Goal: Task Accomplishment & Management: Complete application form

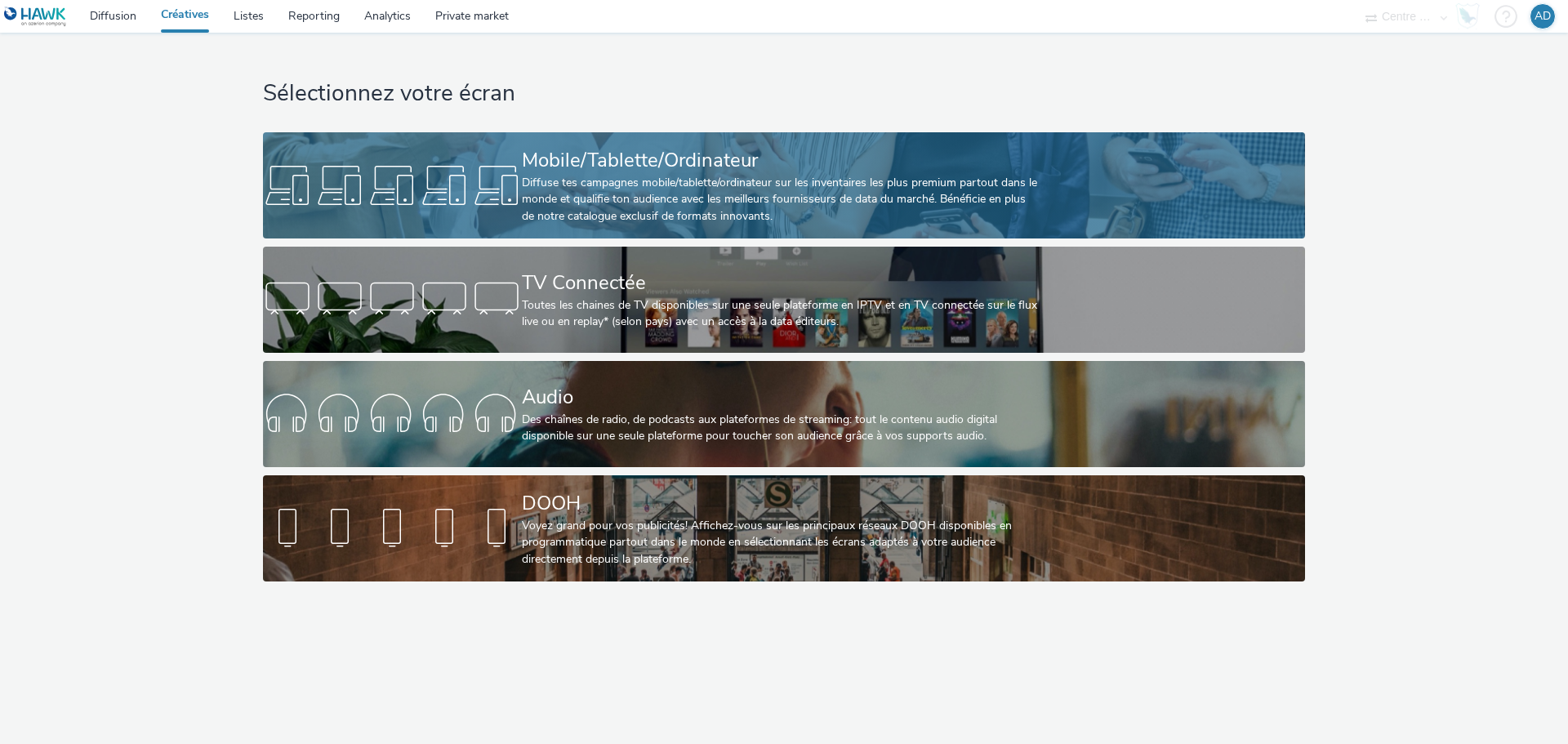
click at [672, 158] on div "Mobile/Tablette/Ordinateur" at bounding box center [780, 161] width 518 height 29
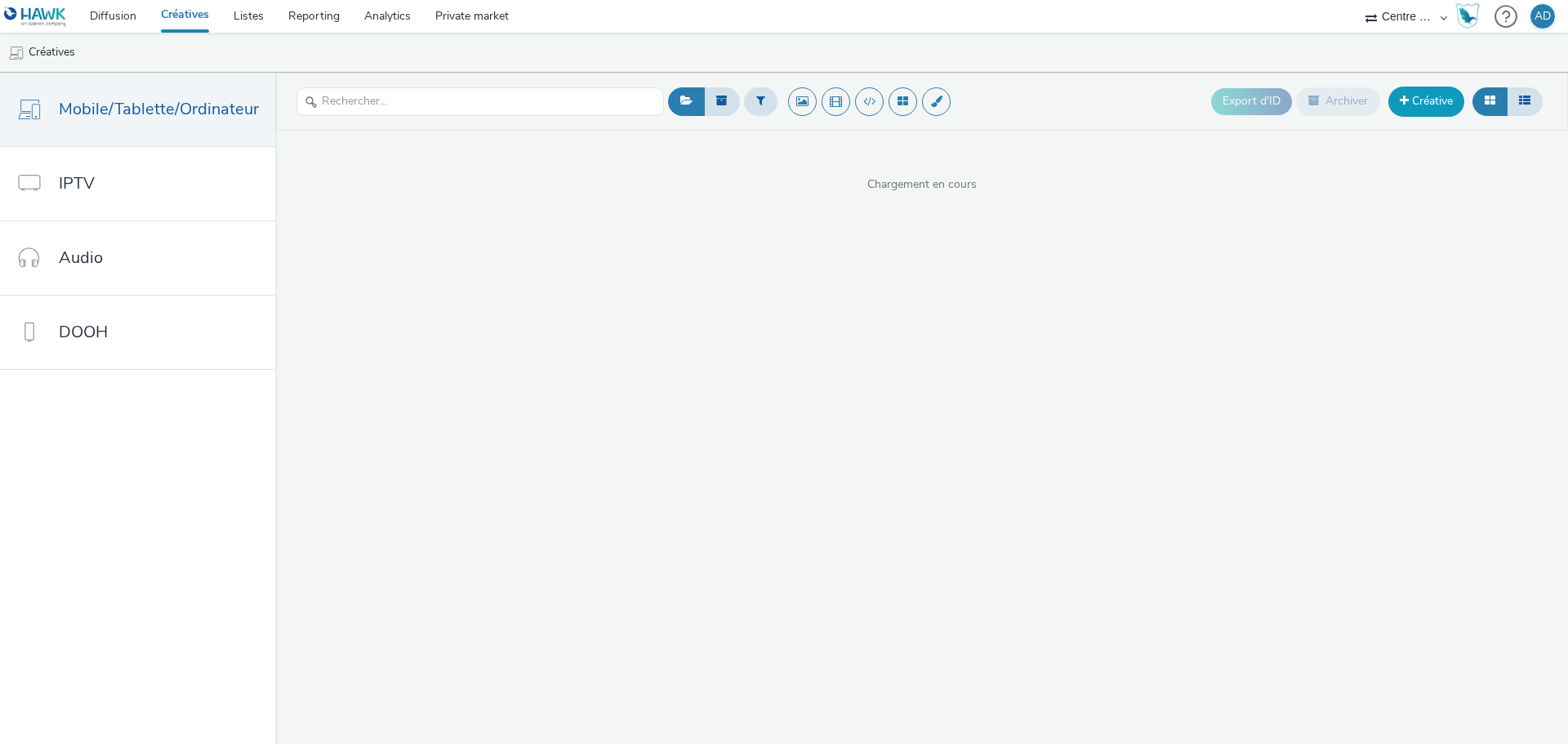
click at [1433, 96] on link "Créative" at bounding box center [1426, 101] width 76 height 29
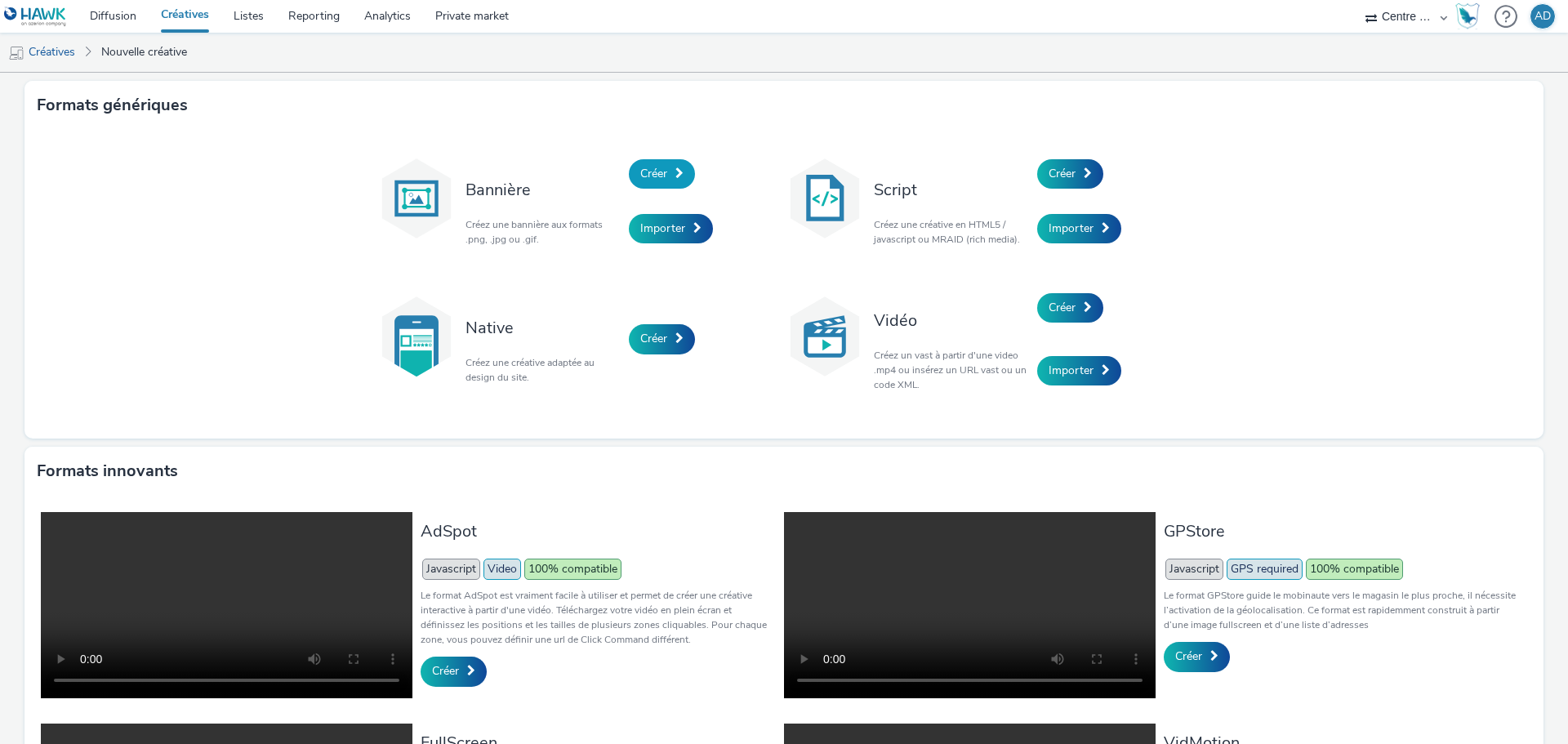
click at [663, 187] on link "Créer" at bounding box center [662, 174] width 66 height 29
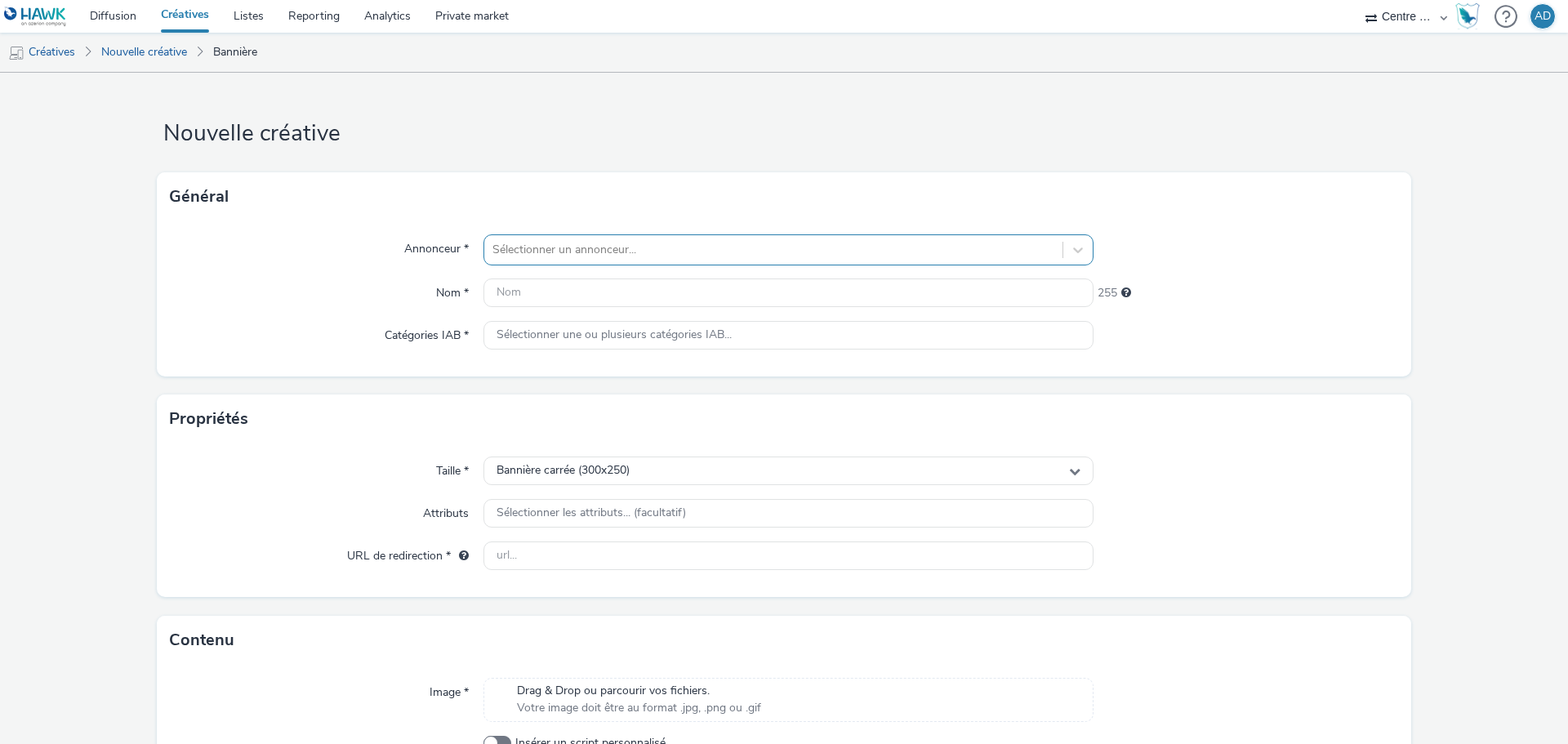
click at [634, 242] on div at bounding box center [773, 250] width 562 height 20
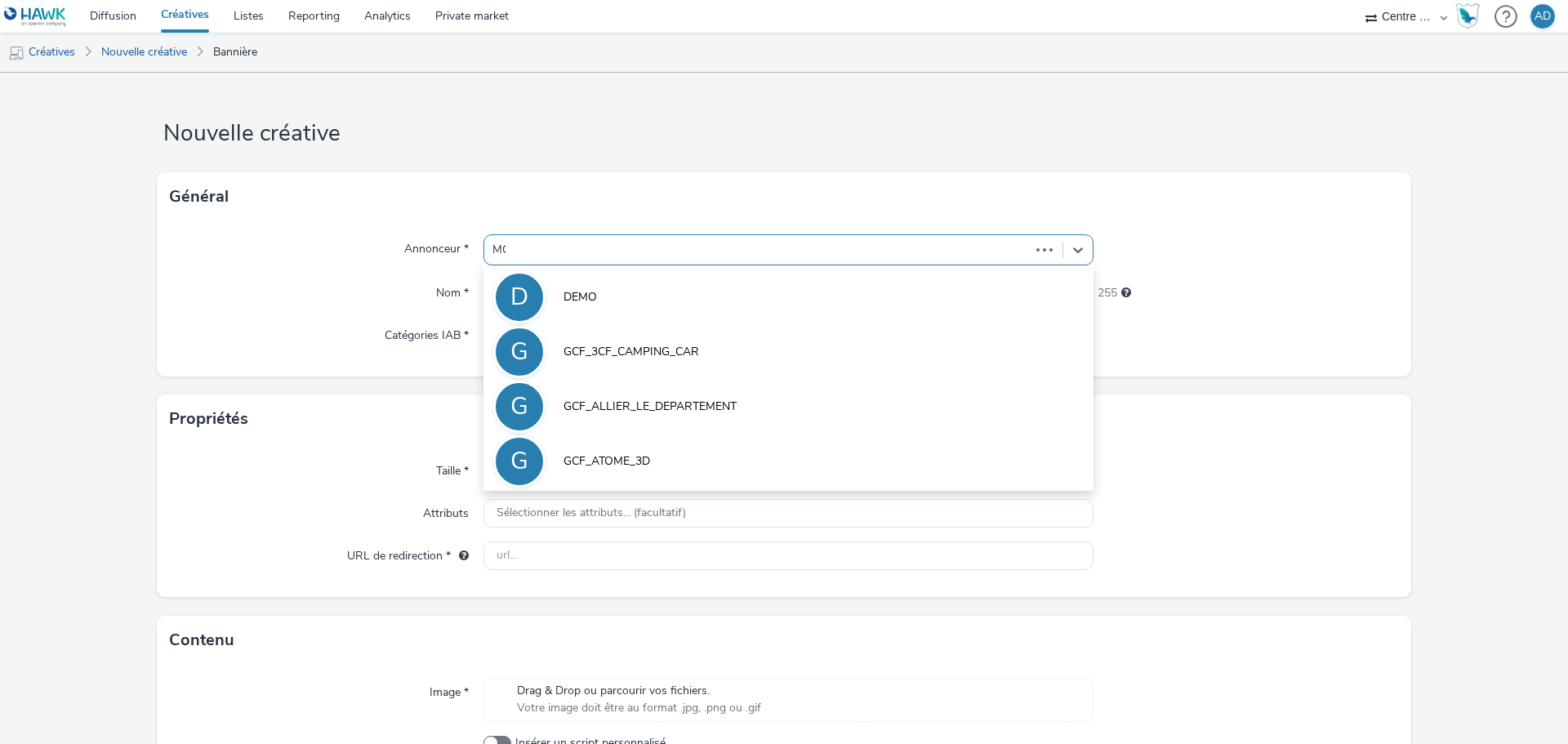
type input "MOOV"
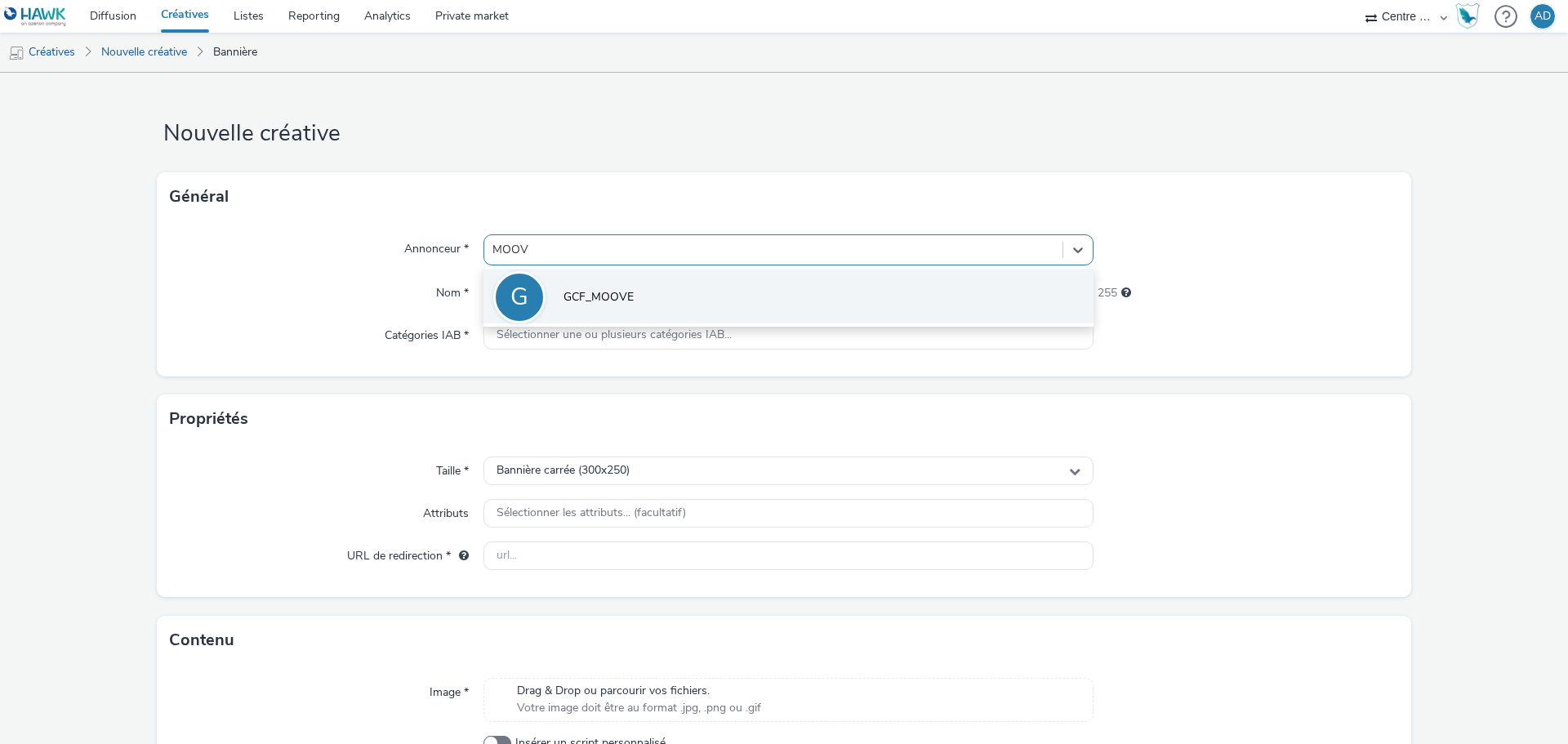
click at [637, 292] on li "G GCF_MOOVE" at bounding box center [788, 296] width 610 height 55
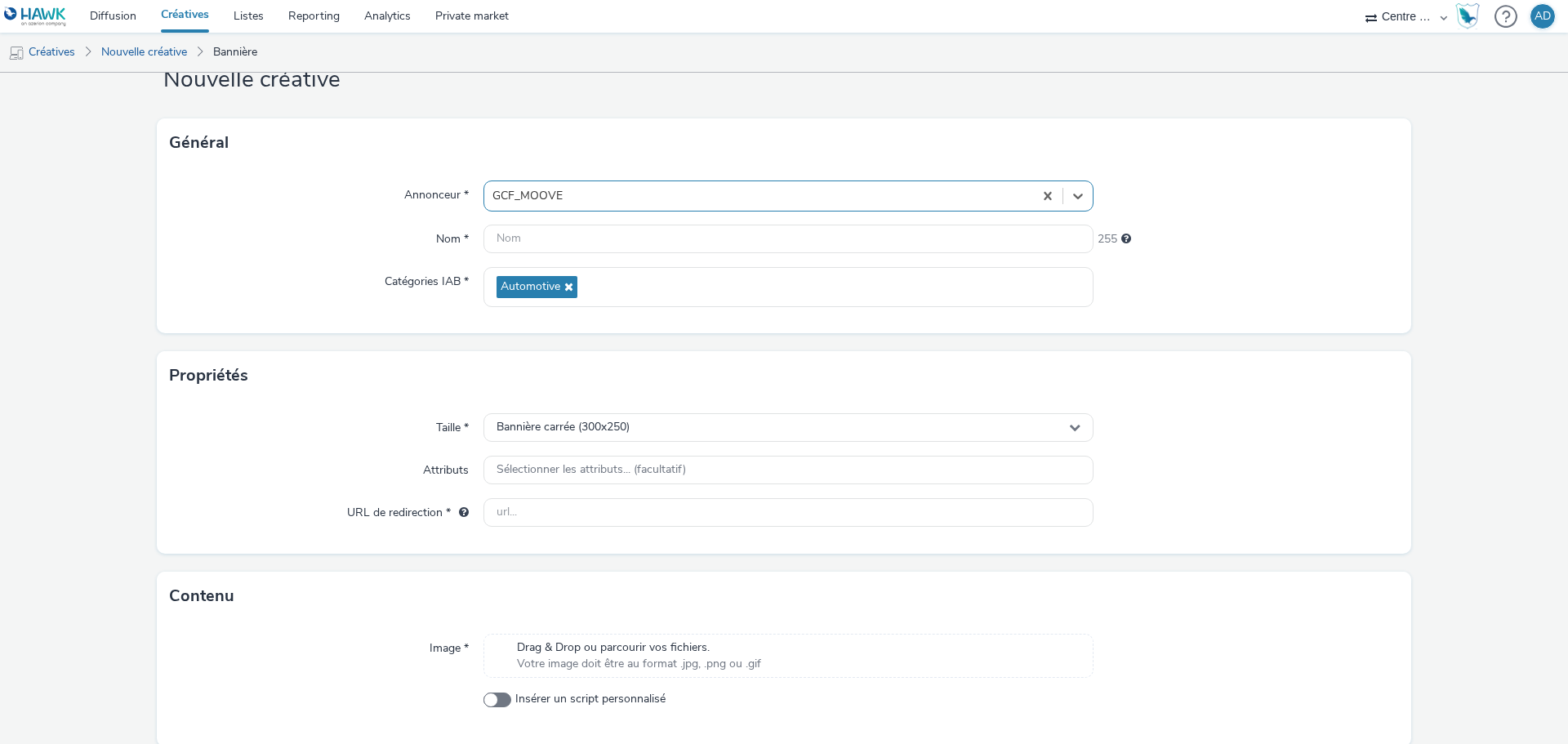
scroll to position [118, 0]
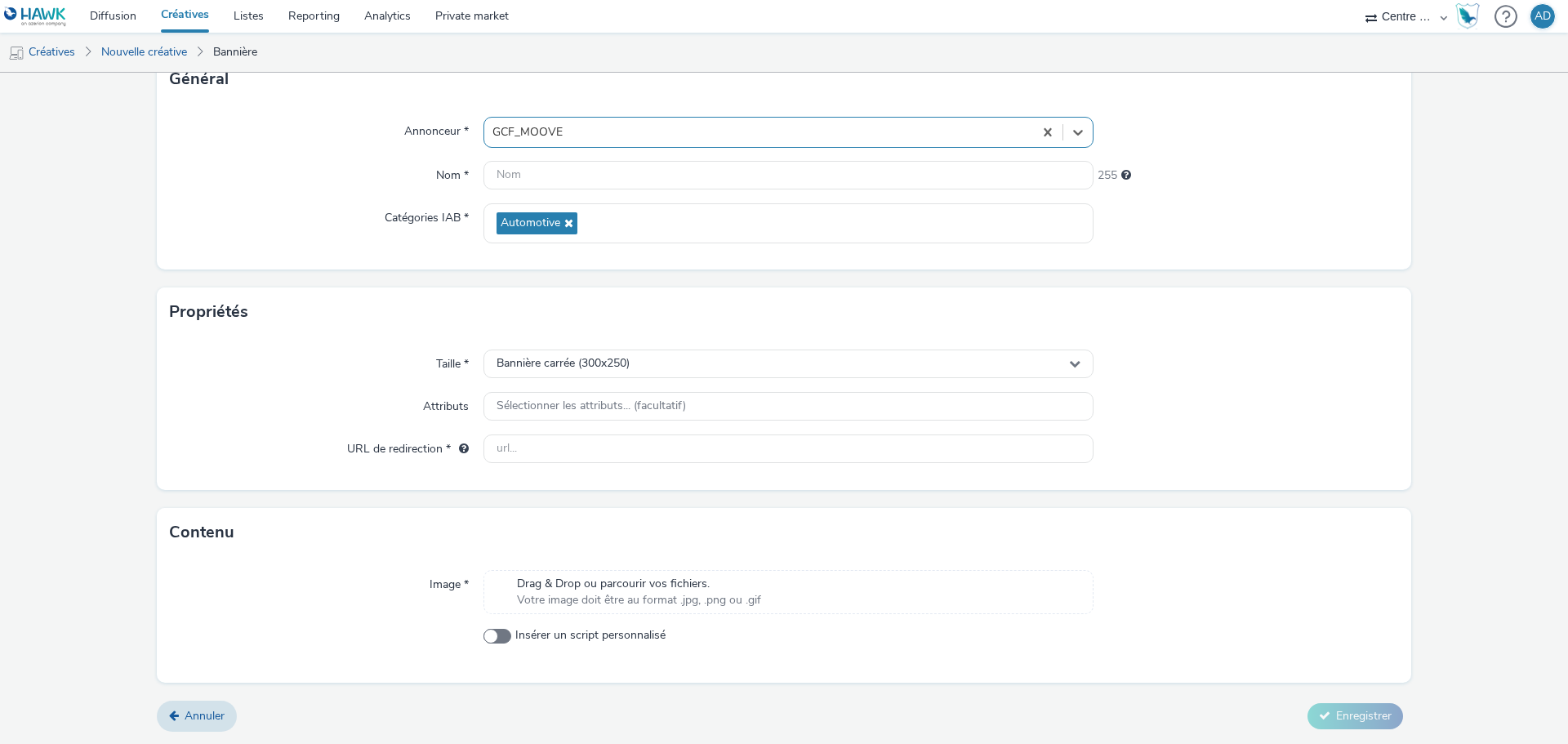
click at [652, 576] on span "Drag & Drop ou parcourir vos fichiers." at bounding box center [638, 583] width 244 height 16
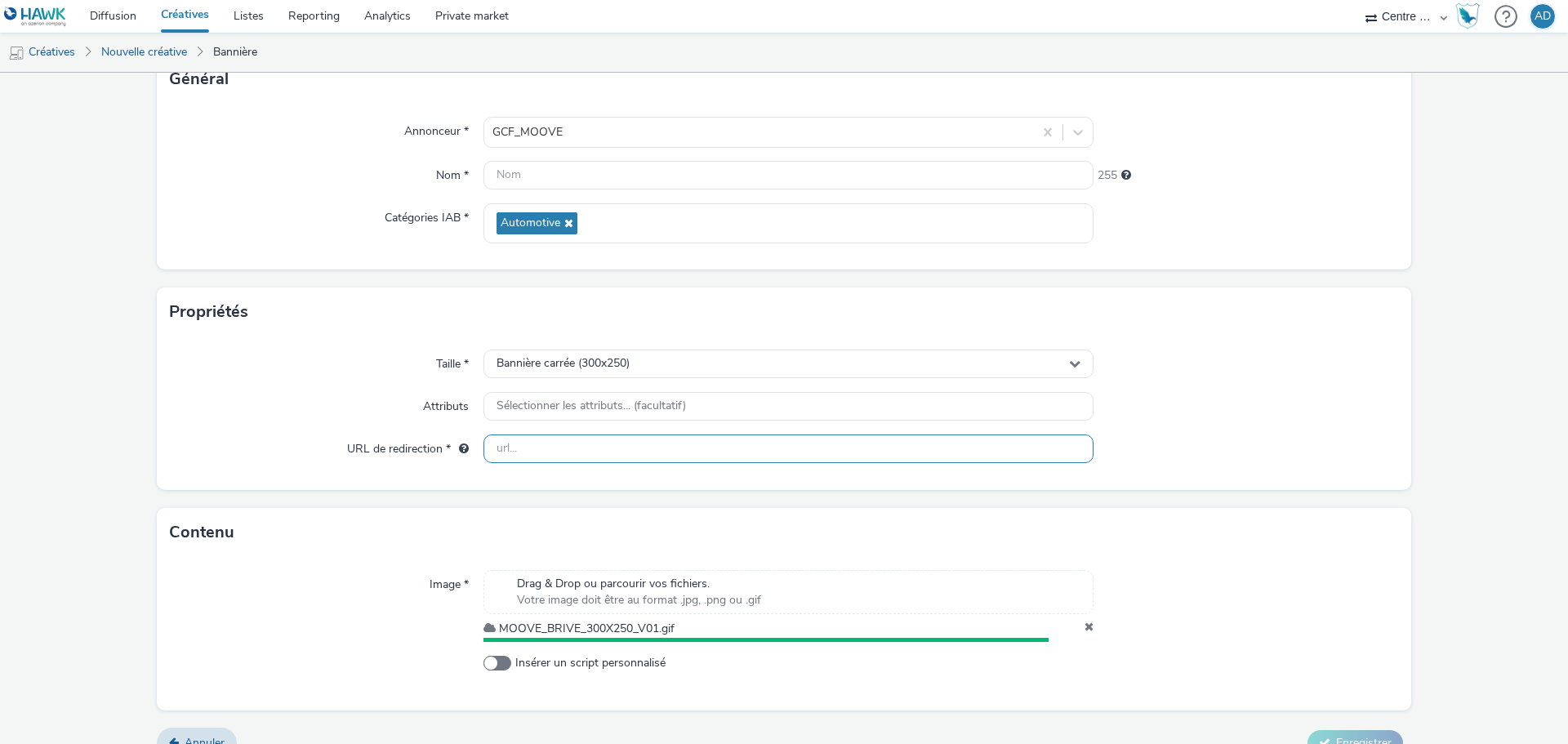
click at [658, 458] on input "text" at bounding box center [788, 448] width 610 height 29
paste input "https://centrefrancepub.fr/moove-brive/"
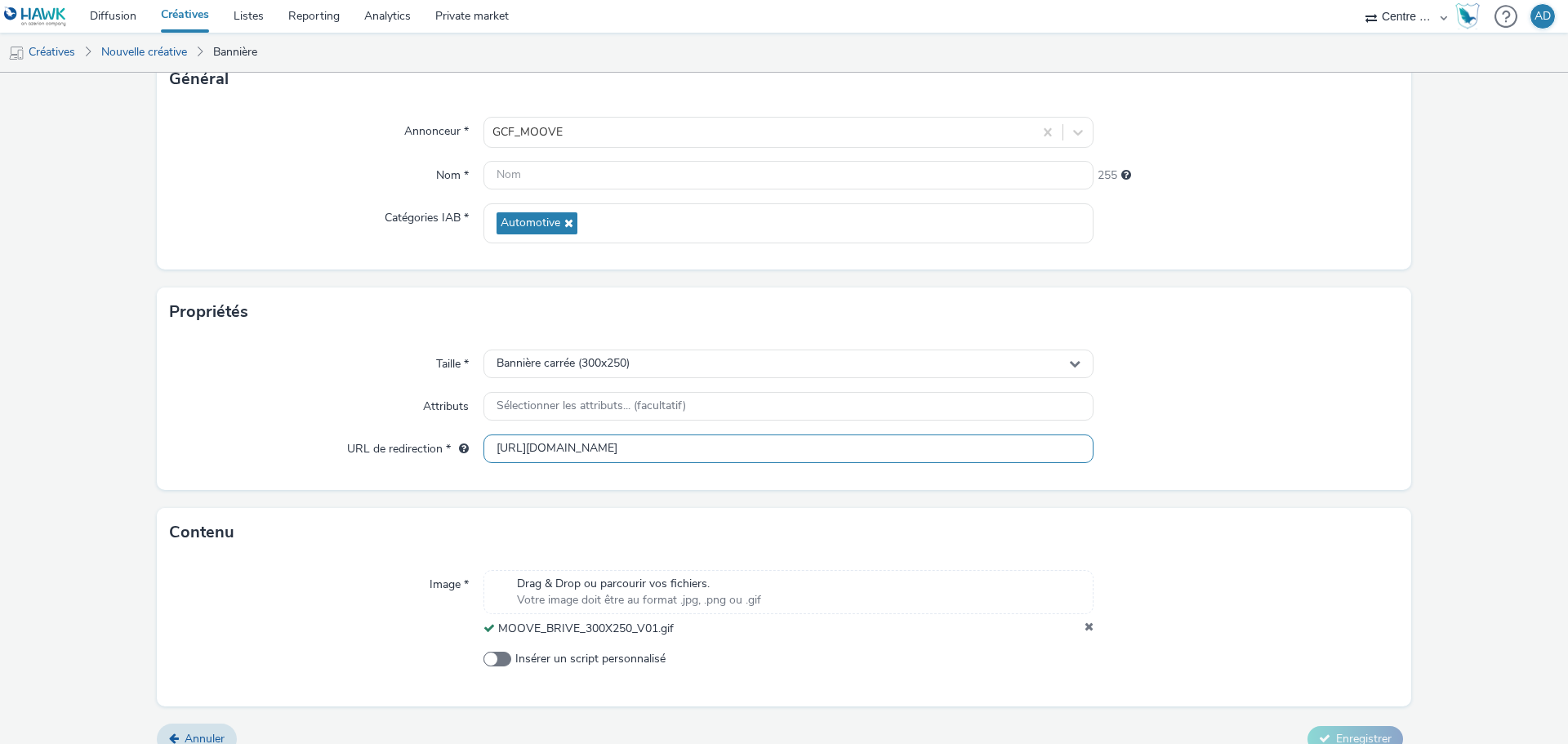
type input "https://centrefrancepub.fr/moove-brive/"
drag, startPoint x: 693, startPoint y: 637, endPoint x: 496, endPoint y: 630, distance: 197.1
click at [496, 630] on div "MOOVE_BRIVE_300X250_V01.gif" at bounding box center [788, 628] width 610 height 16
copy span "MOOVE_BRIVE_300X250_V01.gif"
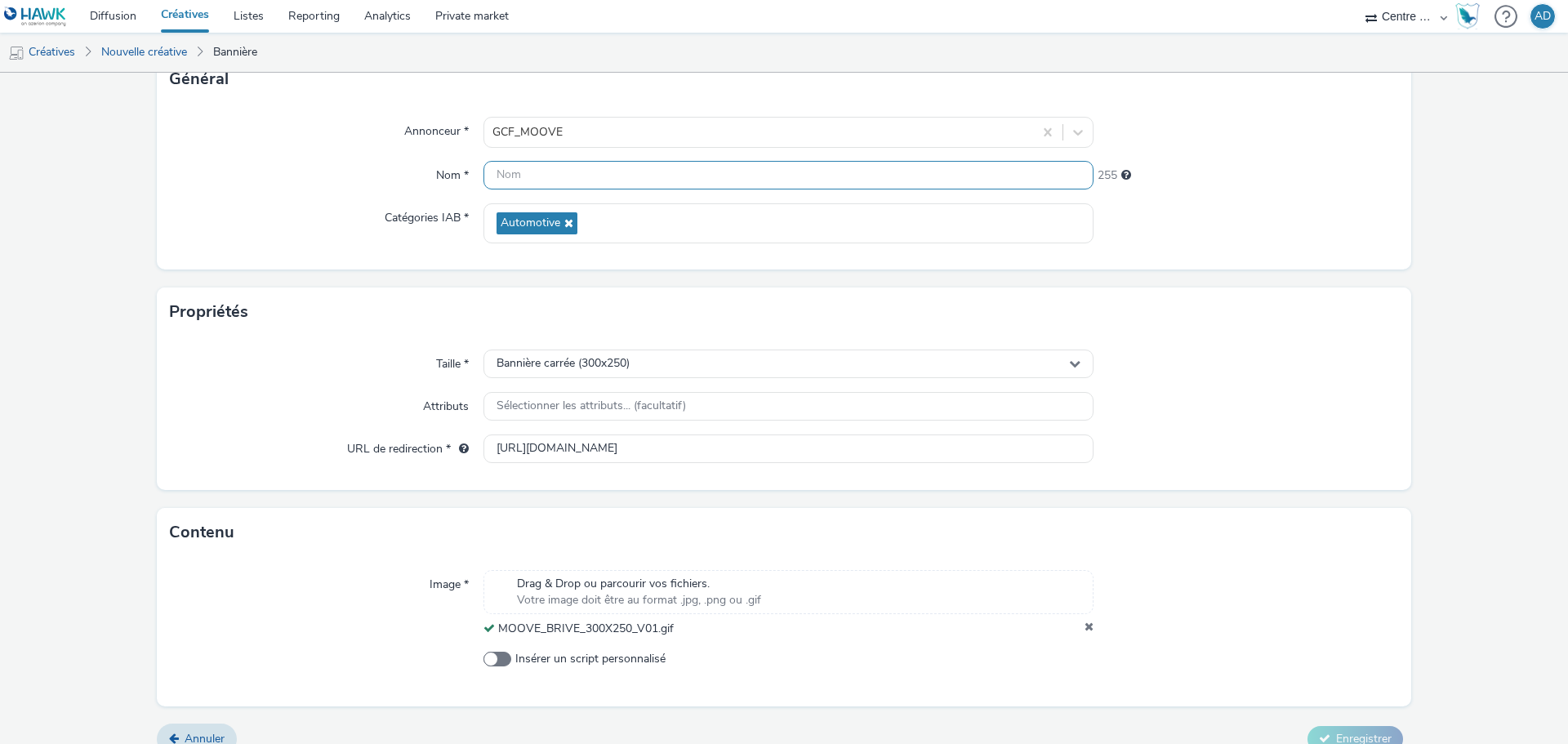
click at [549, 171] on input "text" at bounding box center [788, 175] width 610 height 29
paste input "MOOVE_BRIVE_300X250_V01.gif"
type input "MOOVE_BRIVE_300X250_V01.gif"
click at [1263, 336] on div "Taille * Bannière carrée (300x250) Attributs Sélectionner les attributs... (fac…" at bounding box center [784, 413] width 1255 height 154
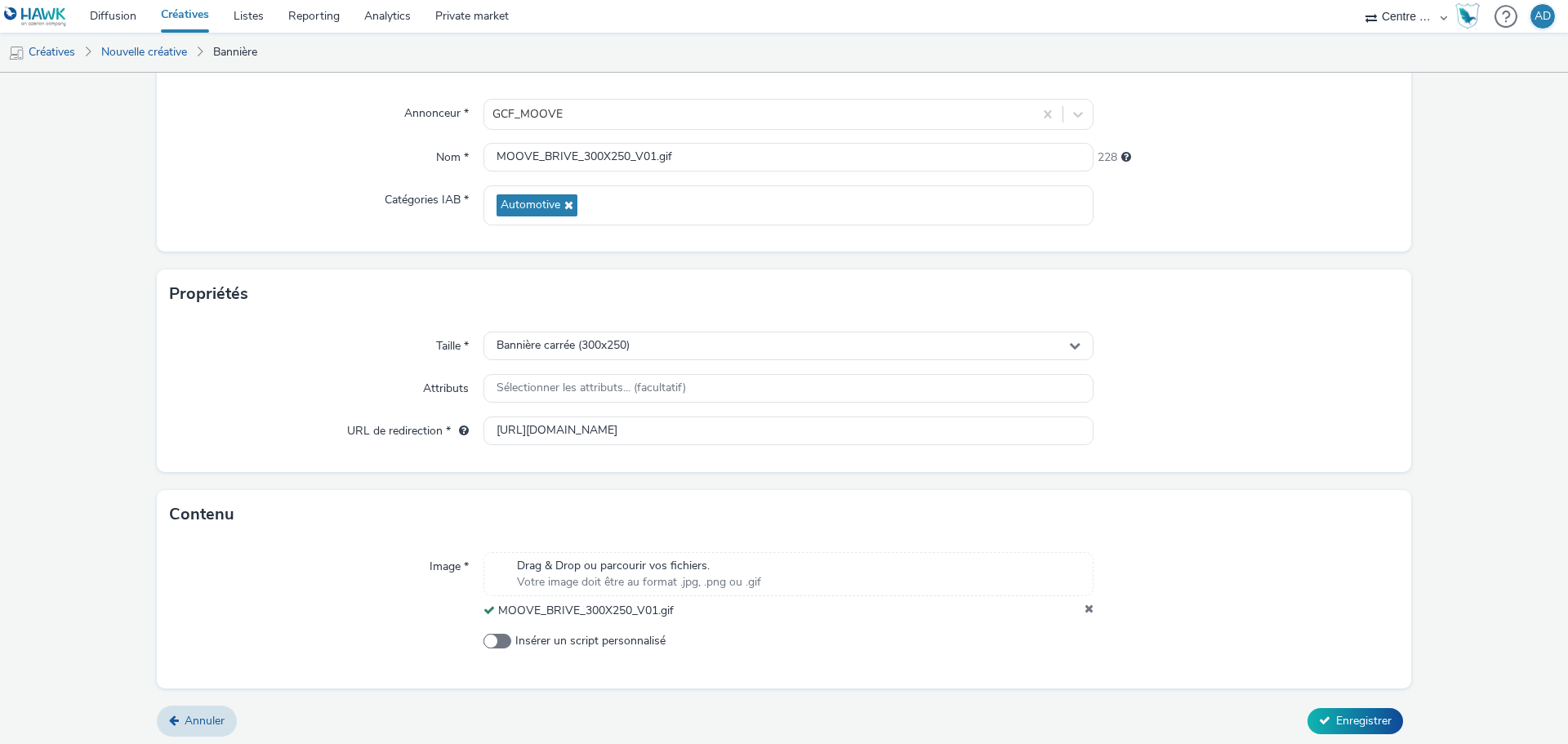
scroll to position [141, 0]
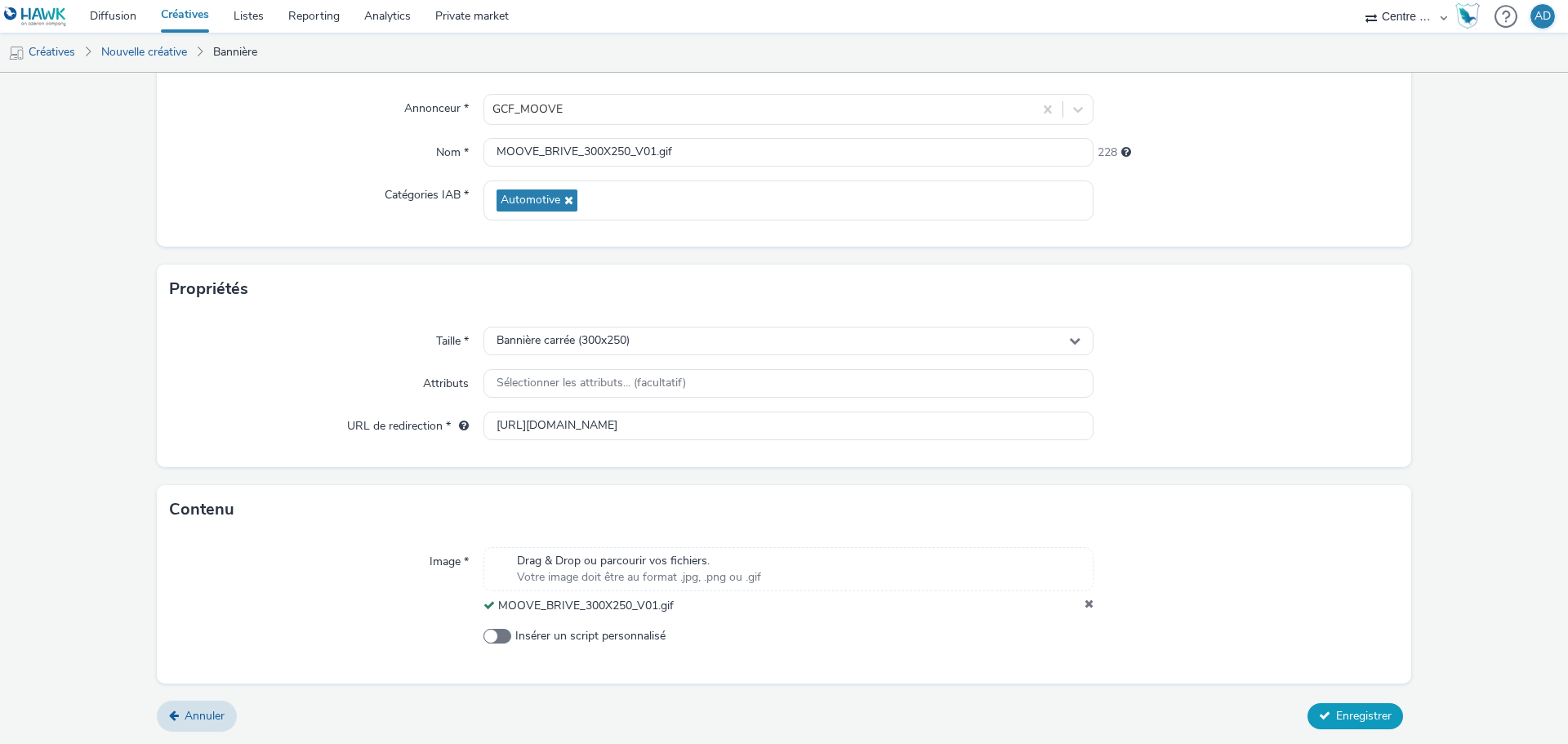
click at [1336, 715] on span "Enregistrer" at bounding box center [1364, 716] width 55 height 15
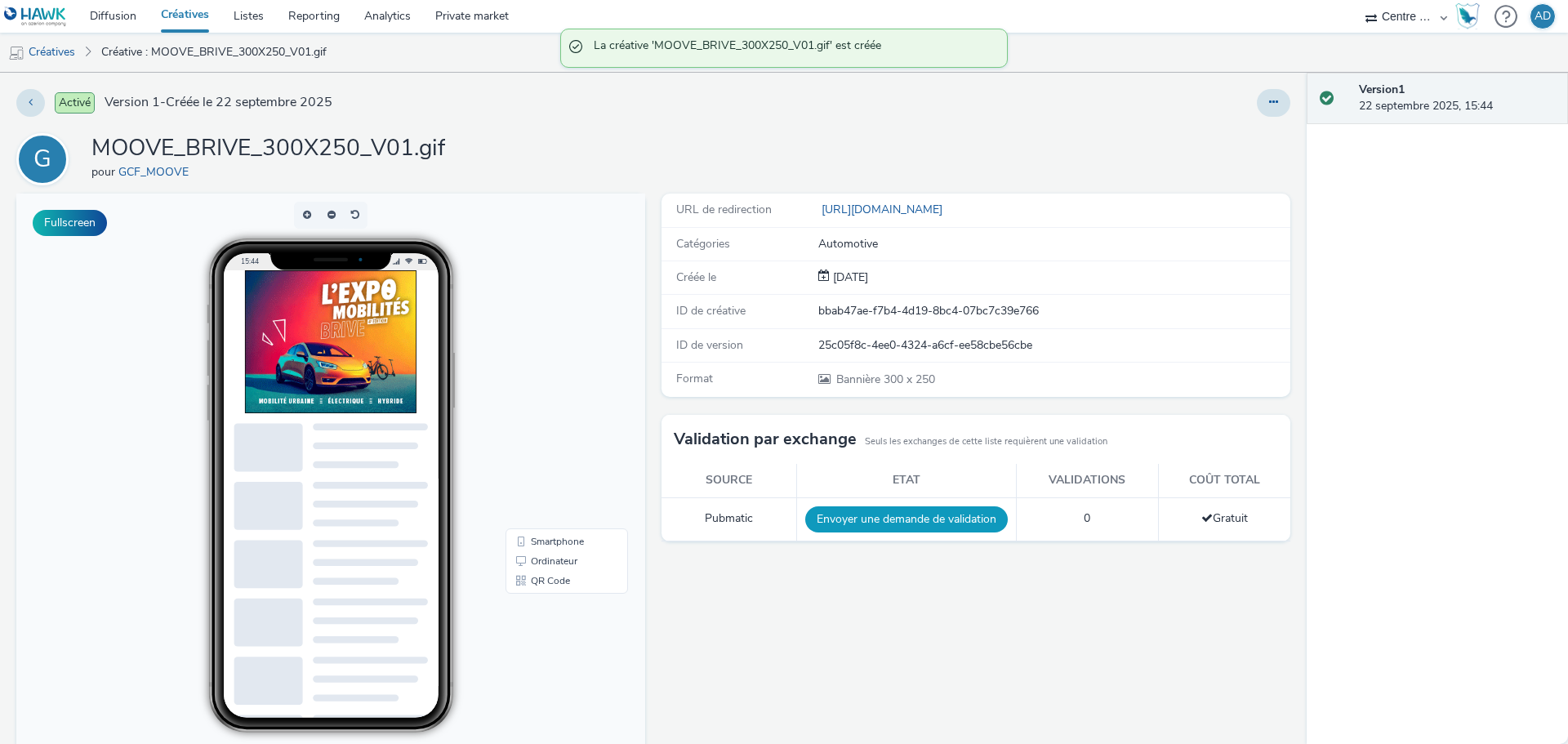
click at [922, 518] on button "Envoyer une demande de validation" at bounding box center [906, 520] width 202 height 27
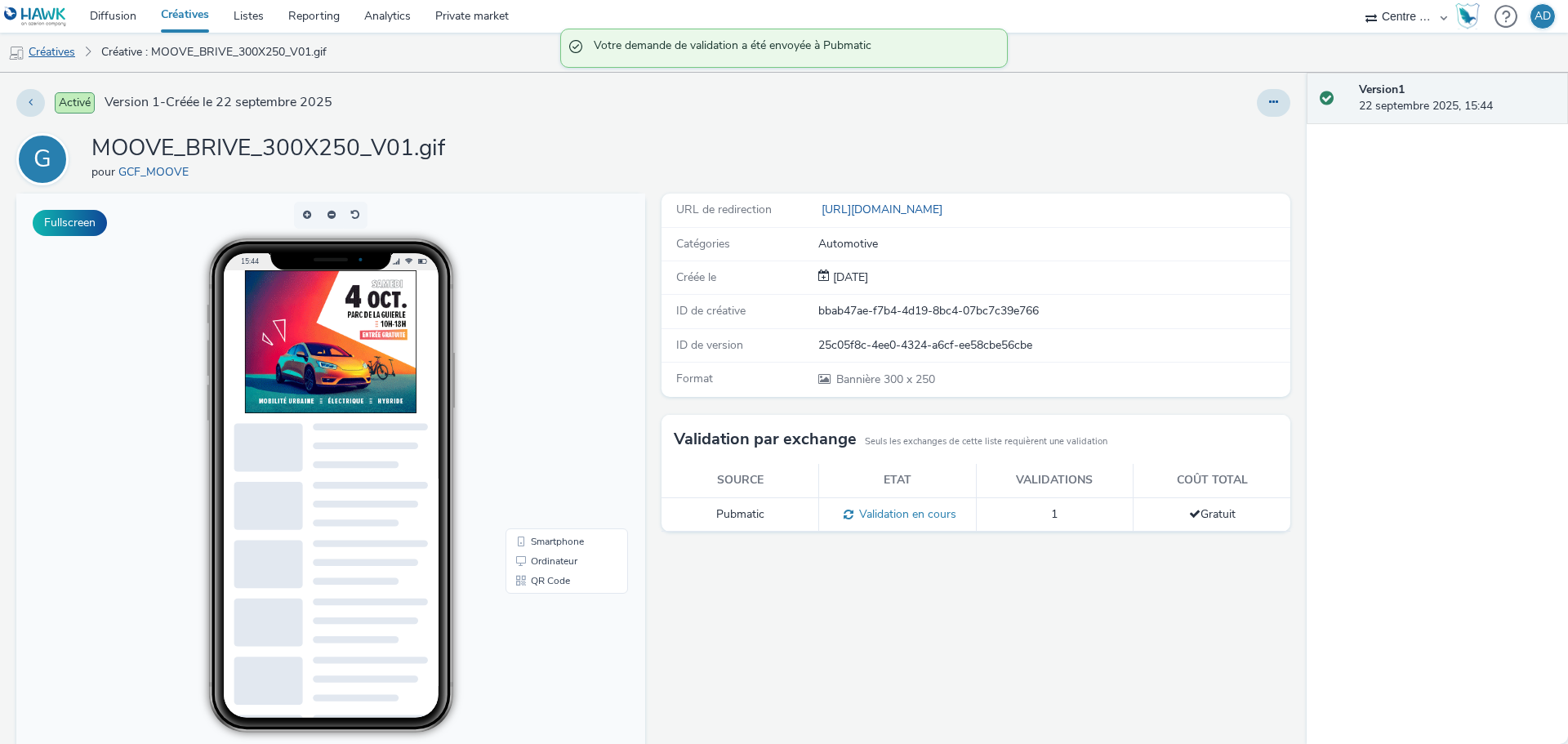
click at [50, 49] on link "Créatives" at bounding box center [42, 51] width 84 height 39
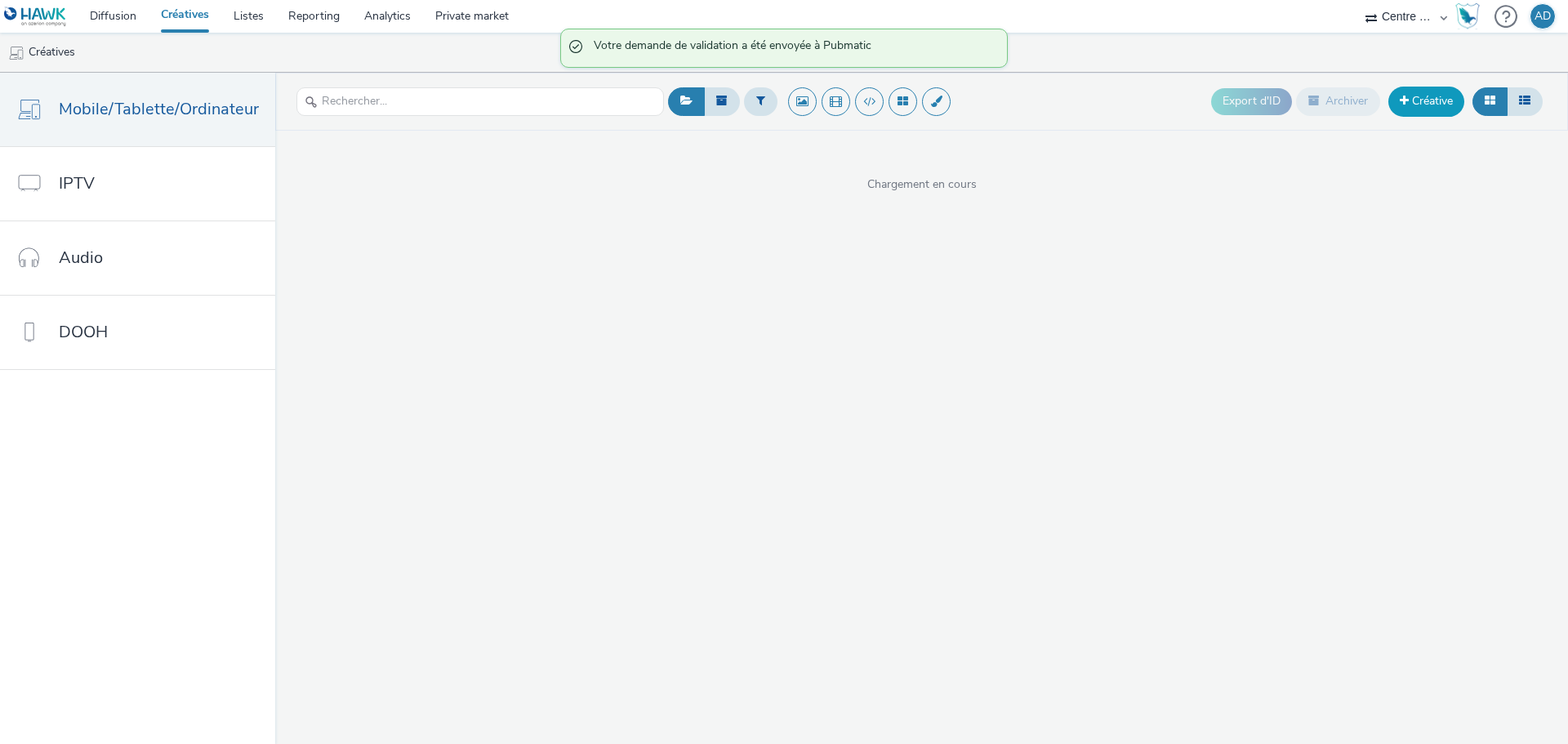
click at [1446, 102] on link "Créative" at bounding box center [1426, 101] width 76 height 29
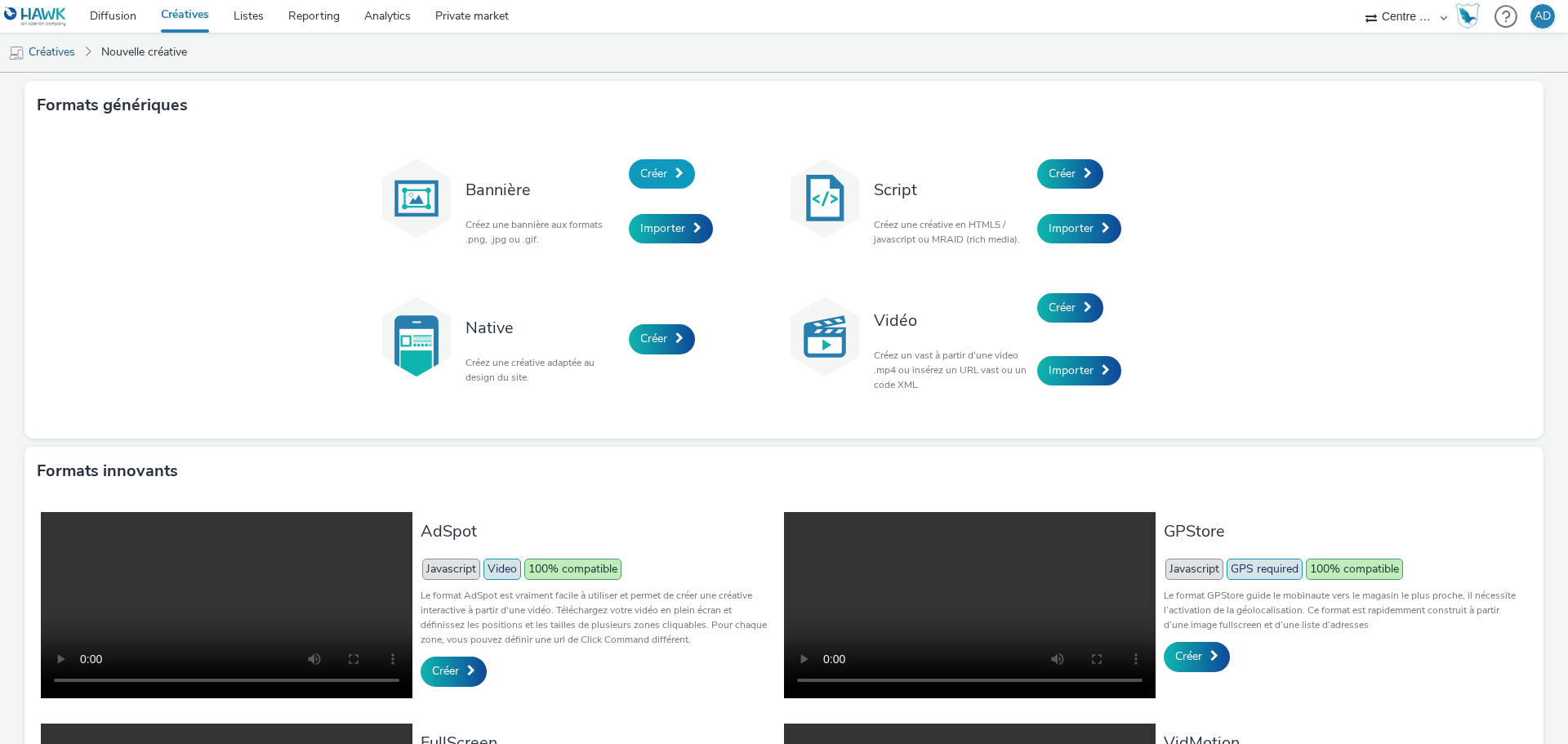
click at [666, 181] on link "Créer" at bounding box center [662, 174] width 66 height 29
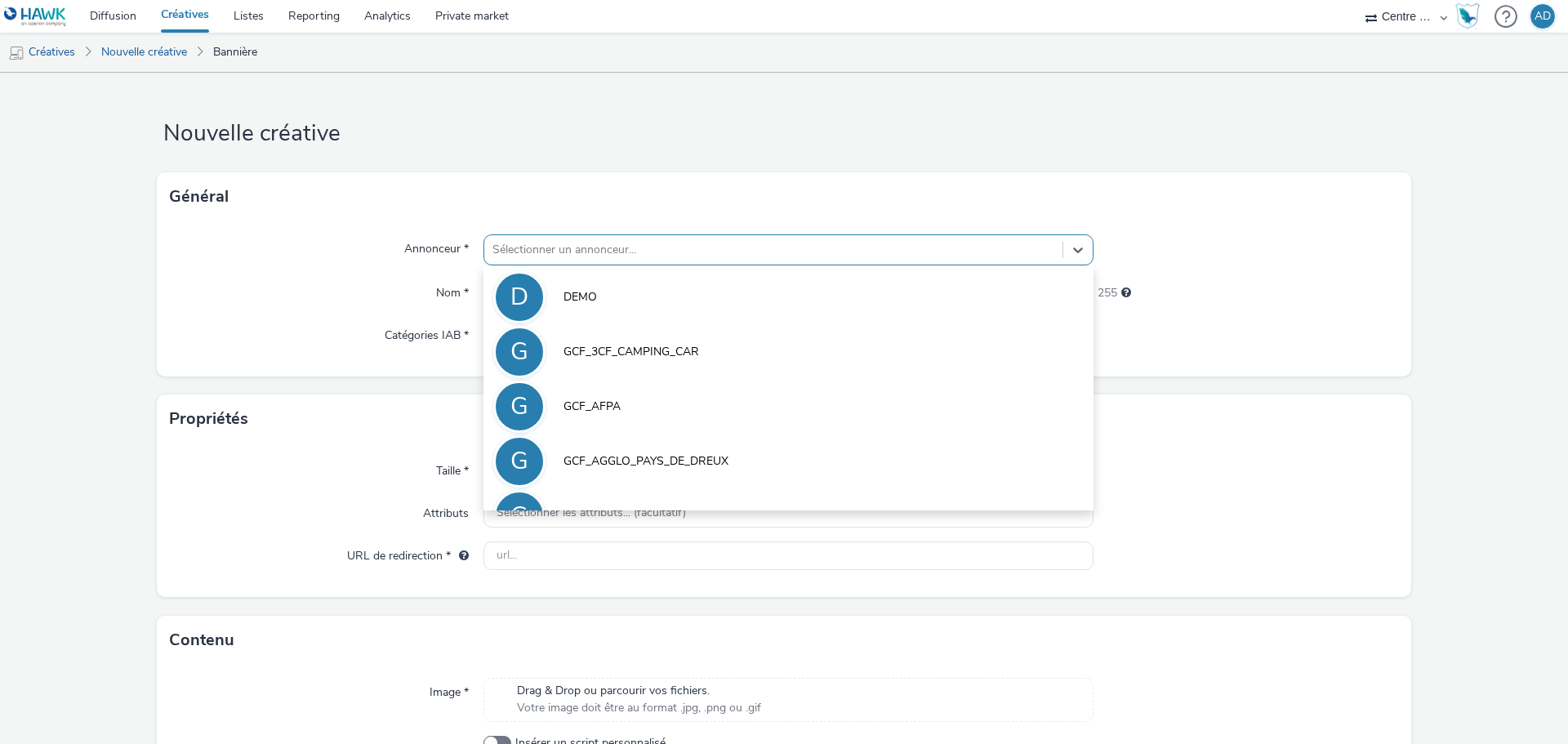
click at [640, 249] on div at bounding box center [773, 250] width 562 height 20
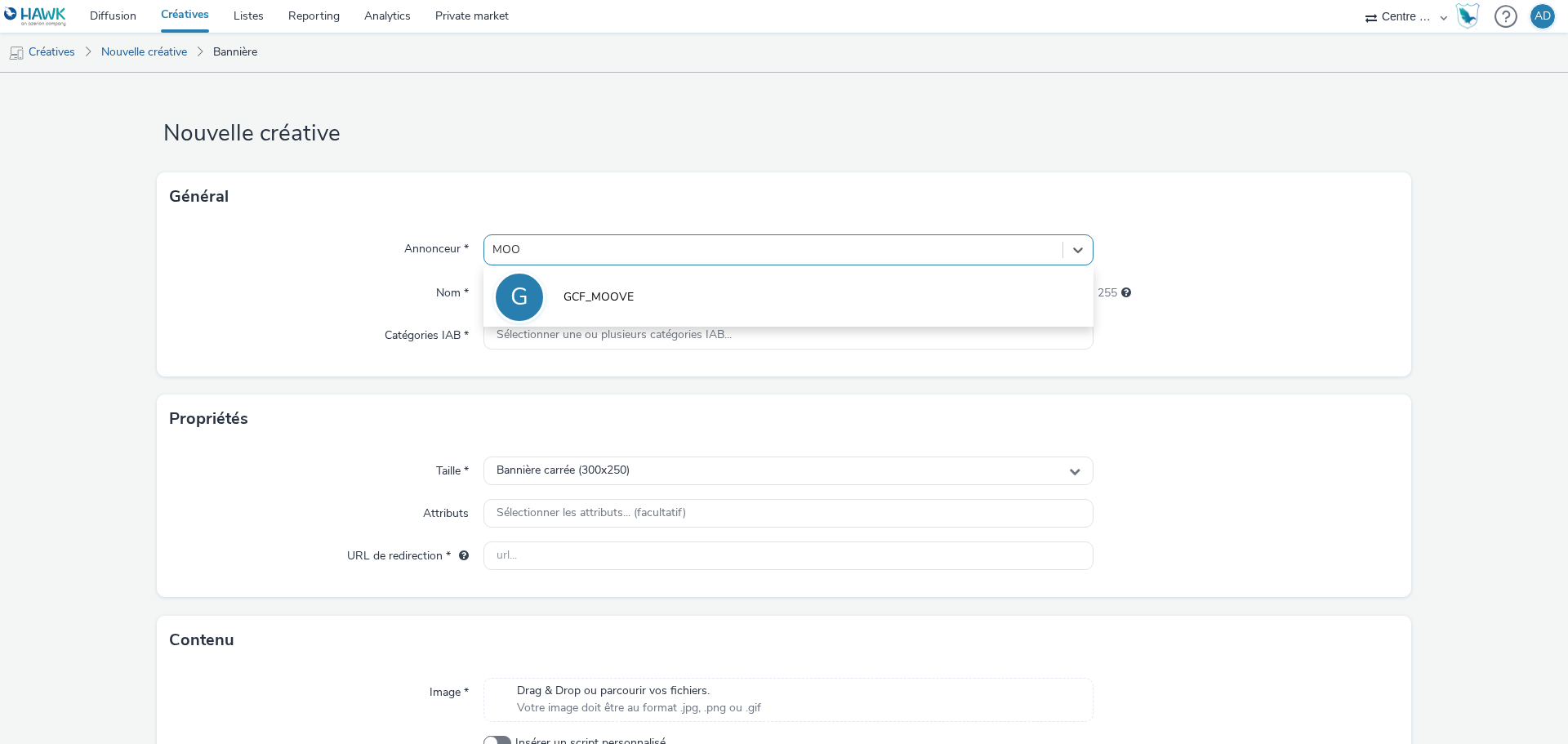
type input "MOOV"
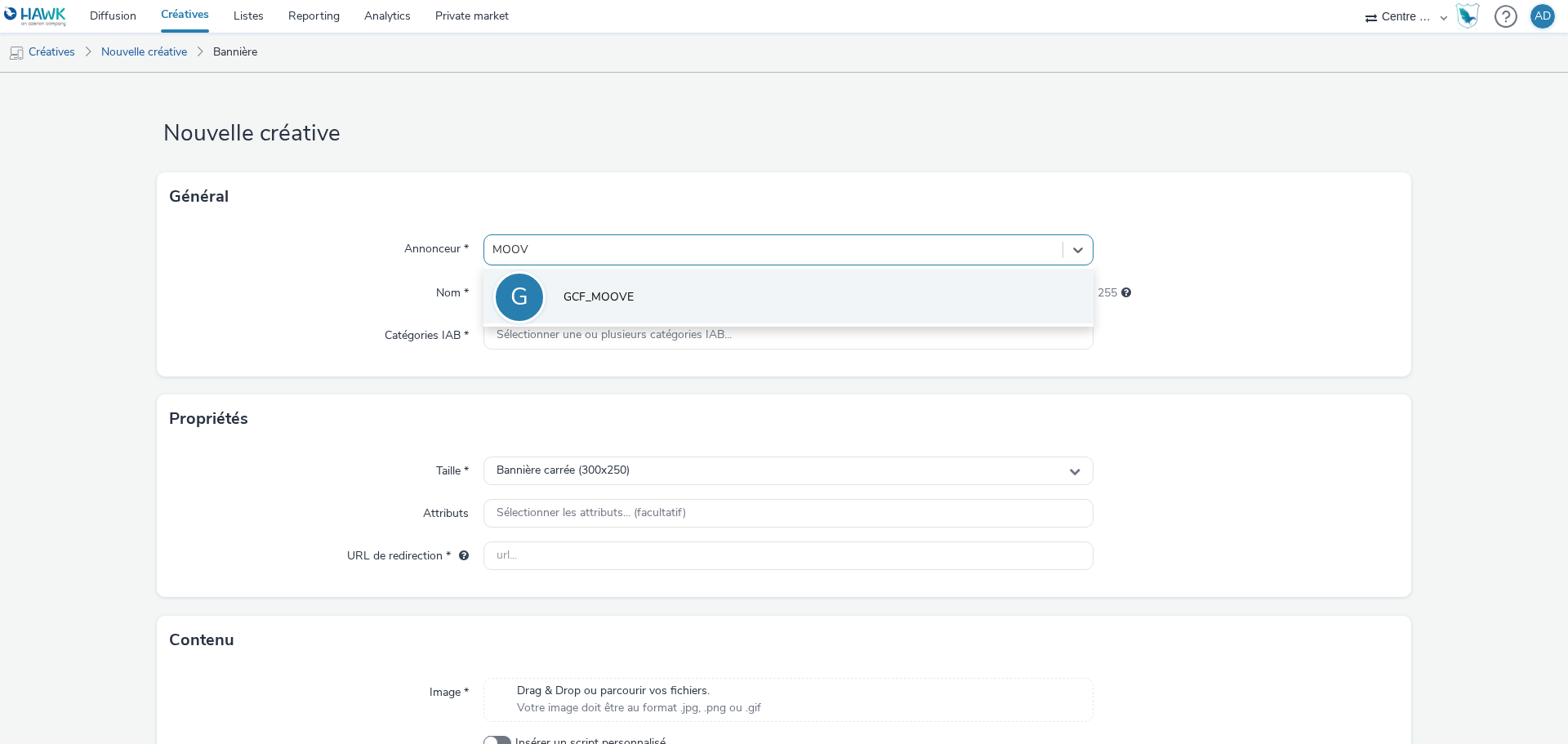
click at [655, 319] on li "G GCF_MOOVE" at bounding box center [788, 296] width 610 height 55
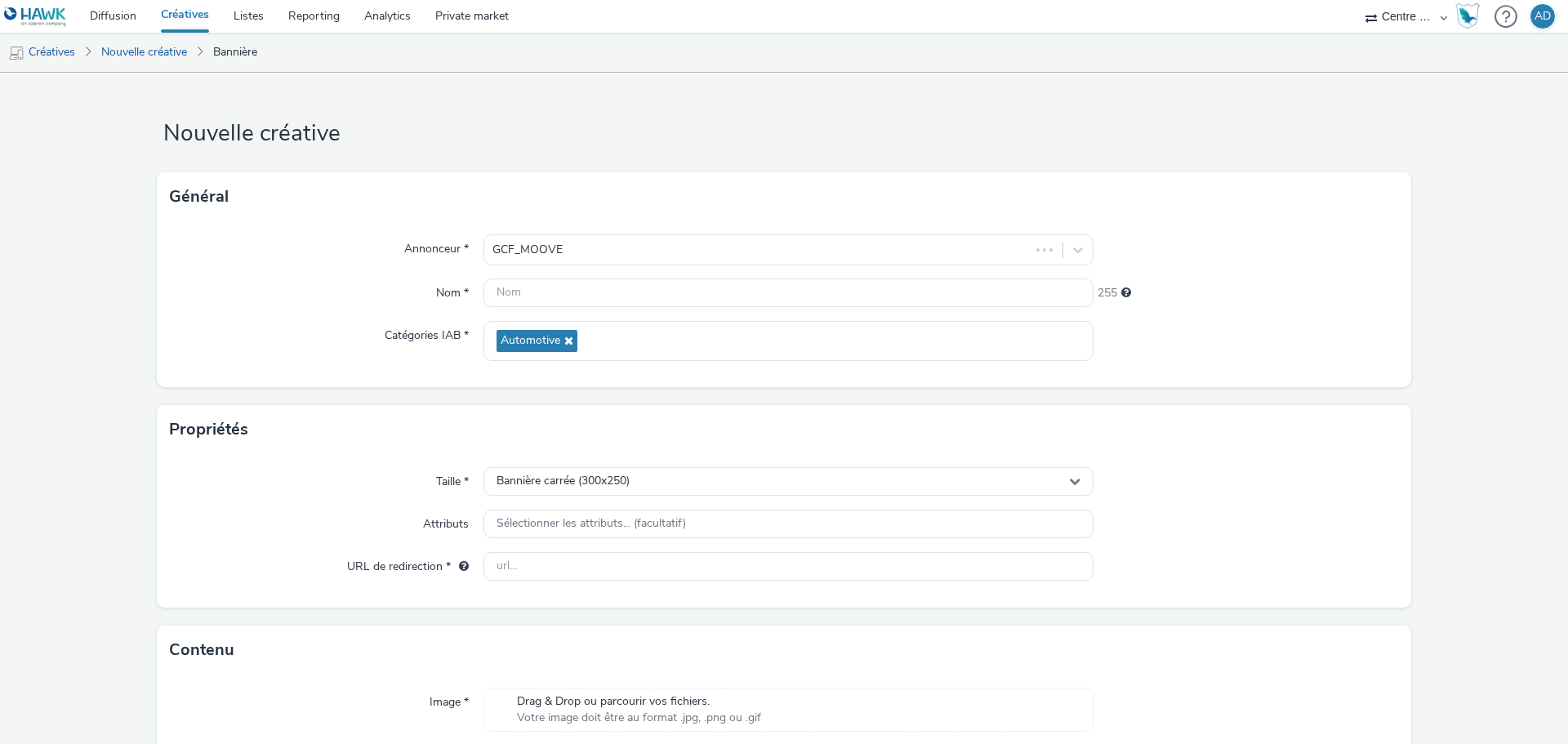
click at [641, 689] on div "Drag & Drop ou parcourir vos fichiers. Votre image doit être au format .jpg, .p…" at bounding box center [788, 710] width 610 height 44
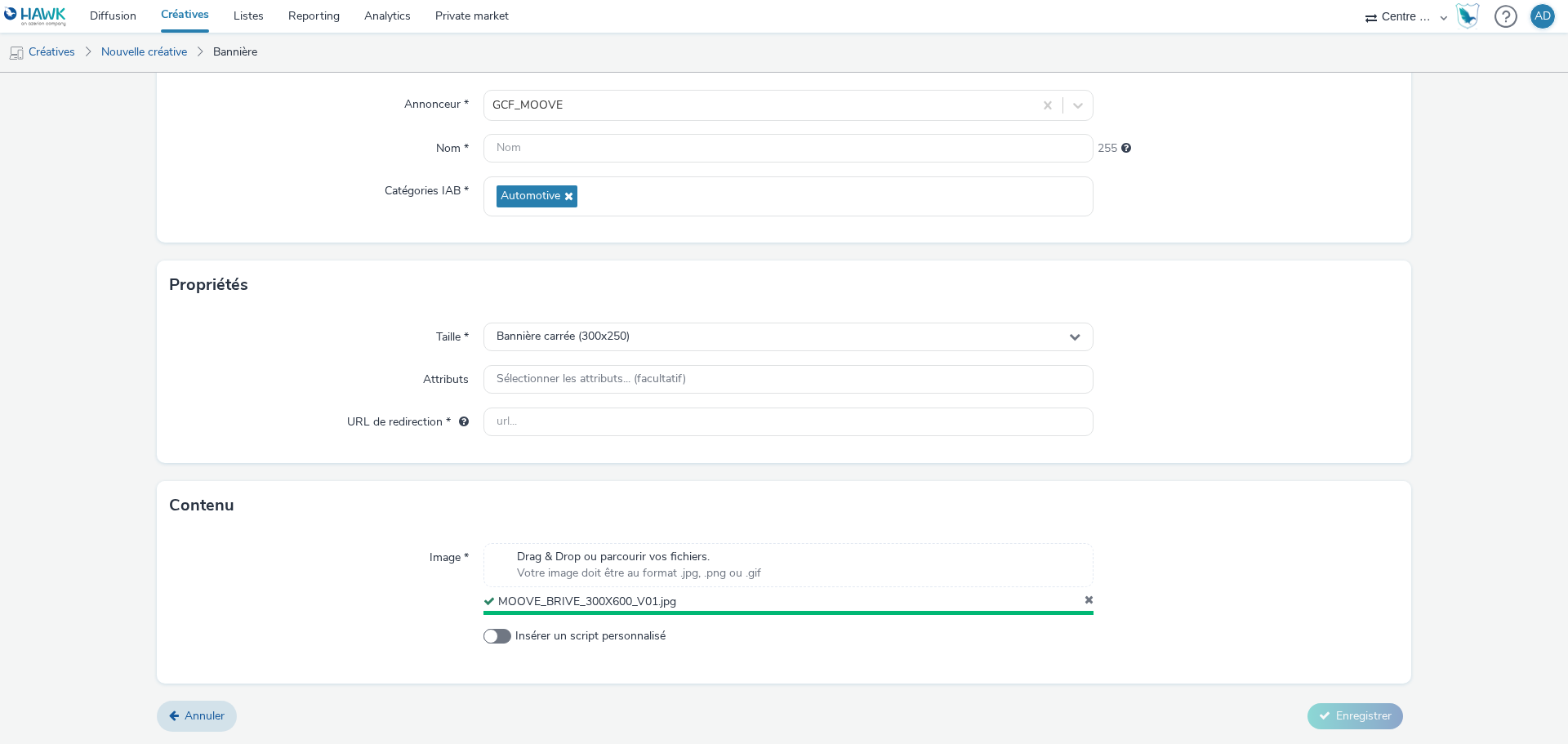
scroll to position [141, 0]
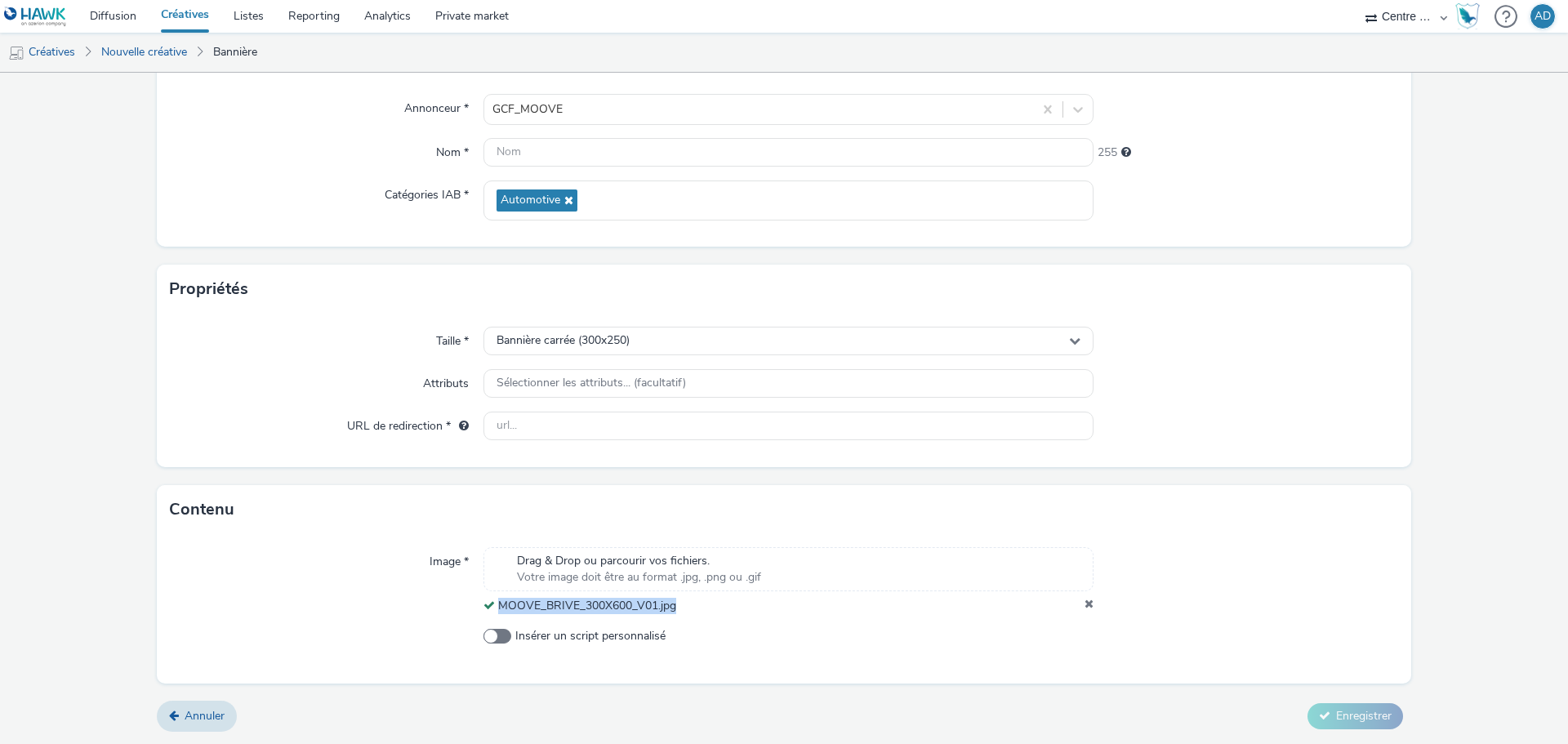
drag, startPoint x: 684, startPoint y: 612, endPoint x: 495, endPoint y: 607, distance: 189.1
click at [495, 607] on div "MOOVE_BRIVE_300X600_V01.jpg" at bounding box center [788, 605] width 610 height 16
copy span "MOOVE_BRIVE_300X600_V01.jpg"
click at [637, 145] on input "text" at bounding box center [788, 152] width 610 height 29
paste input "MOOVE_BRIVE_300X600_V01.jpg"
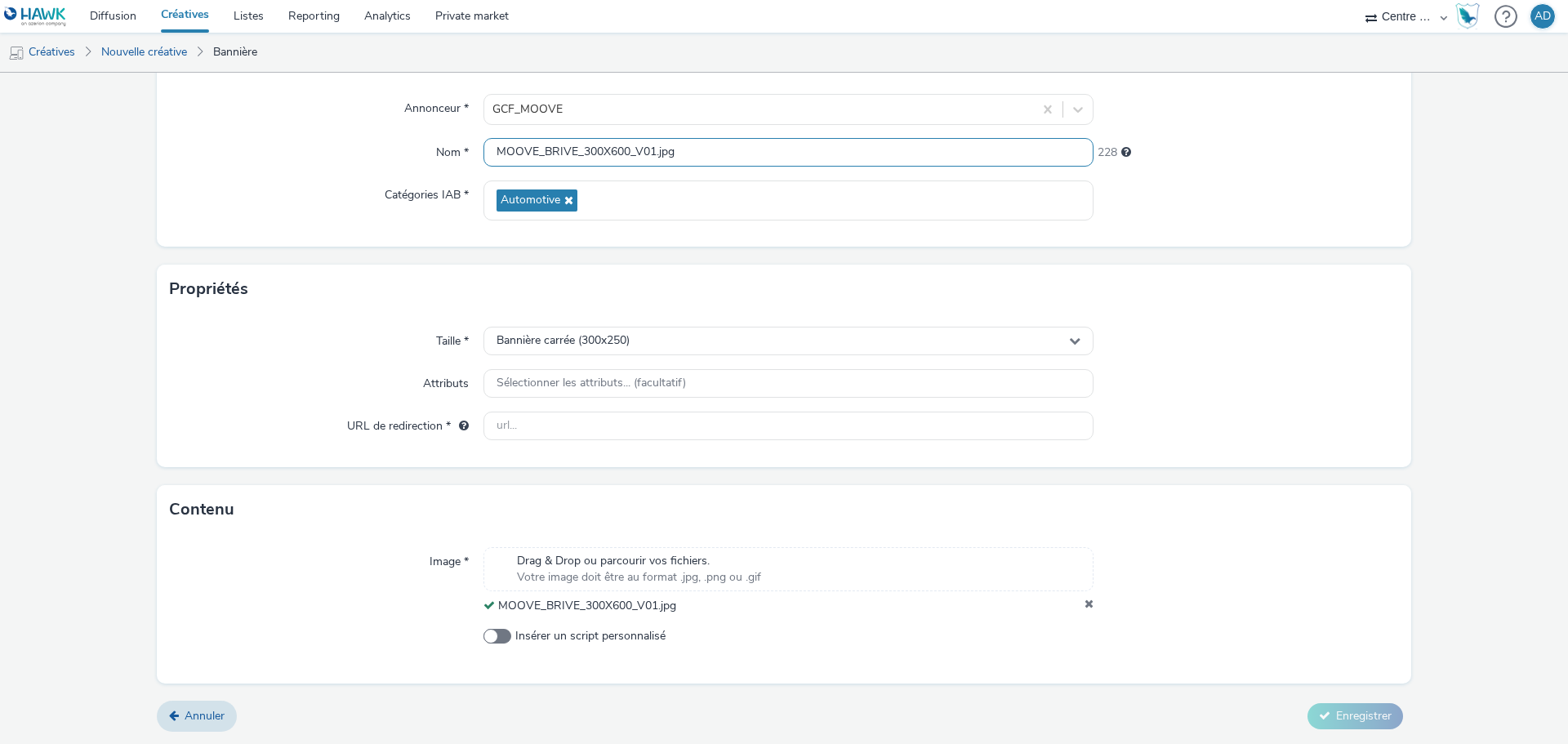
type input "MOOVE_BRIVE_300X600_V01.jpg"
click at [1270, 336] on div at bounding box center [1246, 341] width 306 height 29
drag, startPoint x: 789, startPoint y: 424, endPoint x: 894, endPoint y: 404, distance: 106.9
click at [789, 424] on input "text" at bounding box center [788, 426] width 610 height 29
paste input "https://centrefrancepub.fr/moove-brive/"
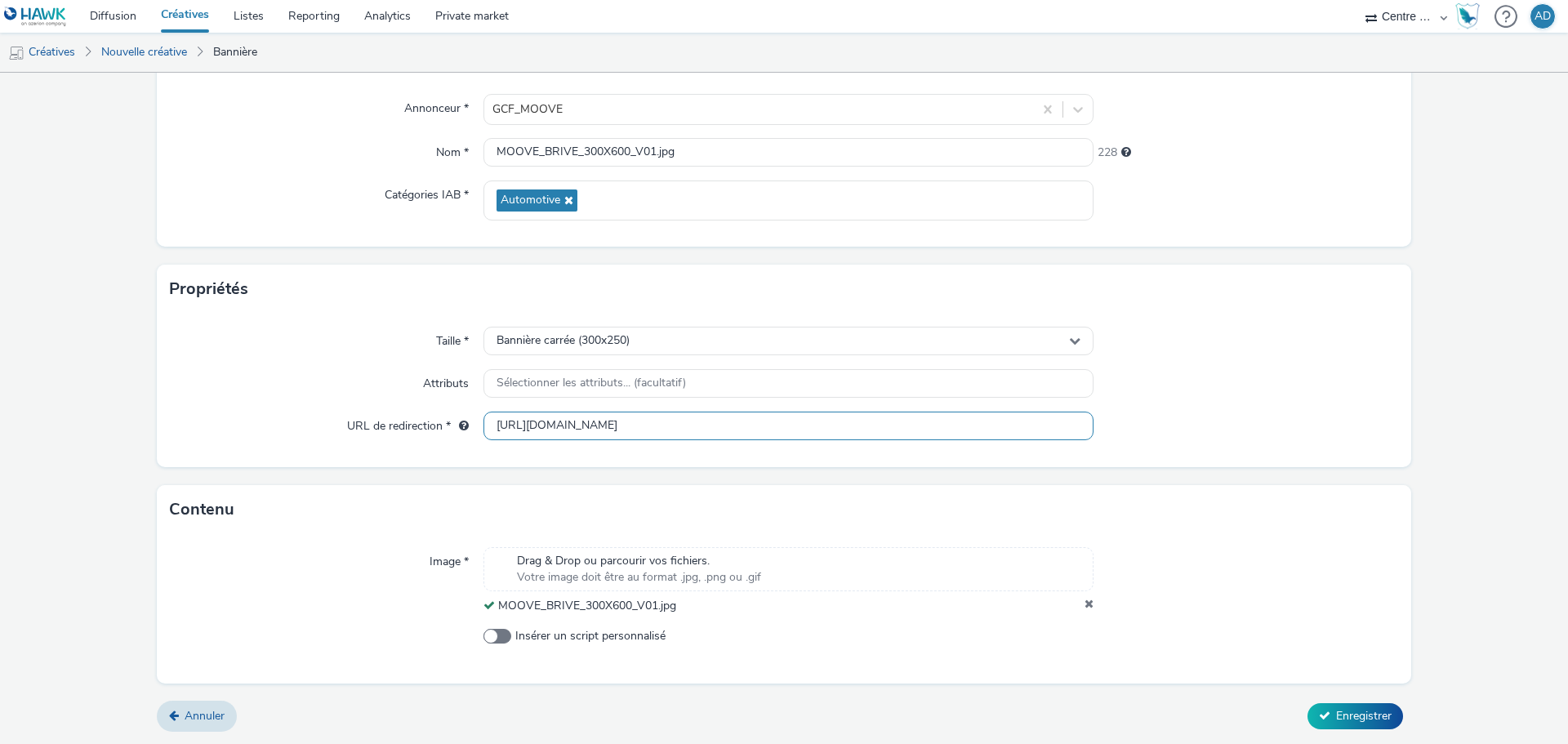
type input "https://centrefrancepub.fr/moove-brive/"
click at [1253, 421] on div at bounding box center [1246, 426] width 306 height 29
click at [1347, 707] on button "Enregistrer" at bounding box center [1355, 716] width 96 height 27
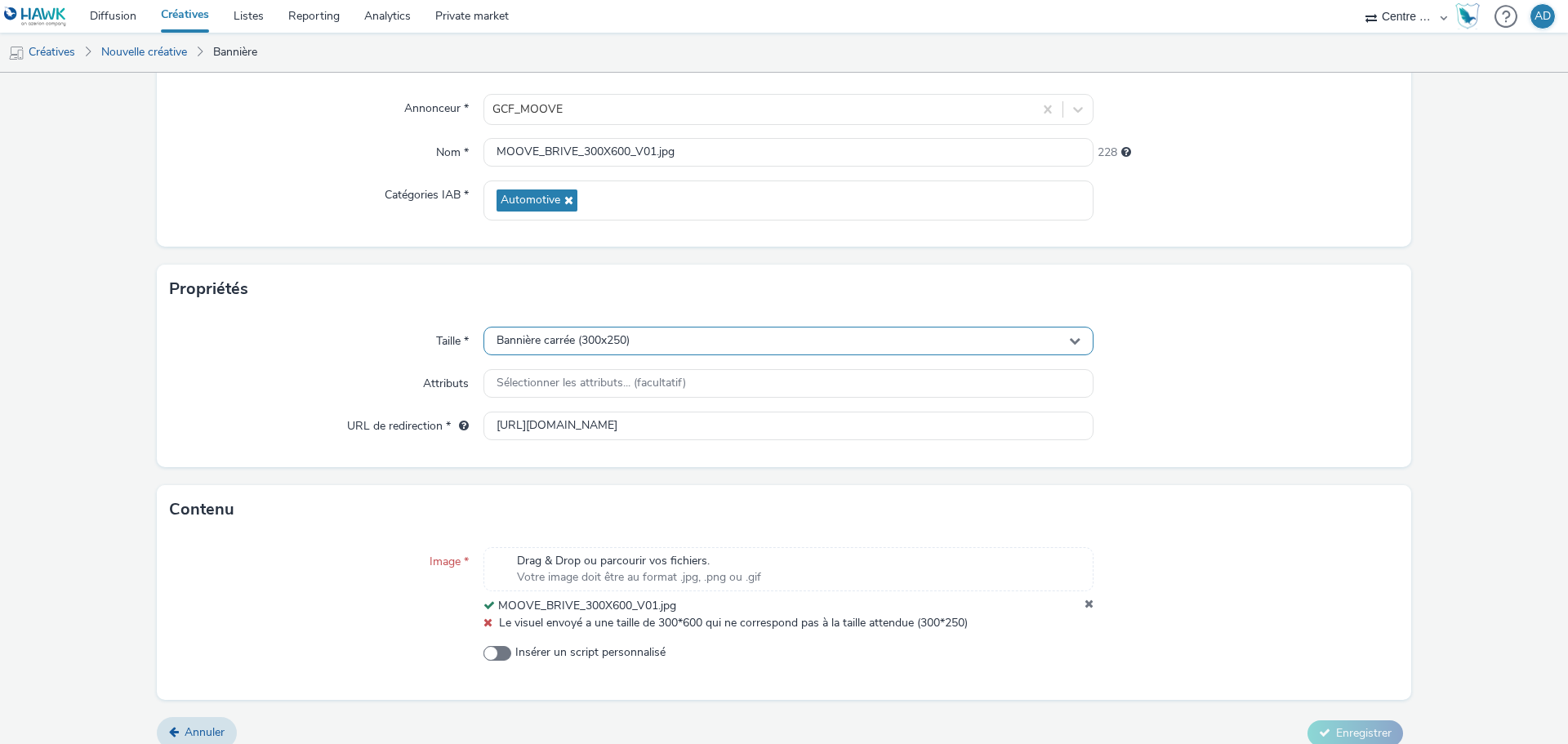
click at [753, 341] on div "Bannière carrée (300x250)" at bounding box center [788, 341] width 610 height 29
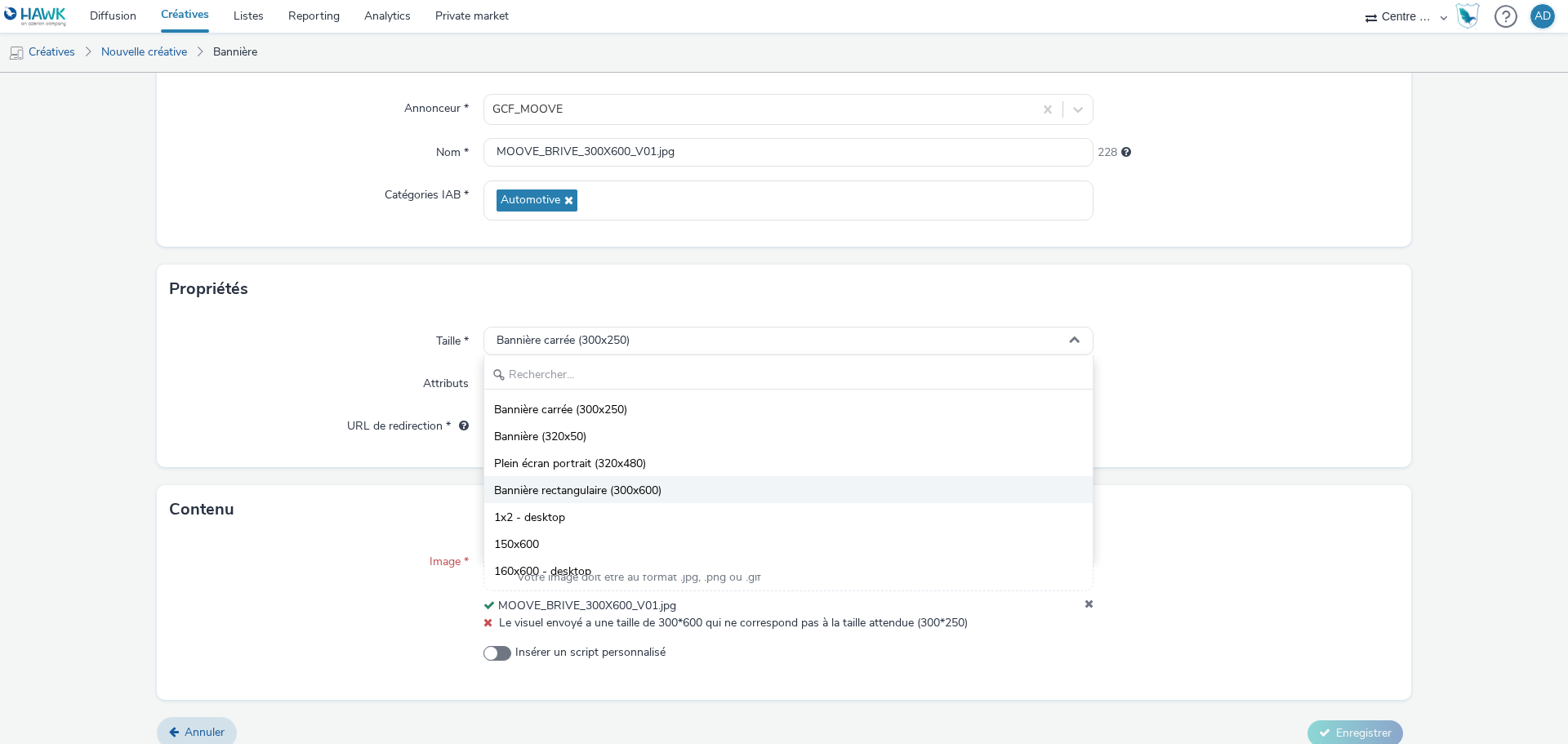
click at [639, 484] on span "Bannière rectangulaire (300x600)" at bounding box center [577, 490] width 167 height 16
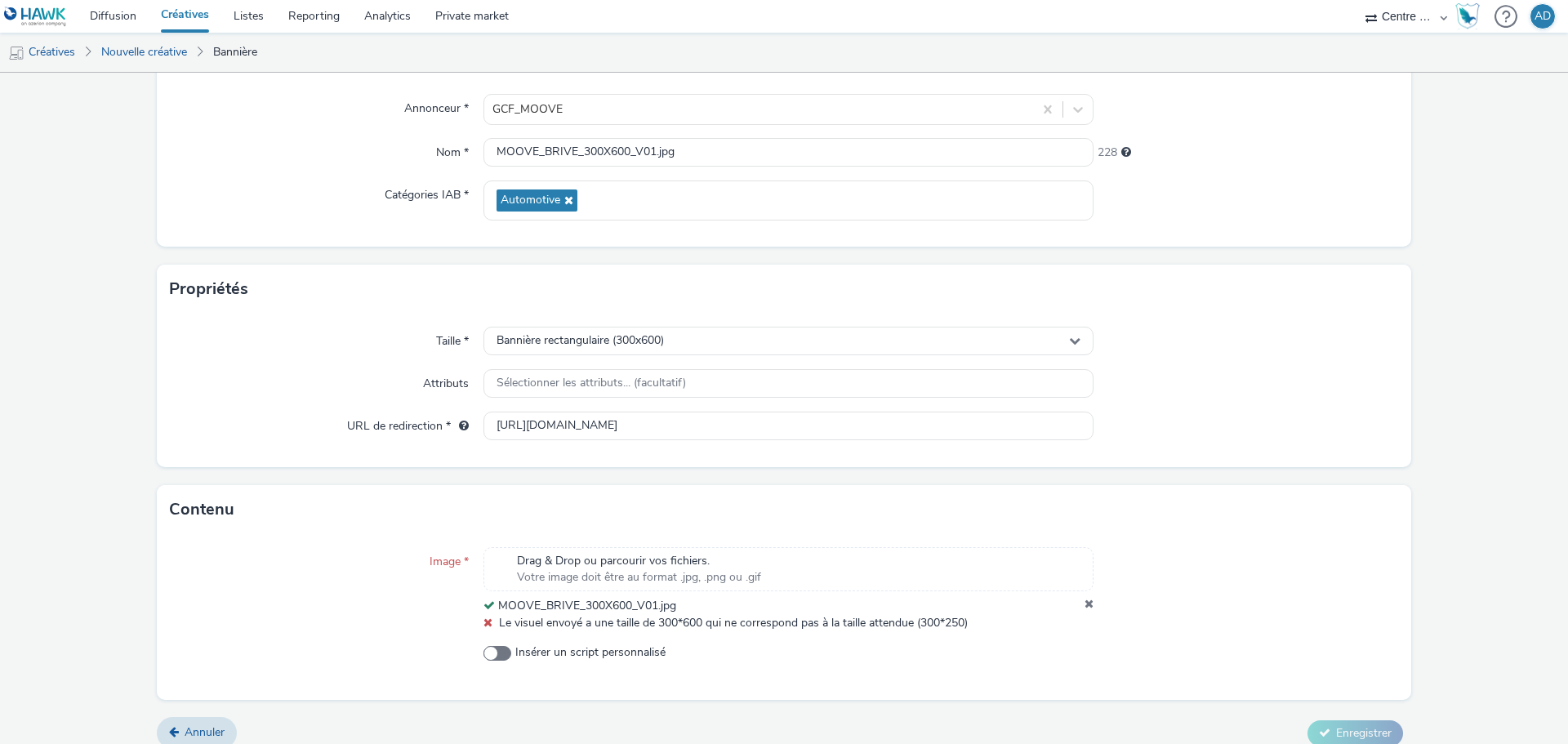
click at [1358, 712] on form "Nouvelle créative Général Annonceur * GCF_MOOVE Nom * MOOVE_BRIVE_300X600_V01.j…" at bounding box center [784, 347] width 1568 height 830
click at [1085, 607] on icon at bounding box center [1088, 605] width 9 height 16
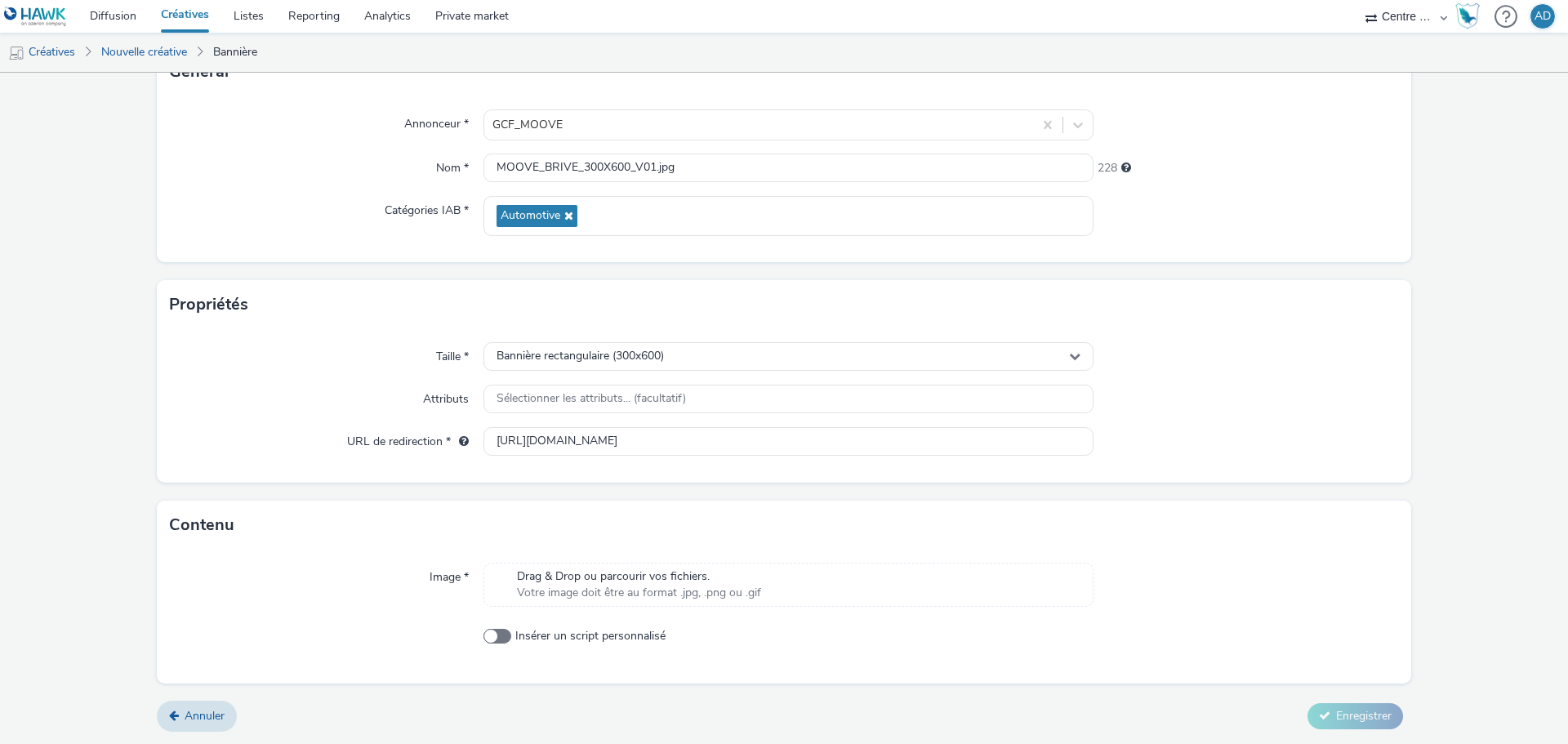
scroll to position [124, 0]
click at [773, 582] on div "Drag & Drop ou parcourir vos fichiers. Votre image doit être au format .jpg, .p…" at bounding box center [788, 585] width 610 height 44
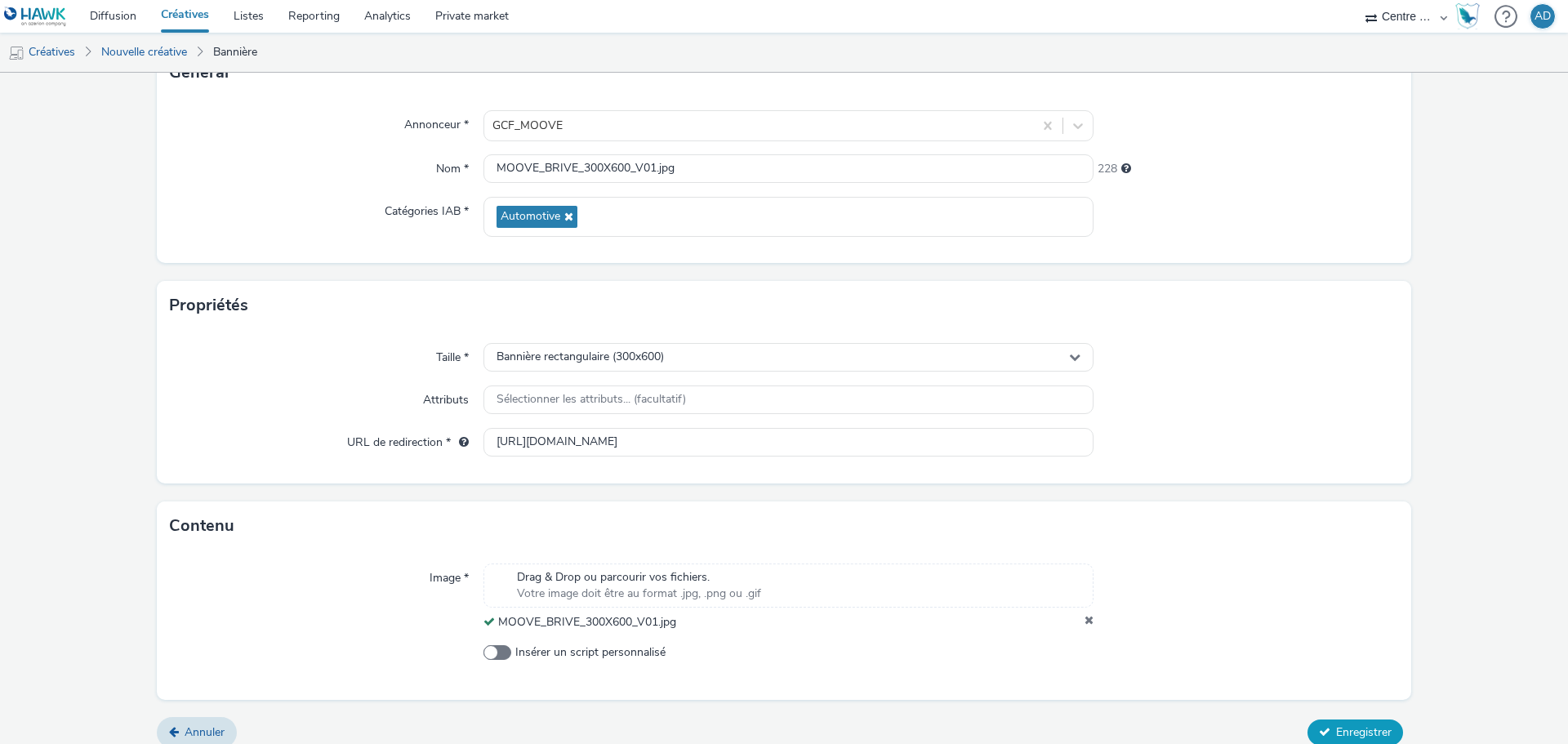
click at [1375, 724] on button "Enregistrer" at bounding box center [1355, 734] width 96 height 27
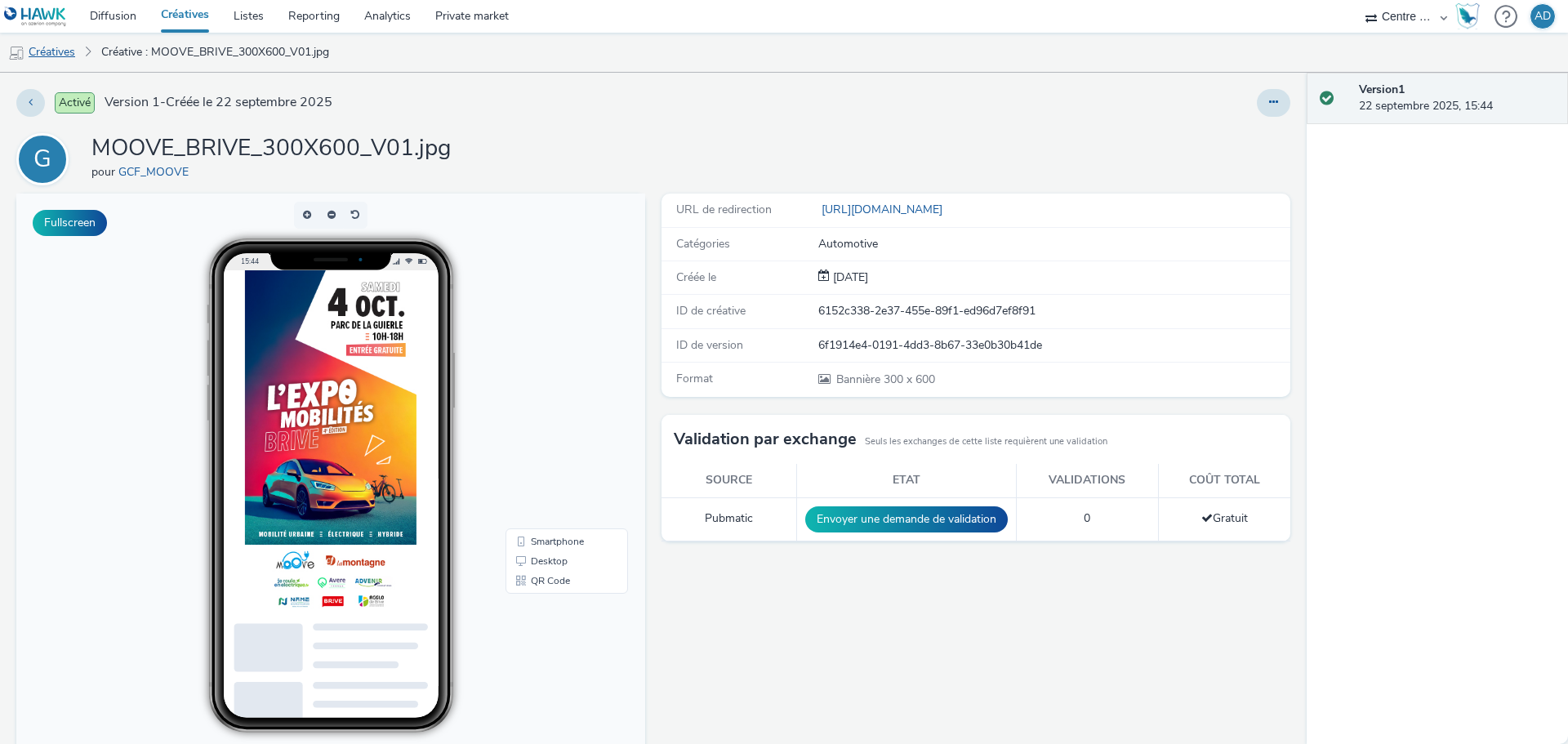
click at [28, 48] on link "Créatives" at bounding box center [42, 51] width 84 height 39
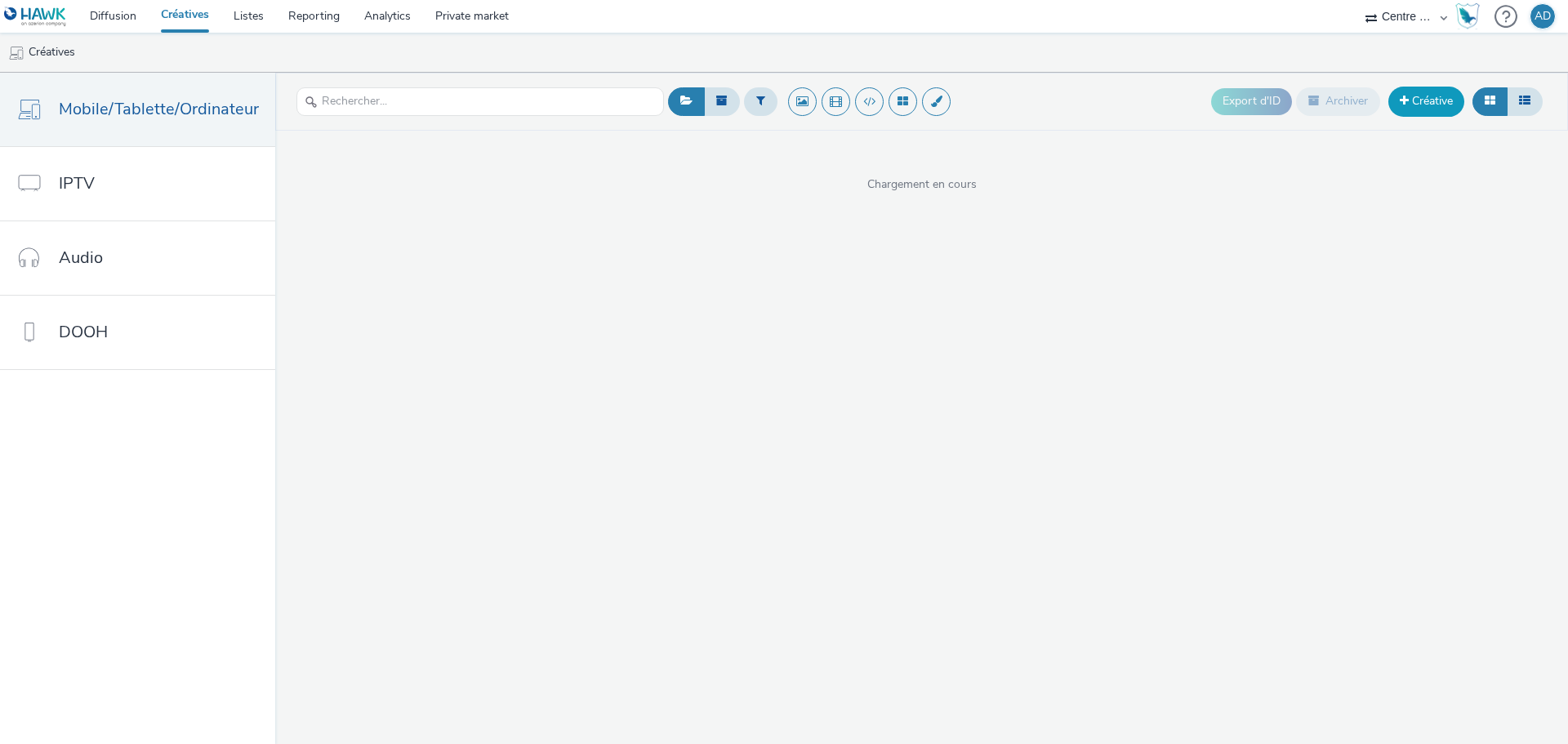
click at [1436, 104] on link "Créative" at bounding box center [1426, 101] width 76 height 29
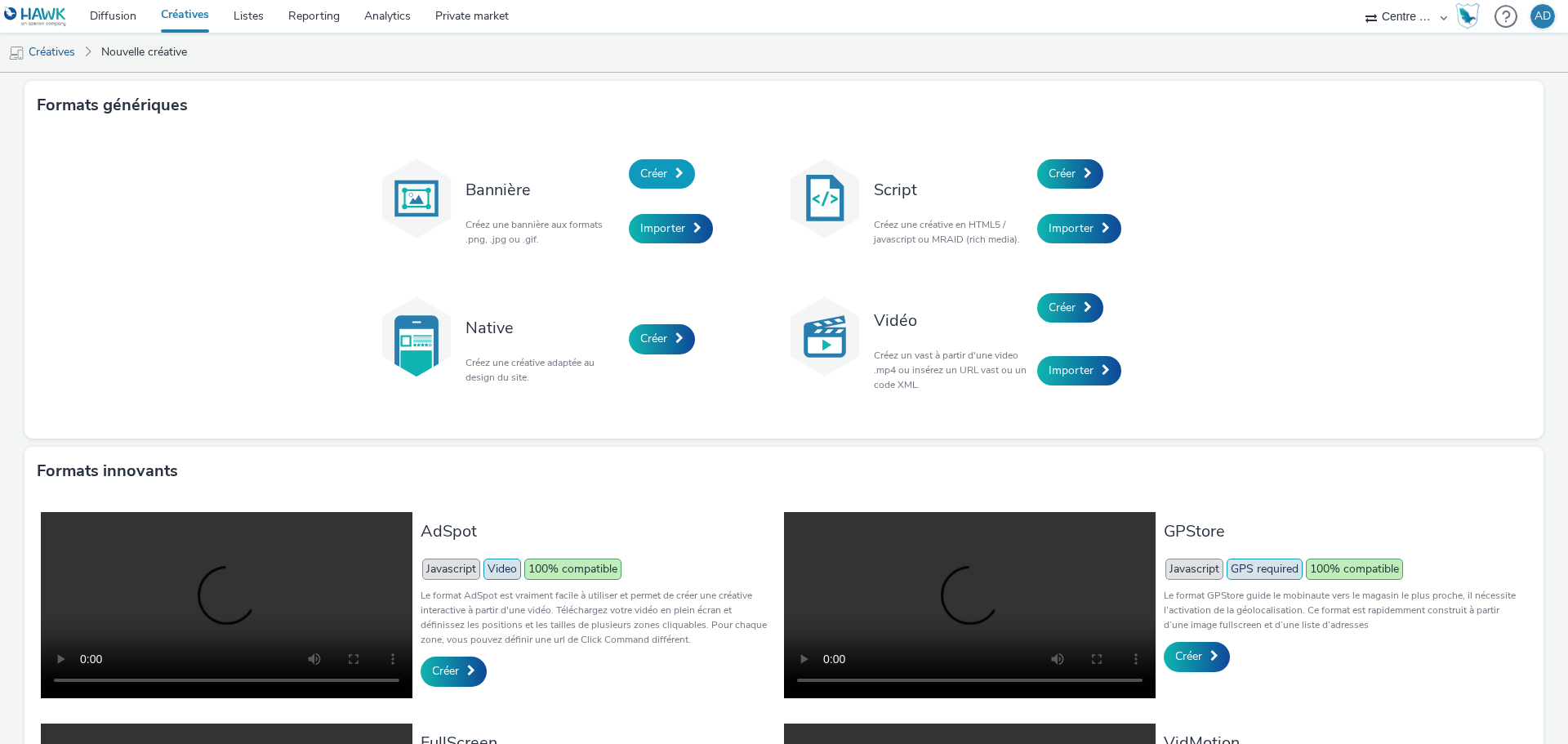
click at [653, 172] on span "Créer" at bounding box center [653, 174] width 27 height 15
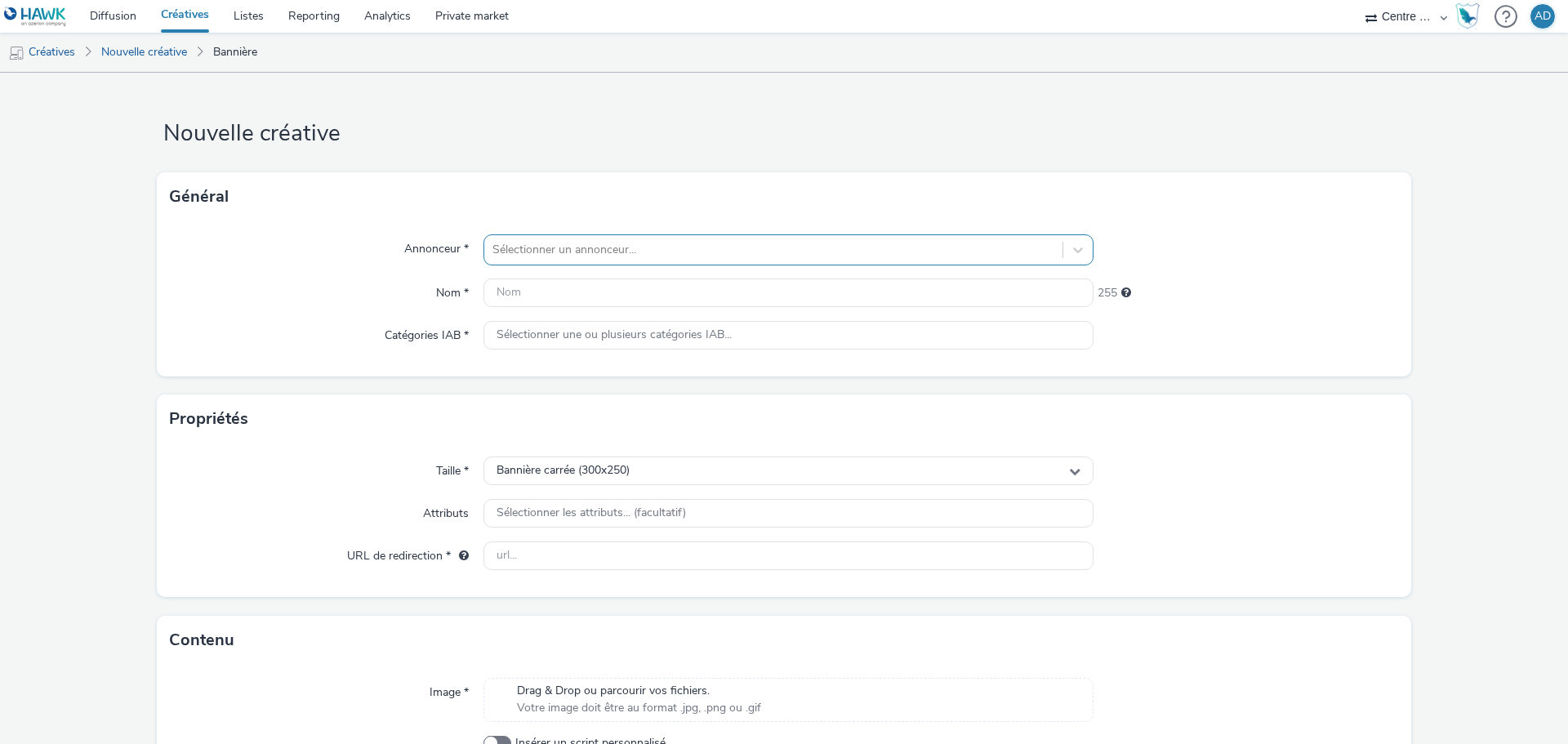
click at [629, 248] on div at bounding box center [773, 250] width 562 height 20
type input "MOOV"
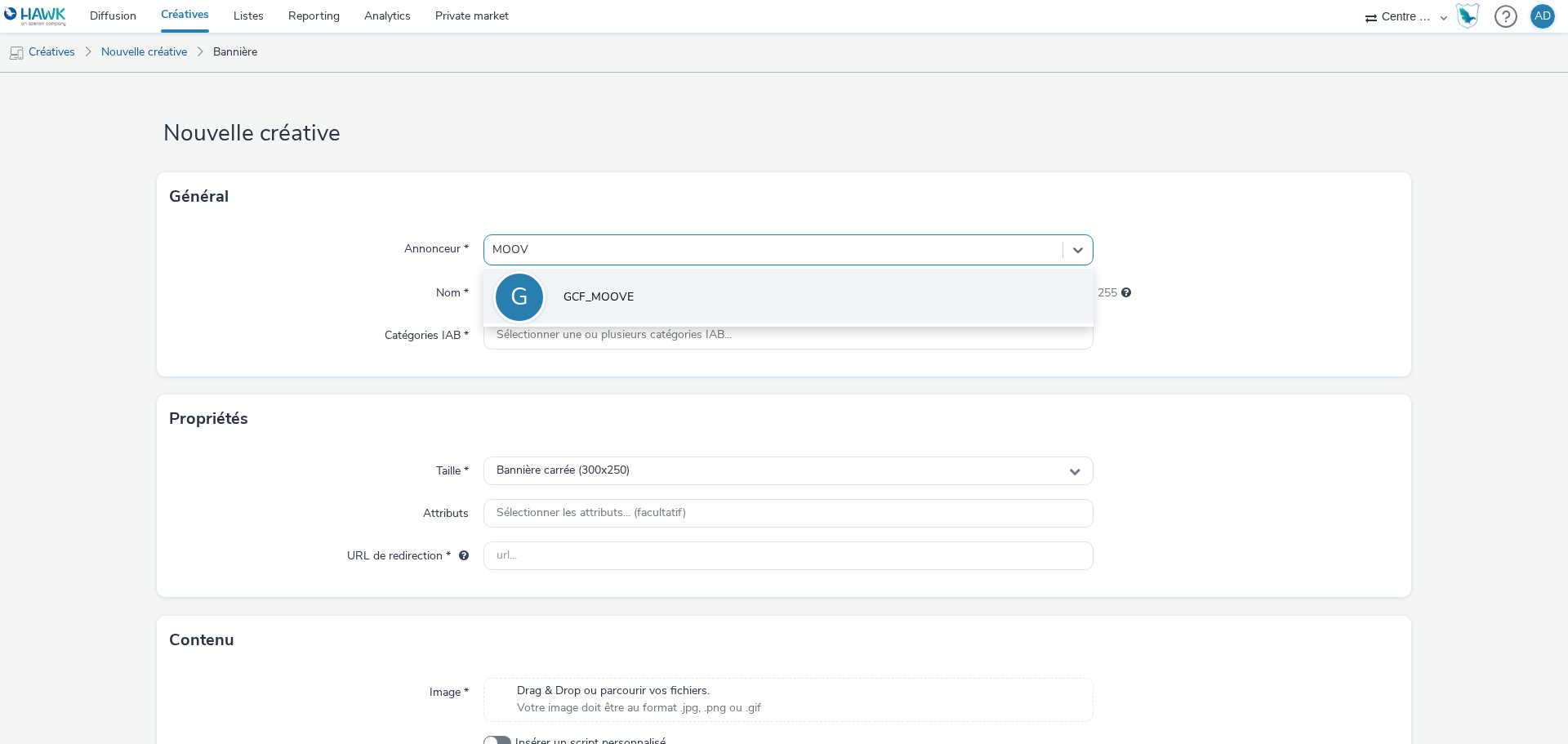
click at [625, 300] on span "GCF_MOOVE" at bounding box center [598, 296] width 70 height 16
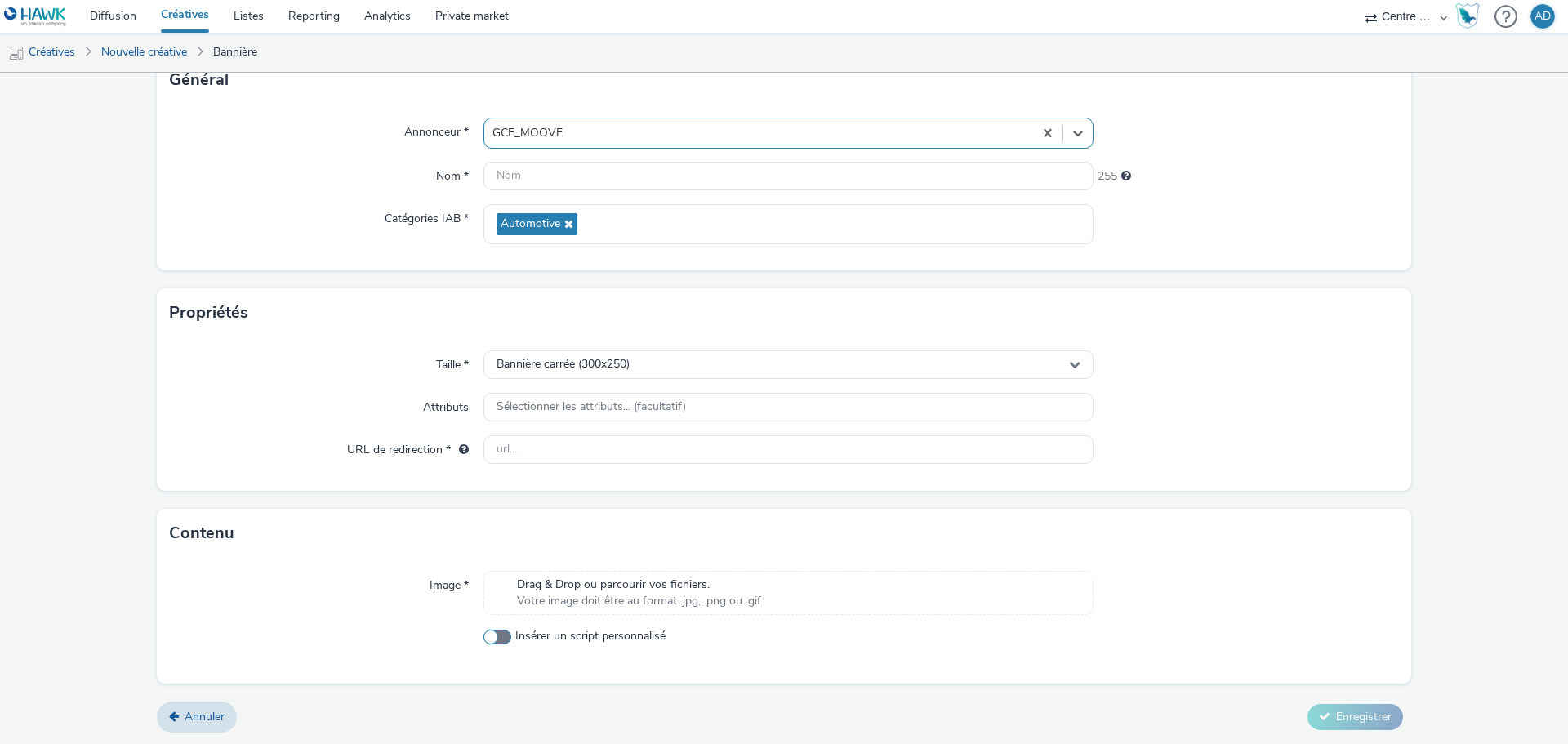
scroll to position [118, 0]
click at [631, 637] on span "Insérer un script personnalisé" at bounding box center [591, 635] width 150 height 16
click at [494, 637] on input "Insérer un script personnalisé" at bounding box center [488, 636] width 10 height 10
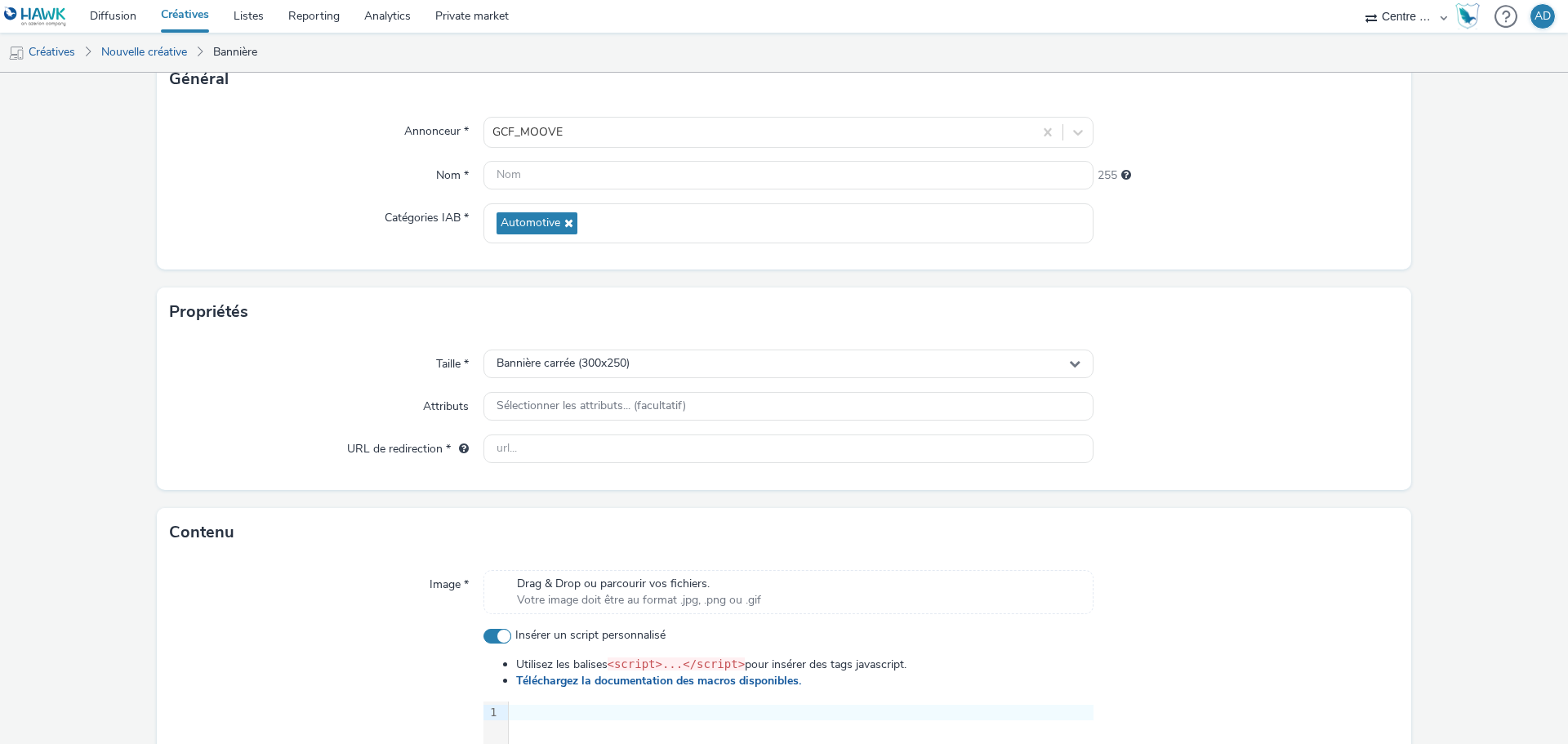
click at [626, 631] on span "Insérer un script personnalisé" at bounding box center [591, 635] width 150 height 16
click at [494, 631] on input "Insérer un script personnalisé" at bounding box center [488, 636] width 10 height 10
checkbox input "false"
click at [655, 599] on span "Votre image doit être au format .jpg, .png ou .gif" at bounding box center [638, 600] width 244 height 16
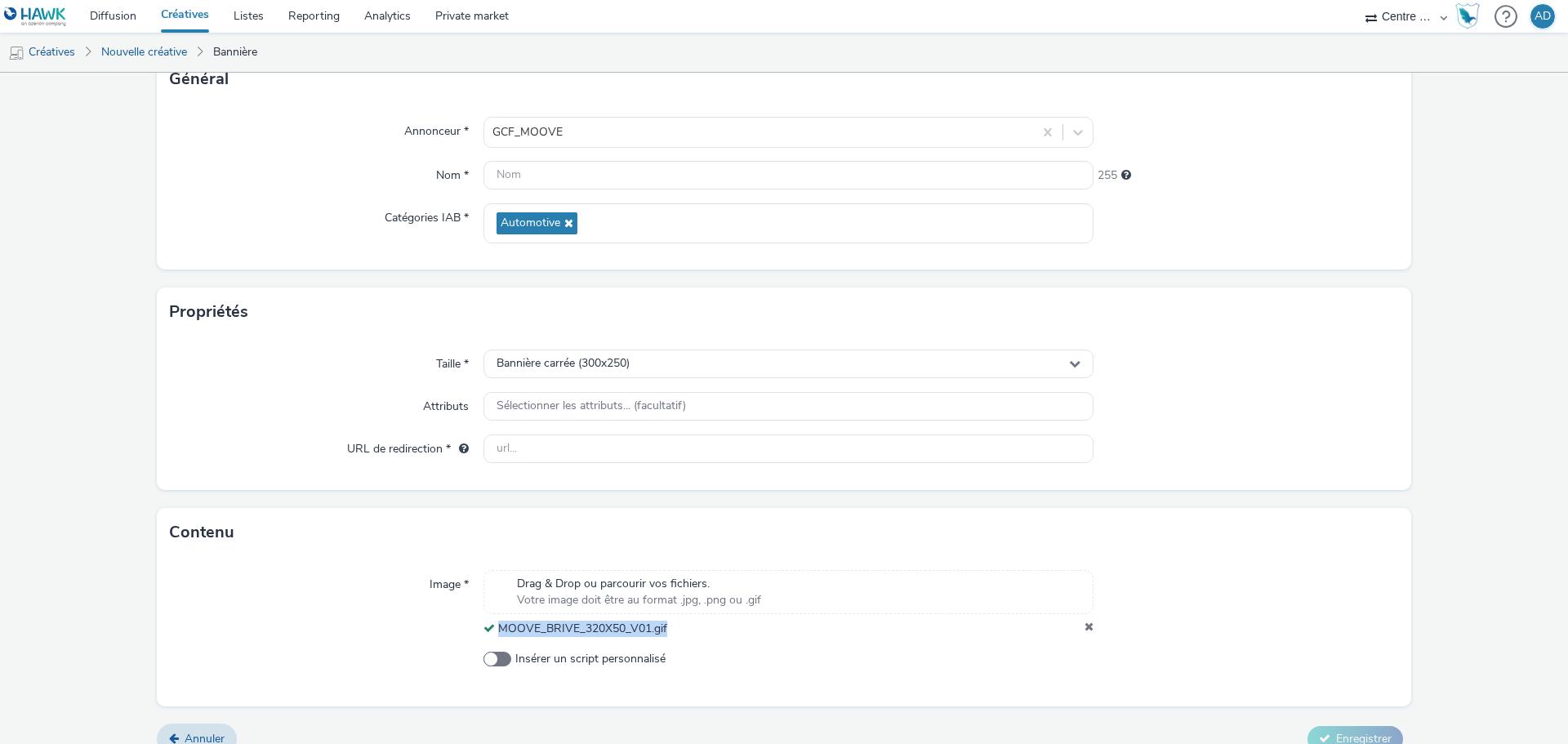
drag, startPoint x: 685, startPoint y: 638, endPoint x: 498, endPoint y: 643, distance: 187.1
click at [498, 643] on div "Image * Drag & Drop ou parcourir vos fichiers. Votre image doit être au format …" at bounding box center [784, 631] width 1255 height 148
copy span "MOOVE_BRIVE_320X50_V01.gif"
click at [695, 174] on input "text" at bounding box center [788, 175] width 610 height 29
paste input "MOOVE_BRIVE_320X50_V01.gif"
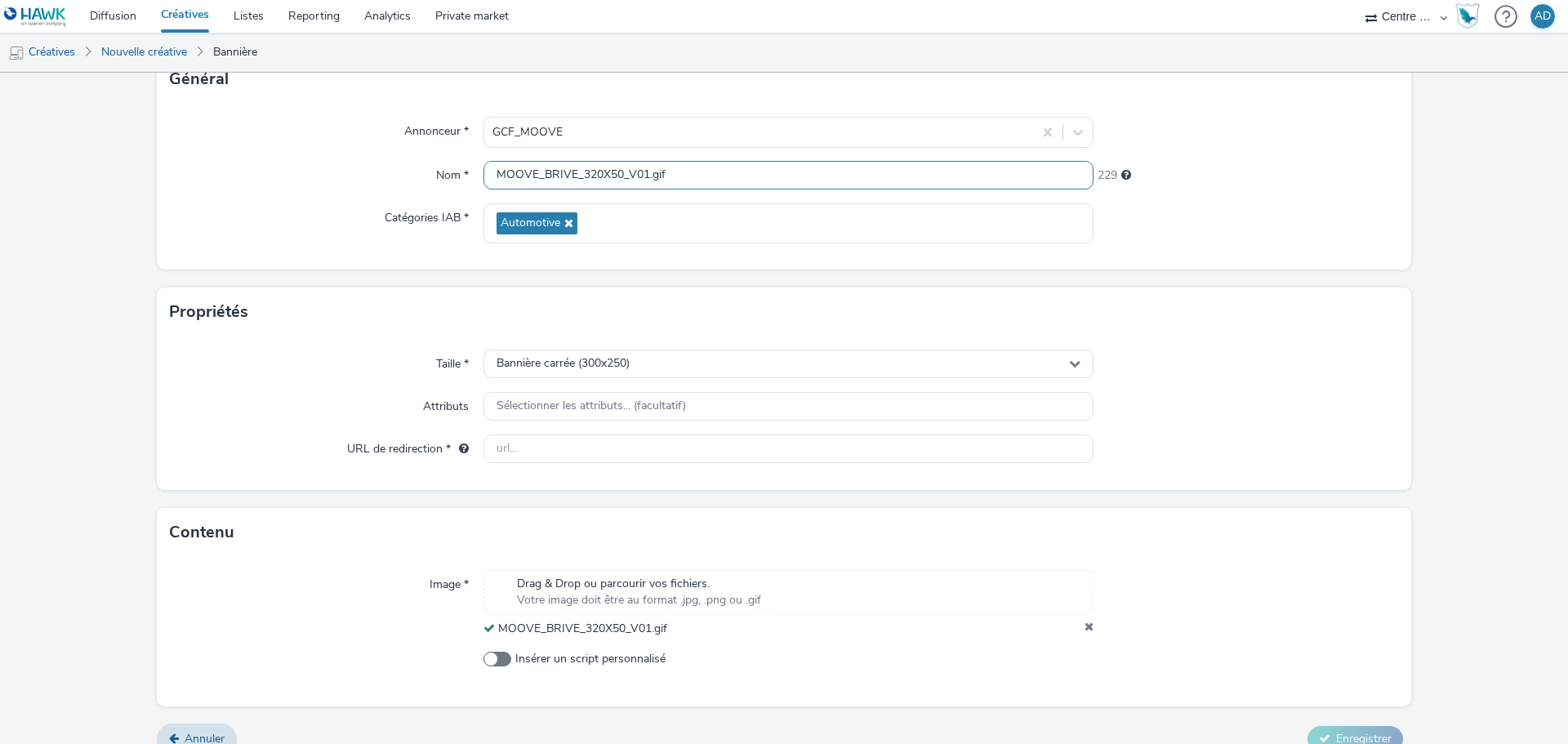
type input "MOOVE_BRIVE_320X50_V01.gif"
click at [1185, 295] on div "Propriétés" at bounding box center [784, 313] width 1255 height 49
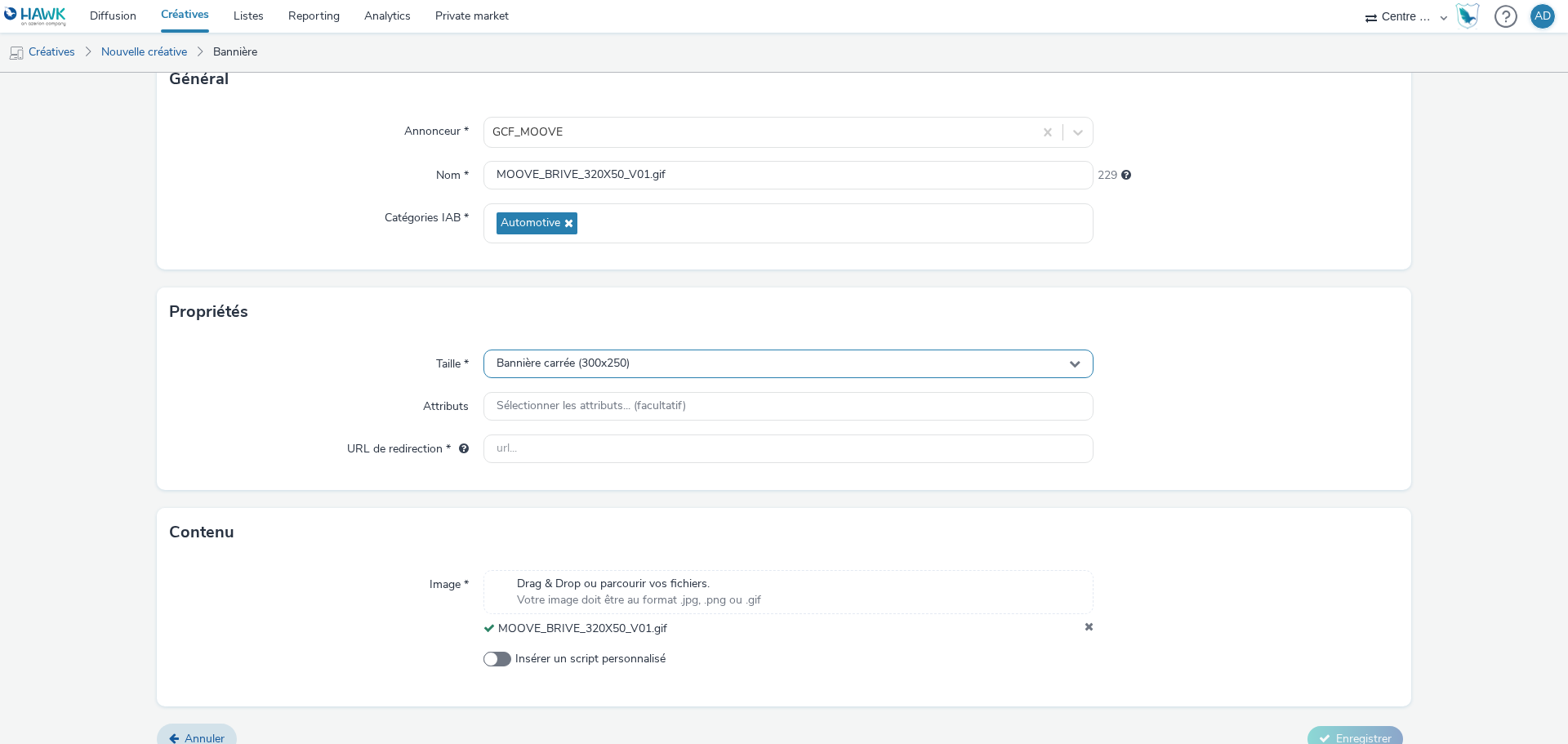
click at [726, 356] on div "Bannière carrée (300x250)" at bounding box center [788, 364] width 610 height 29
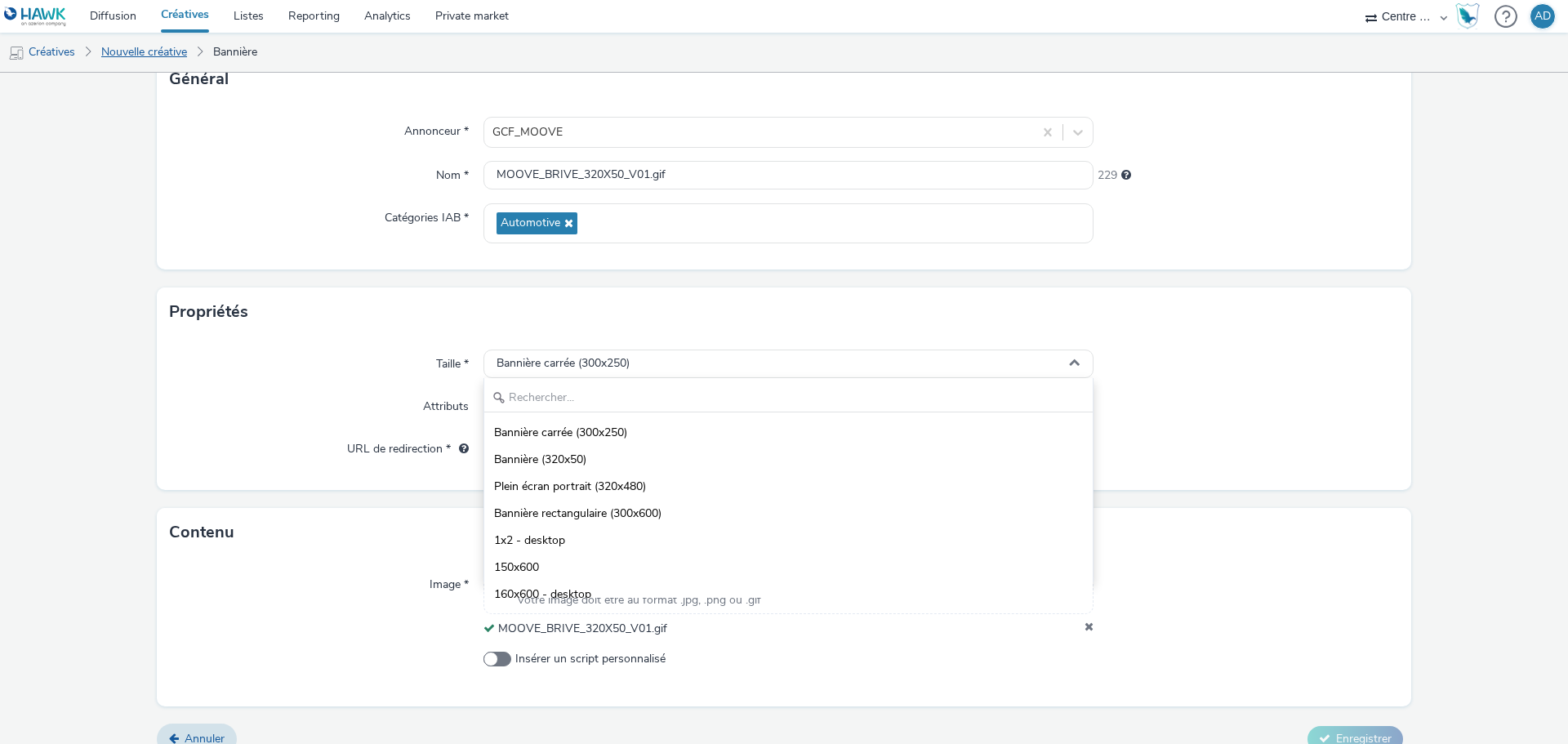
click at [169, 56] on link "Nouvelle créative" at bounding box center [143, 51] width 102 height 39
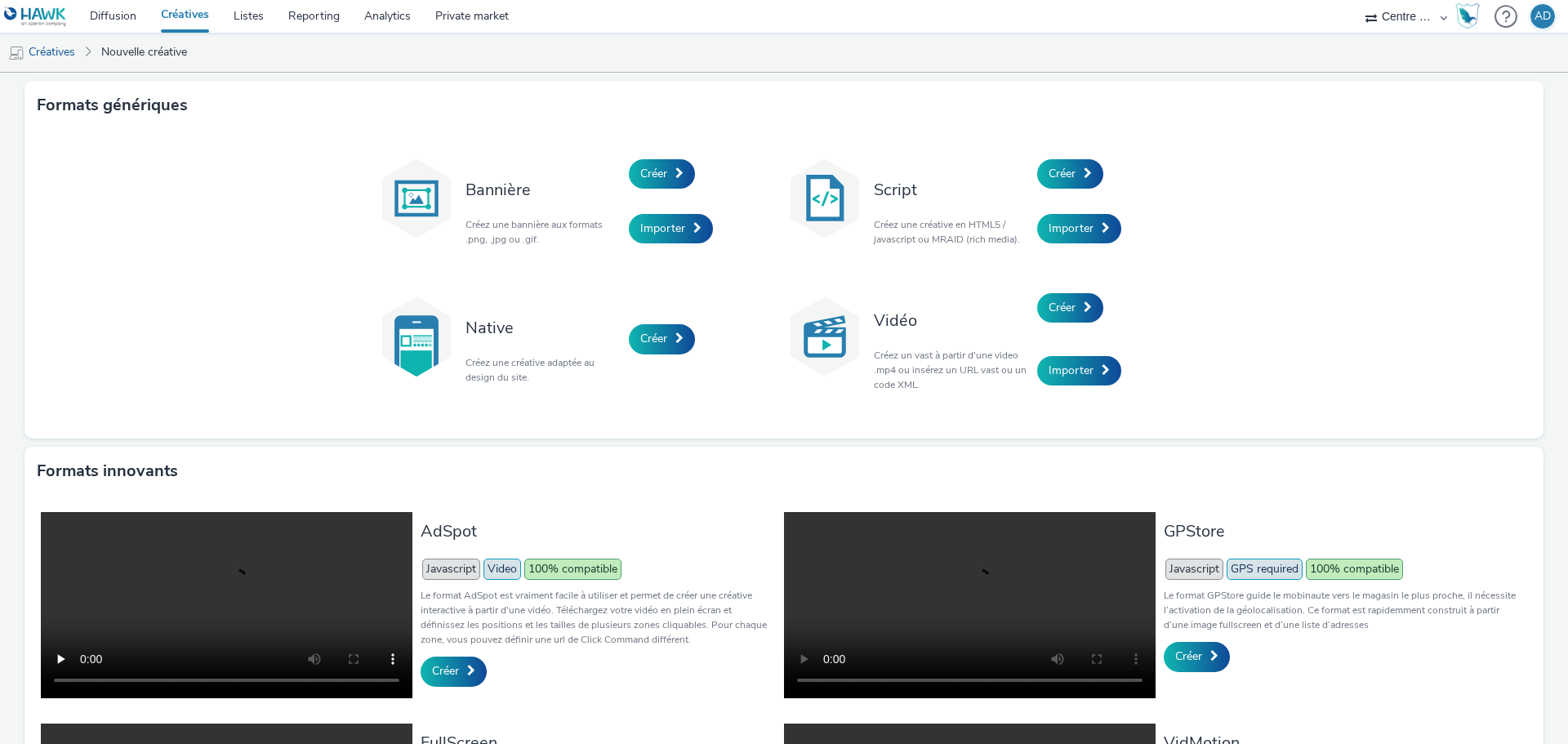
click at [505, 196] on h3 "Bannière" at bounding box center [542, 189] width 155 height 22
click at [646, 178] on span "Créer" at bounding box center [653, 174] width 27 height 15
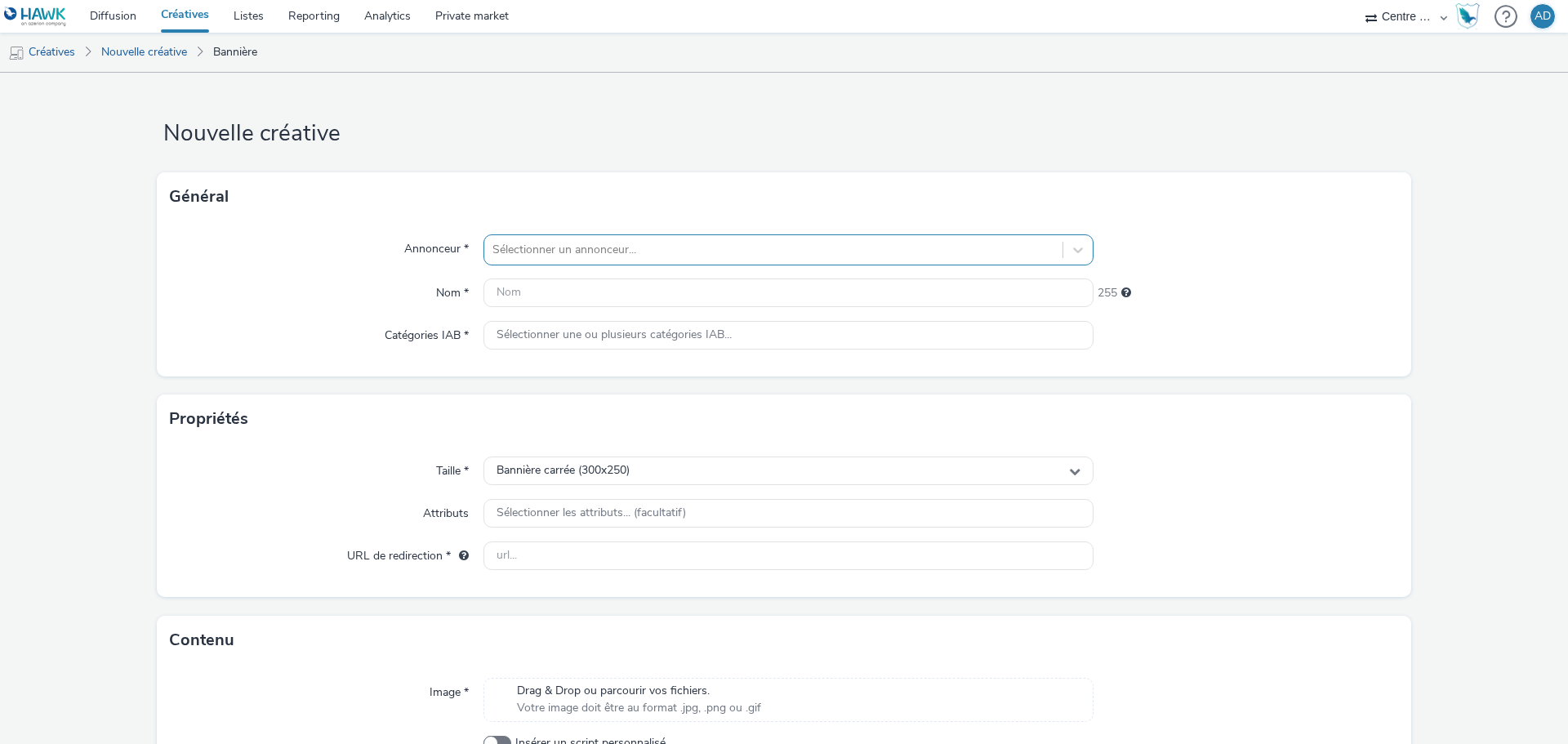
click at [581, 259] on div at bounding box center [773, 250] width 562 height 20
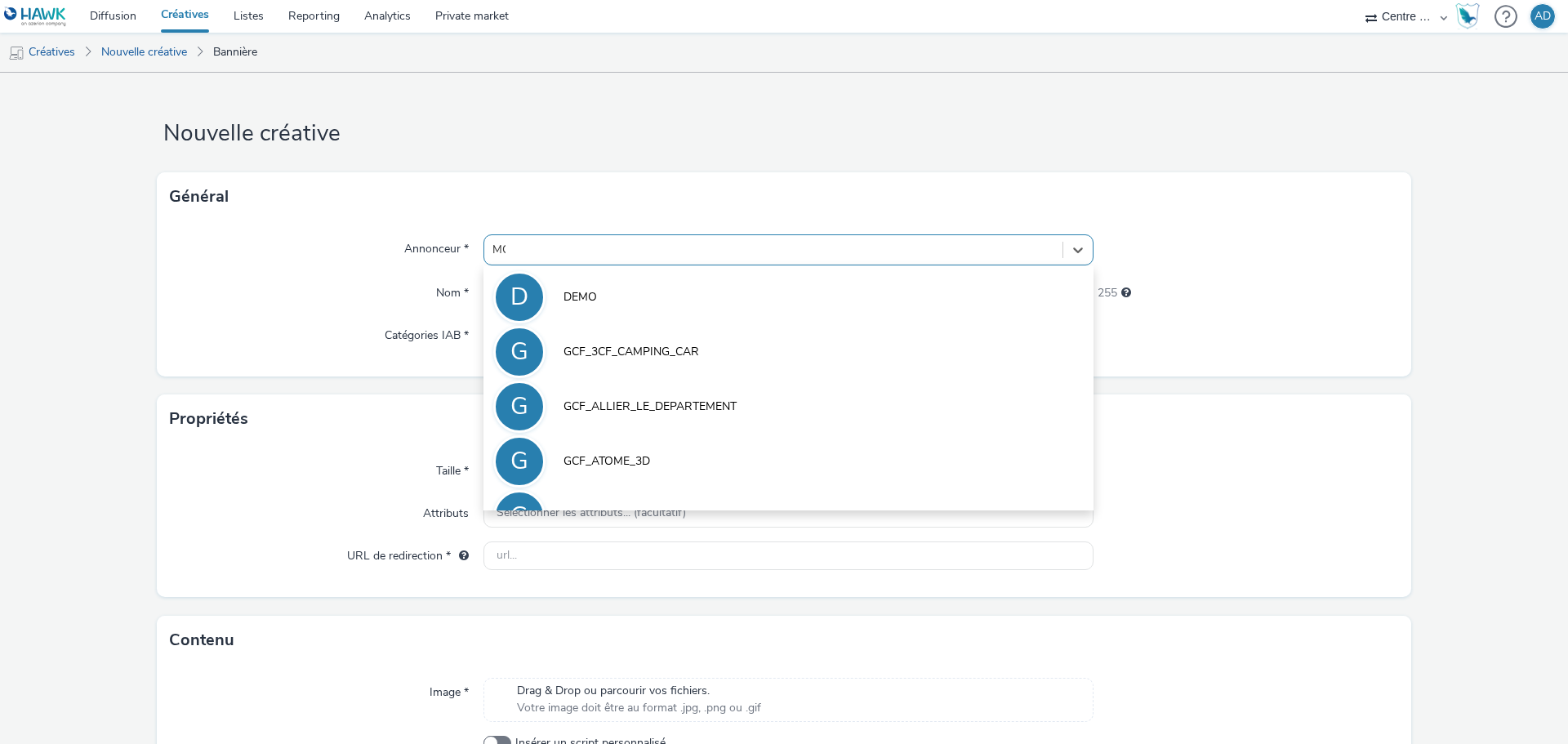
type input "MOO"
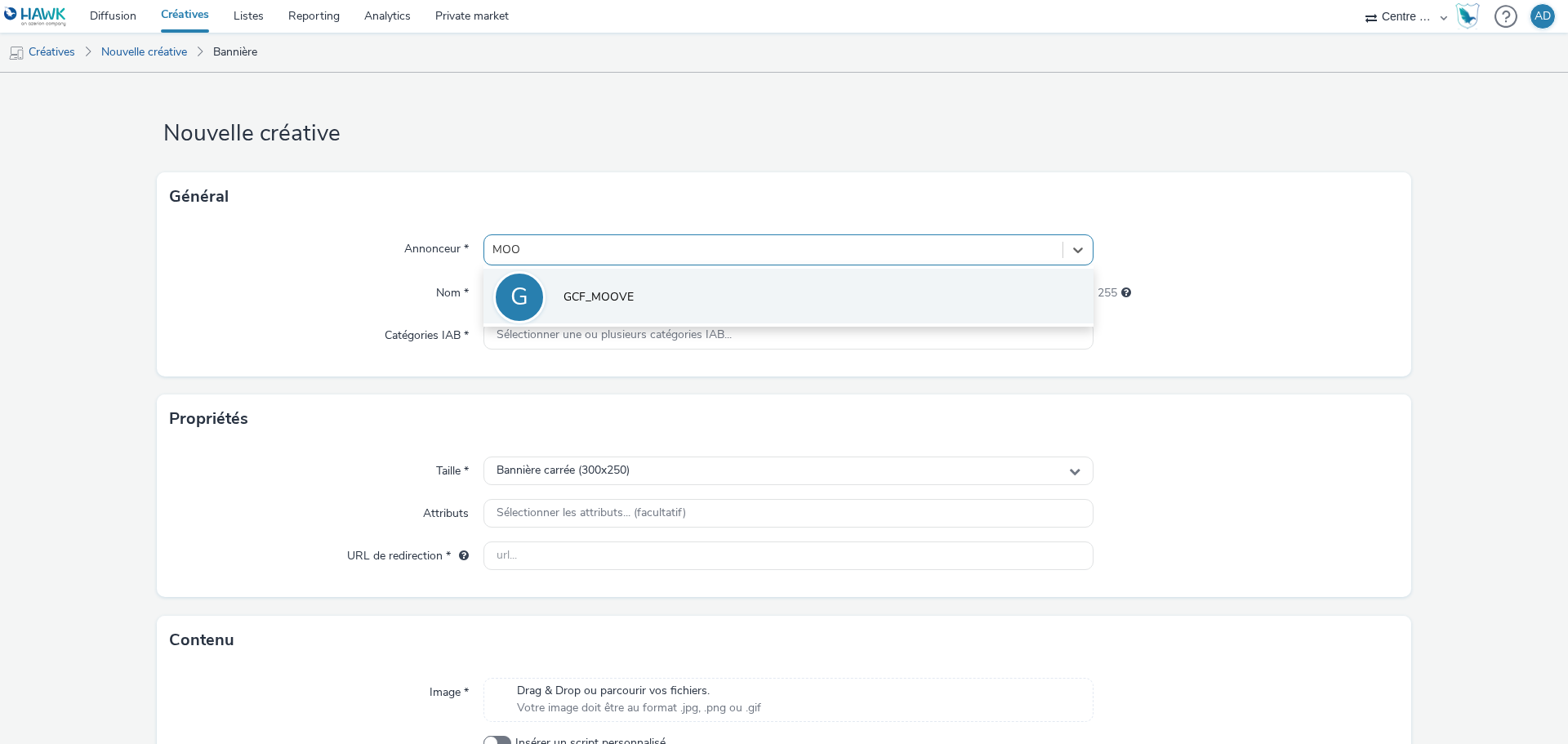
click at [580, 309] on li "G GCF_MOOVE" at bounding box center [788, 296] width 610 height 55
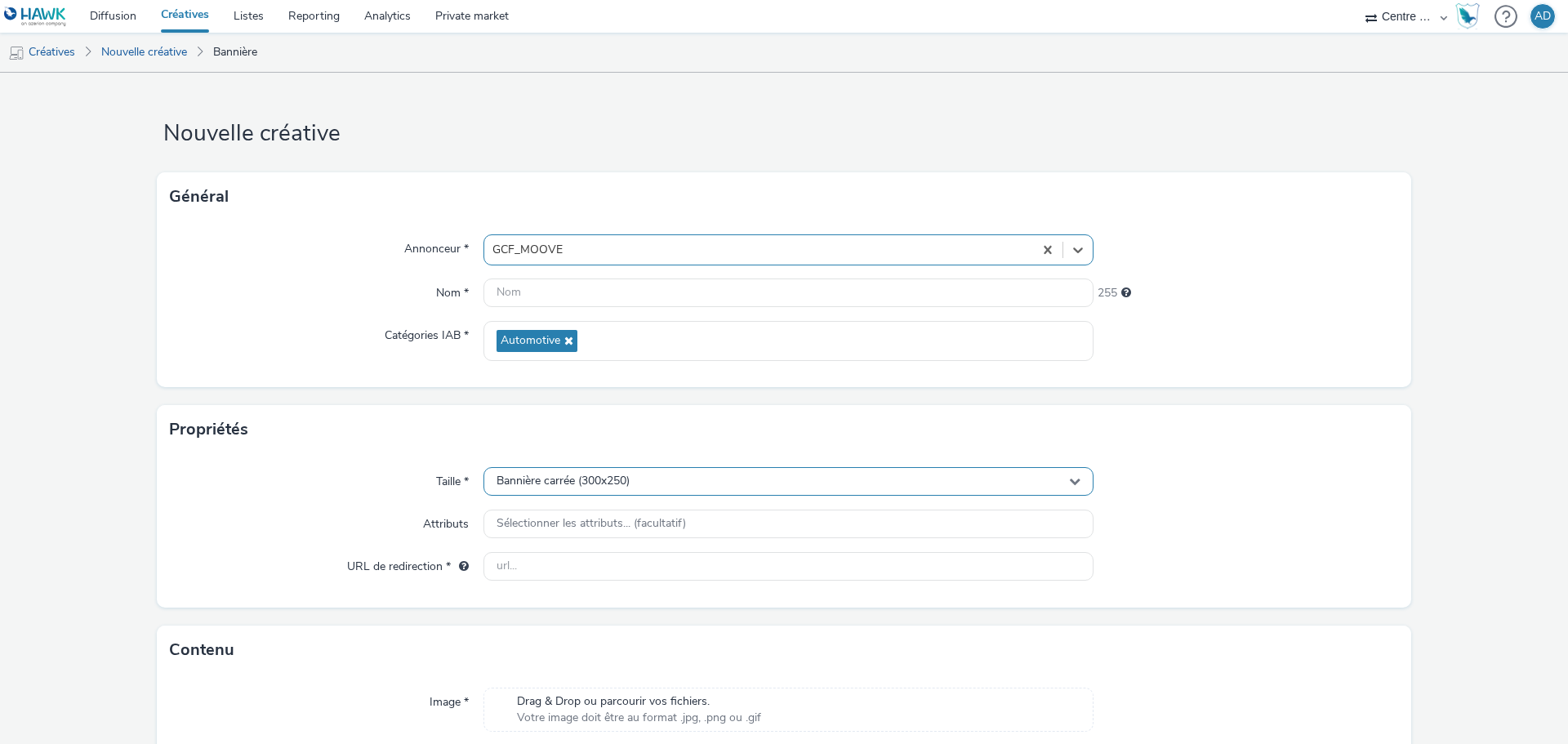
click at [633, 476] on div "Bannière carrée (300x250)" at bounding box center [788, 482] width 610 height 29
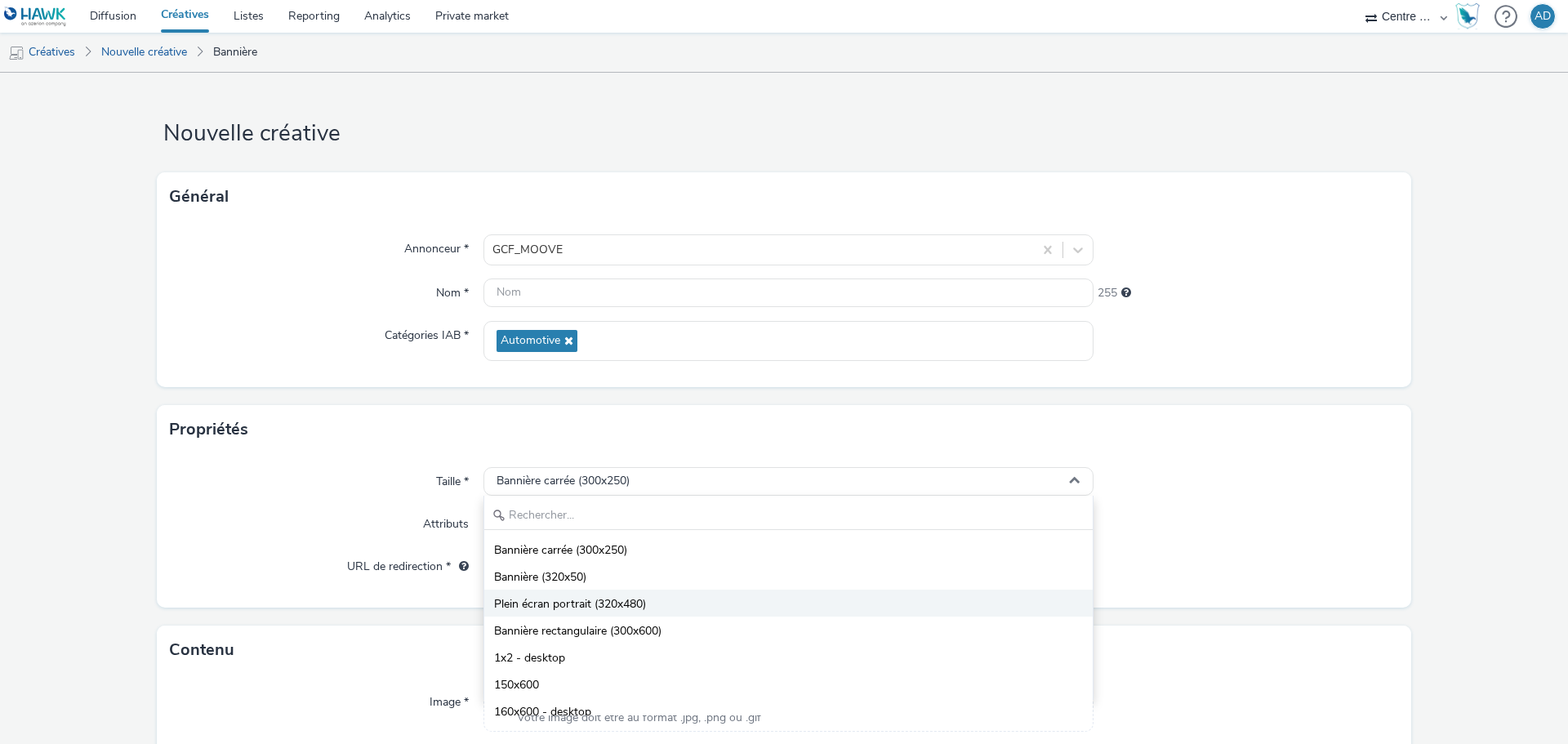
click at [644, 609] on span "Plein écran portrait (320x480)" at bounding box center [570, 604] width 152 height 16
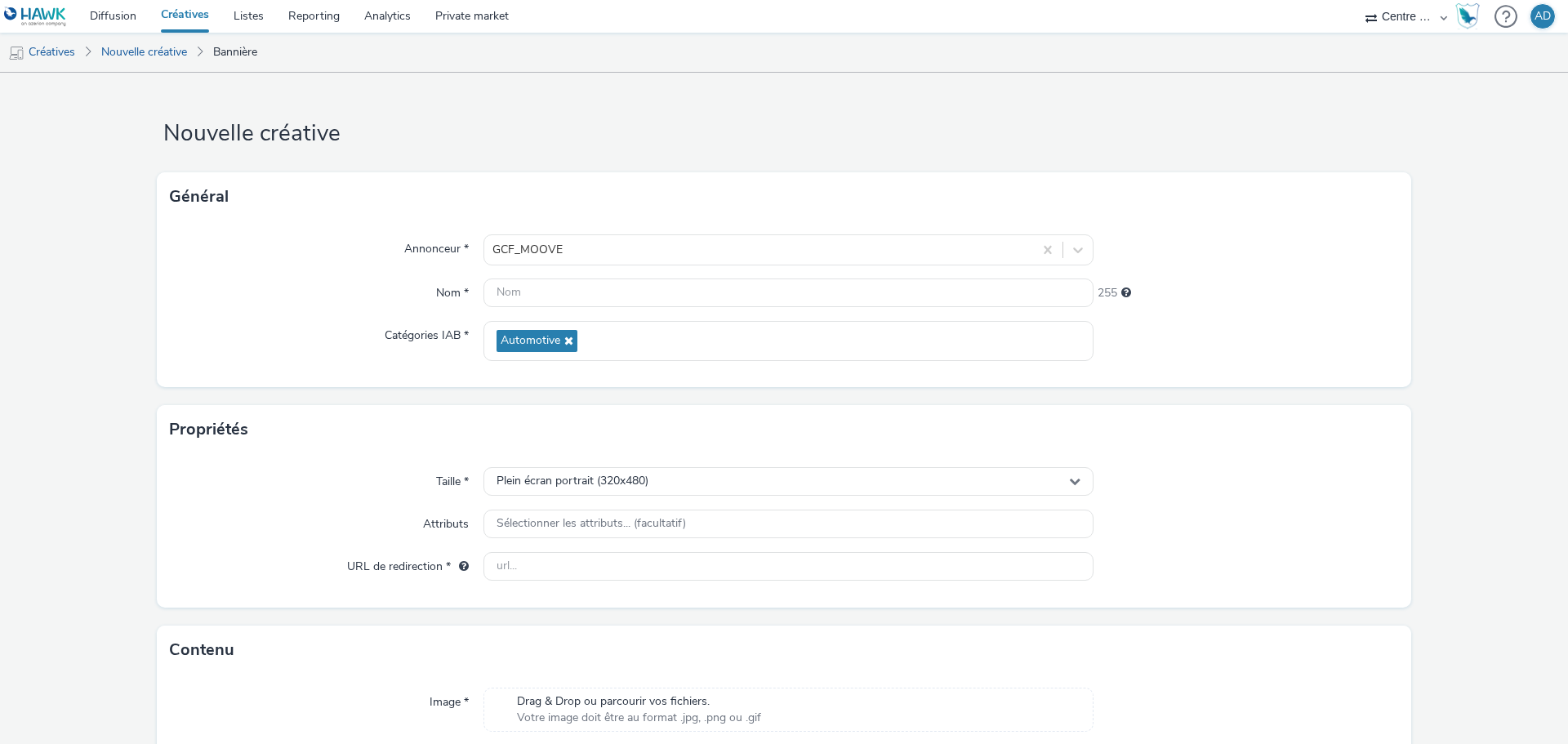
click at [1244, 568] on div at bounding box center [1246, 566] width 306 height 29
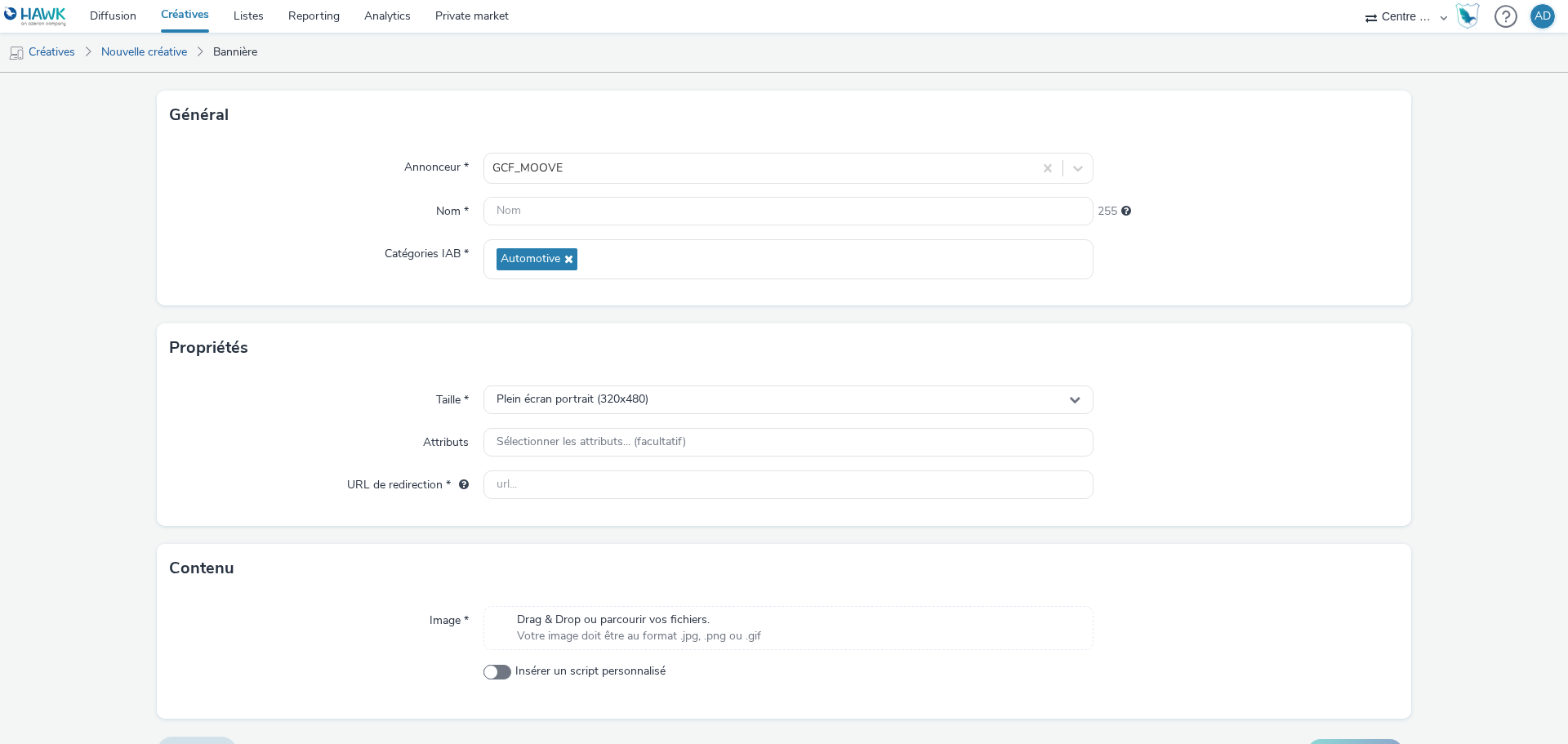
click at [722, 592] on div "Contenu" at bounding box center [784, 569] width 1255 height 49
click at [681, 621] on span "Drag & Drop ou parcourir vos fichiers." at bounding box center [638, 620] width 244 height 16
click at [696, 486] on input "text" at bounding box center [788, 485] width 610 height 29
paste input "https://centrefrancepub.fr/moove-brive/"
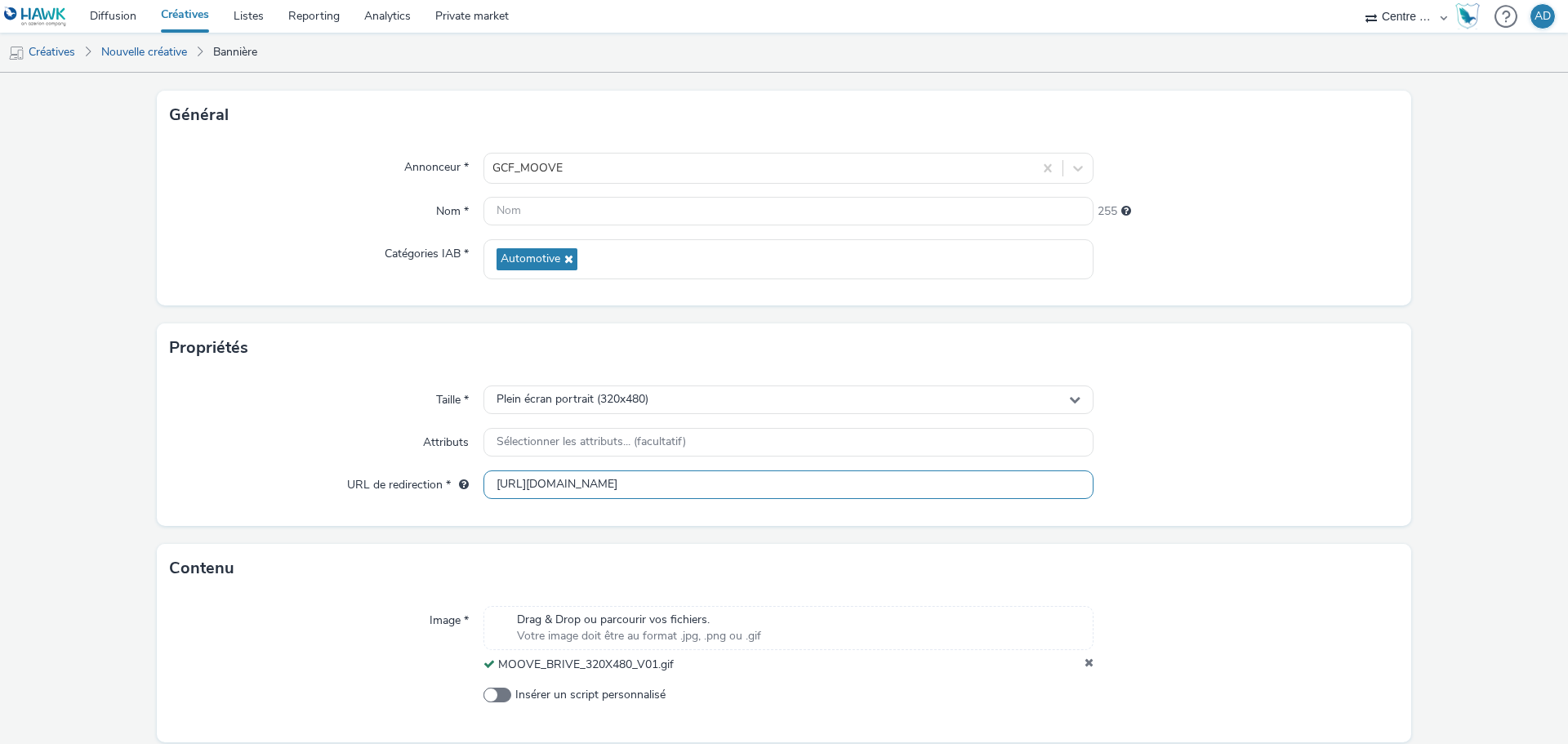
type input "https://centrefrancepub.fr/moove-brive/"
click at [1243, 487] on div at bounding box center [1246, 485] width 306 height 29
drag, startPoint x: 708, startPoint y: 666, endPoint x: 481, endPoint y: 667, distance: 227.0
click at [483, 667] on div "MOOVE_BRIVE_320X480_V01.gif" at bounding box center [788, 664] width 610 height 16
copy div "MOOVE_BRIVE_320X480_V01.gif"
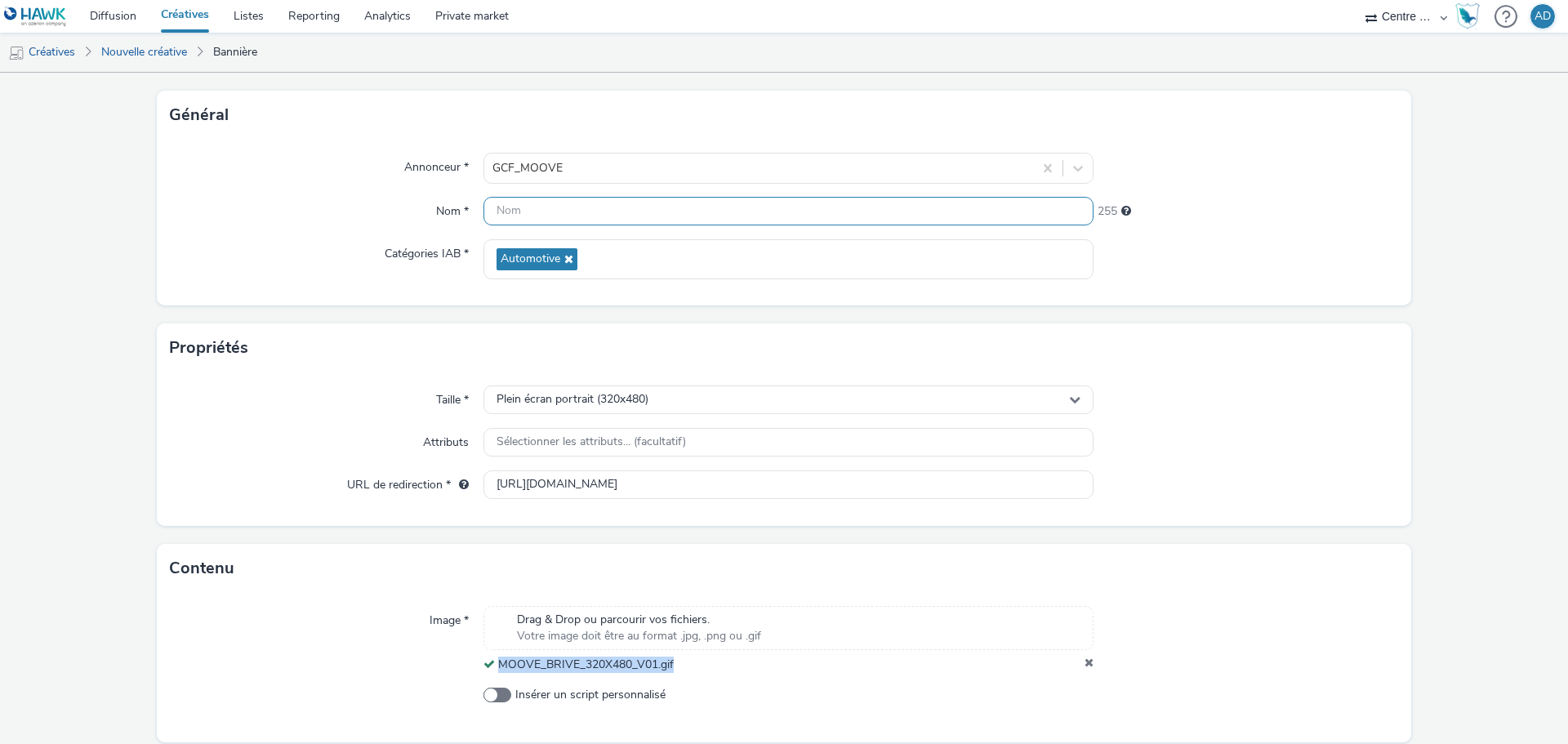
click at [696, 207] on input "text" at bounding box center [788, 211] width 610 height 29
paste input "MOOVE_BRIVE_320X480_V01.gif"
type input "MOOVE_BRIVE_320X480_V01.gif"
click at [1237, 318] on form "Nouvelle créative Général Annonceur * GCF_MOOVE Nom * MOOVE_BRIVE_320X480_V01.g…" at bounding box center [784, 397] width 1568 height 812
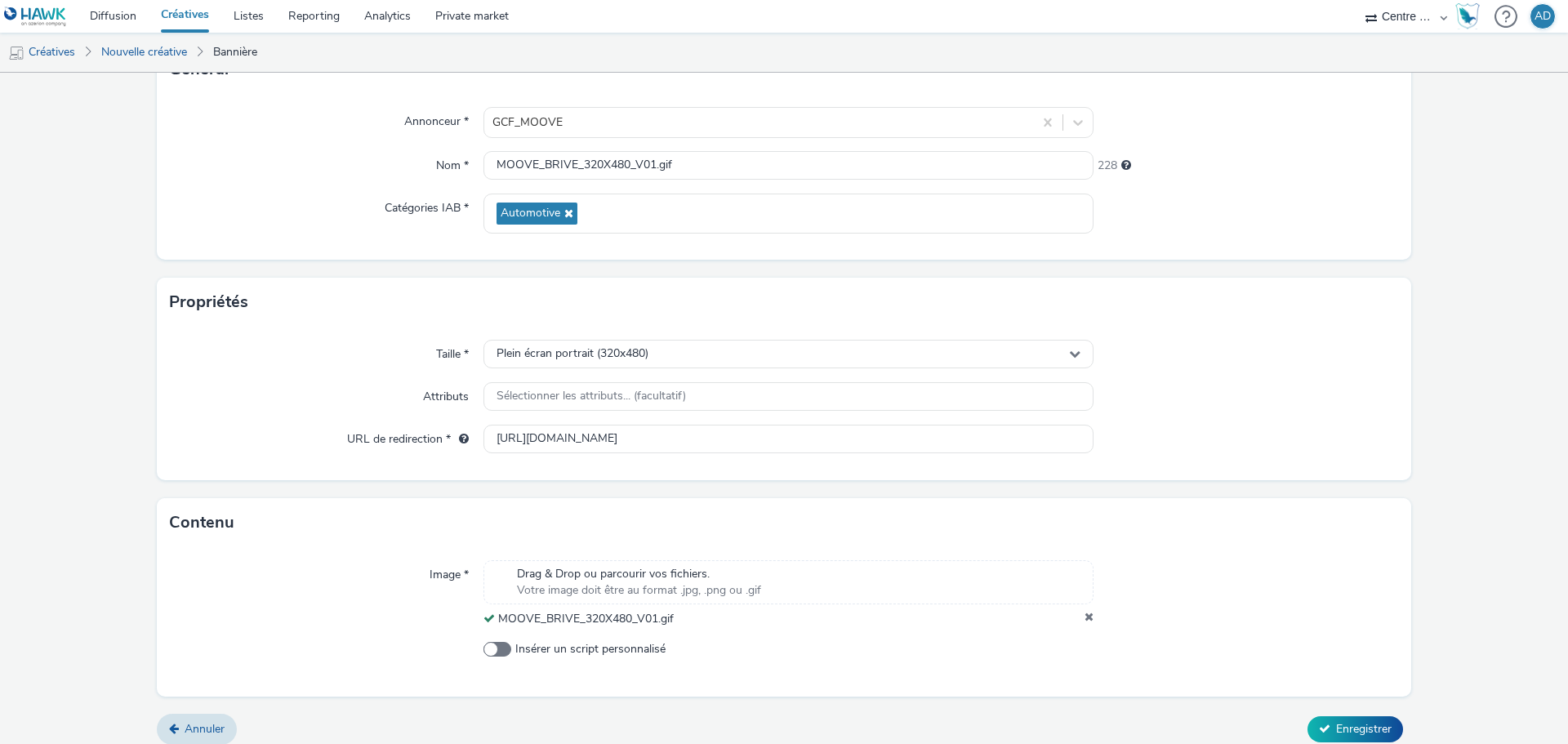
scroll to position [141, 0]
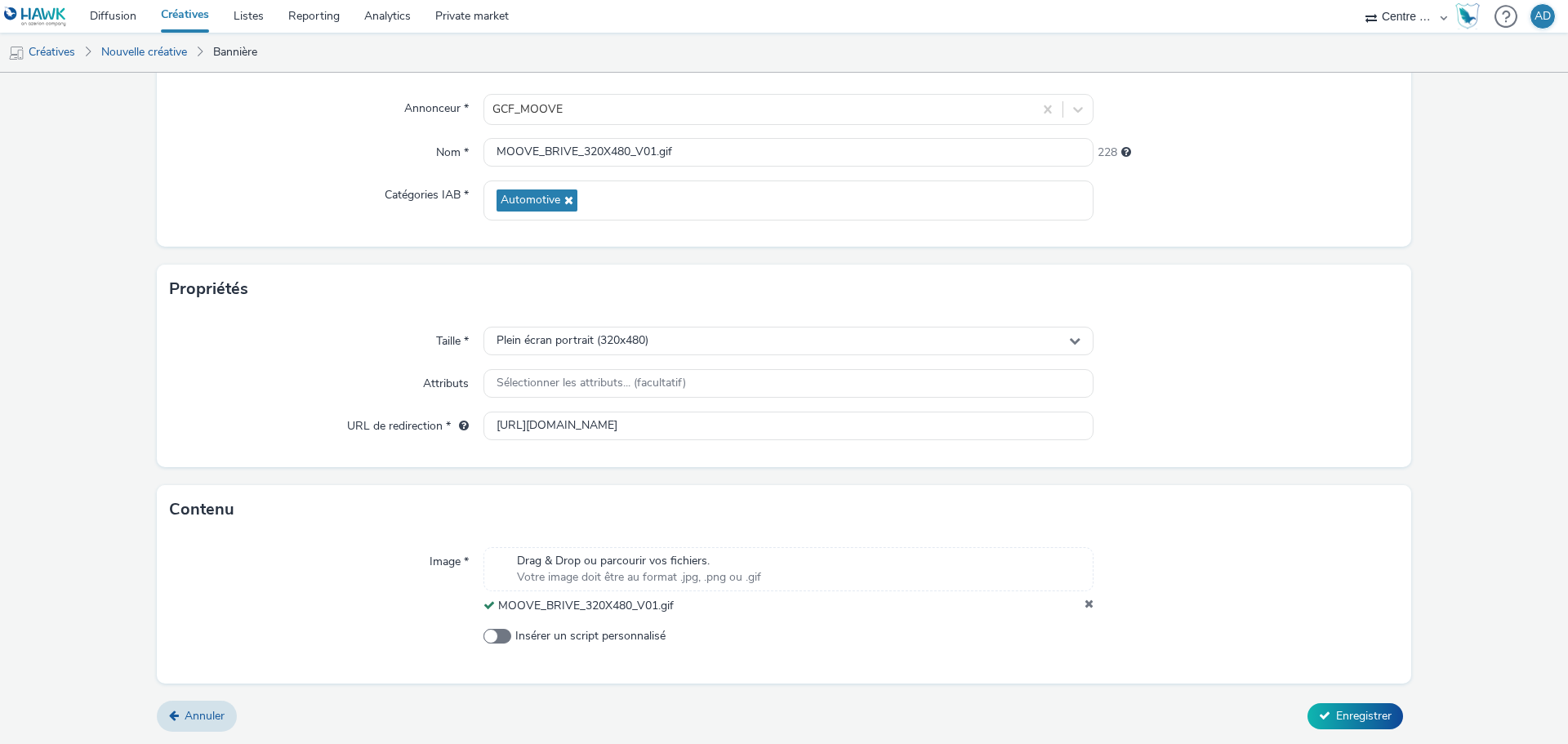
drag, startPoint x: 1179, startPoint y: 723, endPoint x: 1219, endPoint y: 709, distance: 42.4
click at [1179, 723] on div "Annuler Enregistrer" at bounding box center [784, 716] width 1255 height 29
click at [1336, 710] on span "Enregistrer" at bounding box center [1364, 716] width 55 height 15
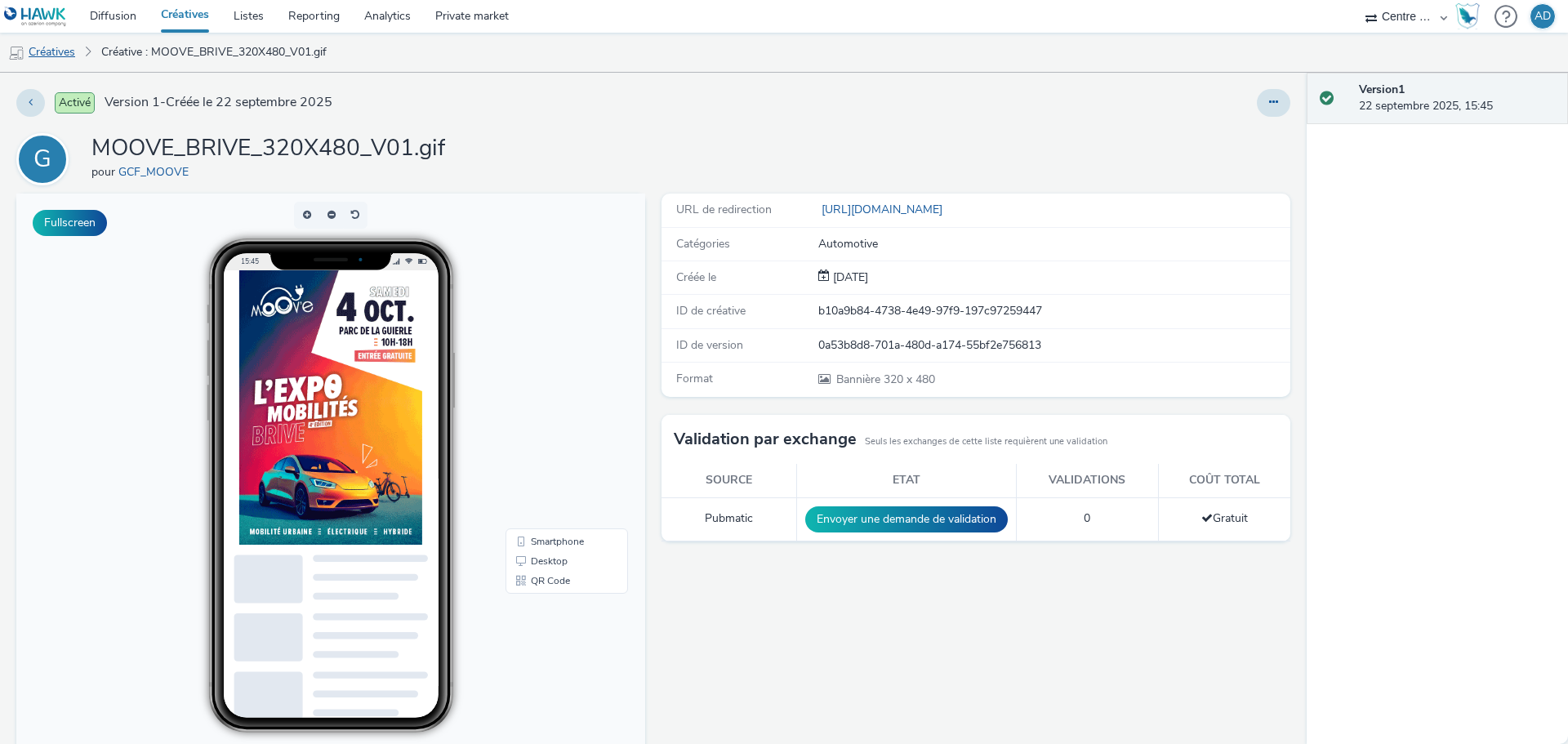
drag, startPoint x: 73, startPoint y: 46, endPoint x: 80, endPoint y: 42, distance: 8.1
click at [73, 46] on link "Créatives" at bounding box center [42, 51] width 84 height 39
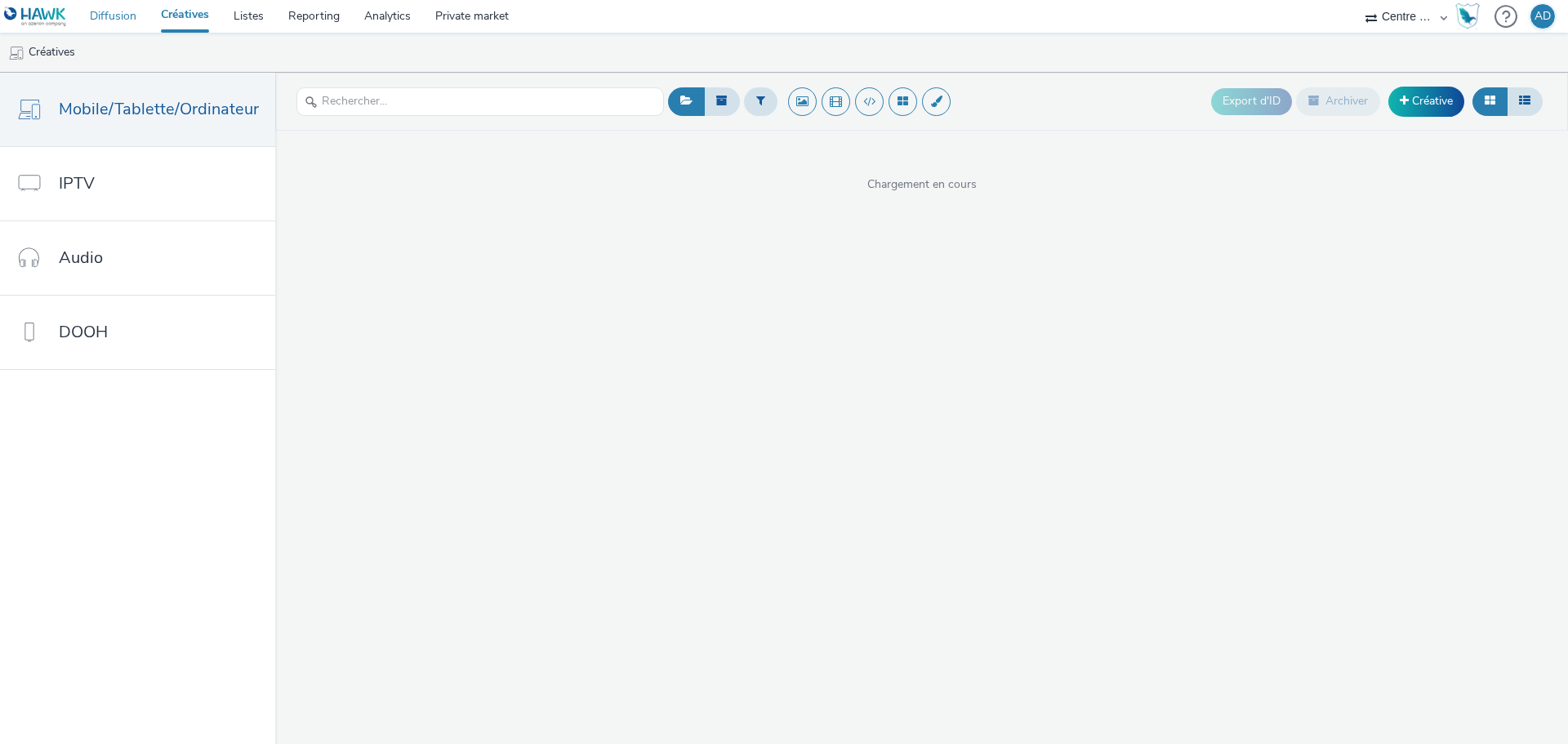
click at [109, 23] on link "Diffusion" at bounding box center [113, 16] width 71 height 32
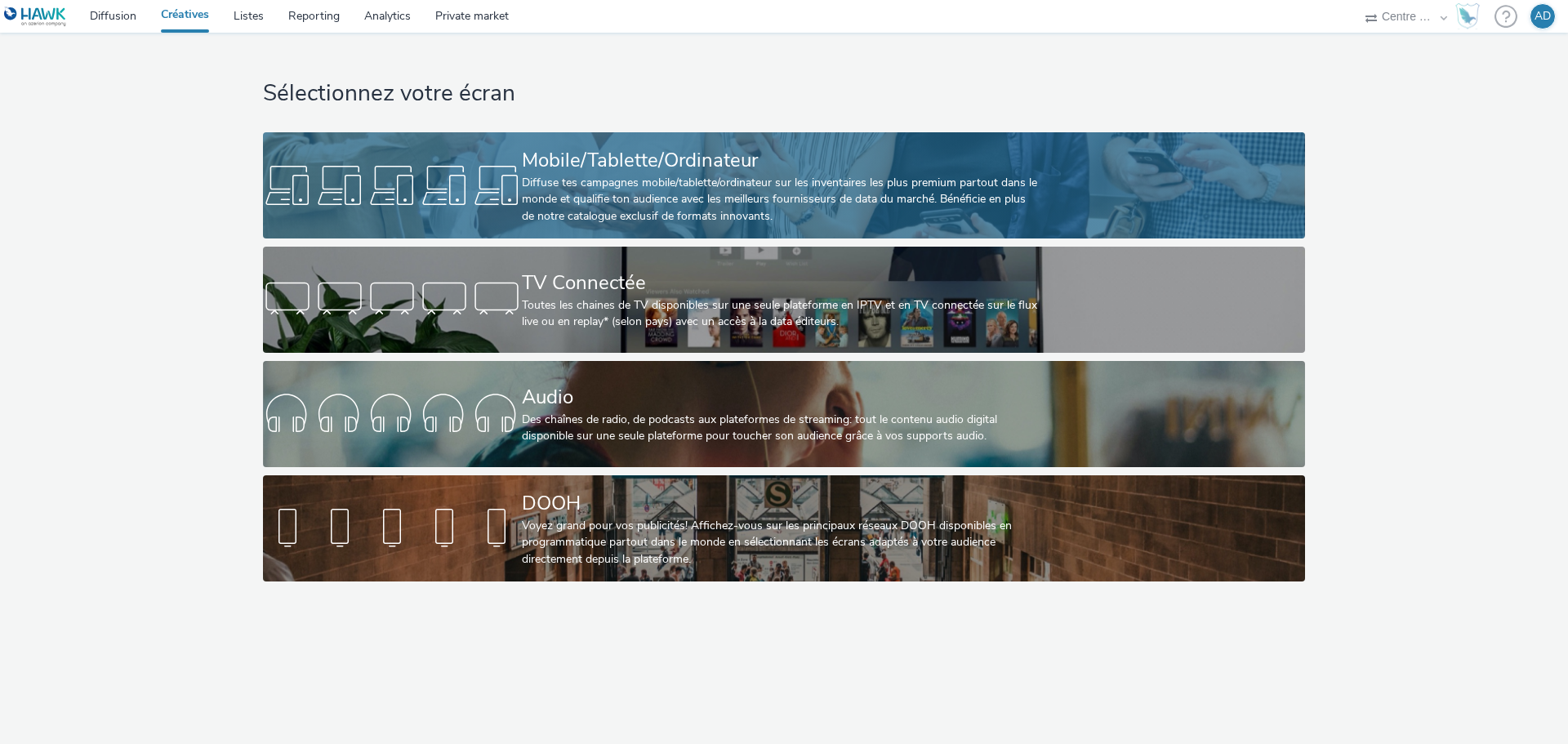
click at [545, 155] on div "Mobile/Tablette/Ordinateur" at bounding box center [780, 161] width 518 height 29
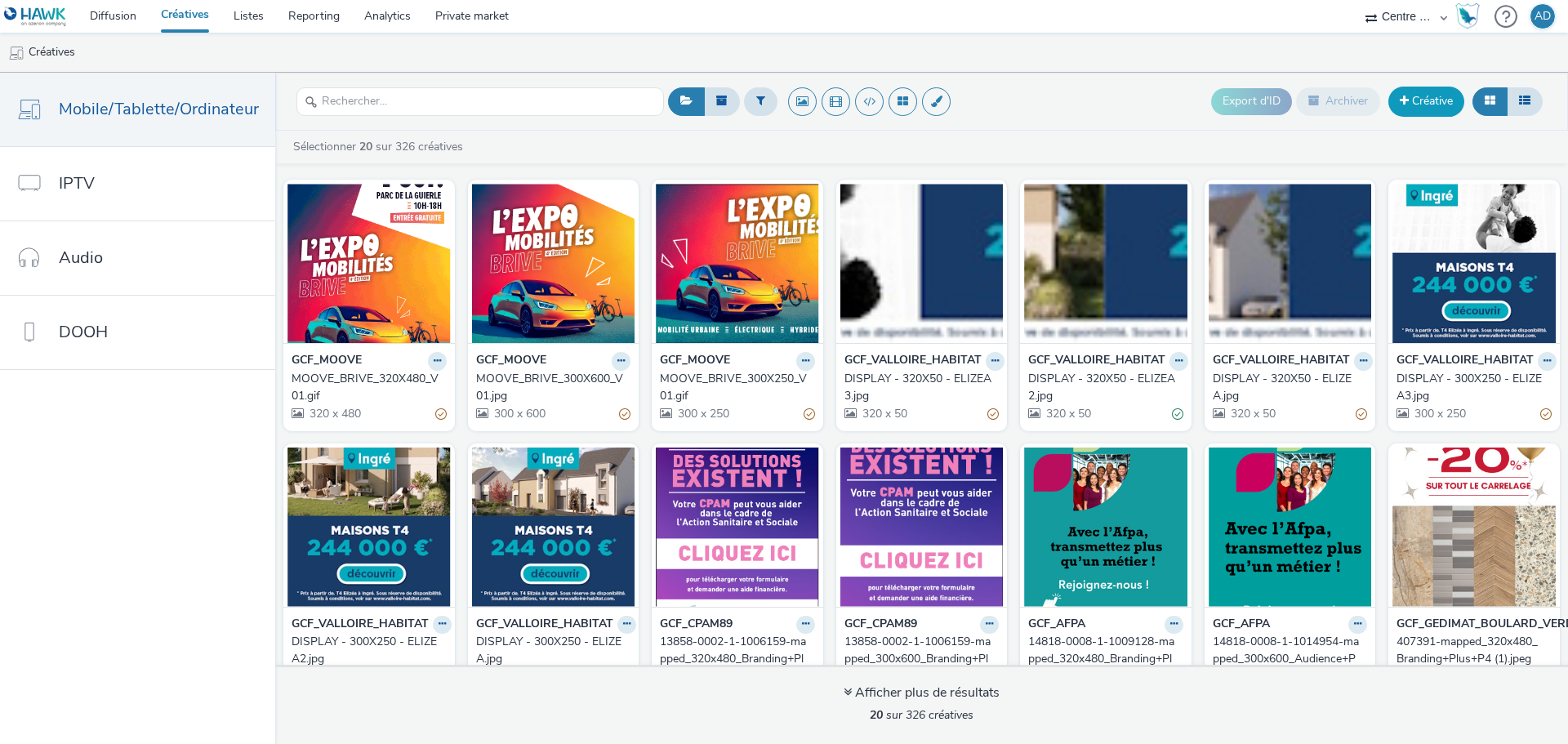
click at [1432, 95] on link "Créative" at bounding box center [1426, 101] width 76 height 29
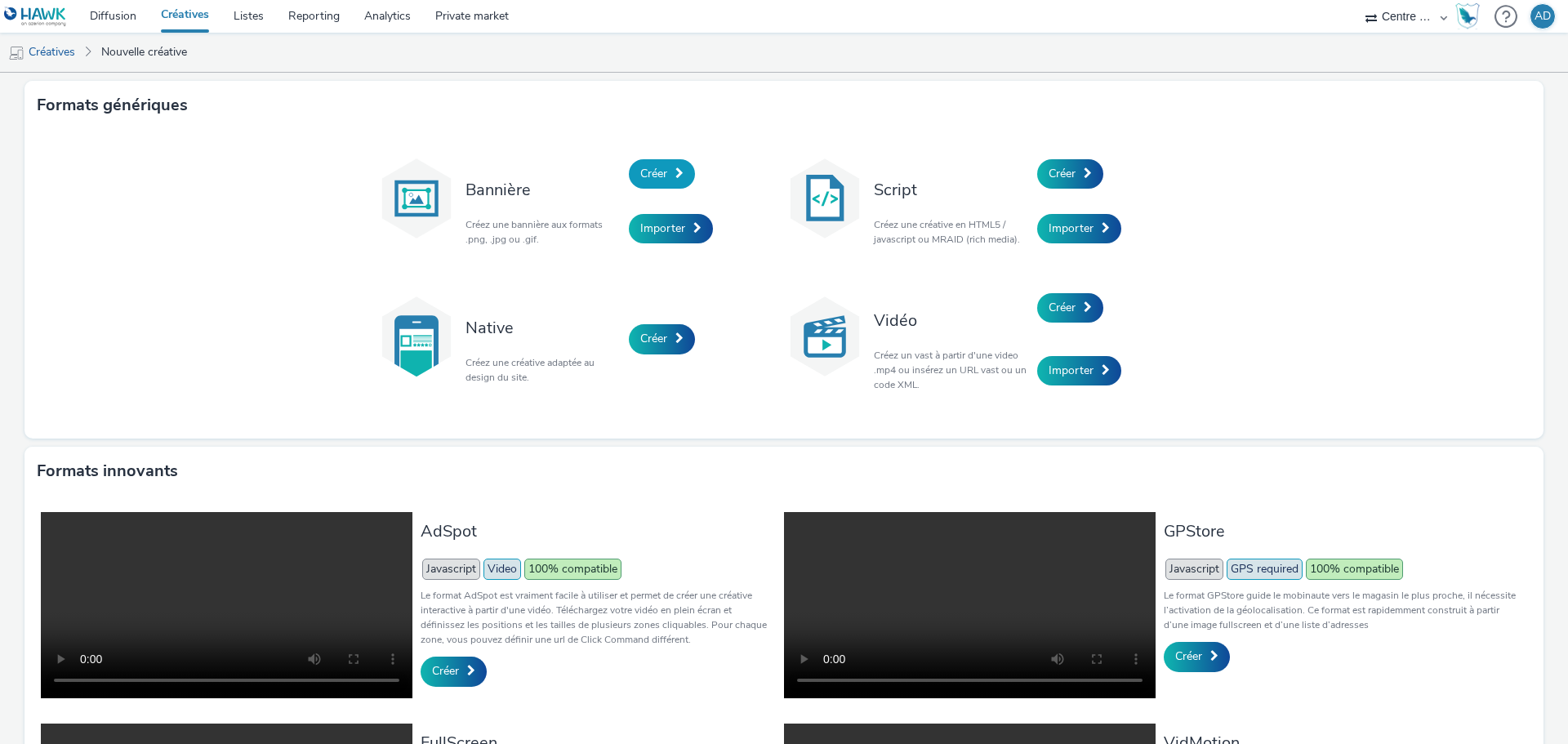
click at [654, 169] on span "Créer" at bounding box center [653, 174] width 27 height 15
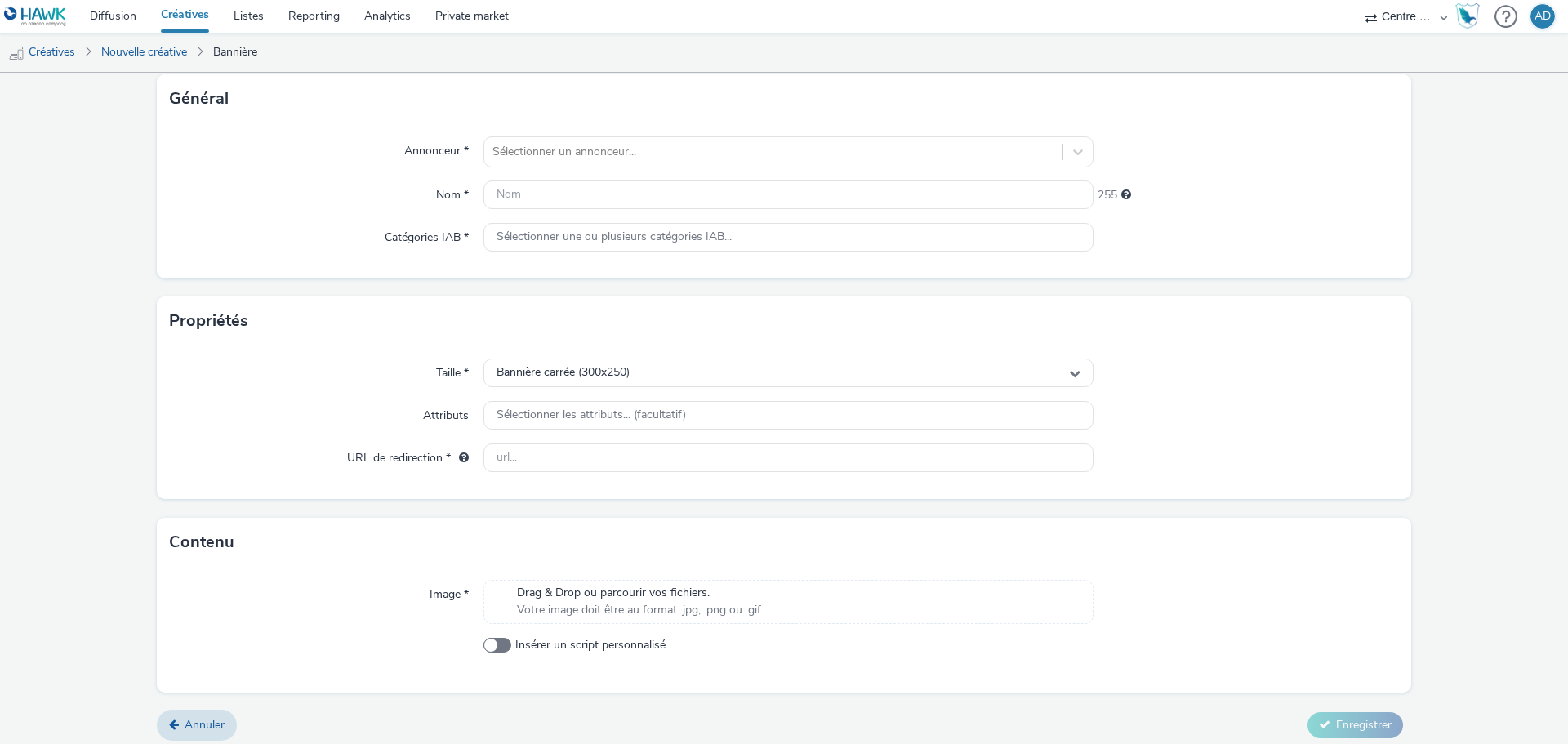
scroll to position [107, 0]
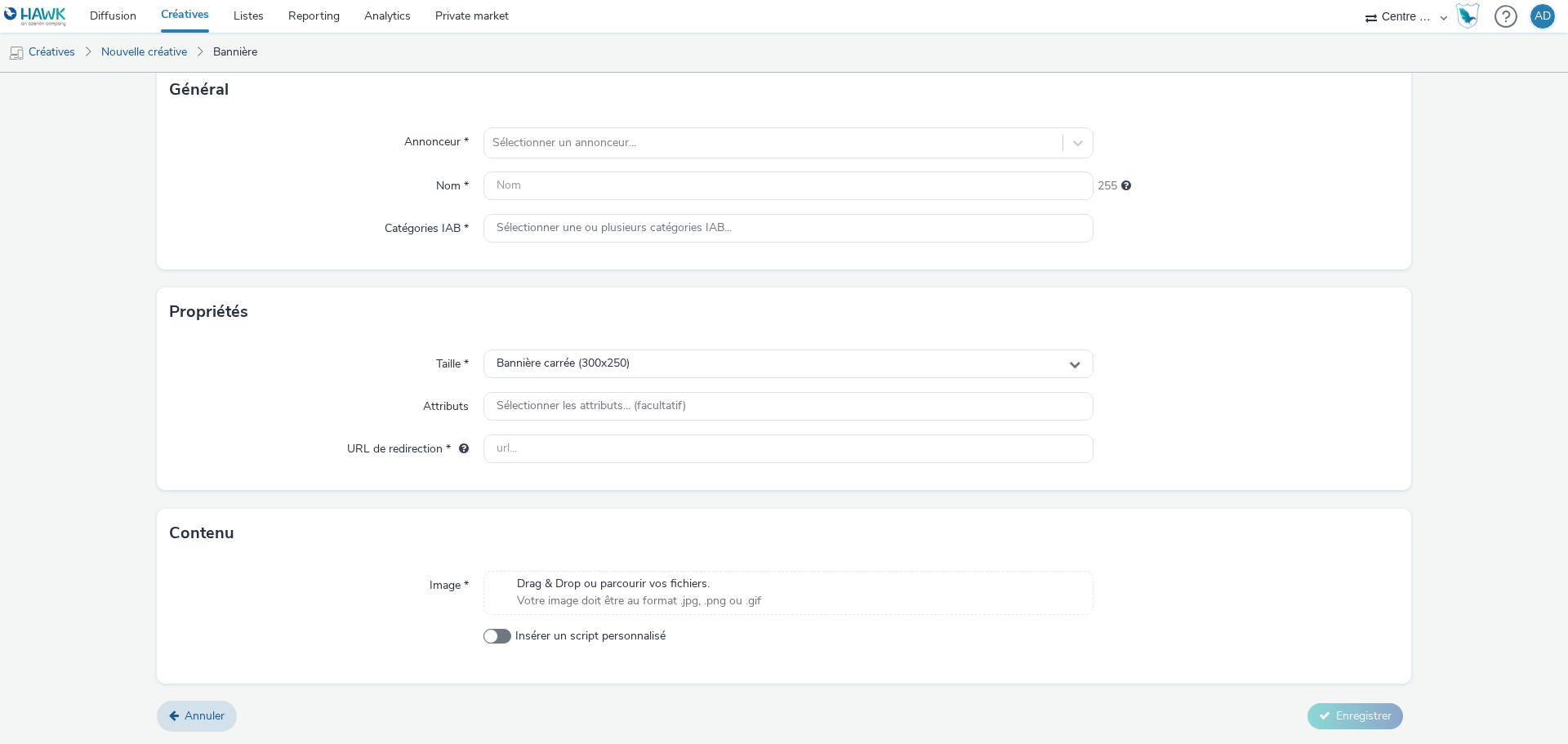
click at [648, 582] on span "Drag & Drop ou parcourir vos fichiers." at bounding box center [638, 583] width 244 height 16
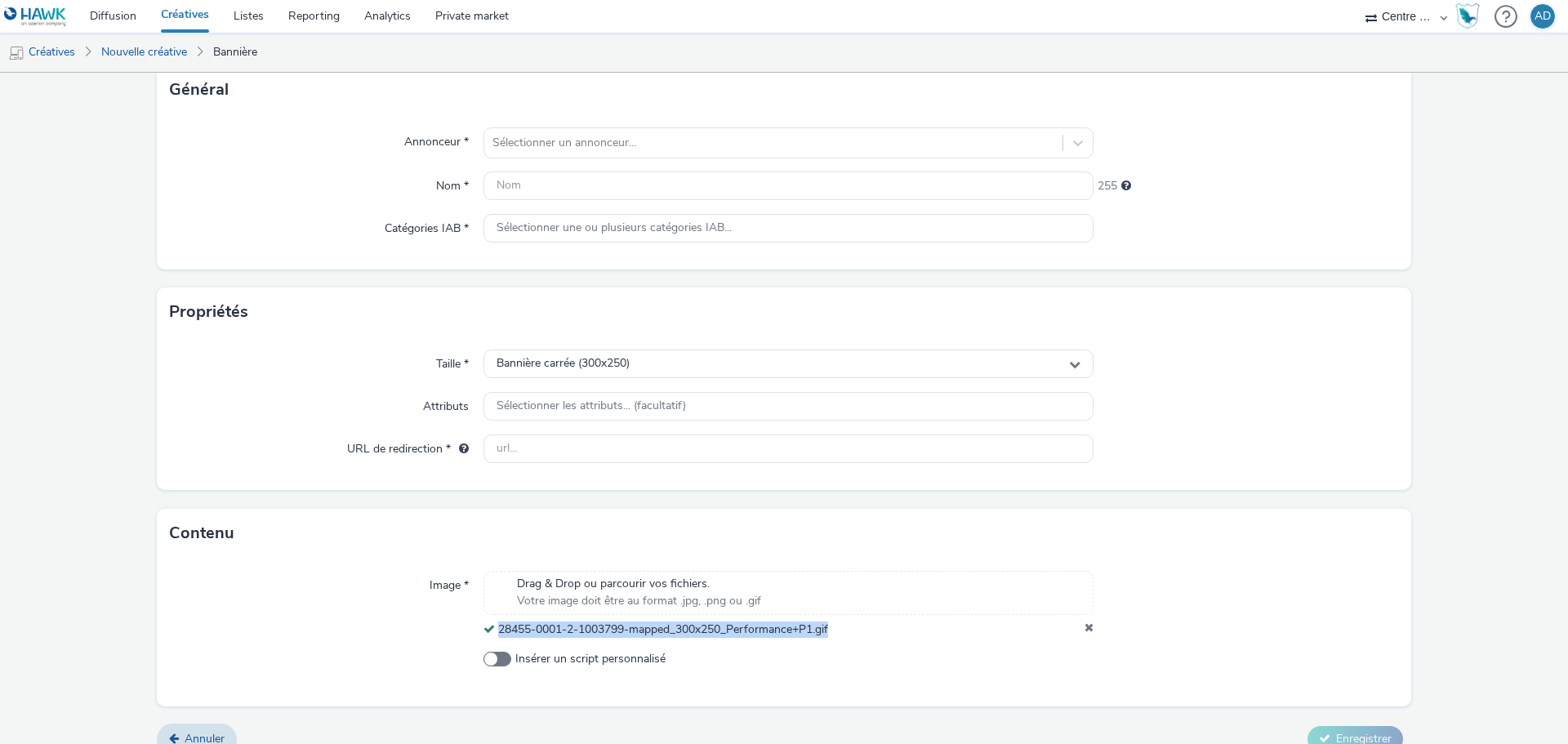
drag, startPoint x: 848, startPoint y: 632, endPoint x: 491, endPoint y: 642, distance: 357.1
click at [491, 642] on div "Image * Drag & Drop ou parcourir vos fichiers. Votre image doit être au format …" at bounding box center [784, 632] width 1255 height 148
copy span "28455-0001-2-1003799-mapped_300x250_Performance+P1.gif"
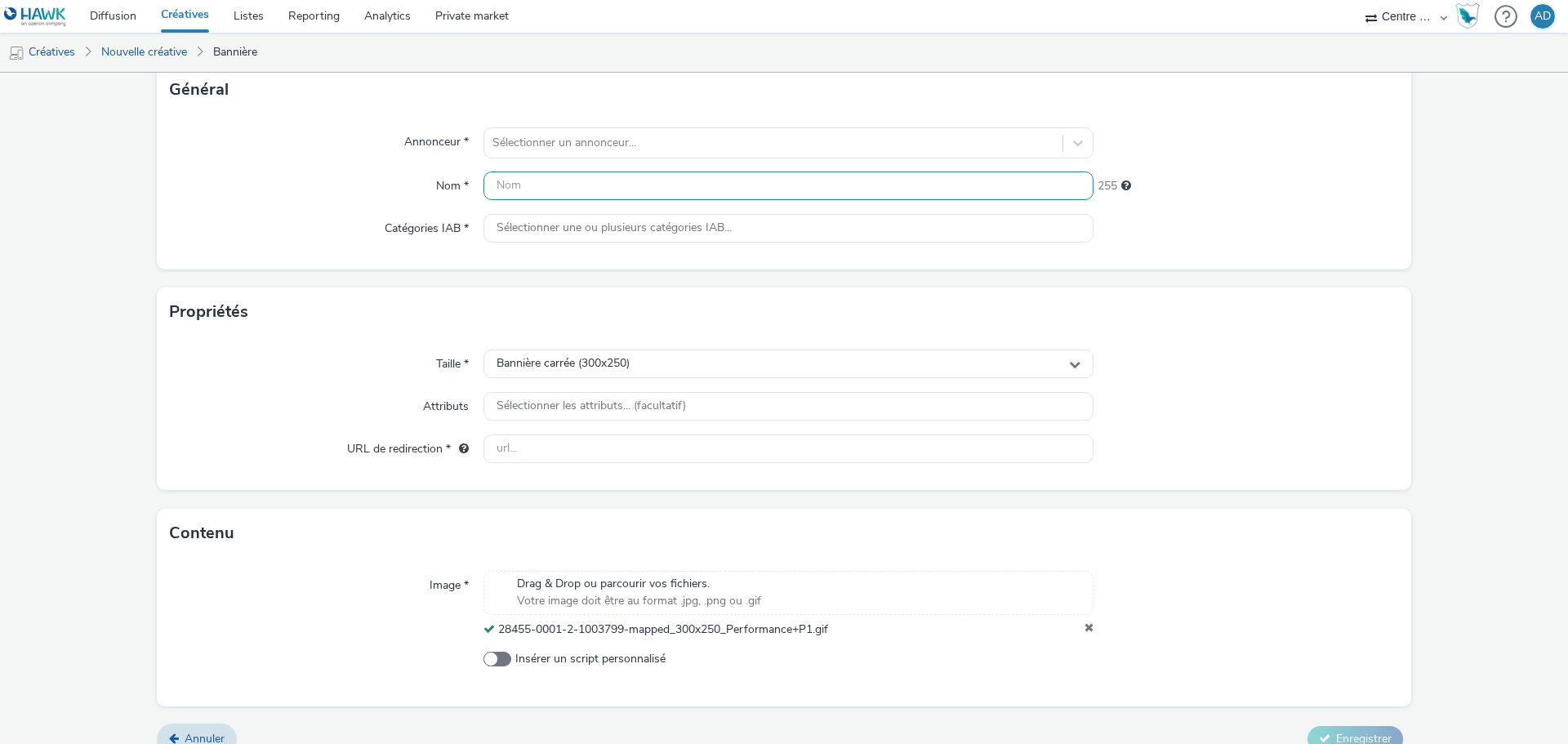
click at [563, 191] on input "text" at bounding box center [788, 186] width 610 height 29
paste input "28455-0001-2-1003799-mapped_300x250_Performance+P1.gif"
type input "28455-0001-2-1003799-mapped_300x250_Performance+P1.gif"
click at [606, 145] on div at bounding box center [773, 143] width 562 height 20
type input "PIC"
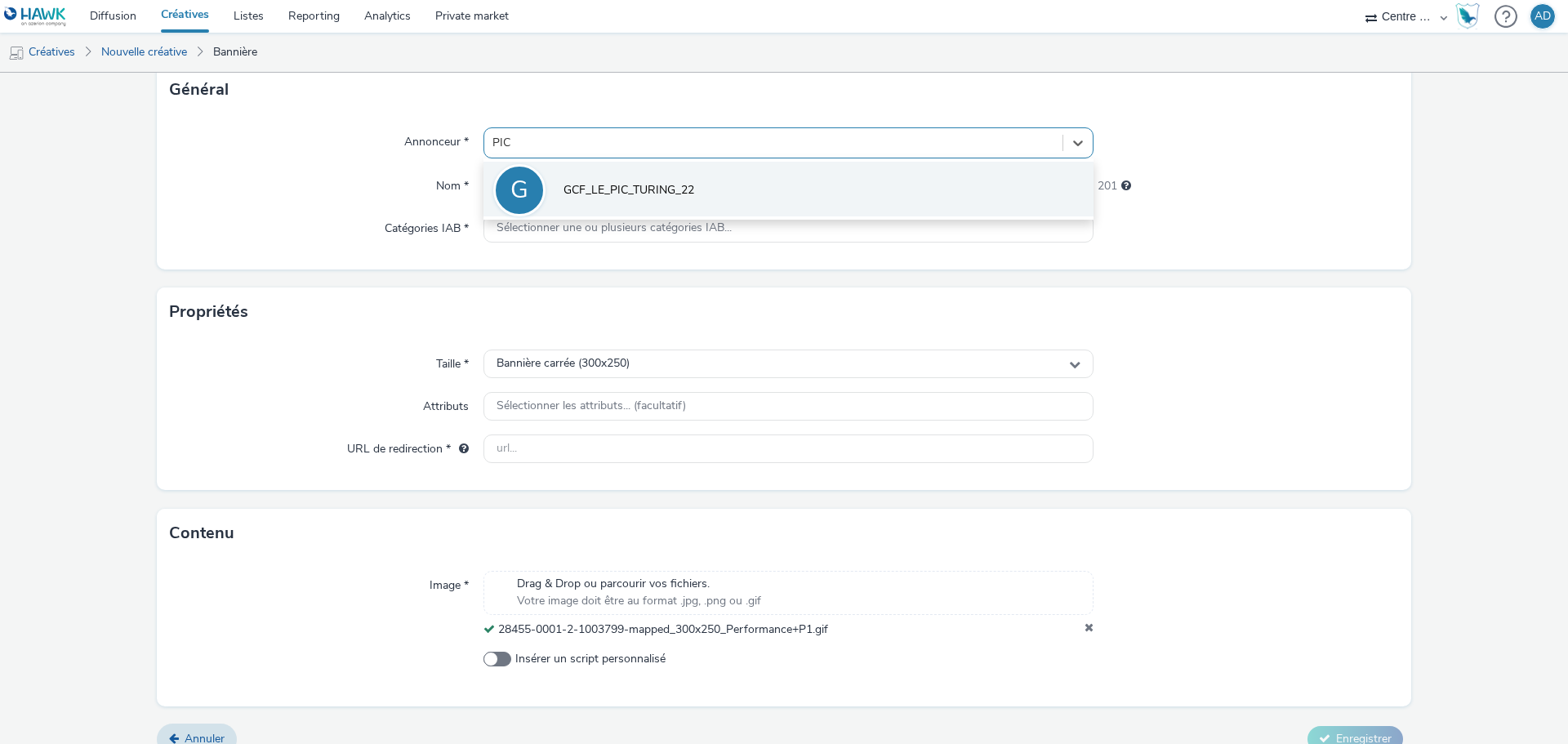
click at [627, 195] on span "GCF_LE_PIC_TURING_22" at bounding box center [629, 190] width 131 height 16
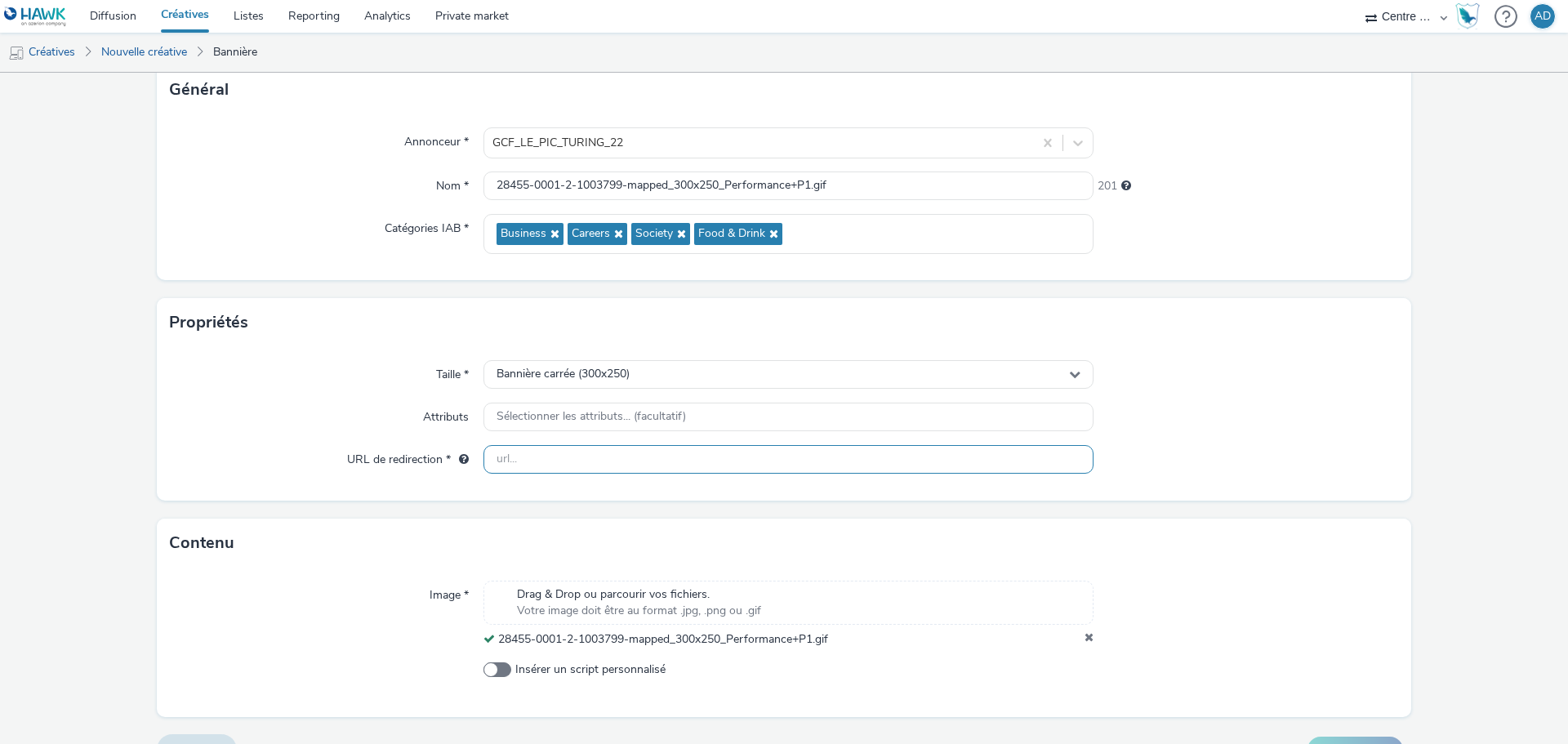
click at [754, 462] on input "text" at bounding box center [788, 460] width 610 height 29
paste input "[URL][DOMAIN_NAME]"
type input "[URL][DOMAIN_NAME]"
click at [1309, 469] on div at bounding box center [1246, 460] width 306 height 29
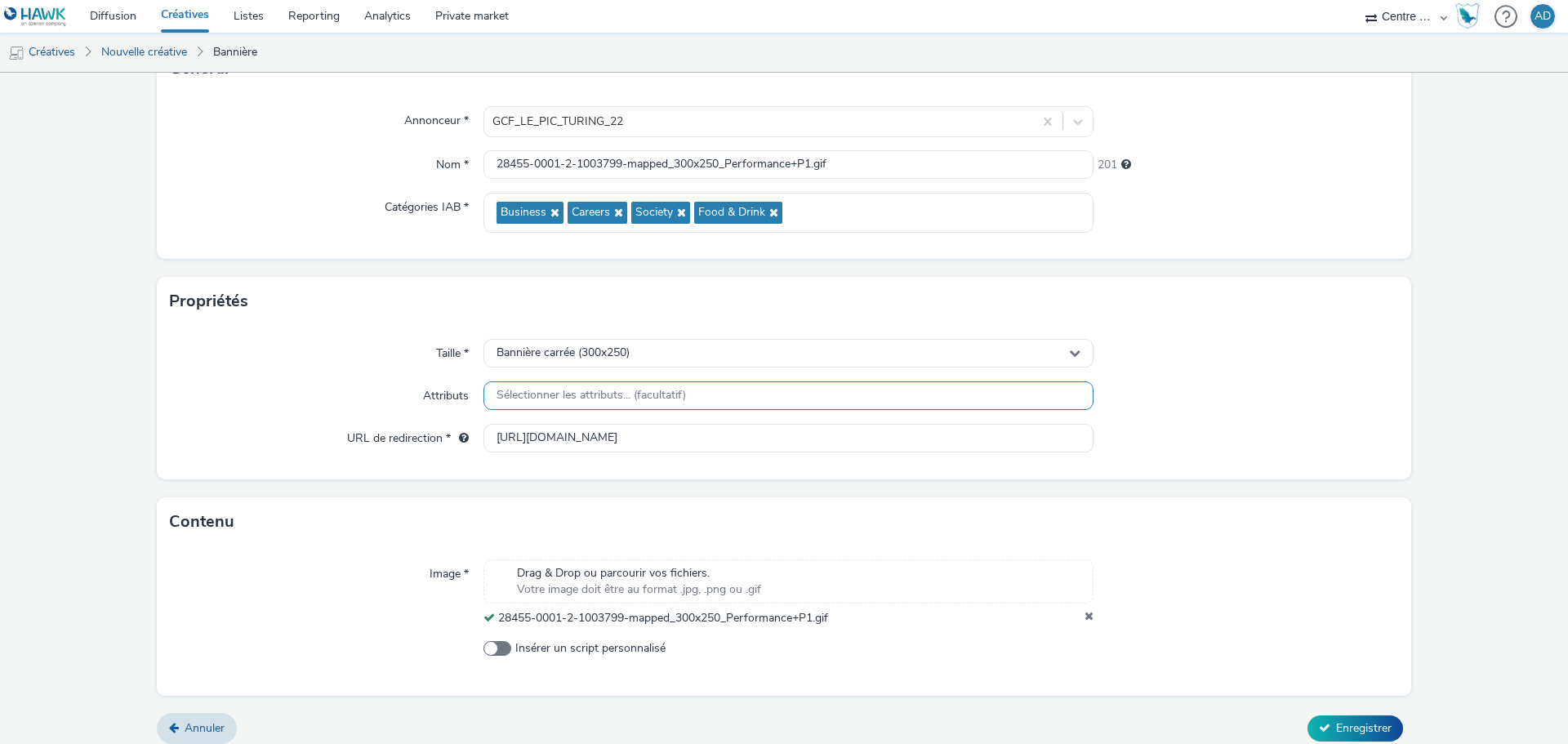
scroll to position [141, 0]
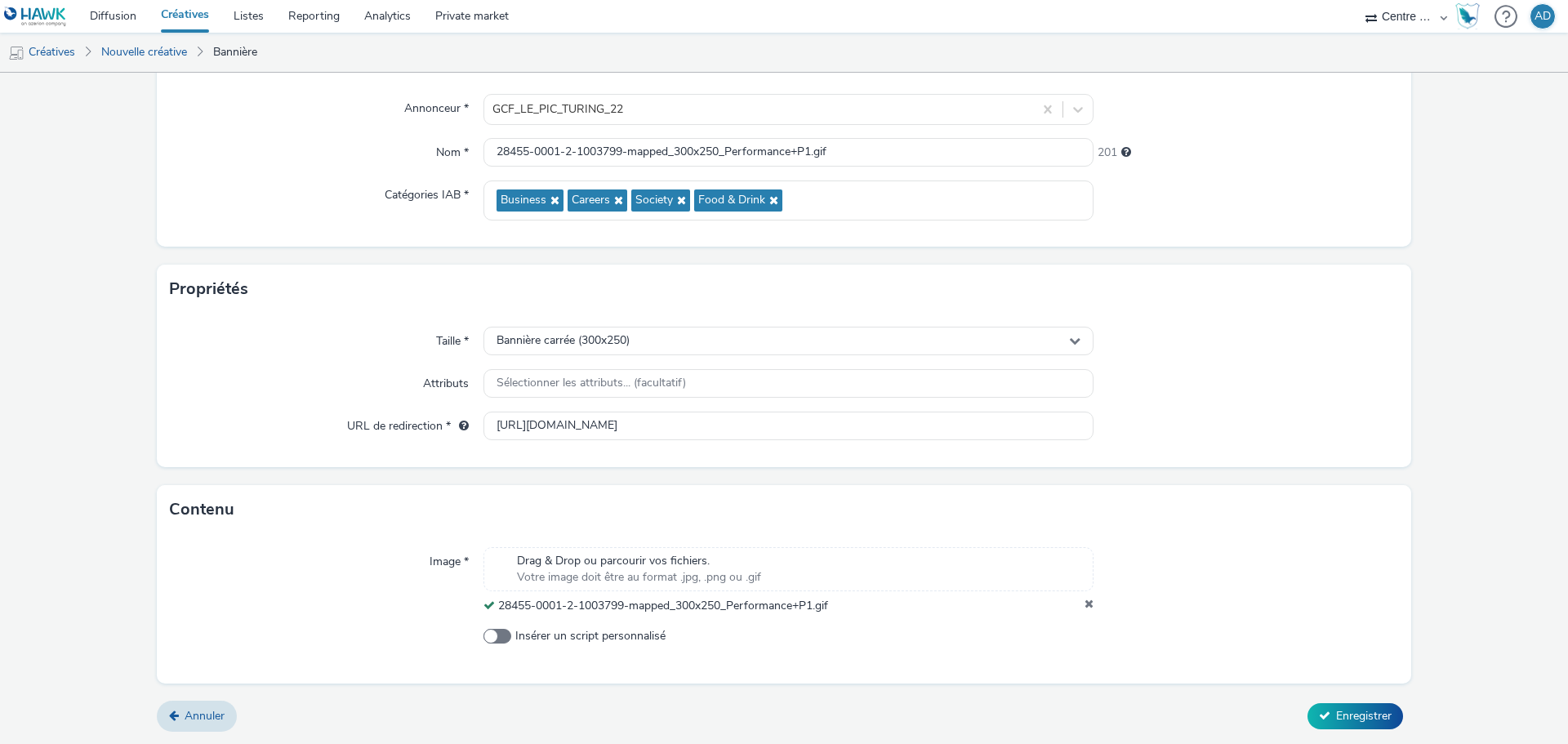
click at [1348, 732] on form "Nouvelle créative Général Annonceur * GCF_LE_PIC_TURING_22 Nom * 28455-0001-2-1…" at bounding box center [784, 338] width 1568 height 812
click at [1347, 709] on span "Enregistrer" at bounding box center [1364, 716] width 55 height 15
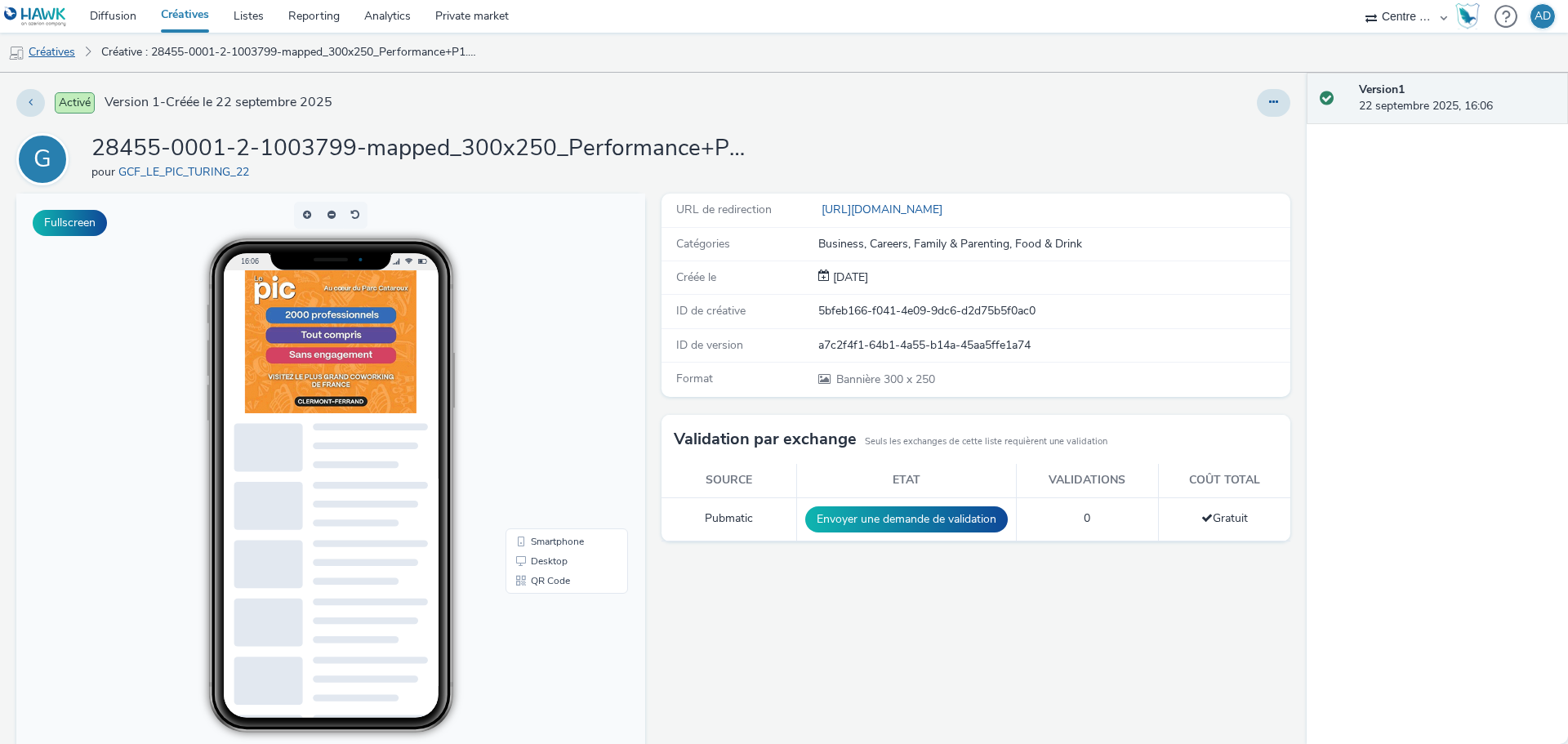
click at [63, 55] on link "Créatives" at bounding box center [42, 51] width 84 height 39
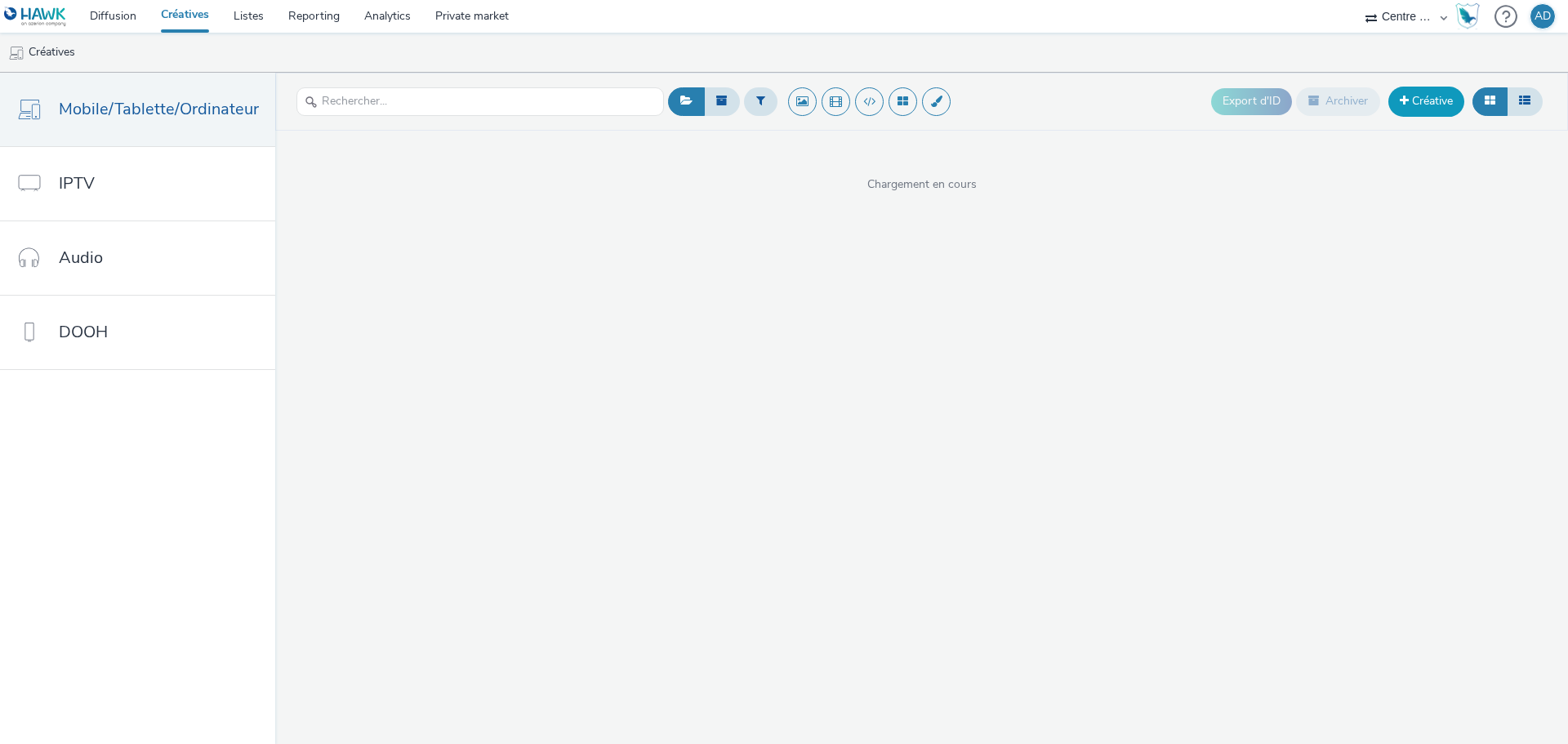
click at [1437, 107] on link "Créative" at bounding box center [1426, 101] width 76 height 29
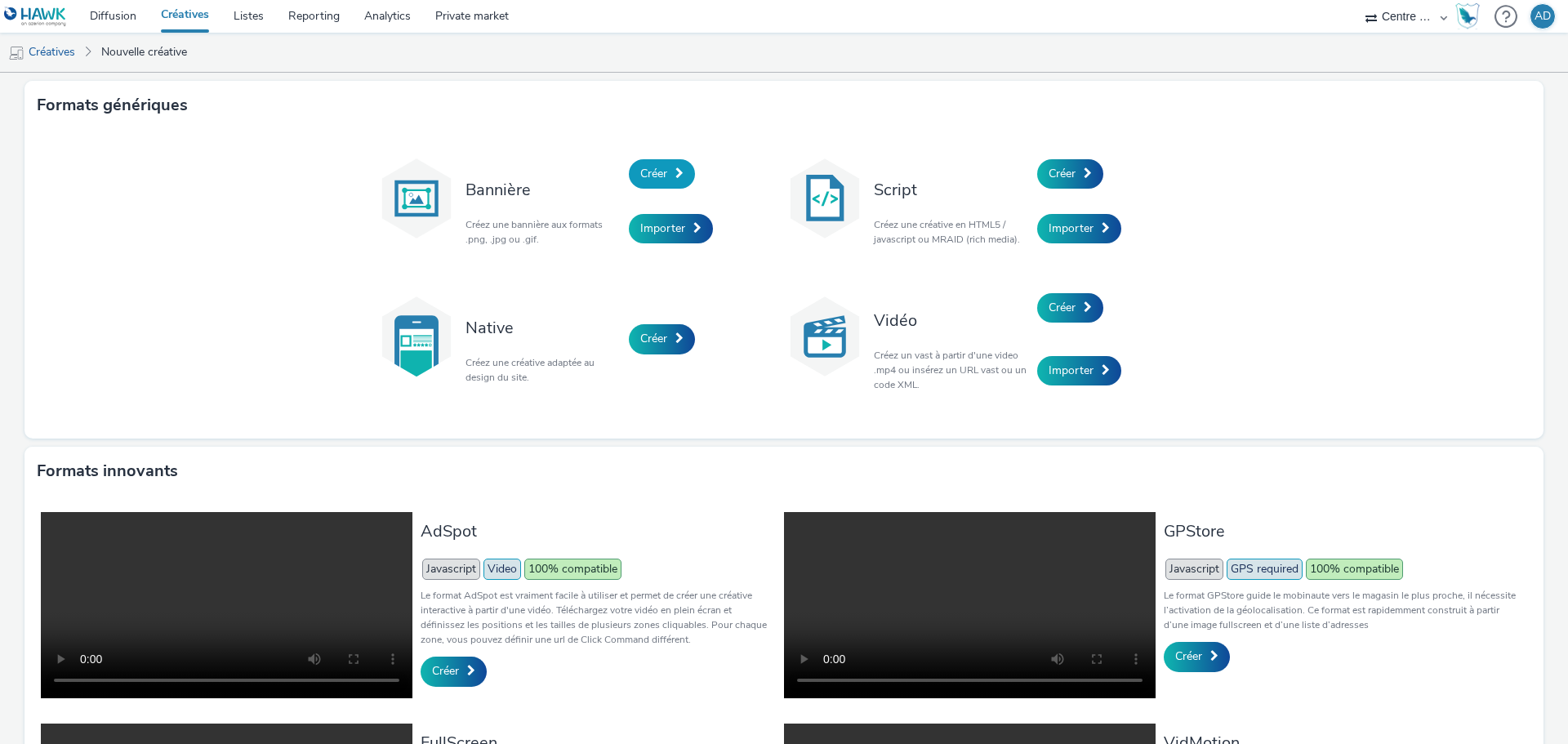
click at [675, 167] on span at bounding box center [679, 173] width 9 height 11
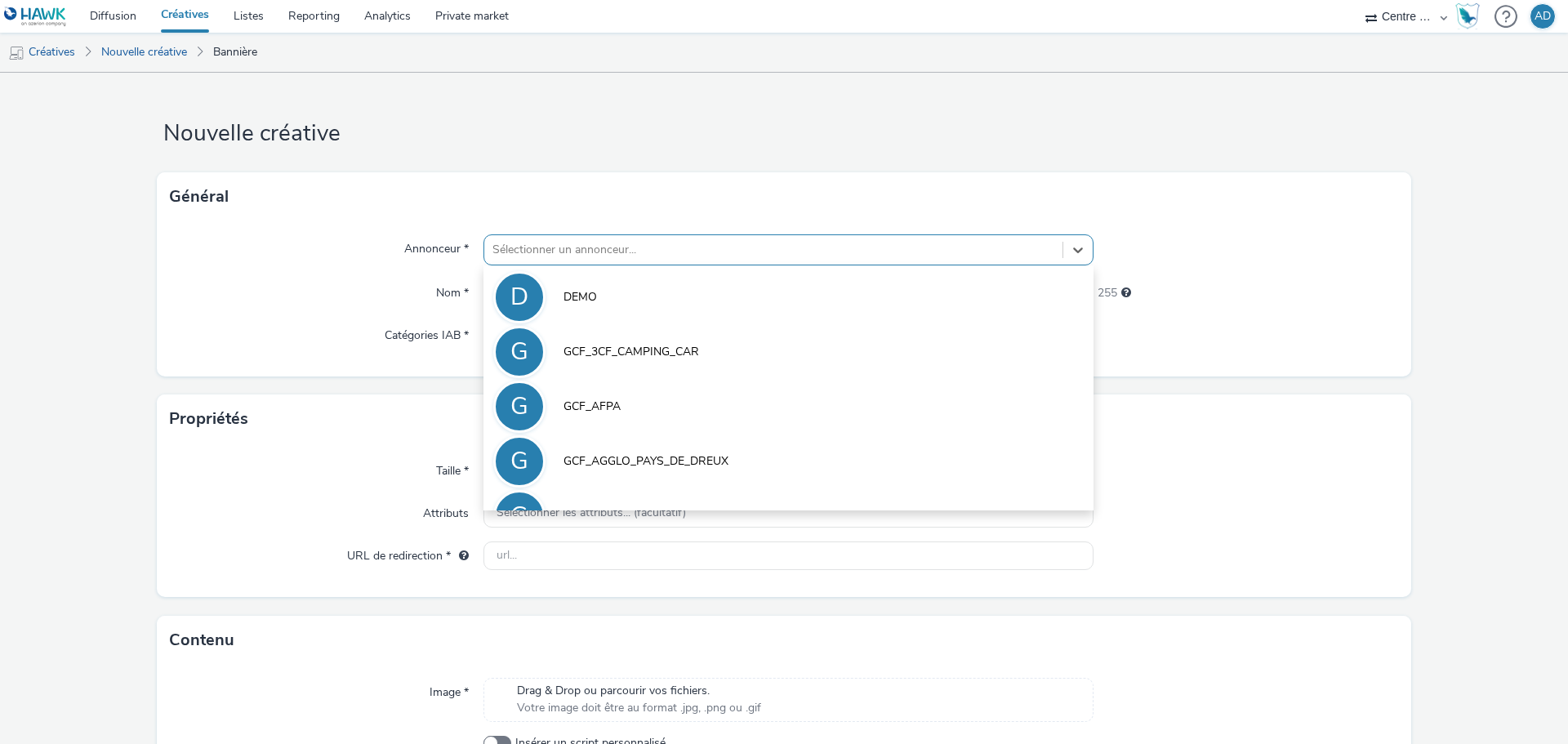
click at [655, 263] on div "Sélectionner un annonceur..." at bounding box center [773, 250] width 578 height 27
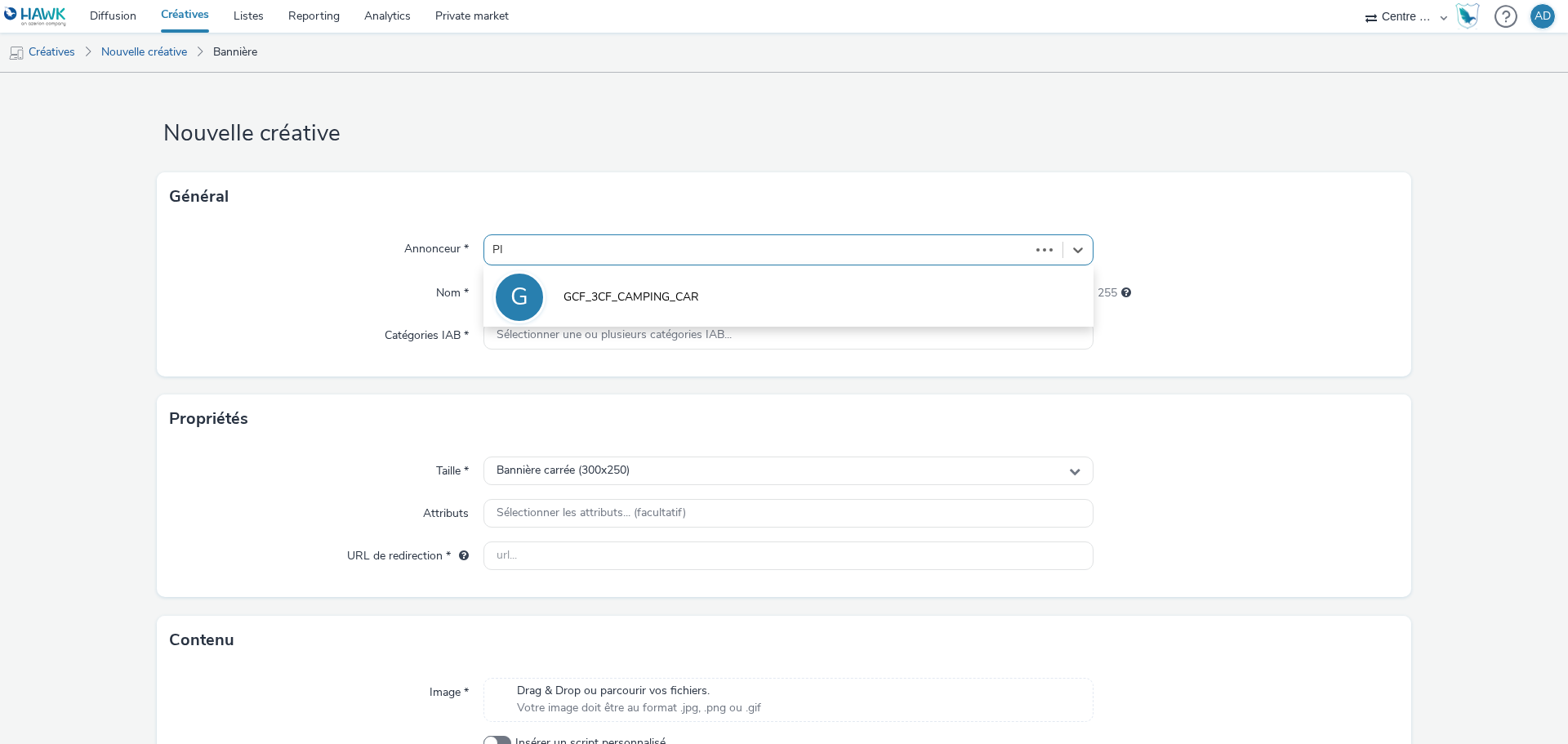
type input "PIC"
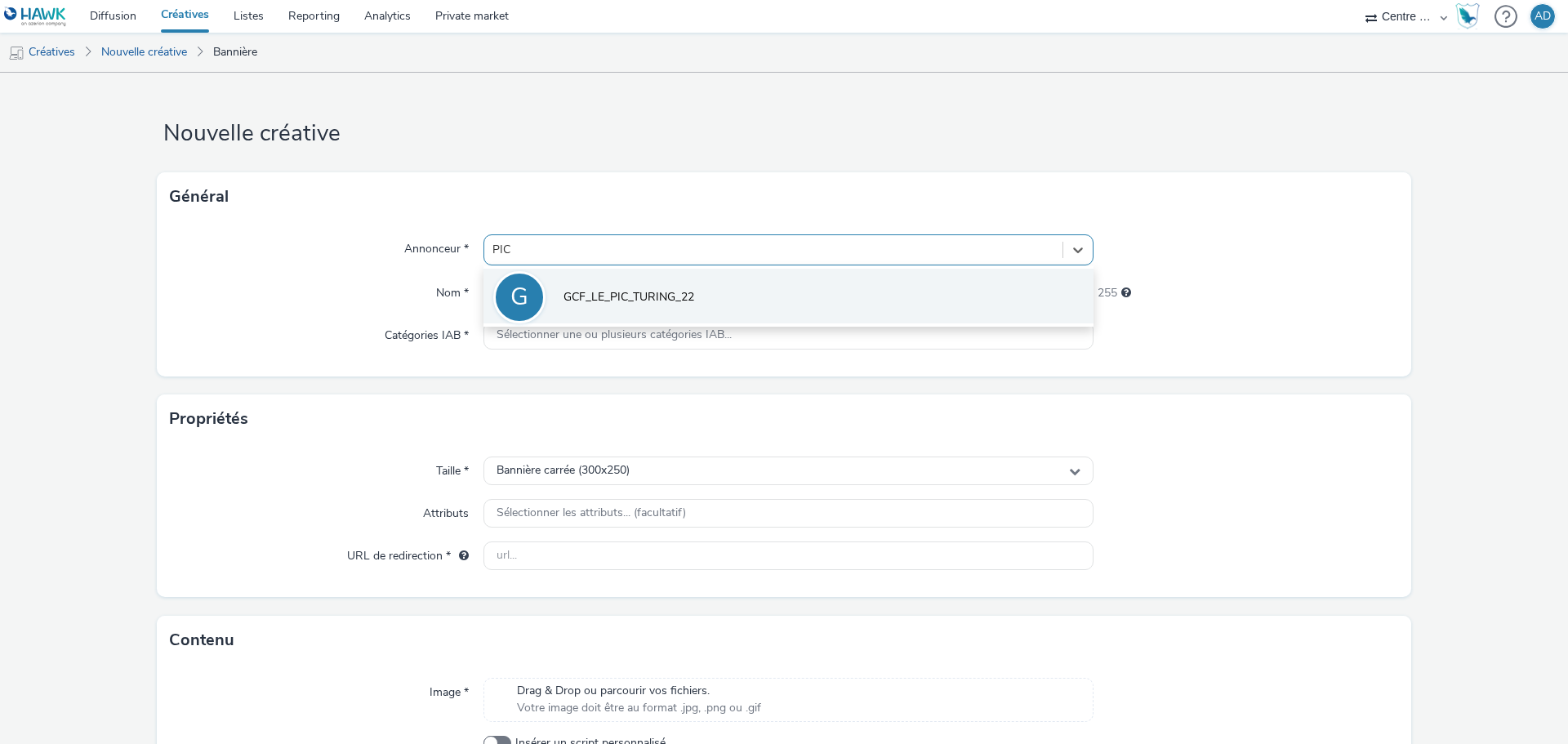
click at [650, 292] on span "GCF_LE_PIC_TURING_22" at bounding box center [629, 296] width 131 height 16
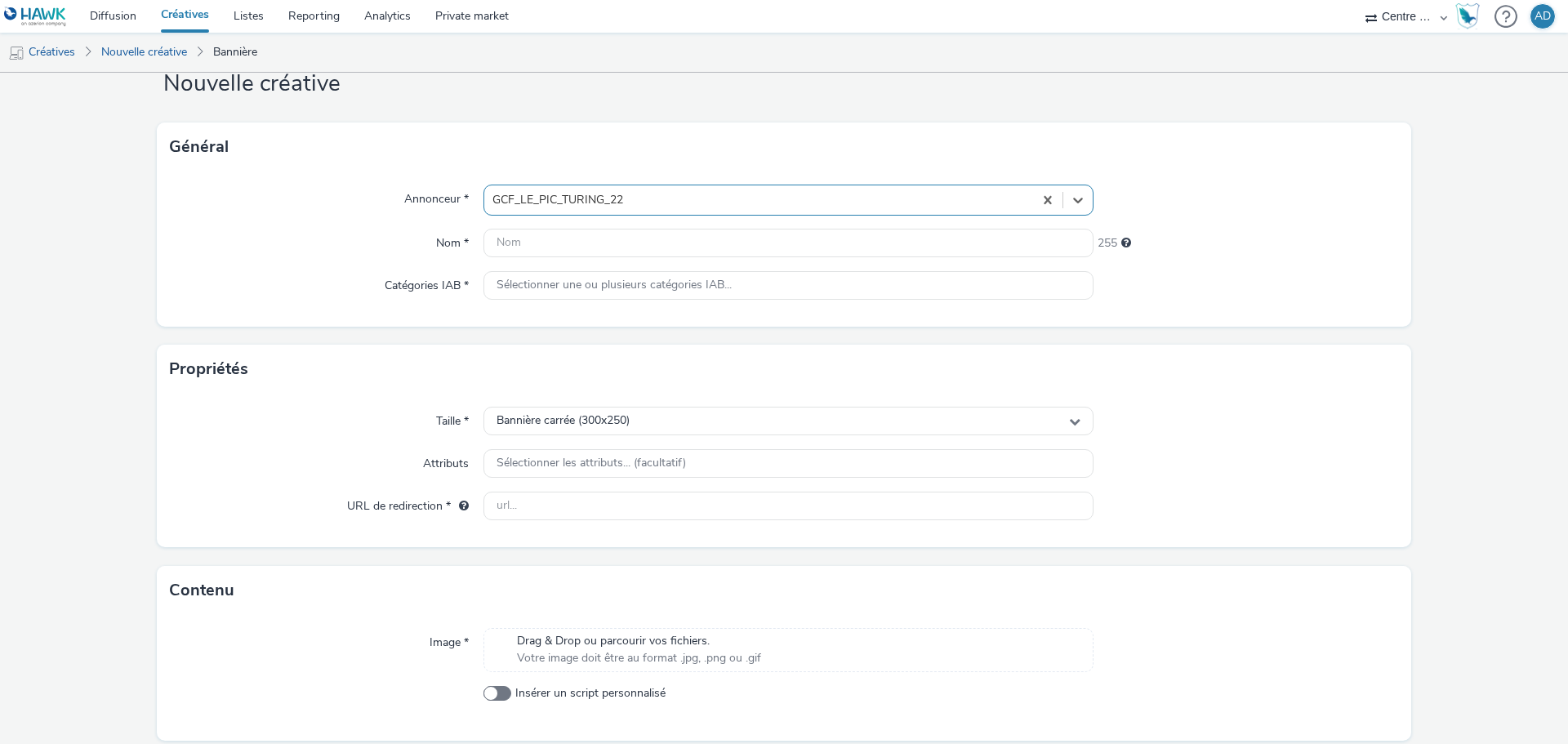
scroll to position [107, 0]
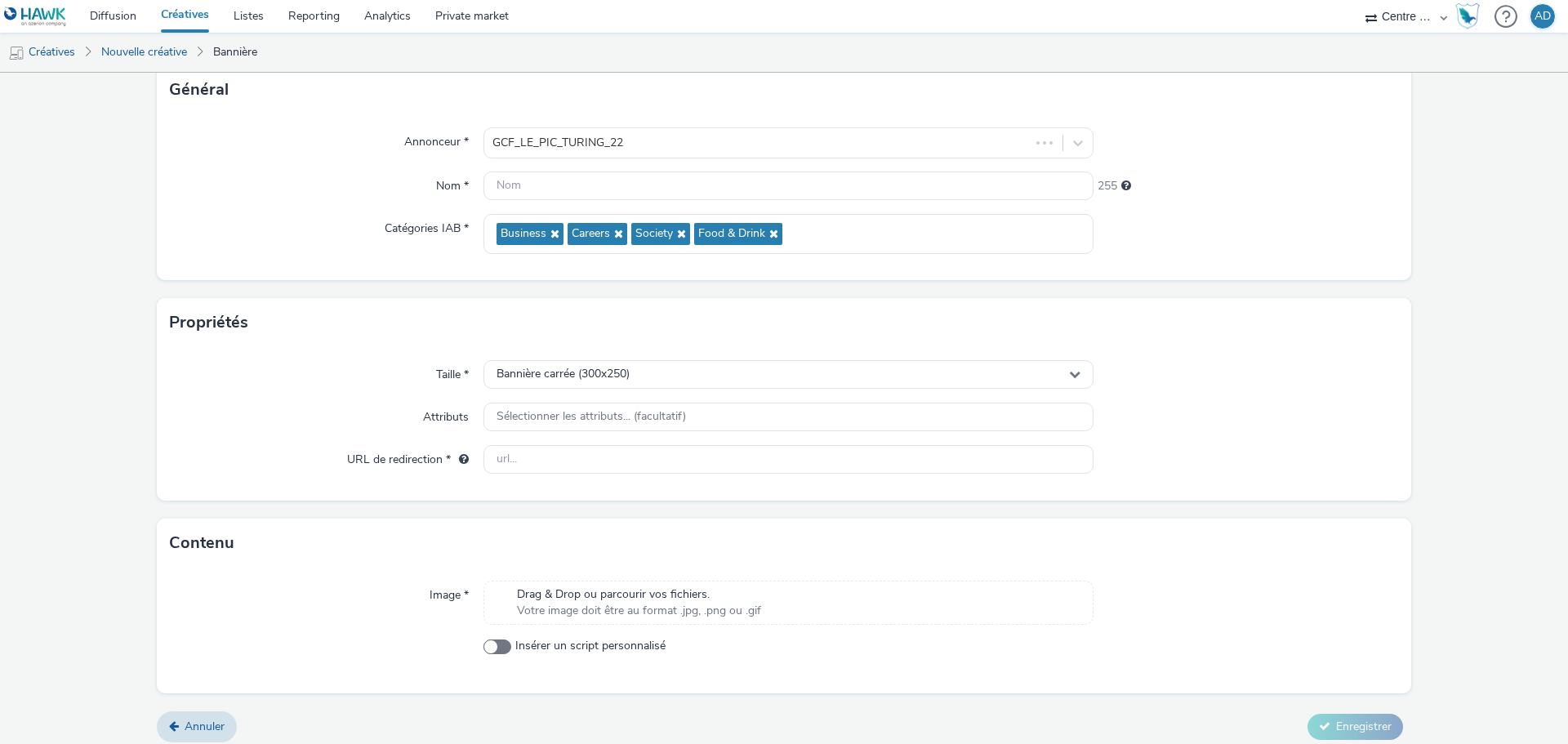
click at [620, 583] on div "Drag & Drop ou parcourir vos fichiers. Votre image doit être au format .jpg, .p…" at bounding box center [788, 602] width 610 height 44
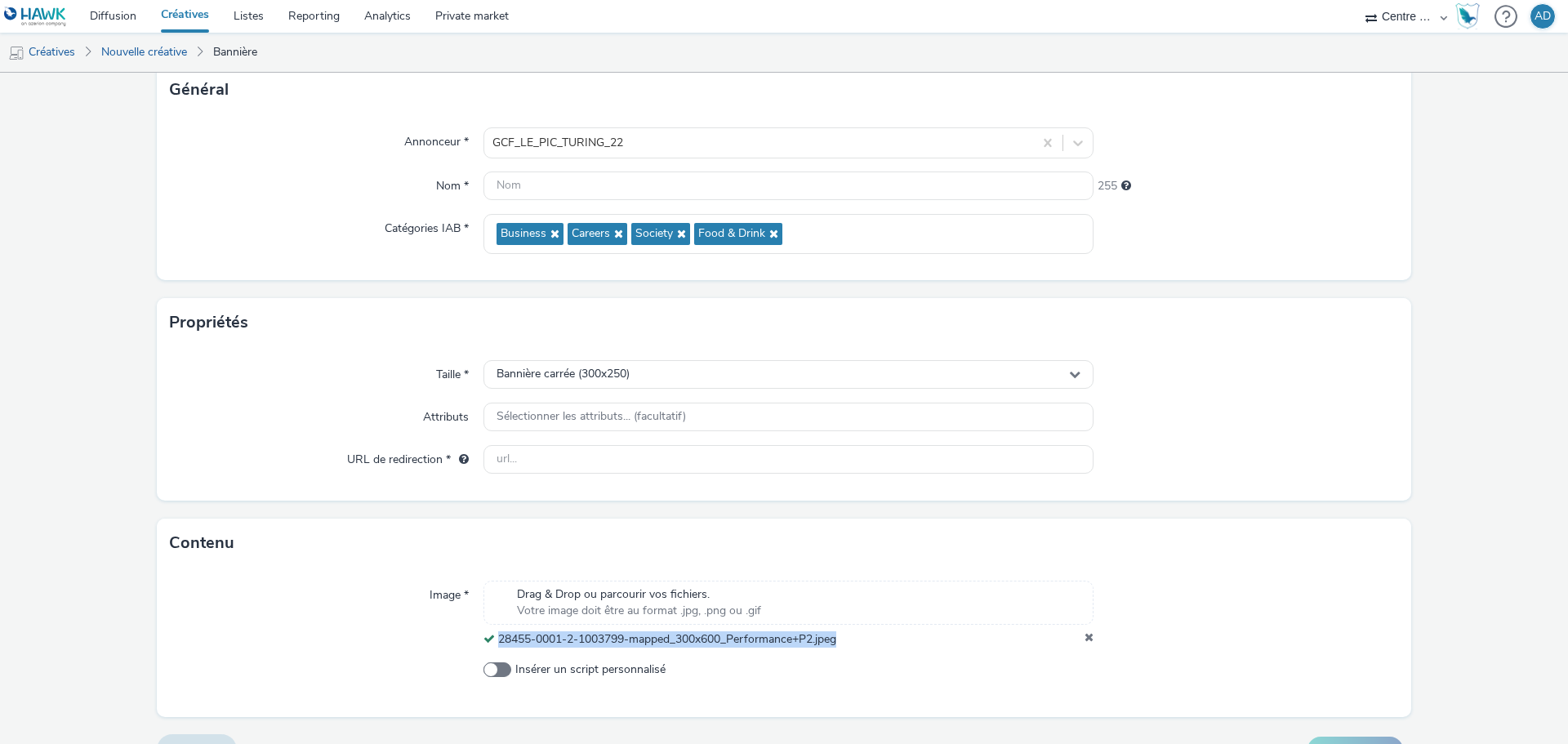
drag, startPoint x: 853, startPoint y: 636, endPoint x: 493, endPoint y: 646, distance: 360.1
click at [493, 646] on div "28455-0001-2-1003799-mapped_300x600_Performance+P2.jpeg" at bounding box center [788, 639] width 610 height 16
copy span "28455-0001-2-1003799-mapped_300x600_Performance+P2.jpeg"
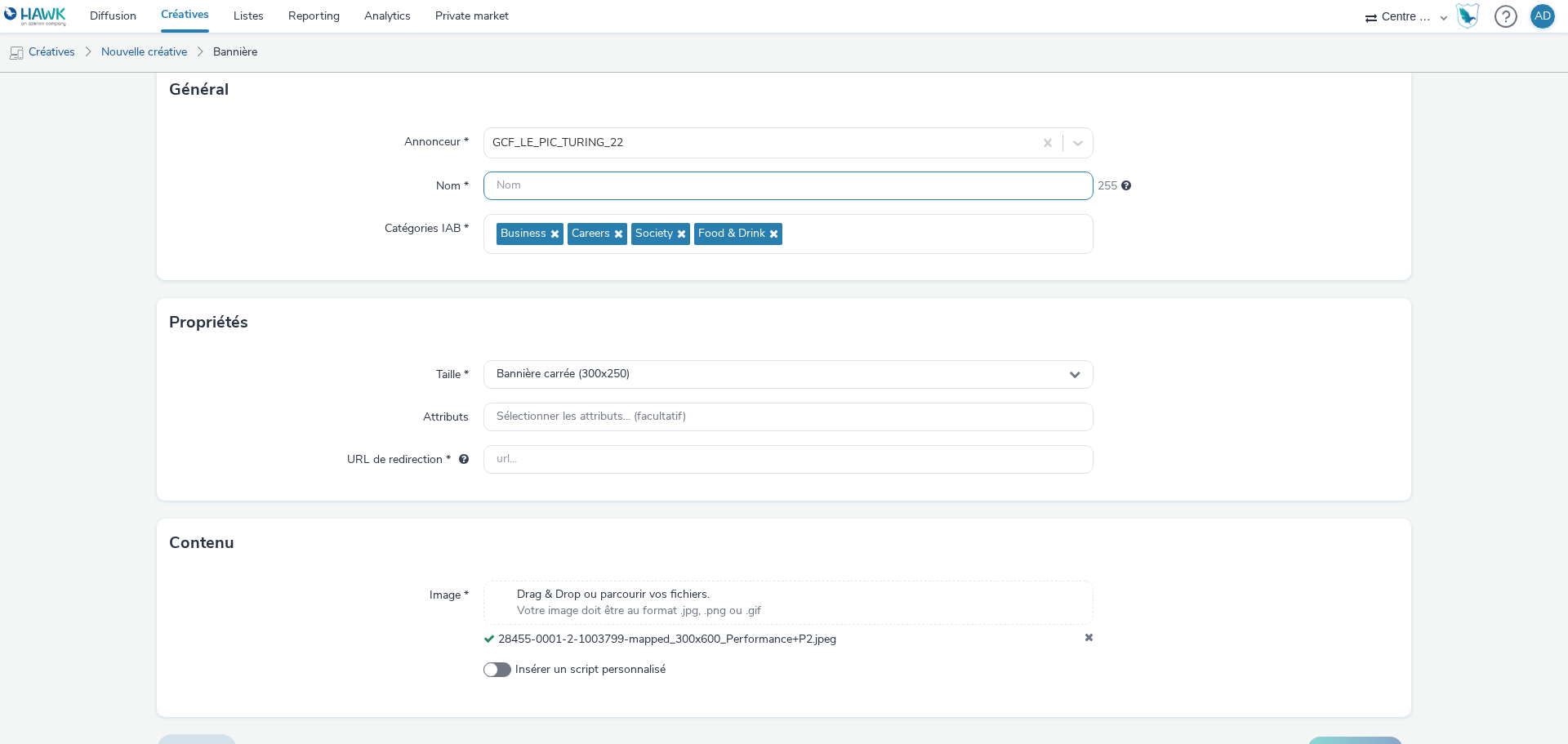
click at [513, 192] on input "text" at bounding box center [788, 186] width 610 height 29
paste input "28455-0001-2-1003799-mapped_300x600_Performance+P2.jpeg"
type input "28455-0001-2-1003799-mapped_300x600_Performance+P2.jpeg"
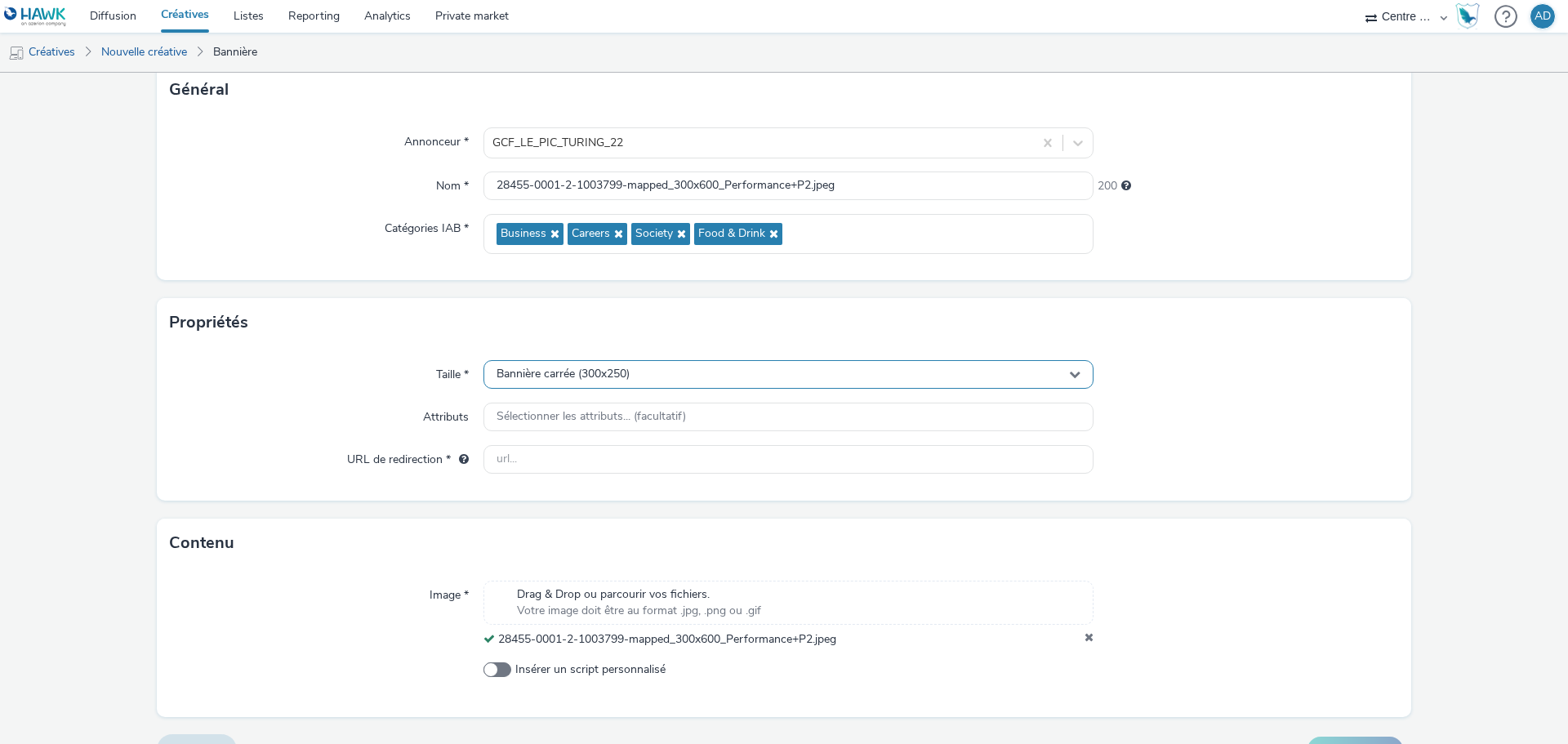
click at [652, 369] on div "Bannière carrée (300x250)" at bounding box center [788, 374] width 610 height 29
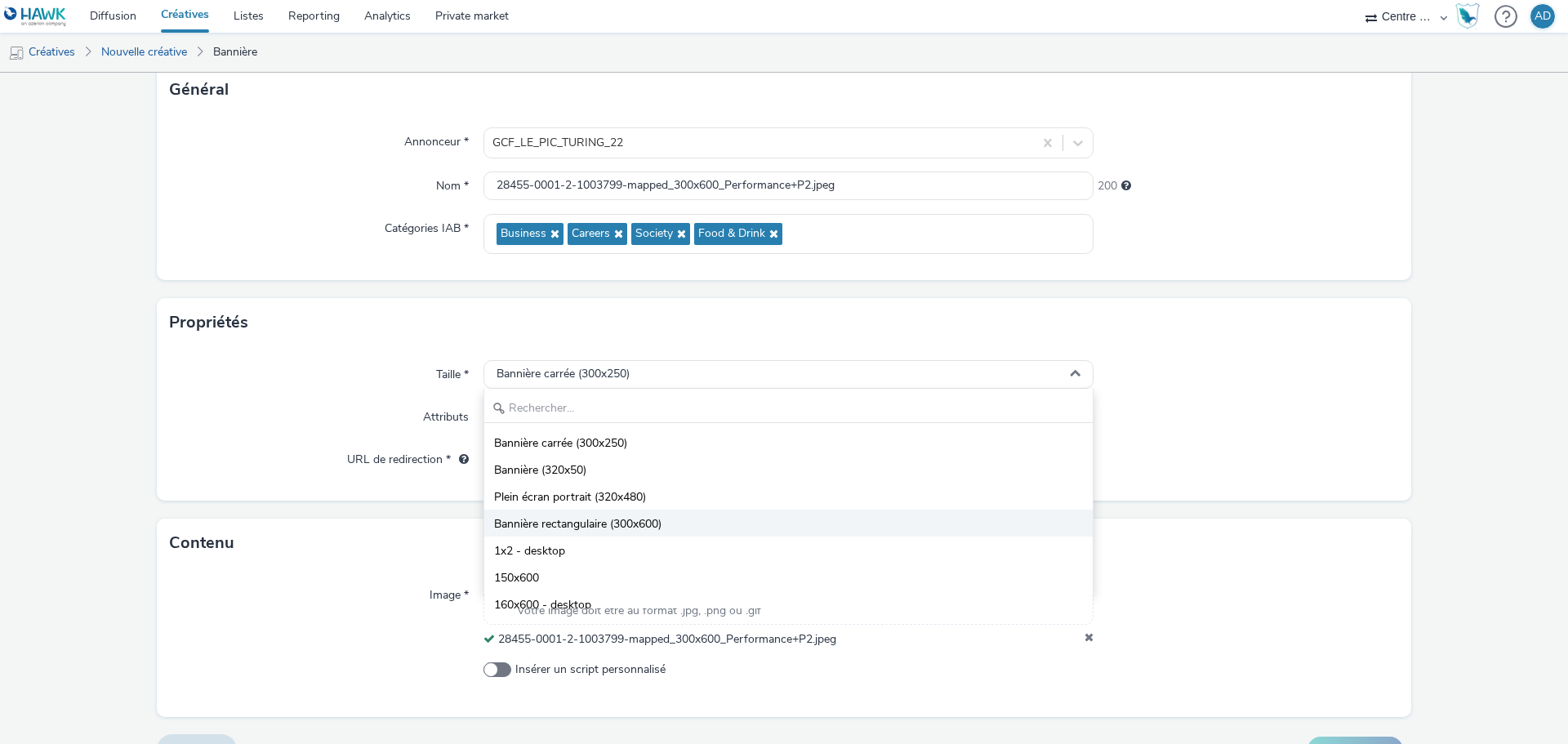
click at [643, 525] on span "Bannière rectangulaire (300x600)" at bounding box center [577, 524] width 167 height 16
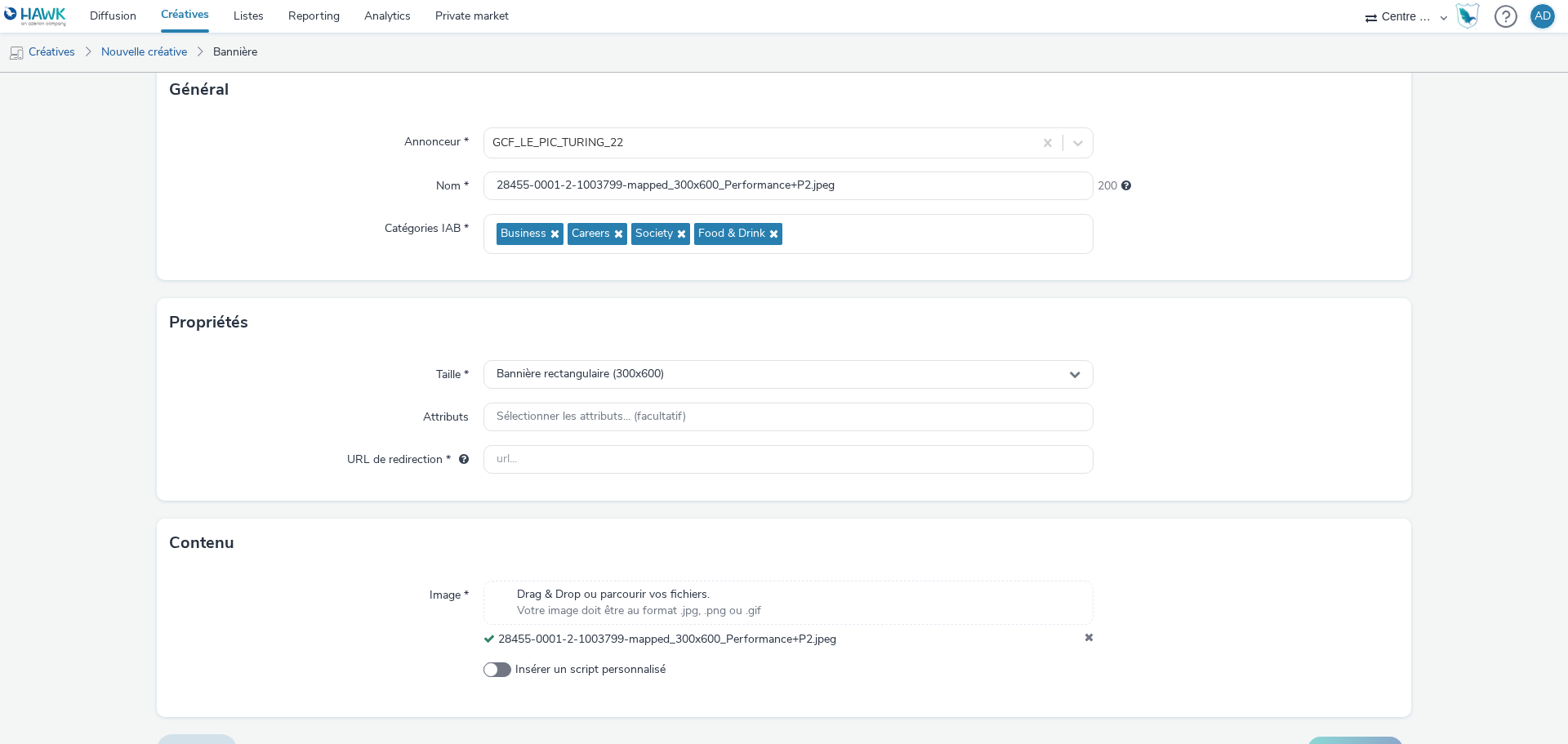
click at [1385, 444] on div "Taille * Bannière rectangulaire (300x600) Attributs Sélectionner les attributs.…" at bounding box center [784, 424] width 1255 height 154
click at [669, 452] on input "text" at bounding box center [788, 460] width 610 height 29
paste input "28455-0001-2-1003799-mapped_300x600_Performance+P2.jpeg"
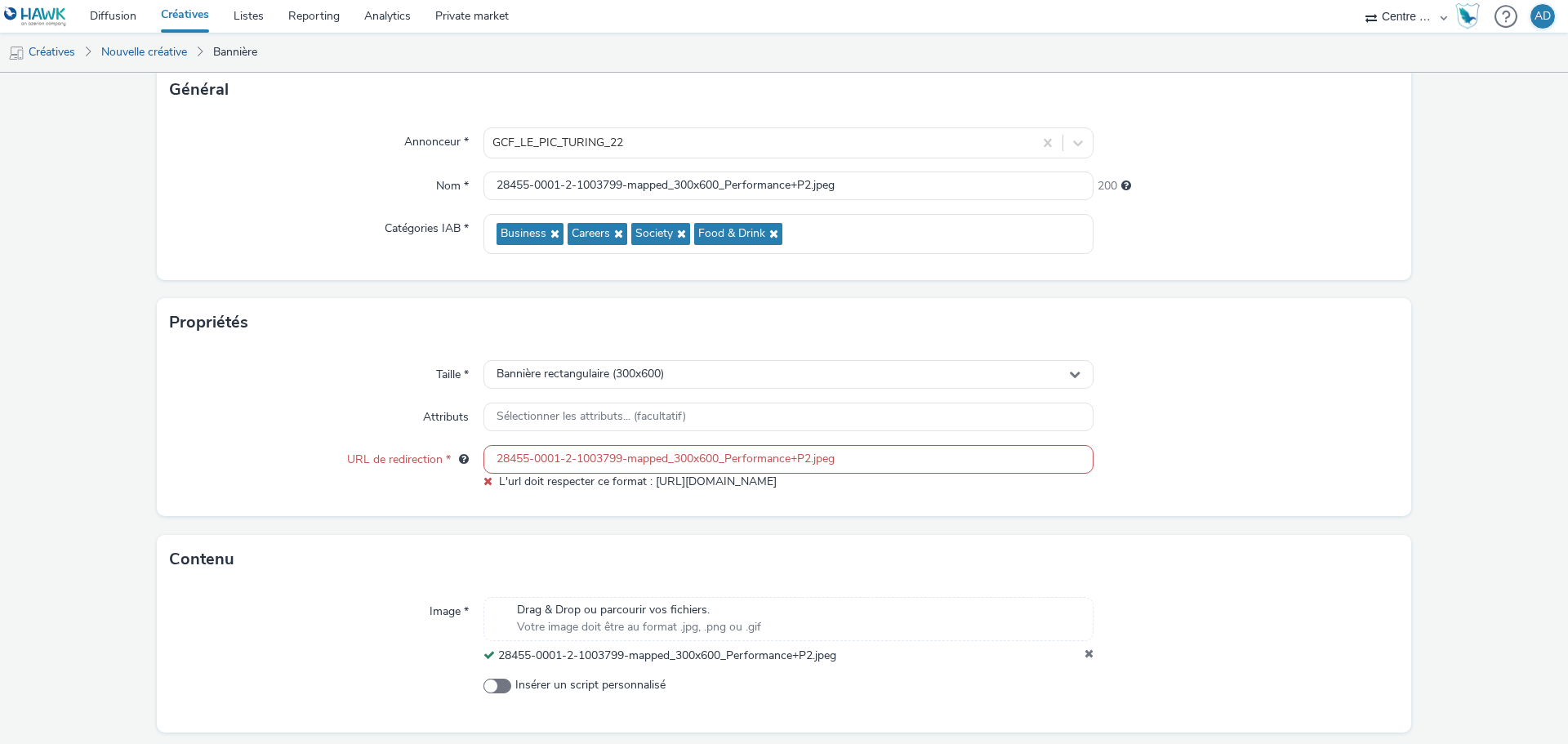
click at [845, 449] on input "28455-0001-2-1003799-mapped_300x600_Performance+P2.jpeg" at bounding box center [788, 460] width 610 height 29
paste input "[URL][DOMAIN_NAME]"
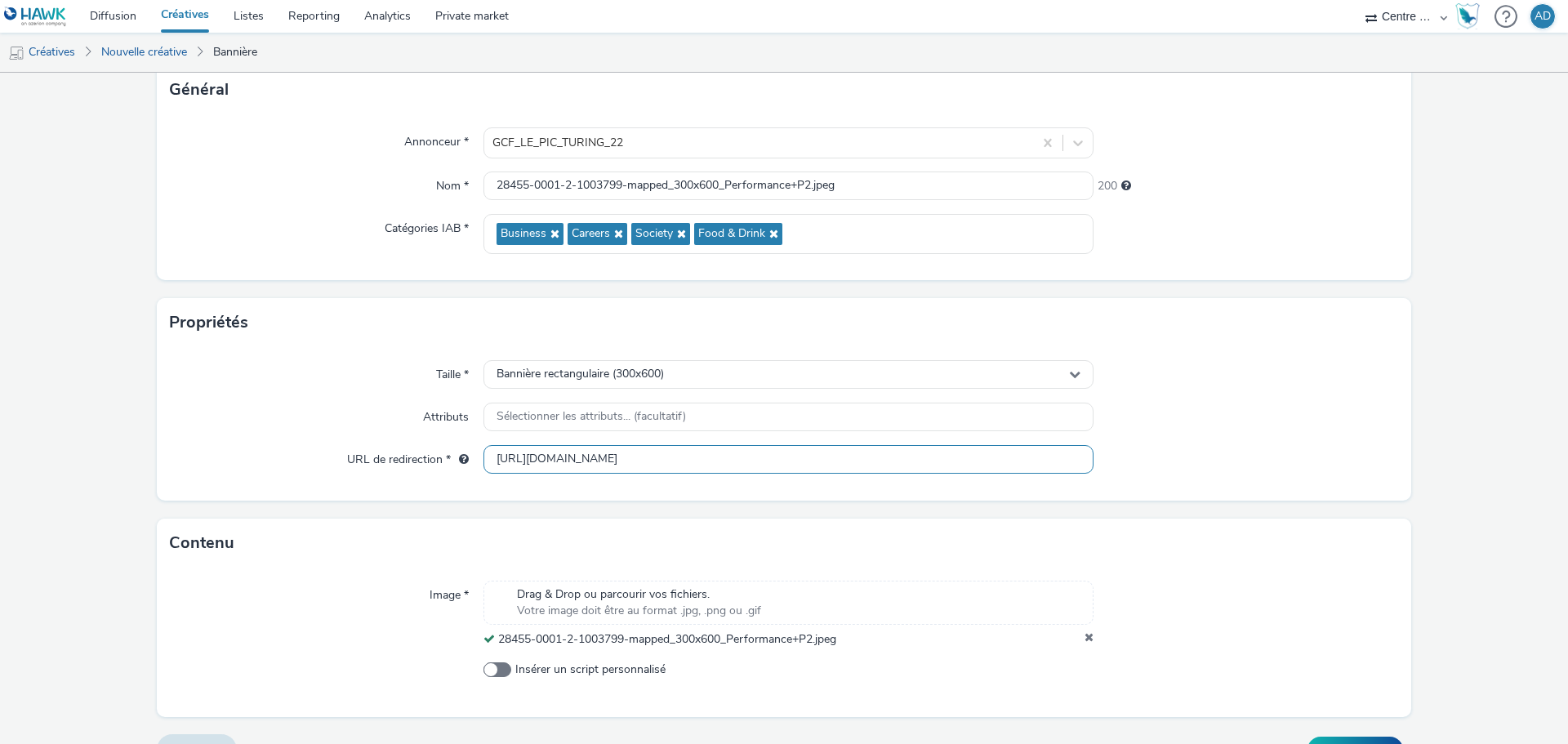
type input "[URL][DOMAIN_NAME]"
click at [1188, 441] on div "Taille * Bannière rectangulaire (300x600) Attributs Sélectionner les attributs.…" at bounding box center [784, 424] width 1255 height 154
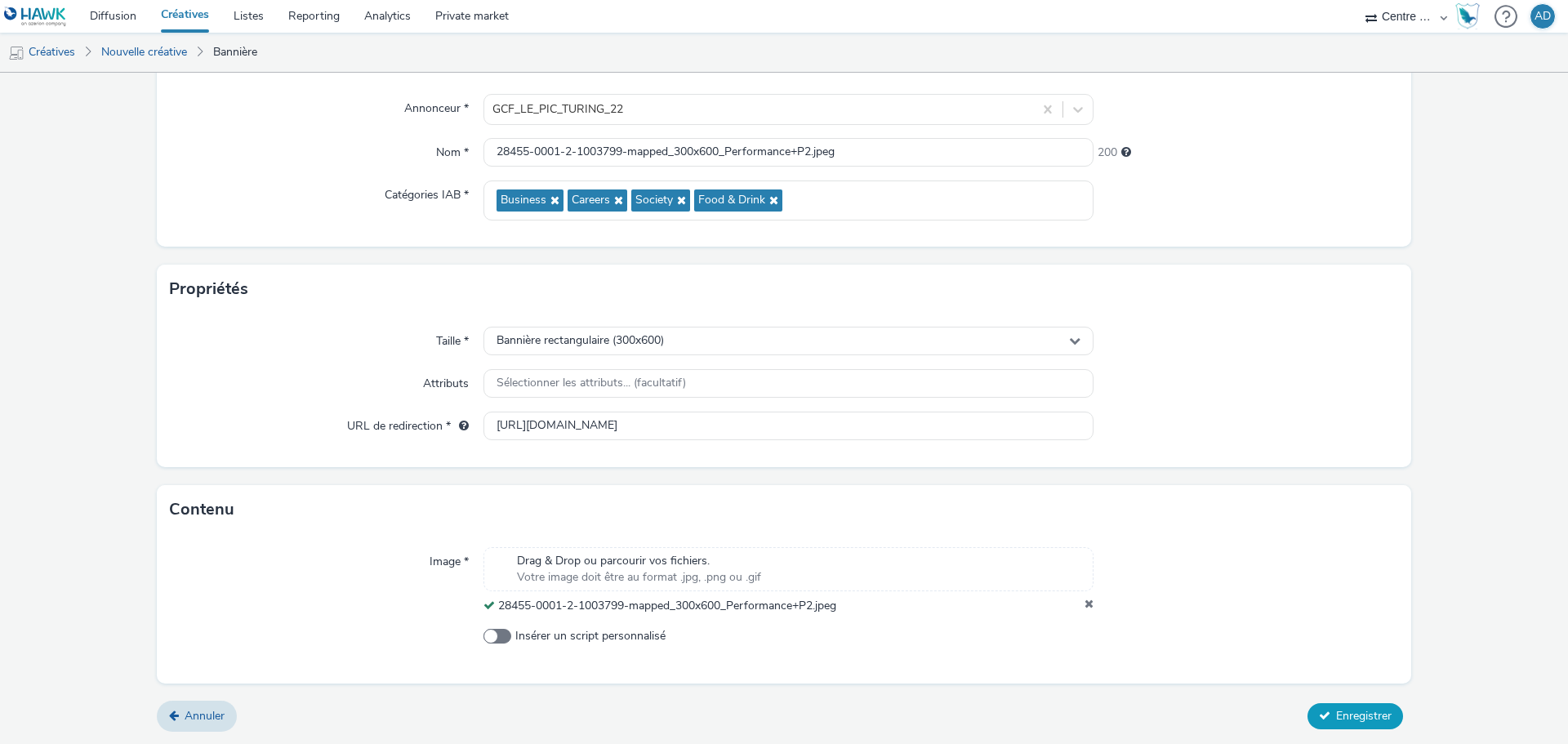
click at [1336, 712] on span "Enregistrer" at bounding box center [1364, 716] width 55 height 15
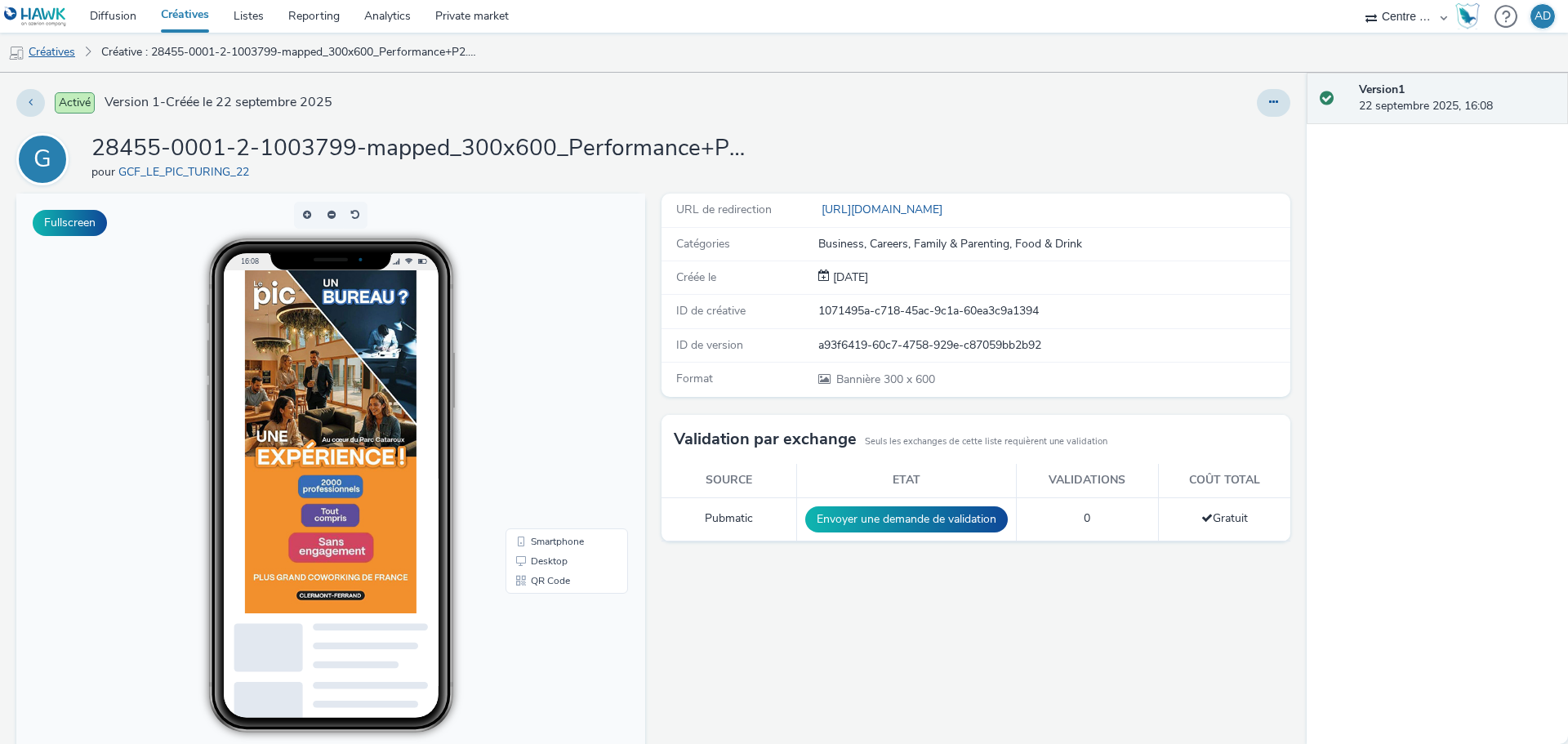
click at [48, 43] on link "Créatives" at bounding box center [42, 51] width 84 height 39
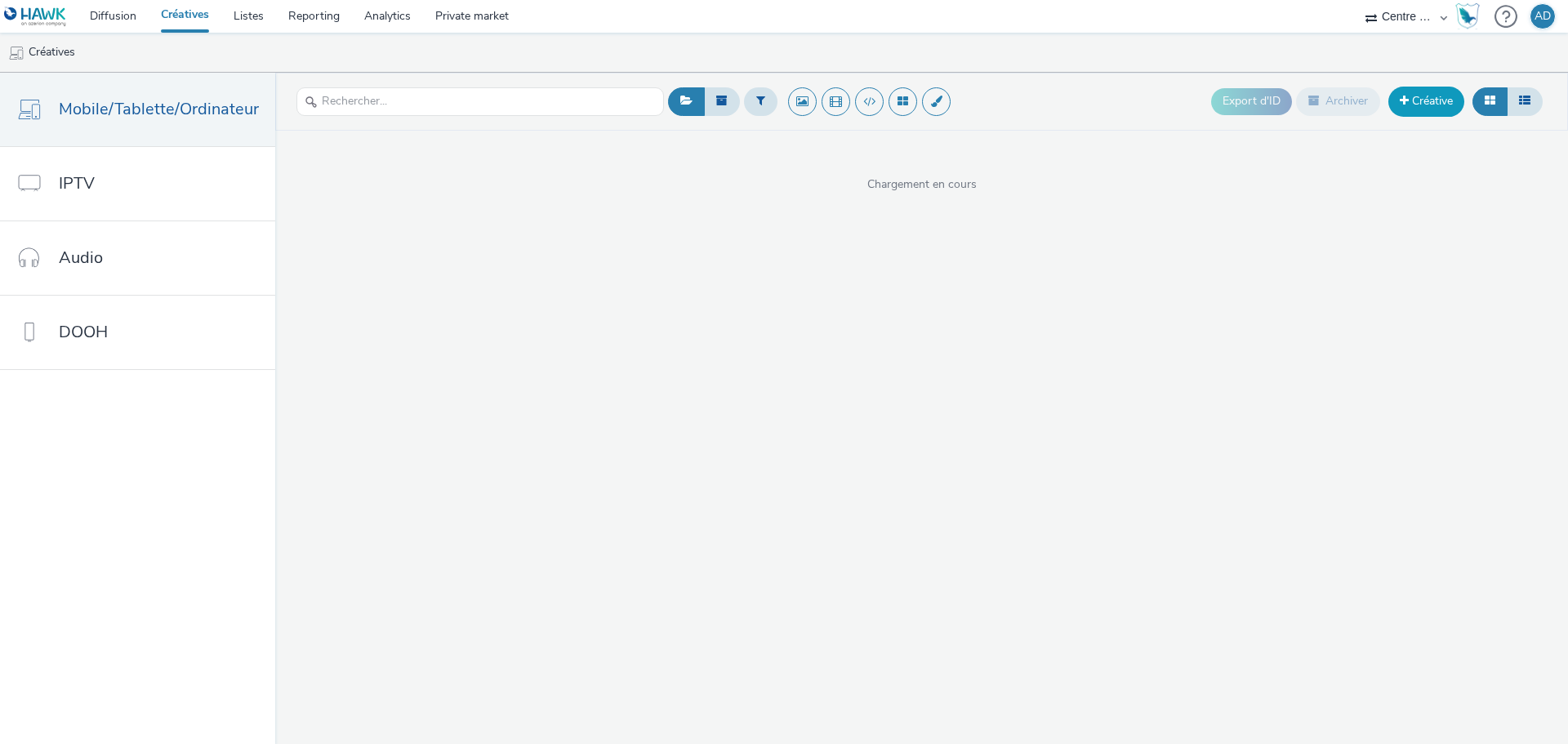
click at [1430, 98] on link "Créative" at bounding box center [1426, 101] width 76 height 29
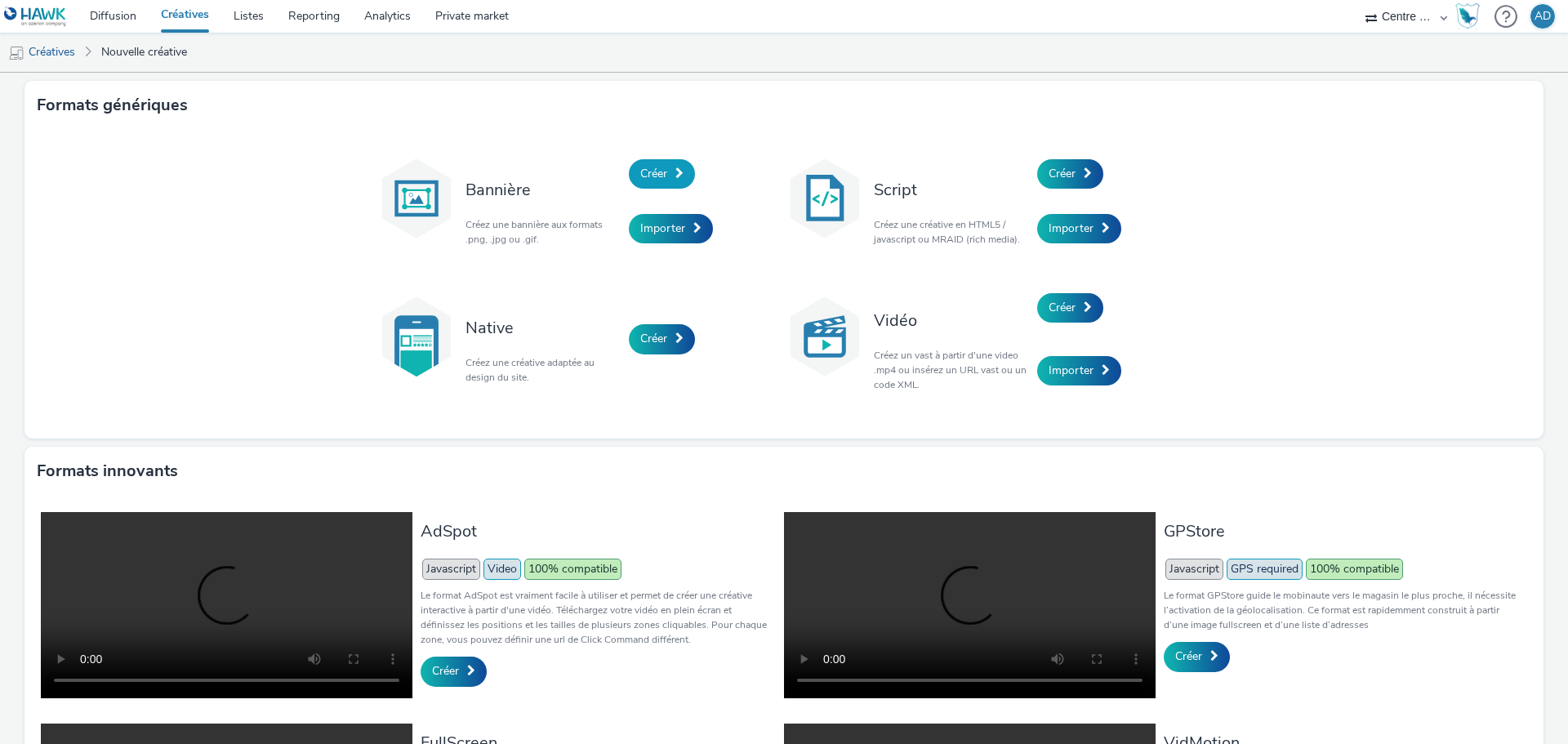
click at [651, 165] on link "Créer" at bounding box center [662, 174] width 66 height 29
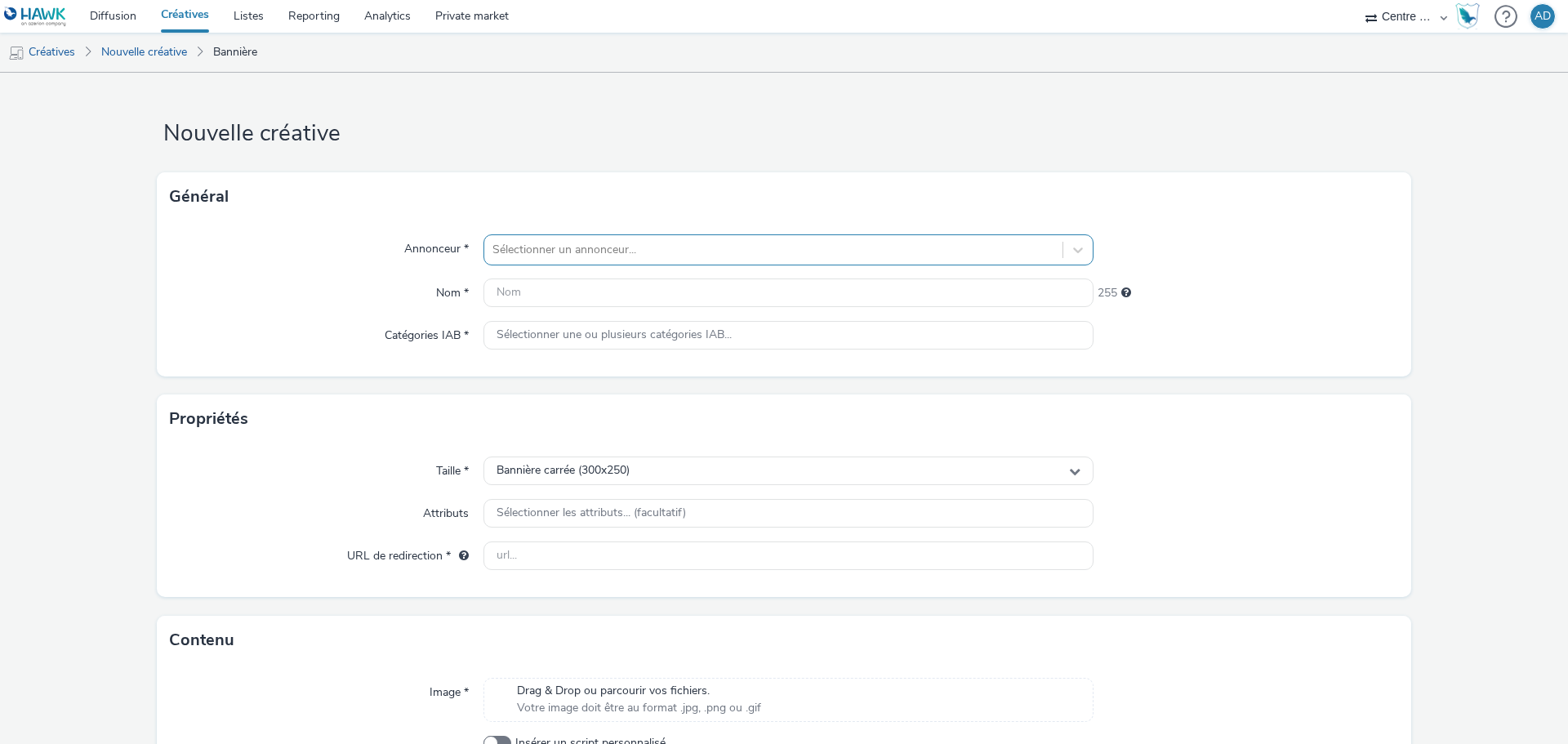
click at [597, 254] on div at bounding box center [773, 250] width 562 height 20
type input "PIC"
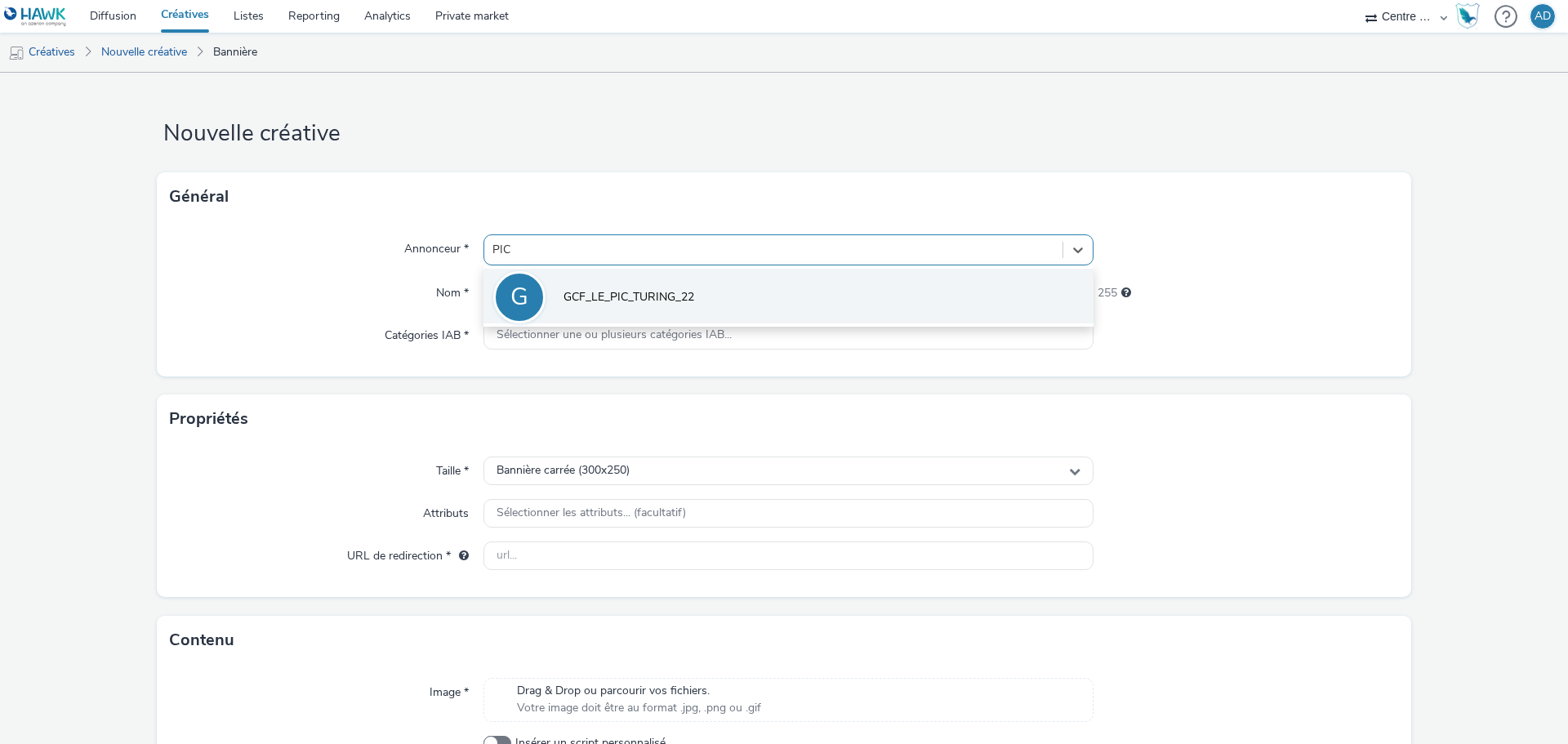
click at [606, 272] on li "G GCF_LE_PIC_TURING_22" at bounding box center [788, 296] width 610 height 55
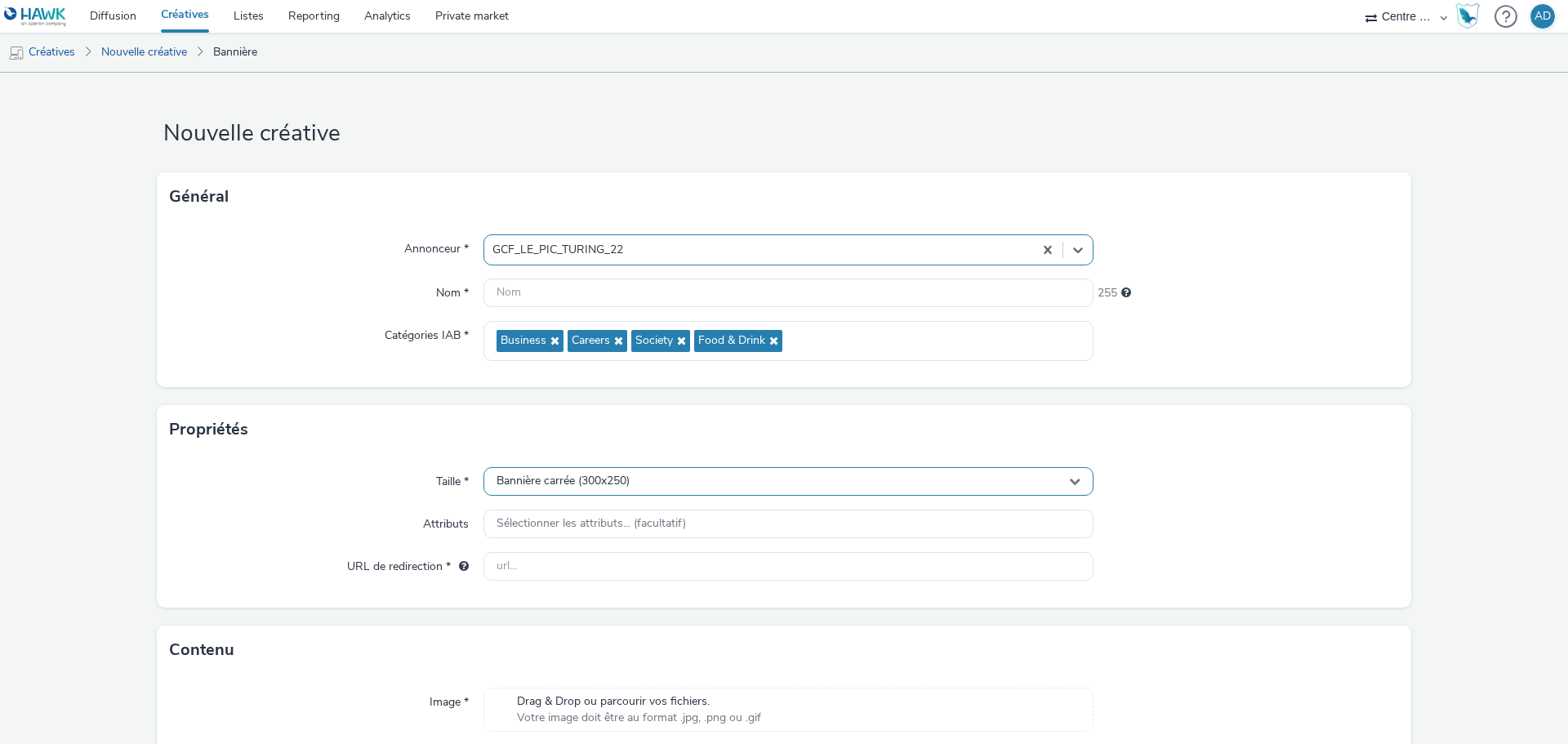
click at [614, 484] on span "Bannière carrée (300x250)" at bounding box center [563, 482] width 133 height 14
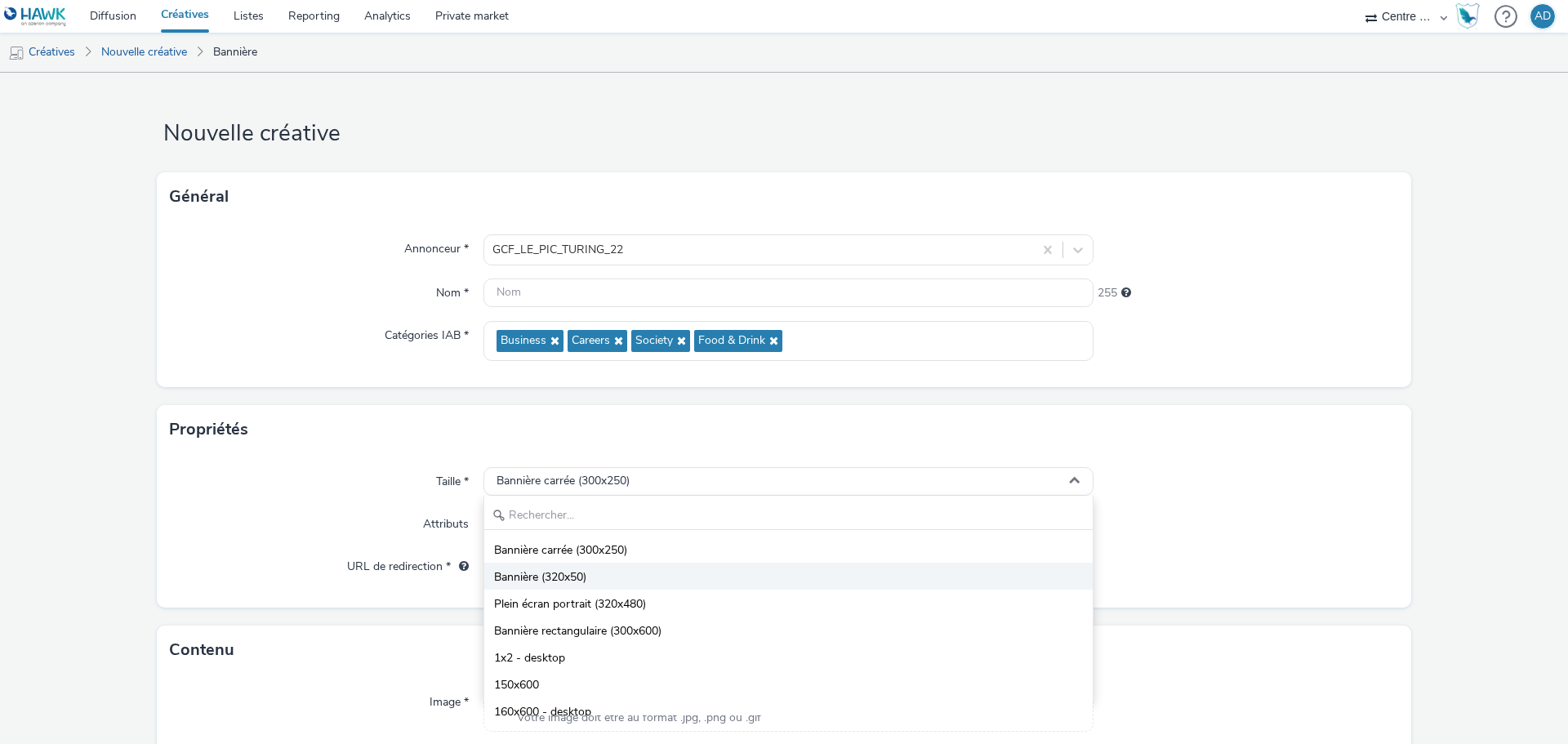
click at [561, 585] on span "Bannière (320x50)" at bounding box center [539, 577] width 92 height 16
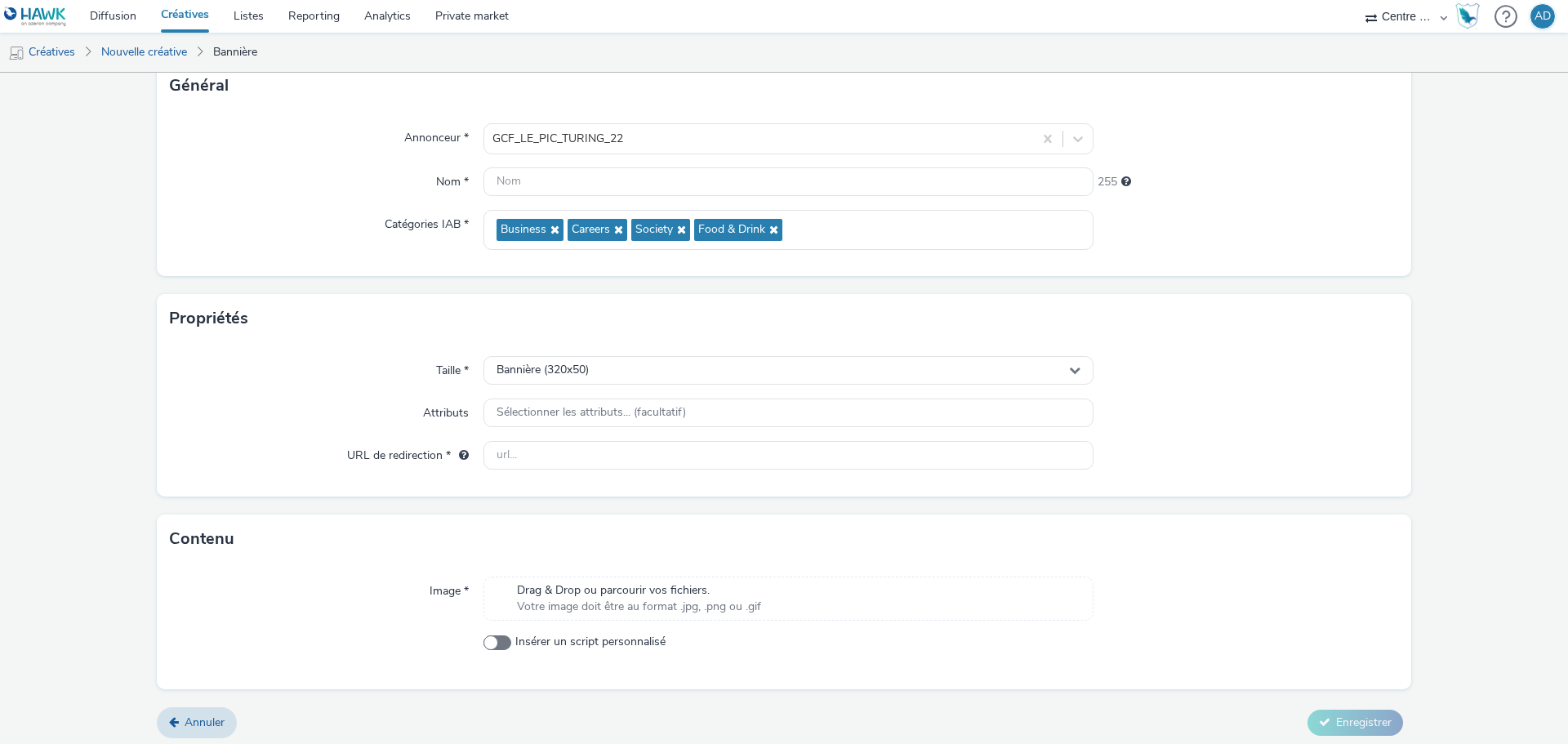
scroll to position [118, 0]
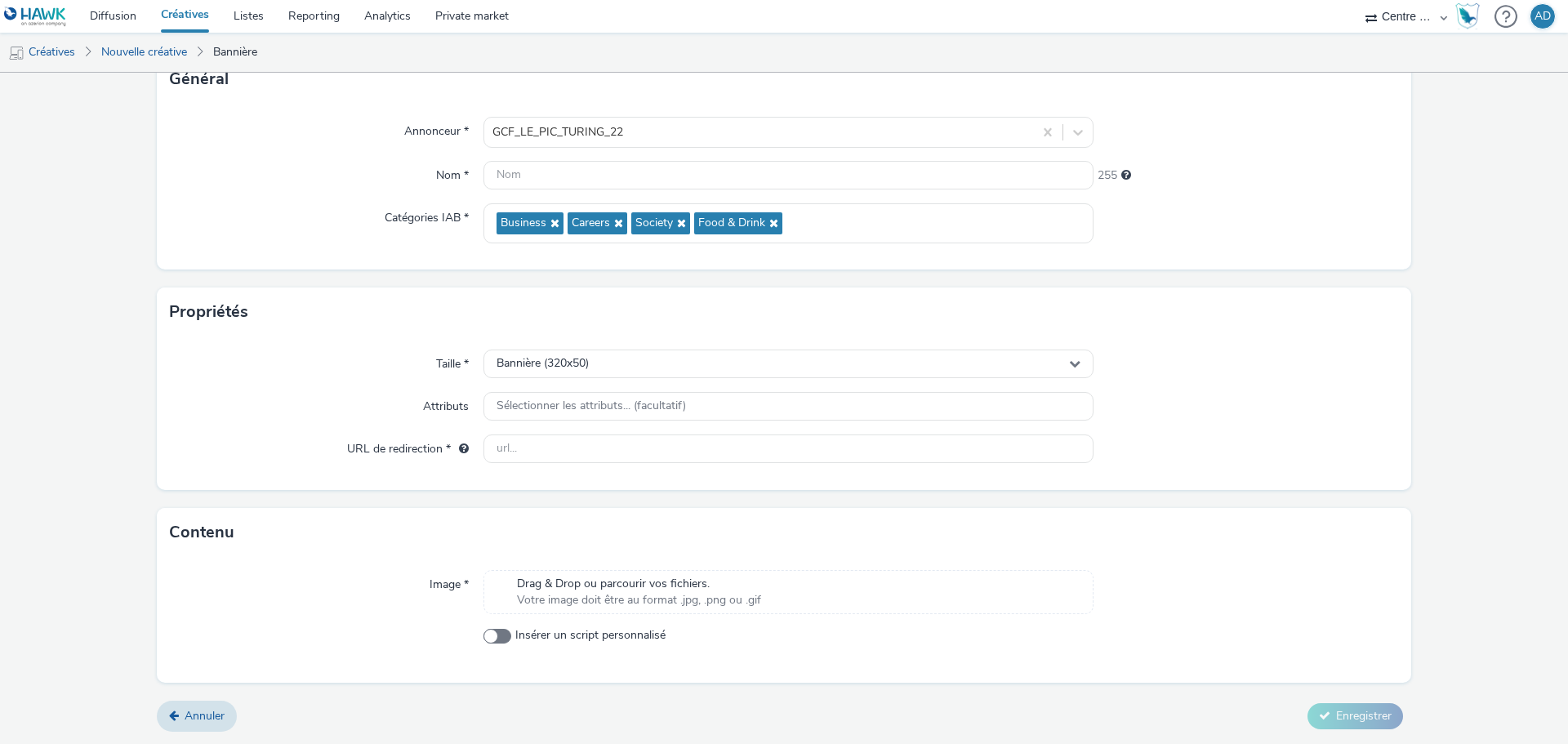
click at [567, 582] on span "Drag & Drop ou parcourir vos fichiers." at bounding box center [638, 583] width 244 height 16
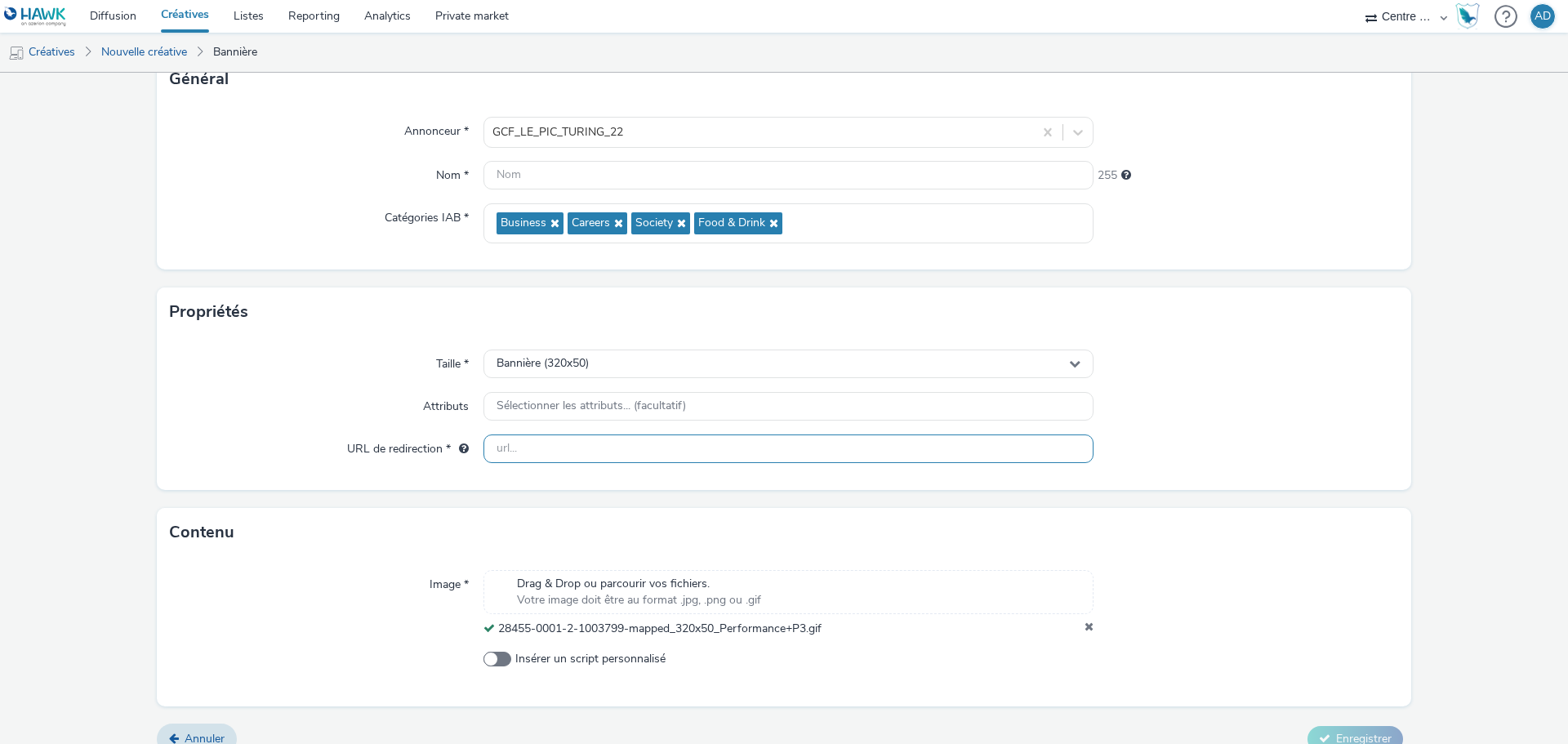
click at [579, 446] on input "text" at bounding box center [788, 448] width 610 height 29
paste input "[URL][DOMAIN_NAME]"
type input "[URL][DOMAIN_NAME]"
click at [1275, 505] on form "Nouvelle créative Général Annonceur * GCF_LE_PIC_TURING_22 Nom * 255 Catégories…" at bounding box center [784, 361] width 1568 height 812
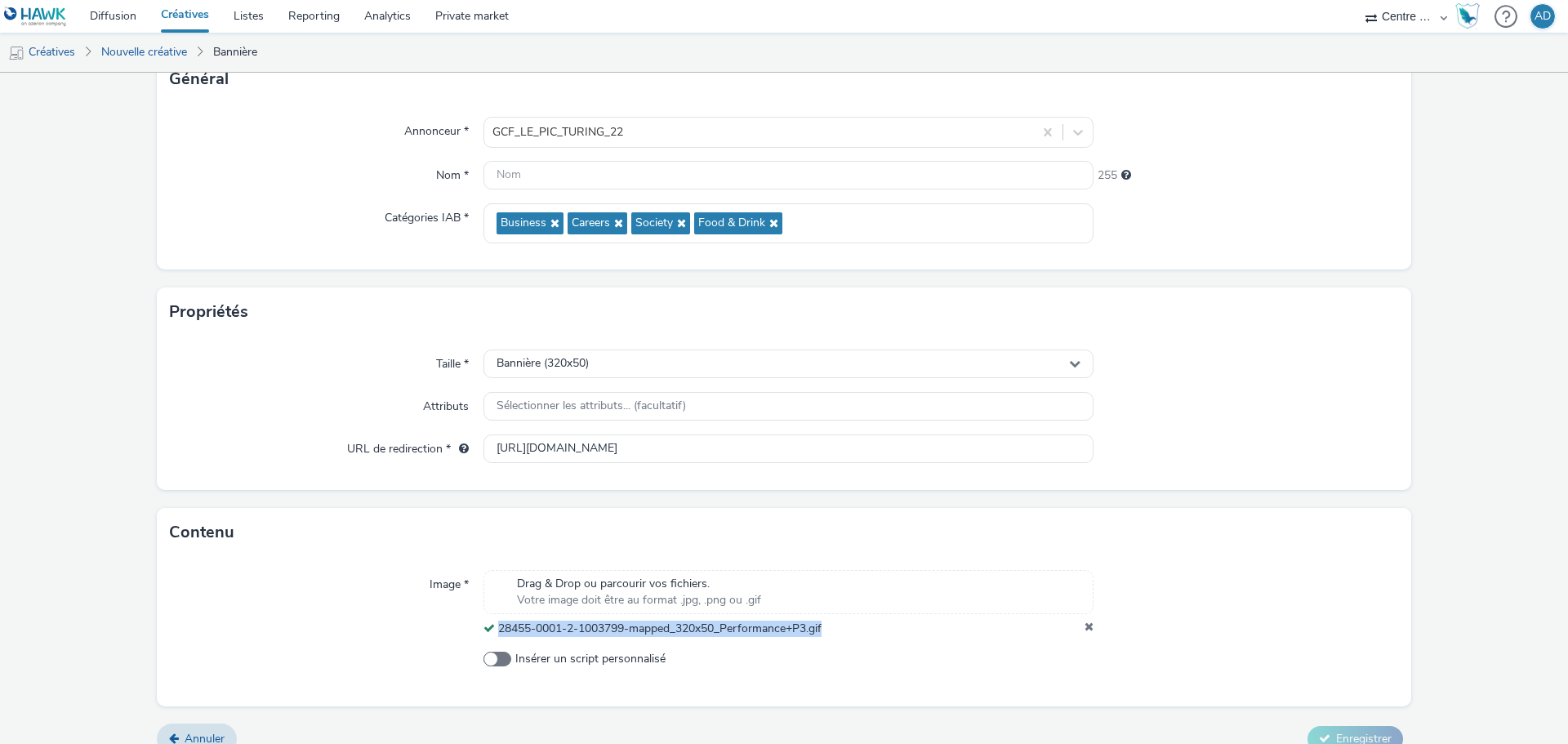
drag, startPoint x: 824, startPoint y: 633, endPoint x: 495, endPoint y: 633, distance: 329.0
click at [499, 633] on span "28455-0001-2-1003799-mapped_320x50_Performance+P3.gif" at bounding box center [660, 628] width 324 height 15
copy span "28455-0001-2-1003799-mapped_320x50_Performance+P3.gif"
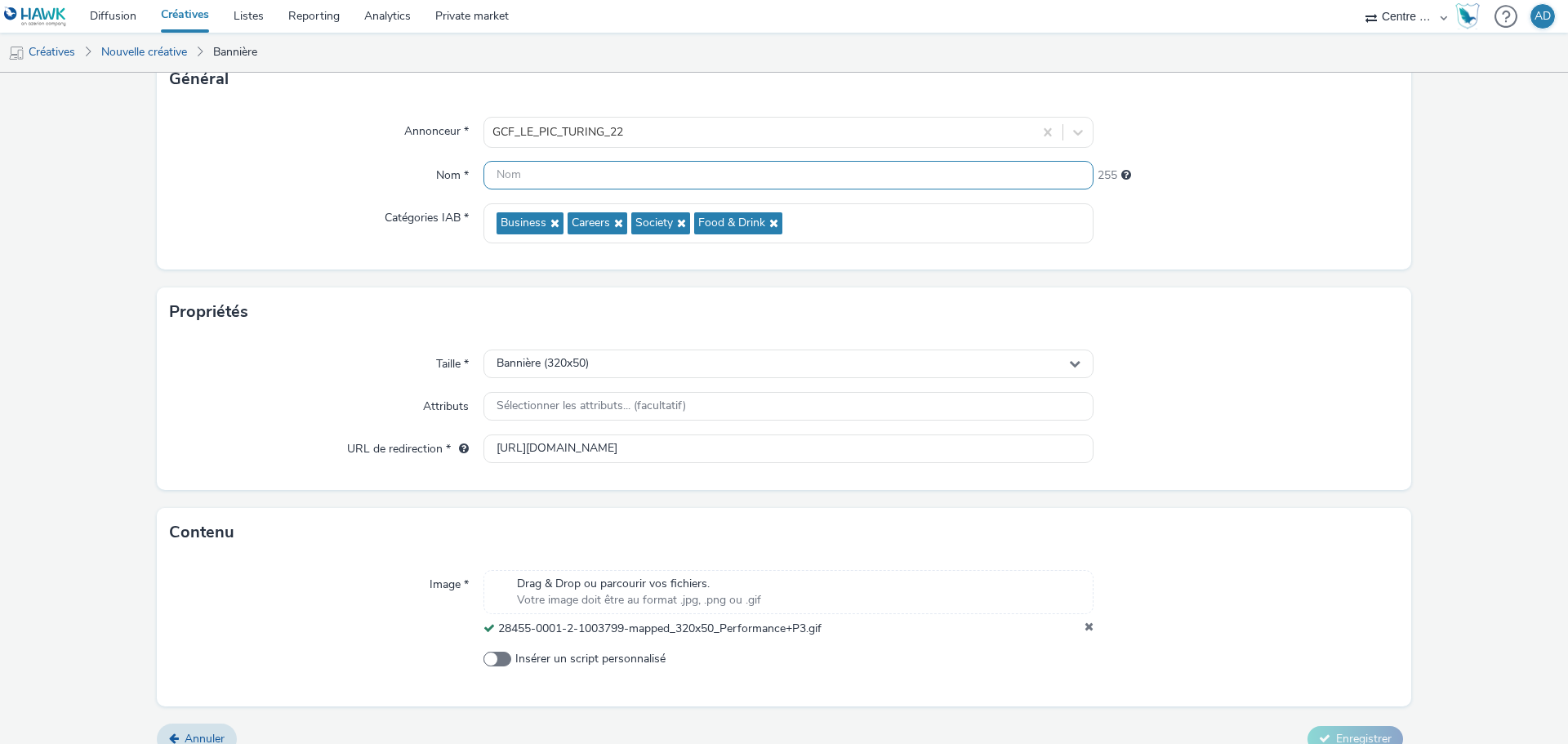
click at [637, 177] on input "text" at bounding box center [788, 175] width 610 height 29
paste input "28455-0001-2-1003799-mapped_320x50_Performance+P3.gif"
type input "28455-0001-2-1003799-mapped_320x50_Performance+P3.gif"
click at [1228, 324] on div "Propriétés" at bounding box center [784, 313] width 1255 height 49
click at [1352, 735] on span "Enregistrer" at bounding box center [1364, 739] width 55 height 15
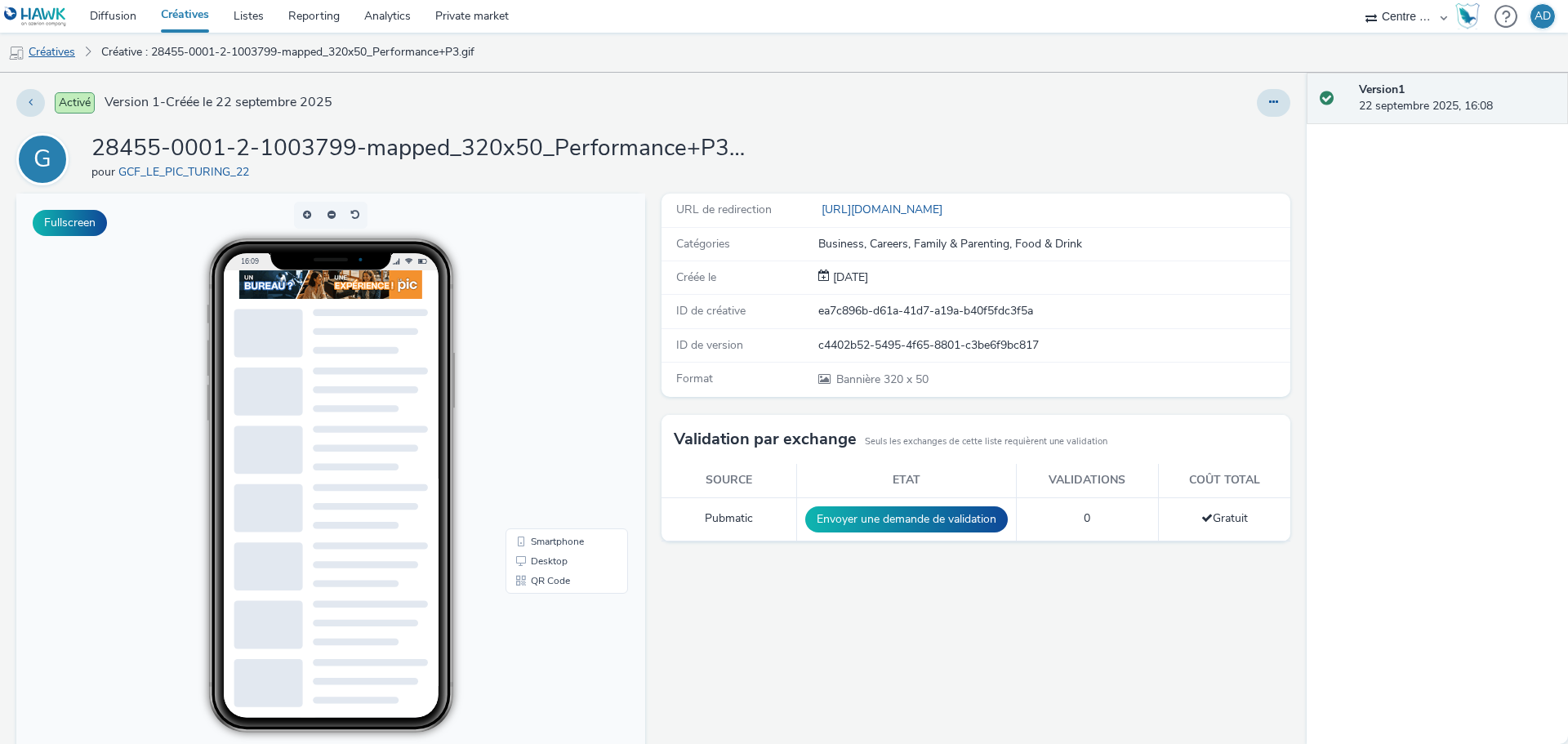
click at [55, 44] on link "Créatives" at bounding box center [42, 51] width 84 height 39
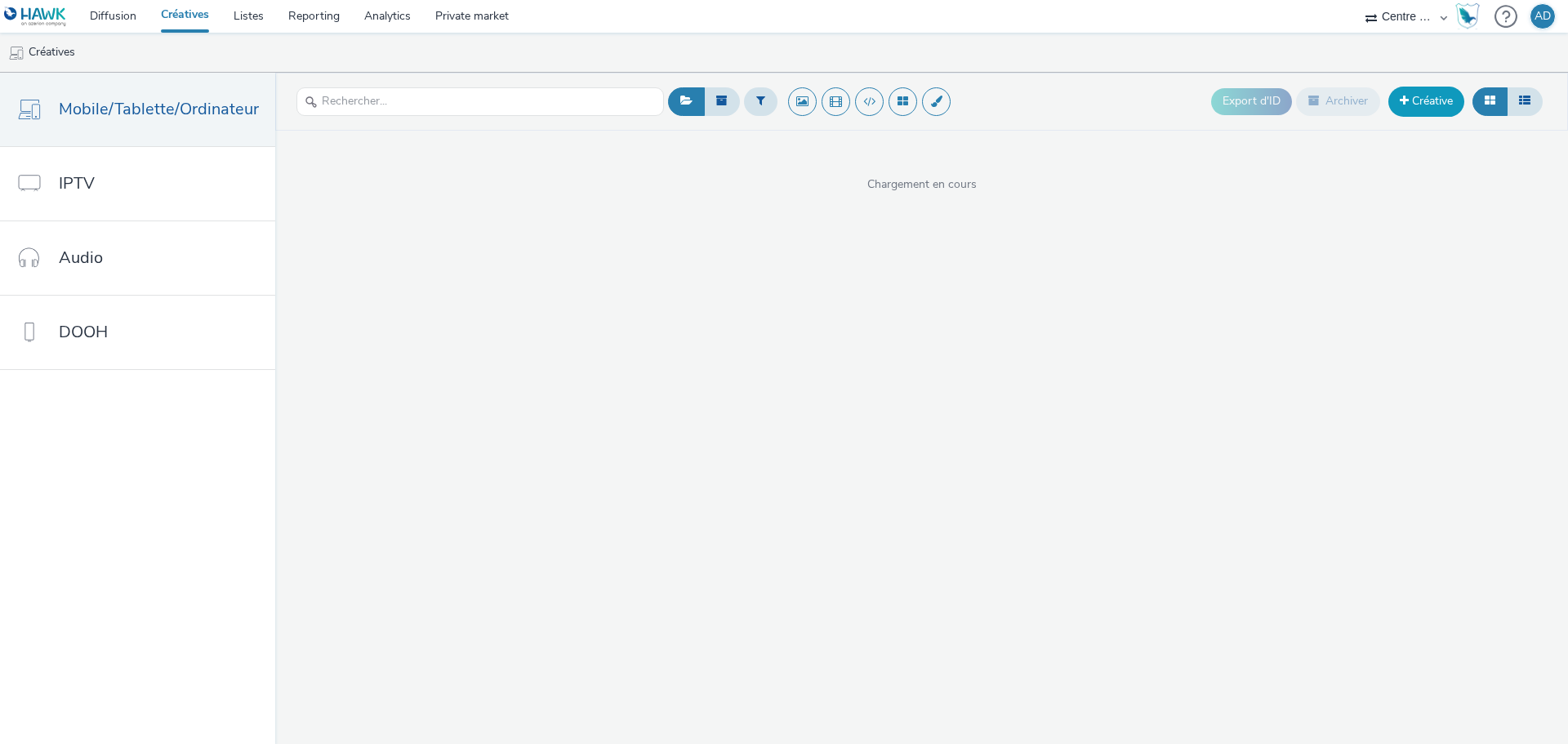
click at [1425, 103] on link "Créative" at bounding box center [1426, 101] width 76 height 29
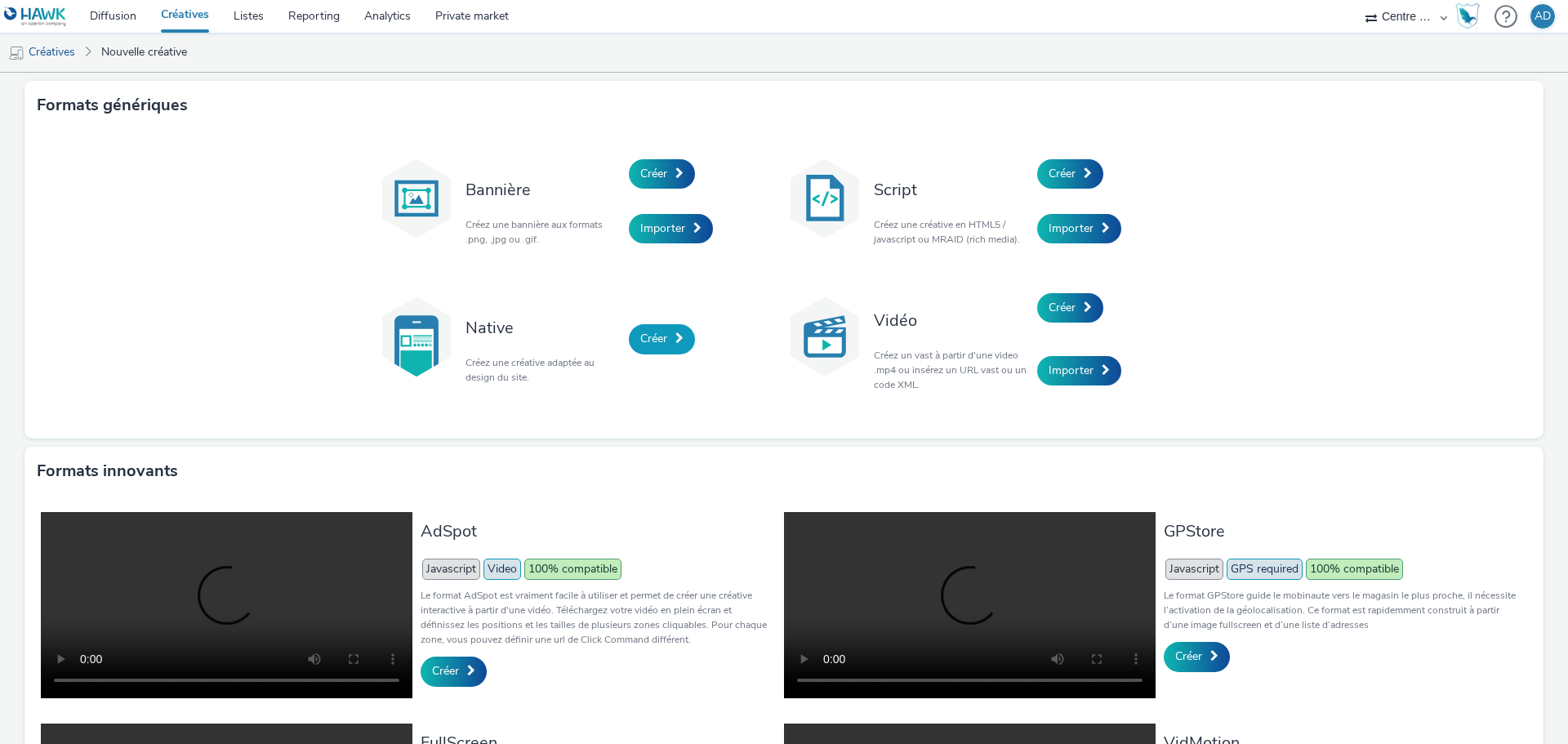
click at [677, 350] on link "Créer" at bounding box center [662, 338] width 66 height 29
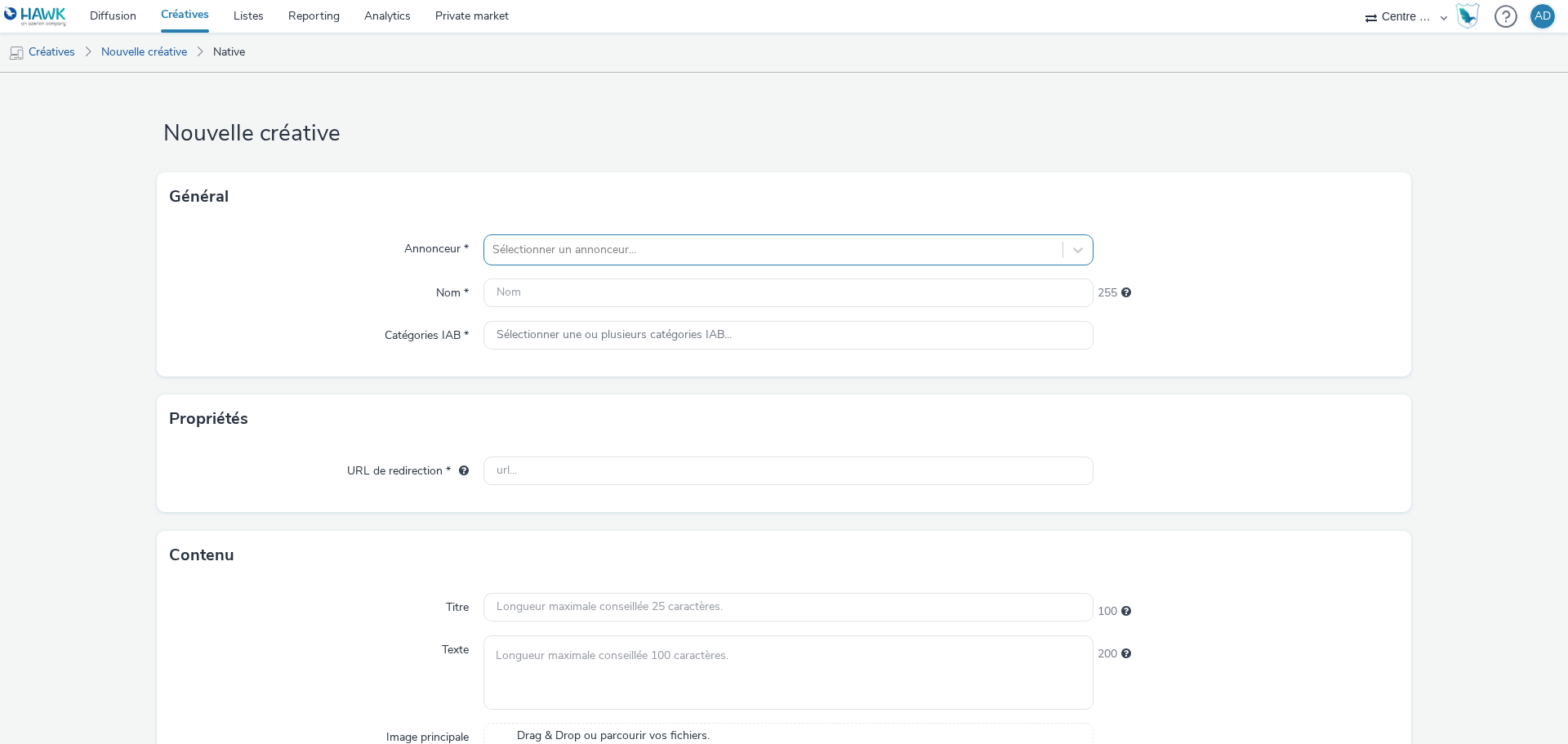
click at [670, 254] on div at bounding box center [773, 250] width 562 height 20
type input "PIC"
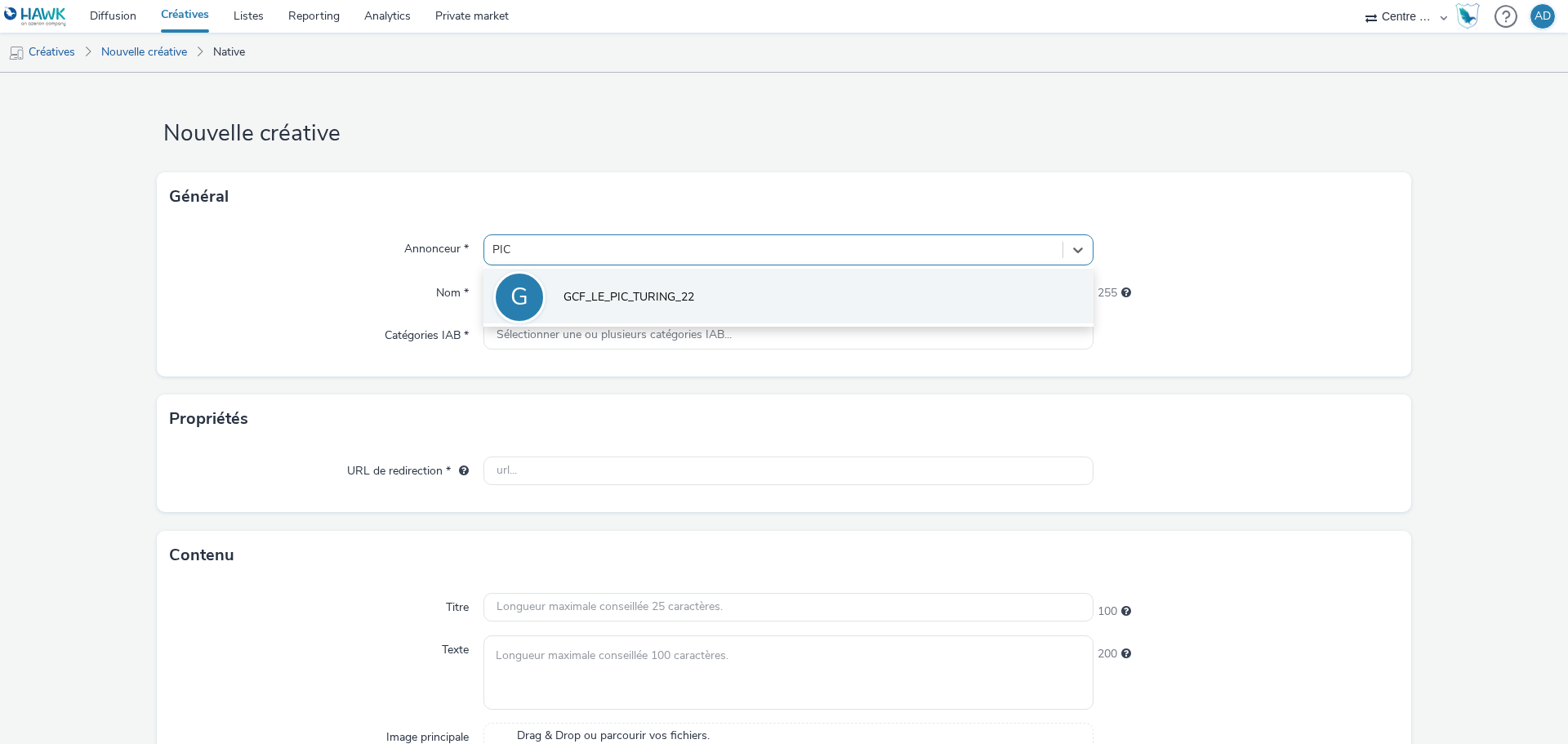
click at [674, 299] on span "GCF_LE_PIC_TURING_22" at bounding box center [629, 296] width 131 height 16
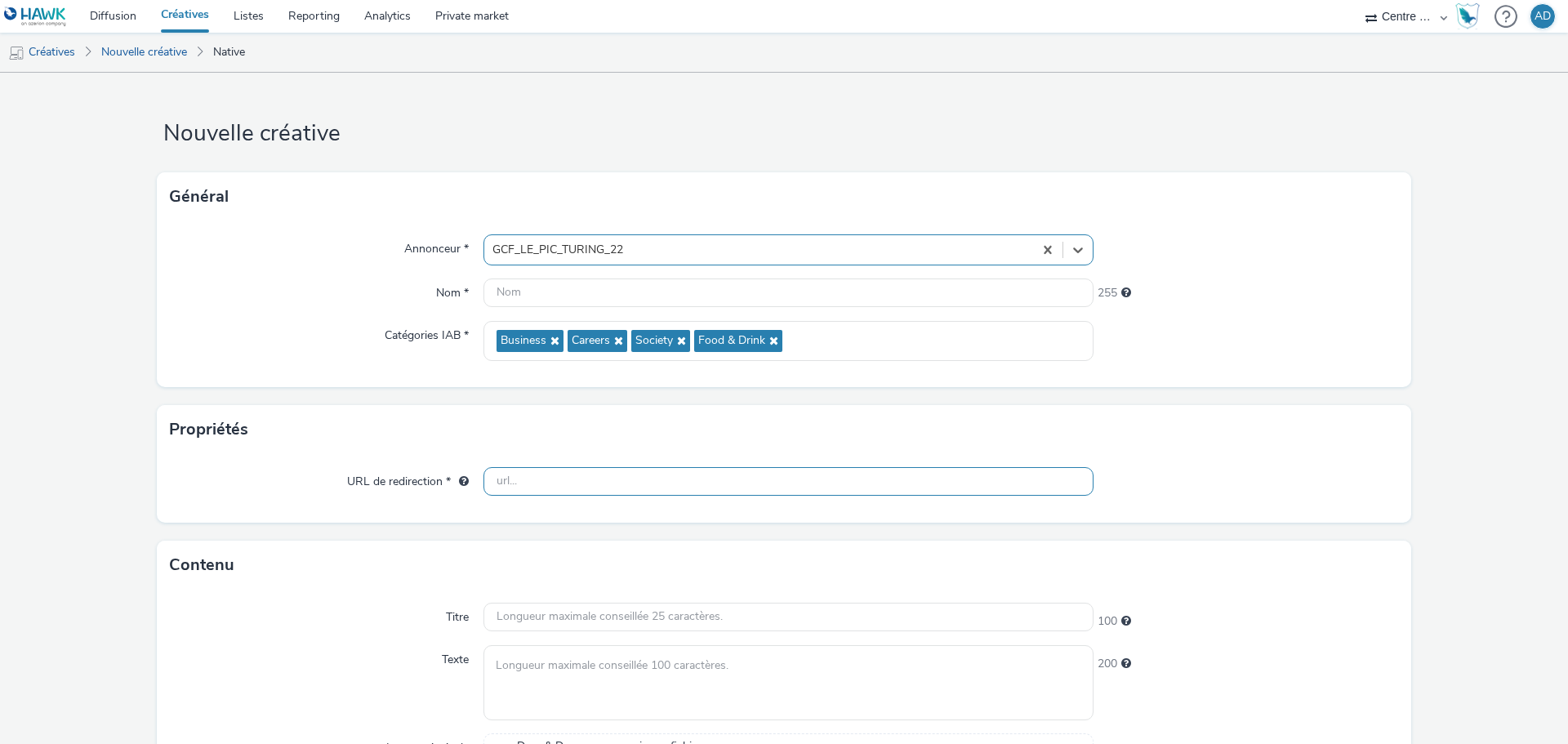
click at [604, 486] on input "text" at bounding box center [788, 482] width 610 height 29
paste input "28455-0001-2-1003799-mapped_320x50_Performance+P3.gif"
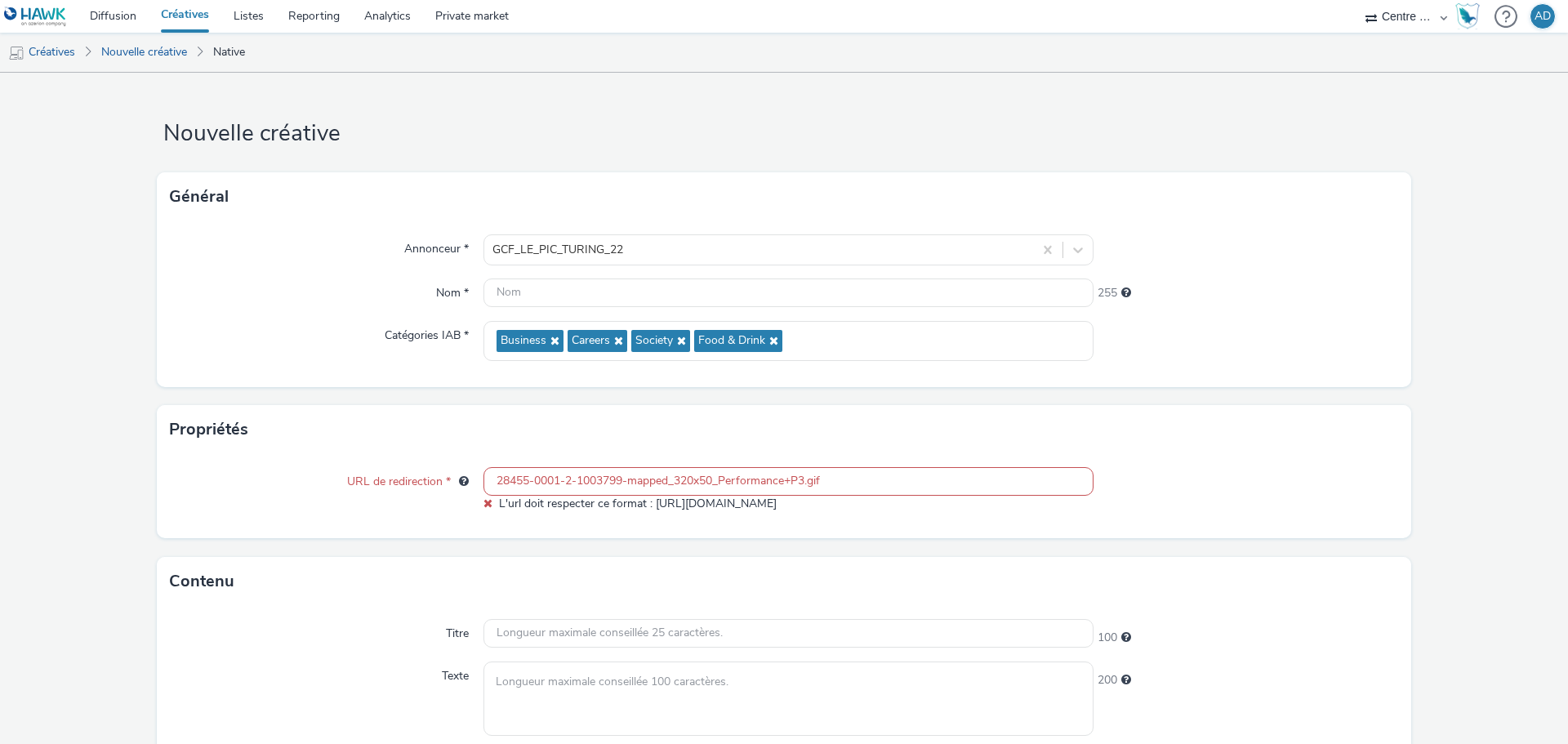
drag, startPoint x: 822, startPoint y: 482, endPoint x: 835, endPoint y: 484, distance: 13.2
click at [824, 482] on input "28455-0001-2-1003799-mapped_320x50_Performance+P3.gif" at bounding box center [788, 482] width 610 height 29
click at [862, 465] on div "URL de redirection * 28455-0001-2-1003799-mapped_320x50_Performance+P3.gif L'ur…" at bounding box center [784, 496] width 1255 height 85
drag, startPoint x: 856, startPoint y: 484, endPoint x: 365, endPoint y: 467, distance: 491.3
click at [365, 467] on div "URL de redirection * 28455-0001-2-1003799-mapped_320x50_Performance+P3.gif L'ur…" at bounding box center [784, 489] width 1228 height 45
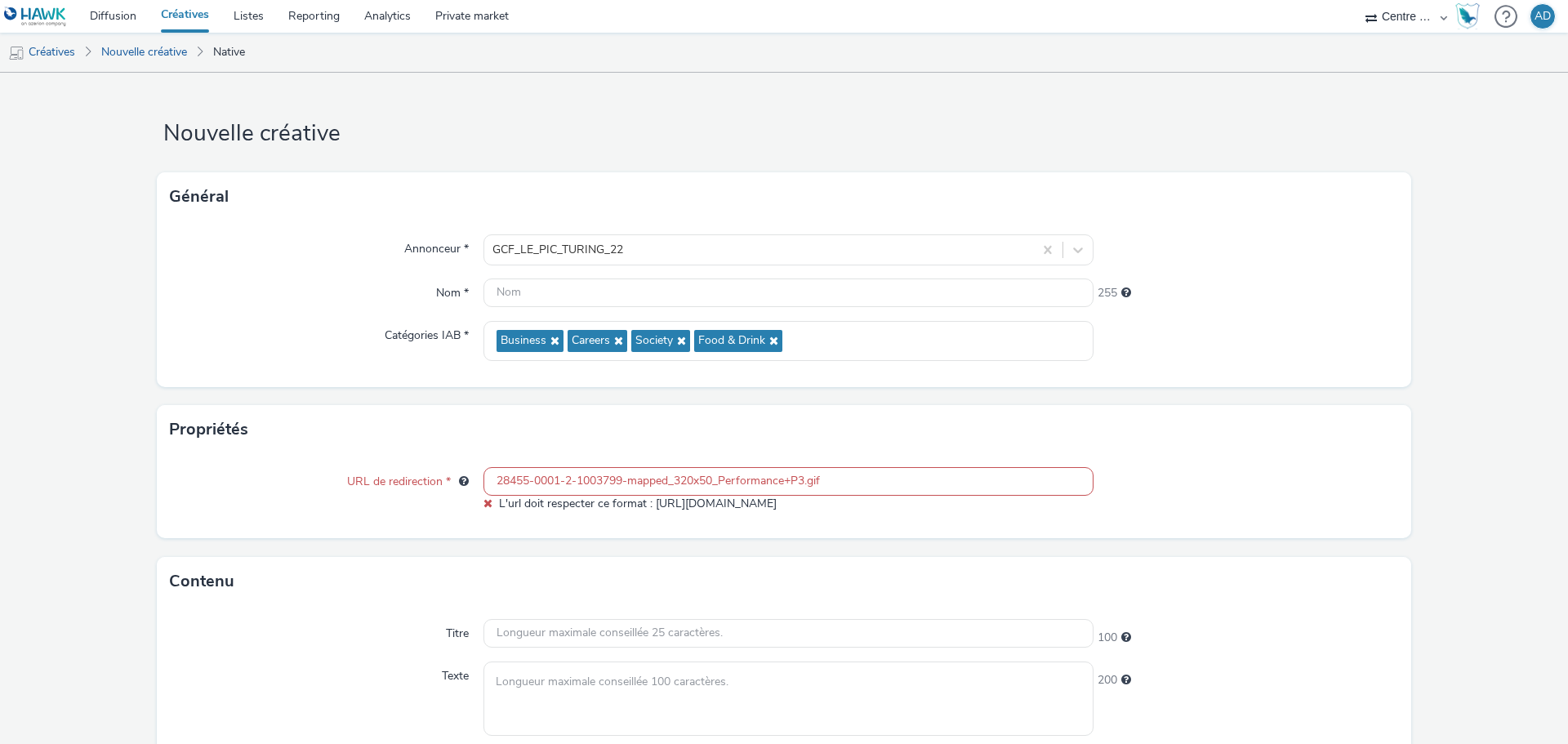
paste input "[URL][DOMAIN_NAME]"
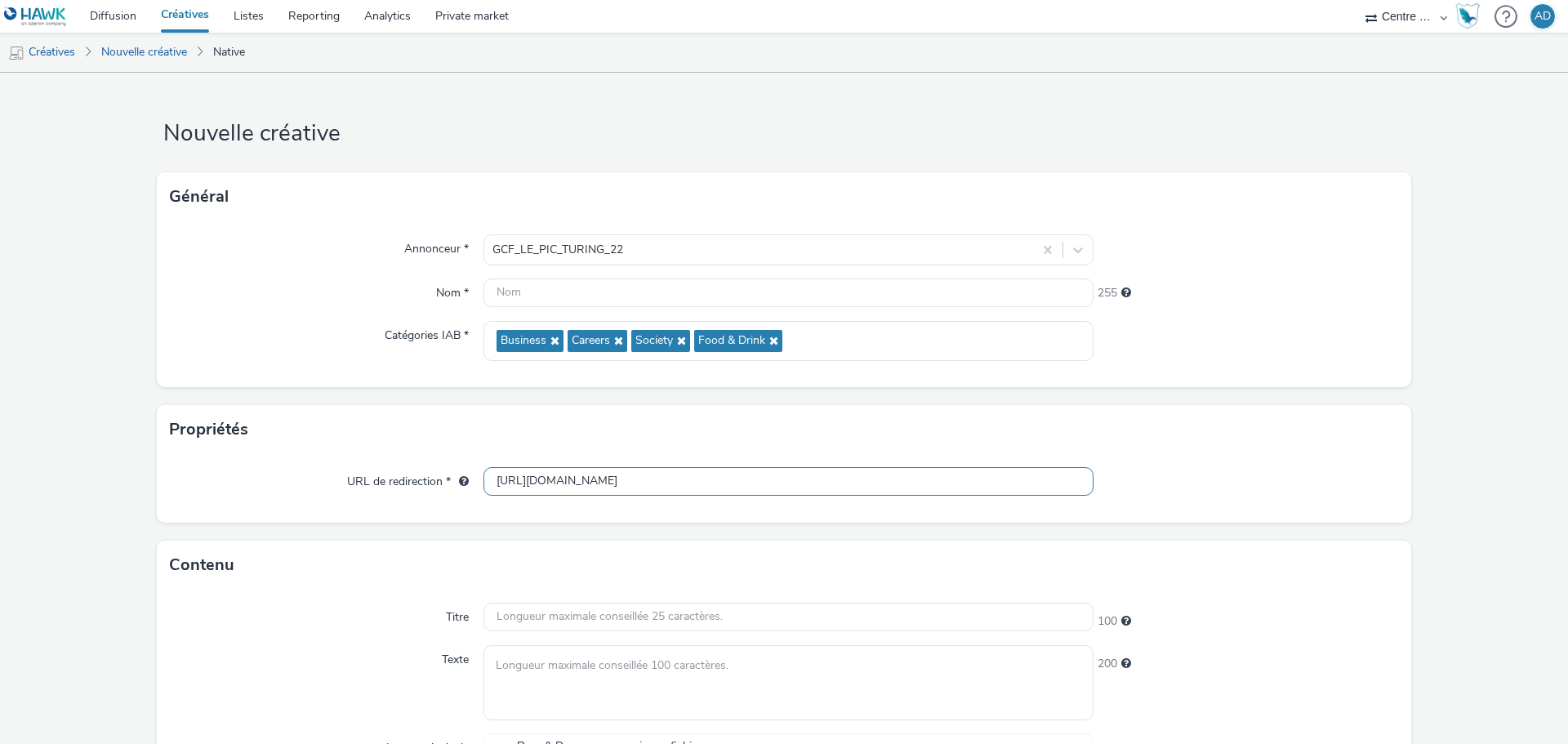
type input "[URL][DOMAIN_NAME]"
click at [1299, 502] on div "URL de redirection * [URL][DOMAIN_NAME]" at bounding box center [784, 488] width 1255 height 68
click at [521, 615] on input "text" at bounding box center [788, 618] width 610 height 29
paste input "Coworking XXL à [GEOGRAPHIC_DATA]"
type input "Coworking XXL à [GEOGRAPHIC_DATA]"
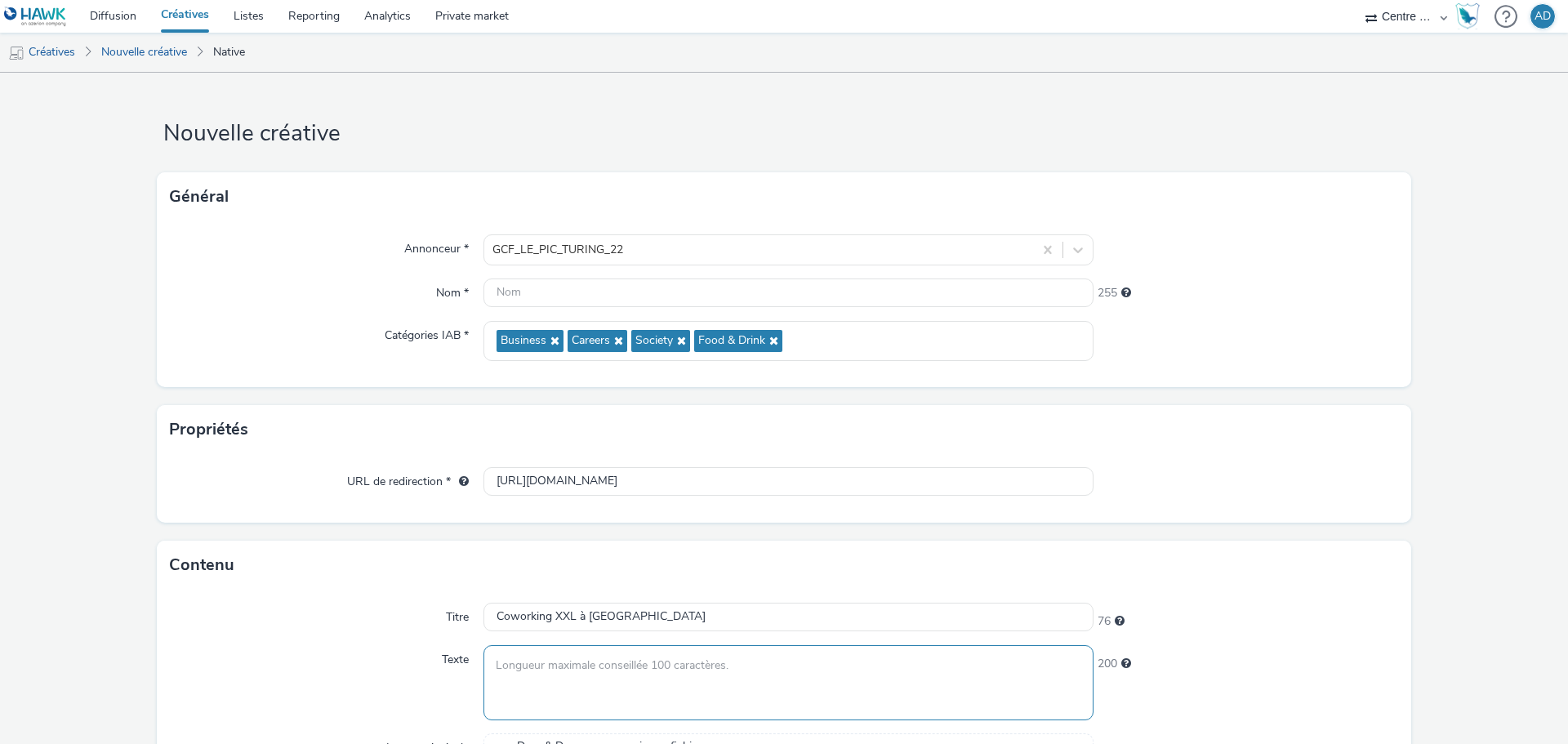
drag, startPoint x: 665, startPoint y: 663, endPoint x: 594, endPoint y: 665, distance: 71.0
click at [665, 663] on textarea at bounding box center [788, 682] width 610 height 74
paste textarea "Visitez le PIC, plus grand coworking de [GEOGRAPHIC_DATA]."
type textarea "Visitez le PIC, plus grand coworking de [GEOGRAPHIC_DATA]."
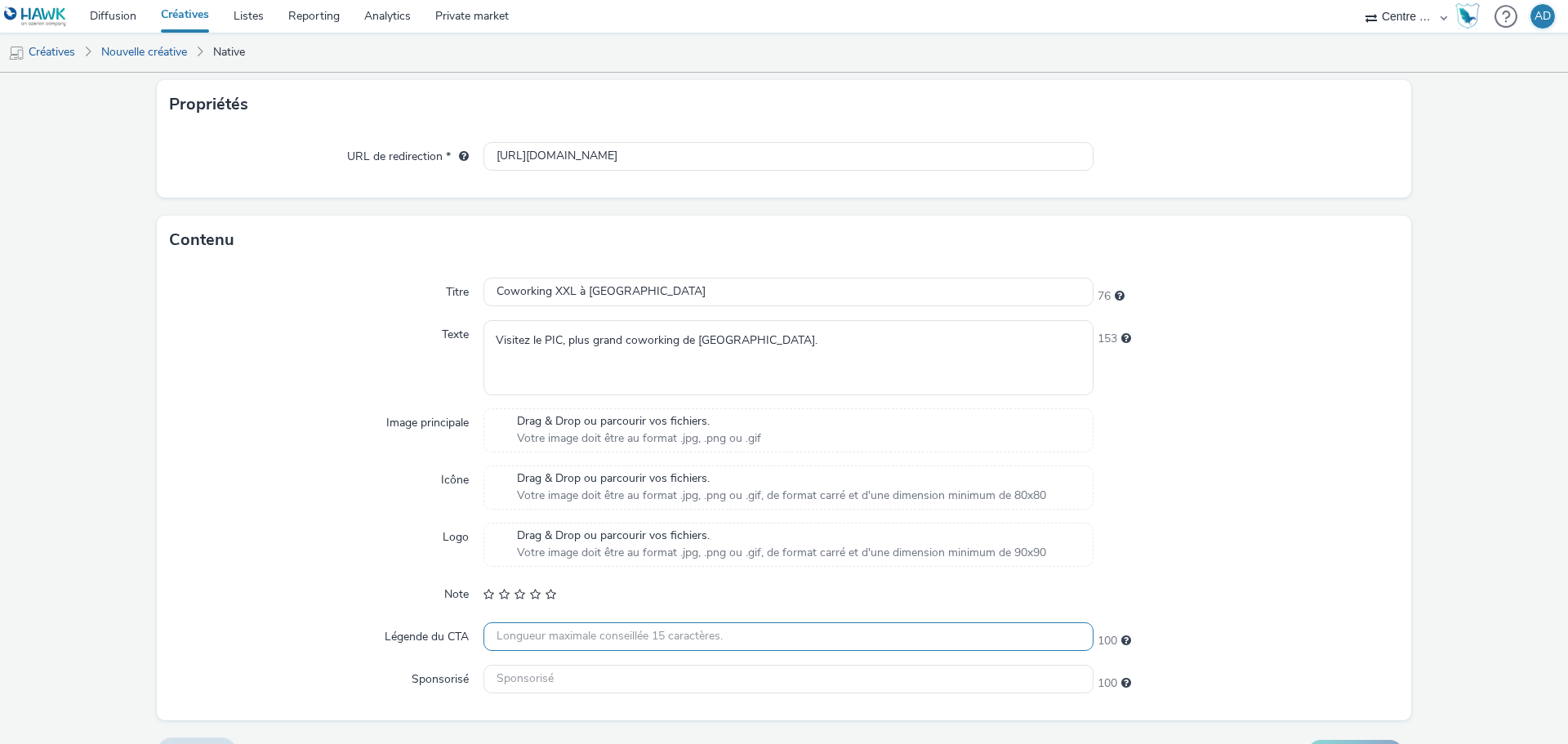
scroll to position [327, 0]
click at [563, 680] on input "text" at bounding box center [788, 677] width 610 height 29
paste input "Le PIC"
type input "Le PIC"
click at [1279, 541] on div at bounding box center [1246, 544] width 306 height 44
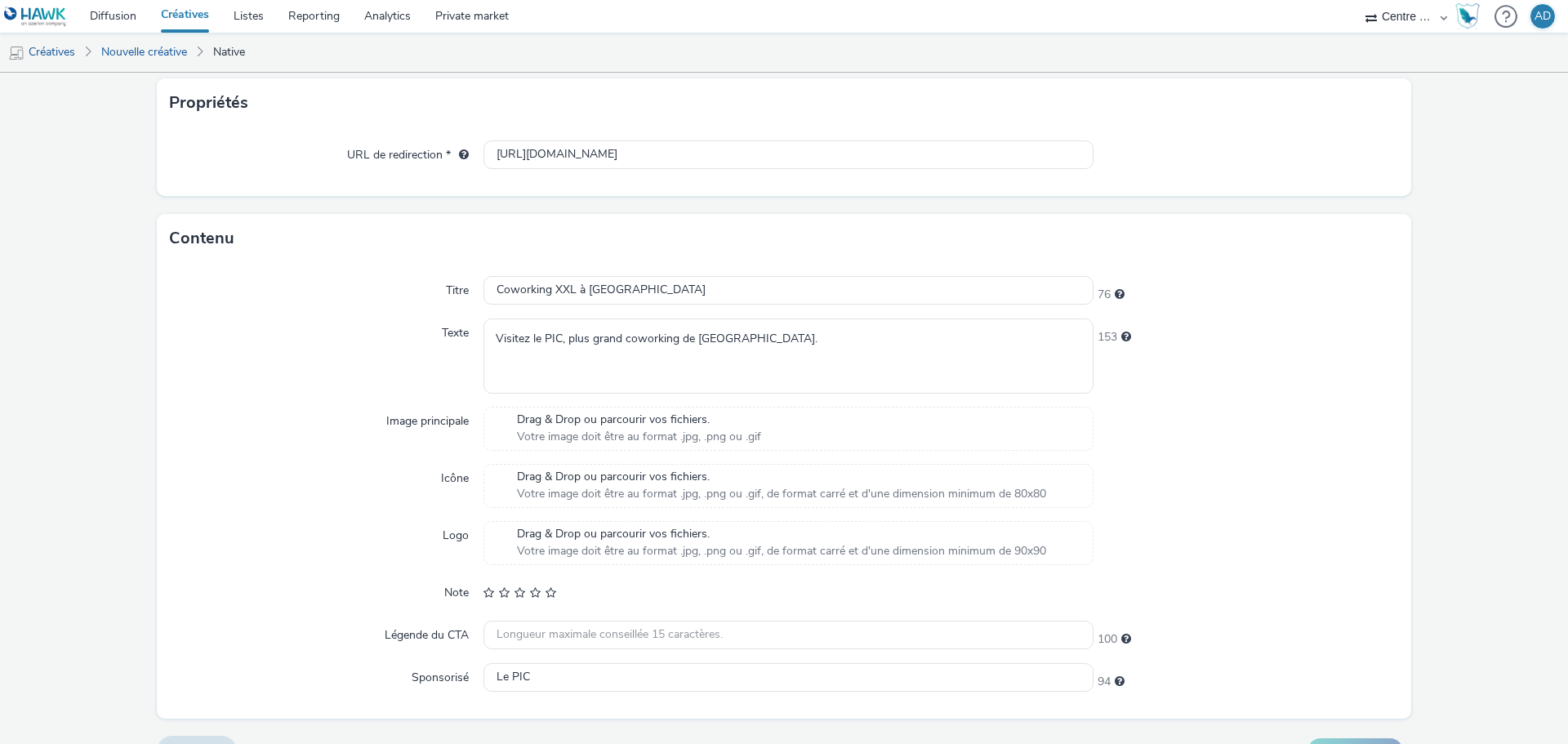
click at [586, 434] on span "Votre image doit être au format .jpg, .png ou .gif" at bounding box center [638, 436] width 244 height 16
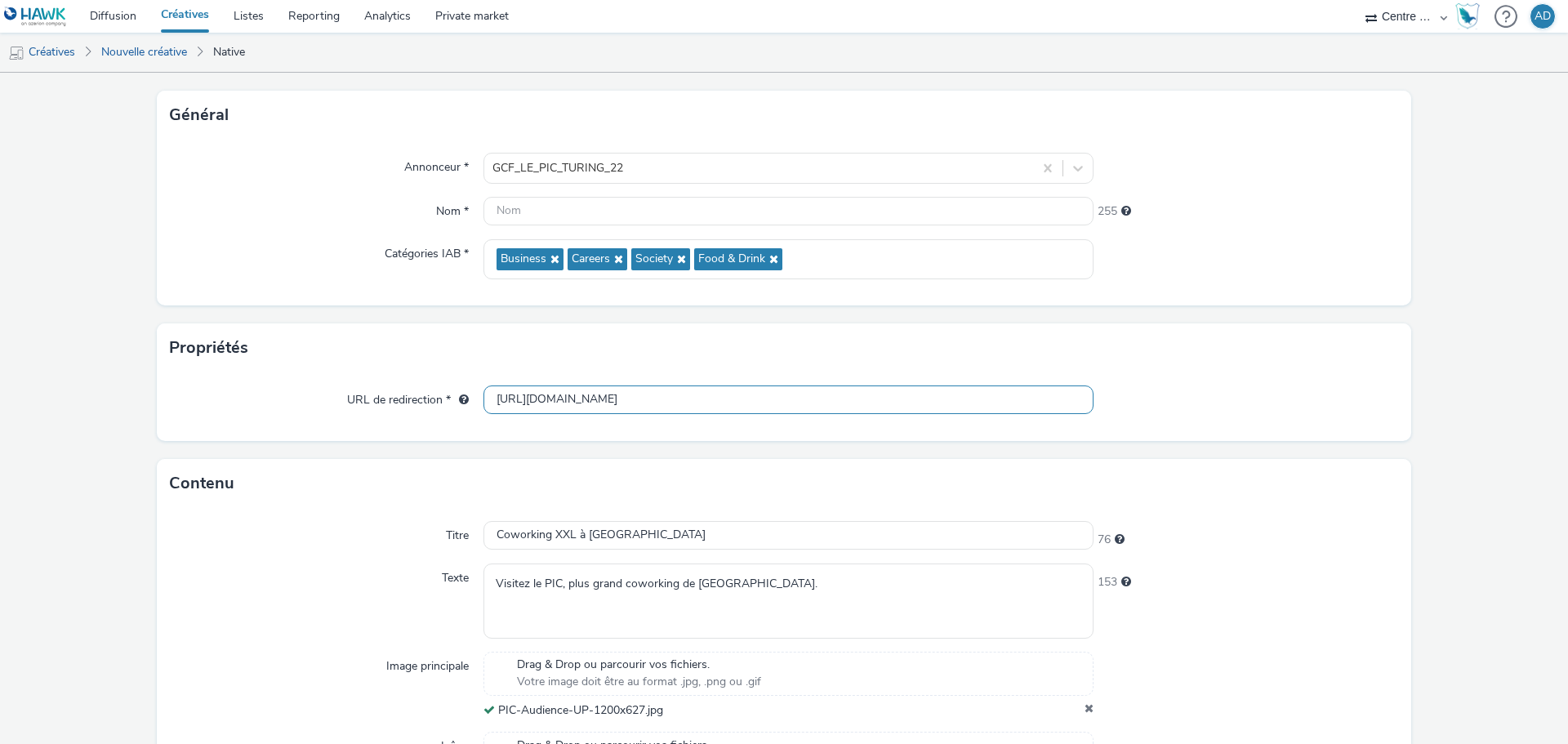
scroll to position [386, 0]
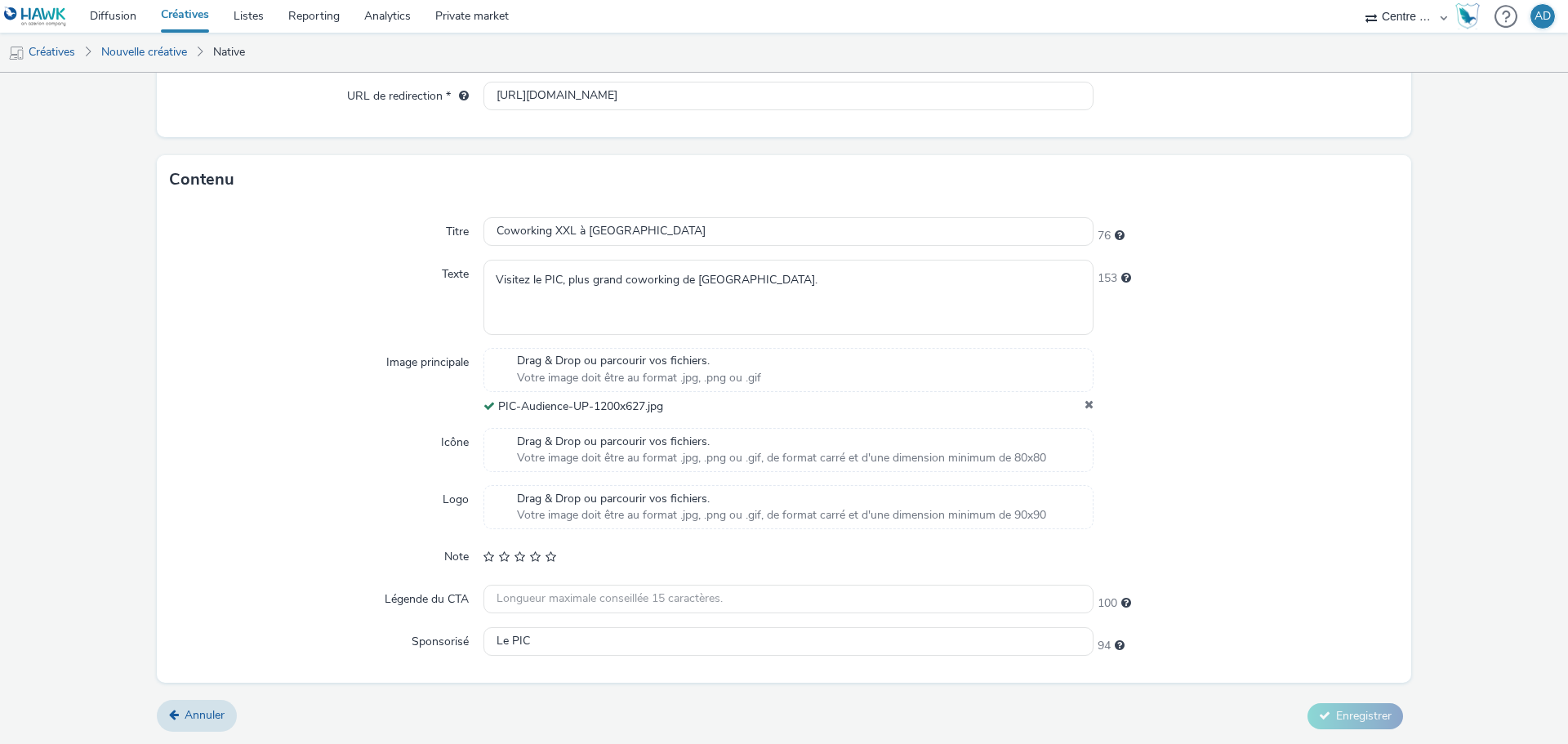
click at [1378, 551] on div at bounding box center [1246, 557] width 306 height 29
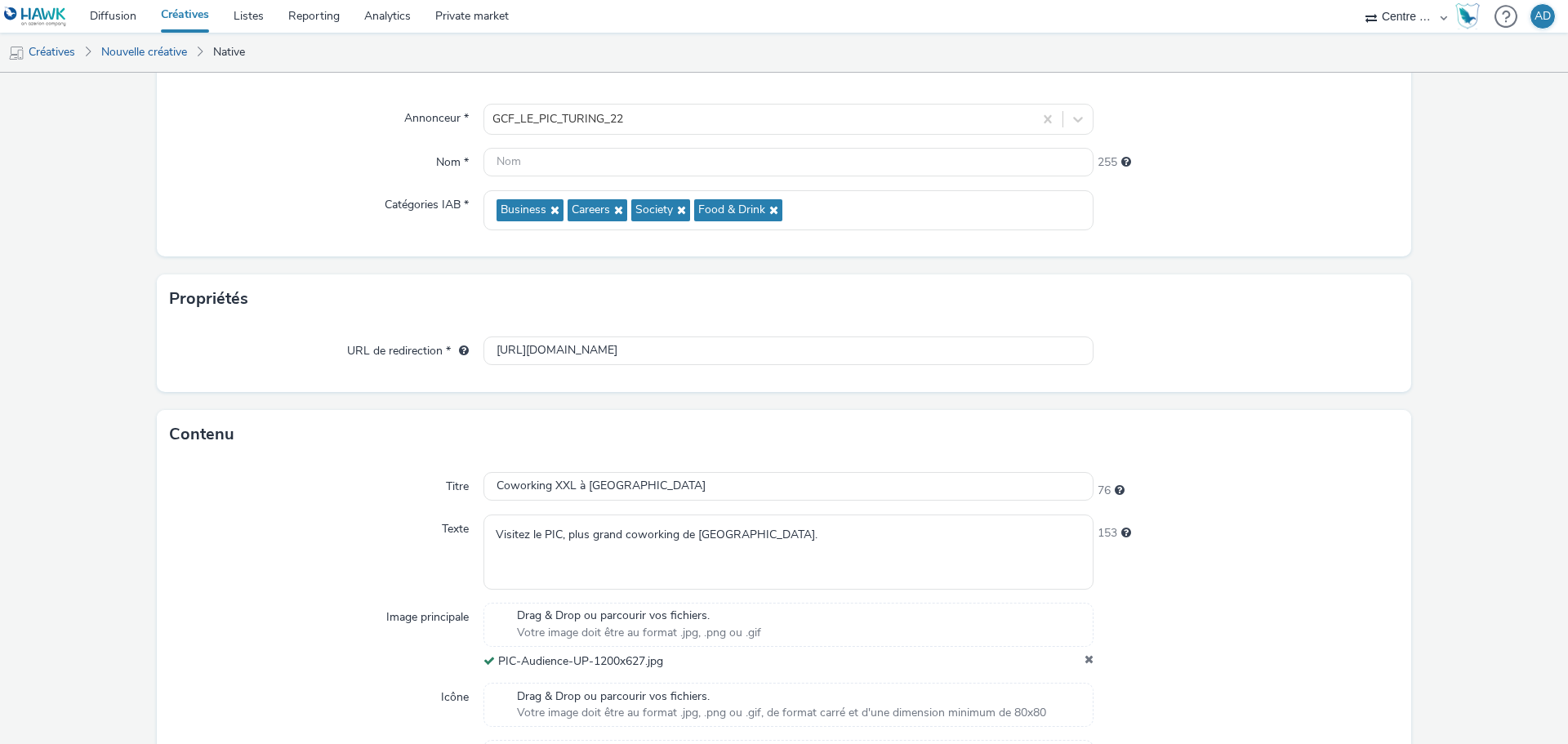
scroll to position [222, 0]
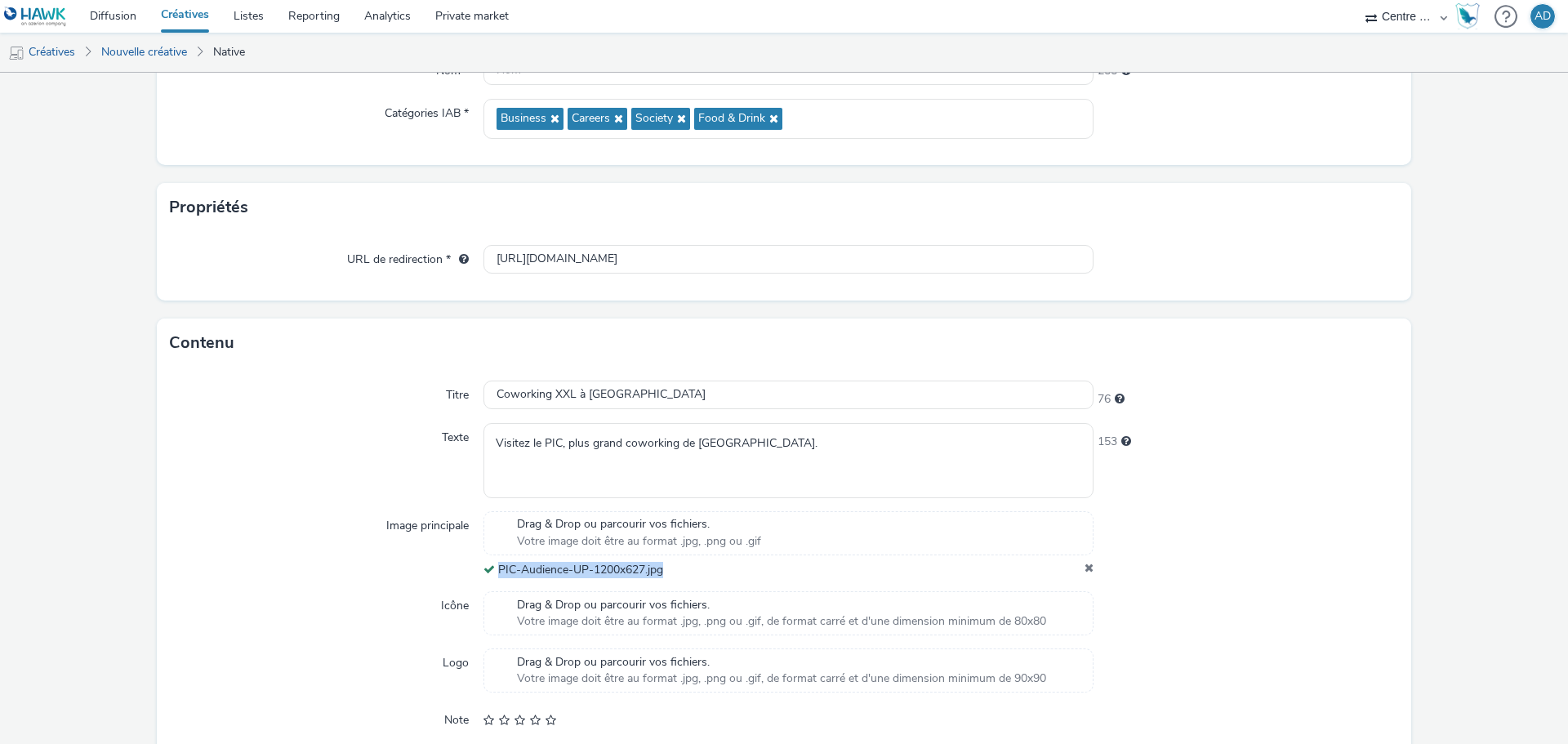
drag, startPoint x: 668, startPoint y: 578, endPoint x: 496, endPoint y: 569, distance: 172.2
click at [496, 569] on div "PIC-Audience-UP-1200x627.jpg" at bounding box center [788, 570] width 610 height 16
copy span "PIC-Audience-UP-1200x627.jpg"
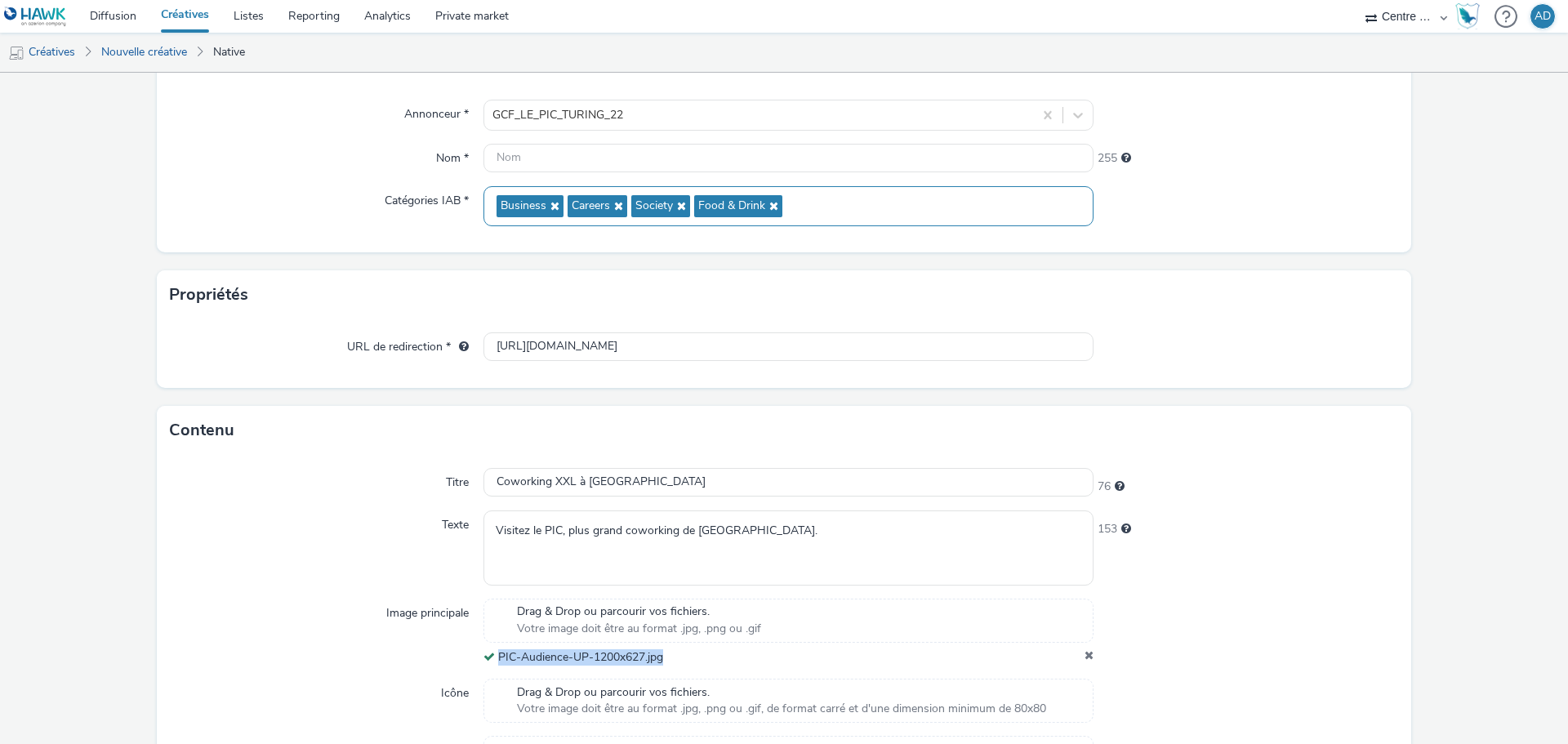
scroll to position [0, 0]
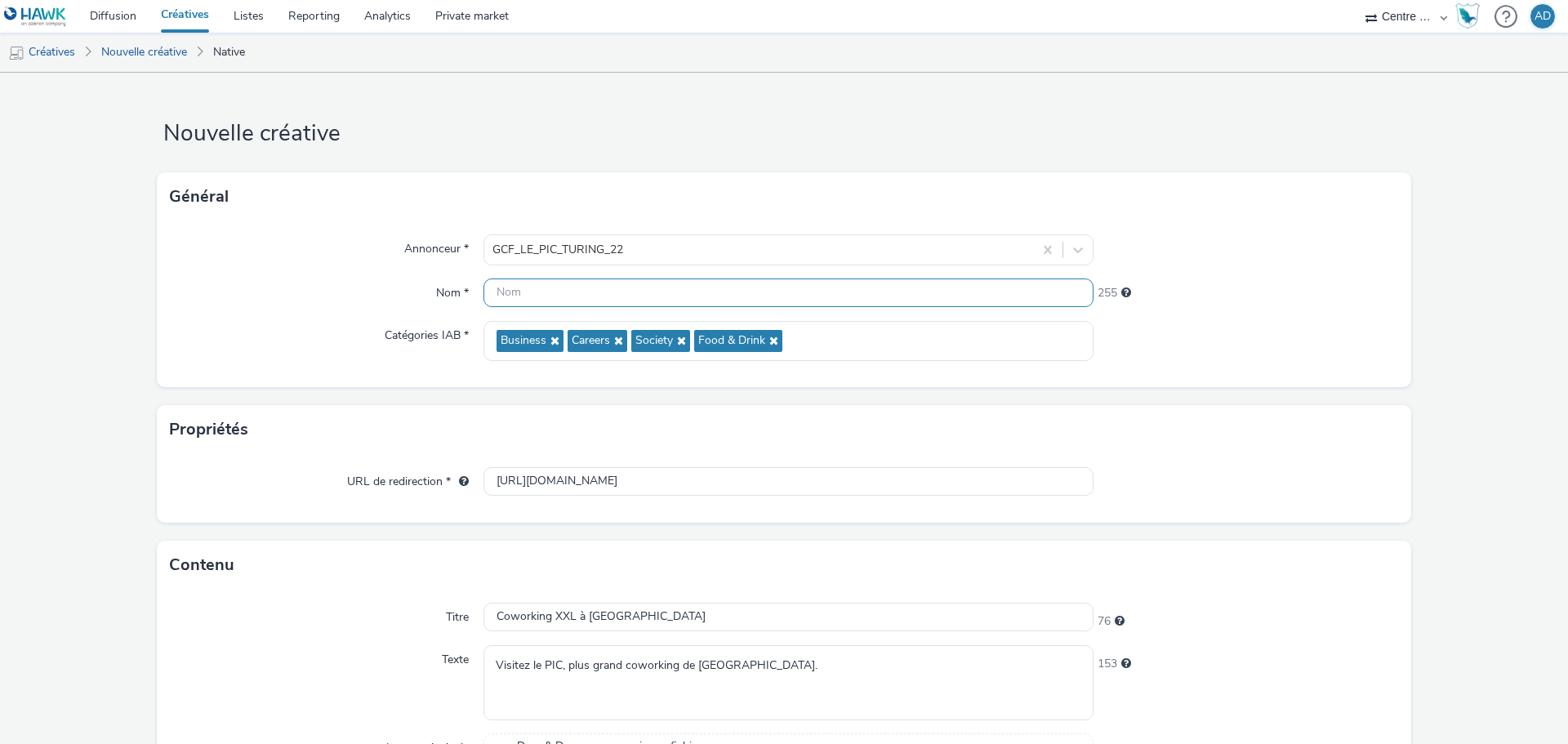
click at [560, 284] on input "text" at bounding box center [788, 293] width 610 height 29
paste input "PIC-Audience-UP-1200x627.jpg"
type input "PIC-Audience-UP-1200x627.jpg"
click at [1235, 407] on div "Propriétés" at bounding box center [784, 429] width 1255 height 49
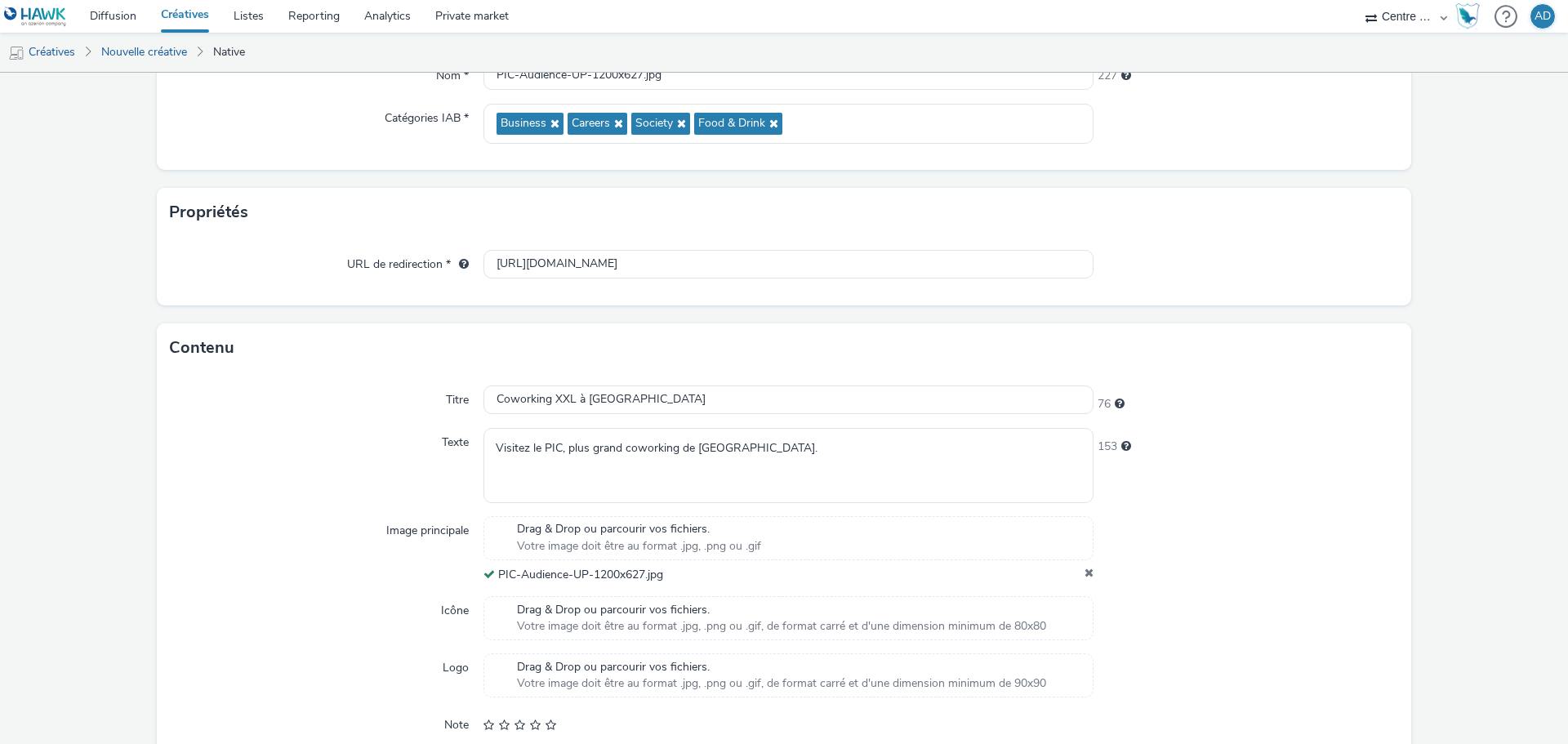
scroll to position [386, 0]
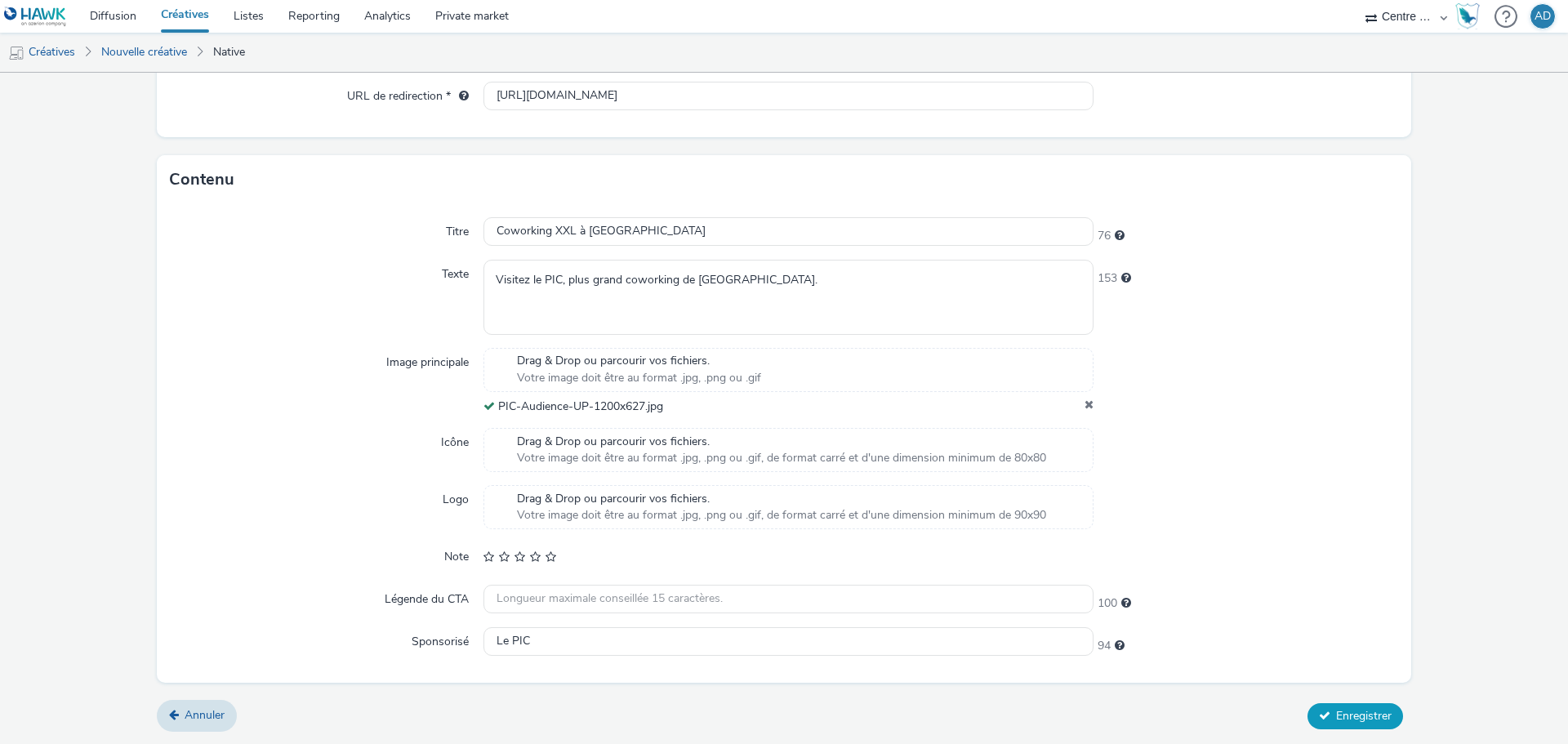
click at [1308, 717] on button "Enregistrer" at bounding box center [1355, 716] width 96 height 27
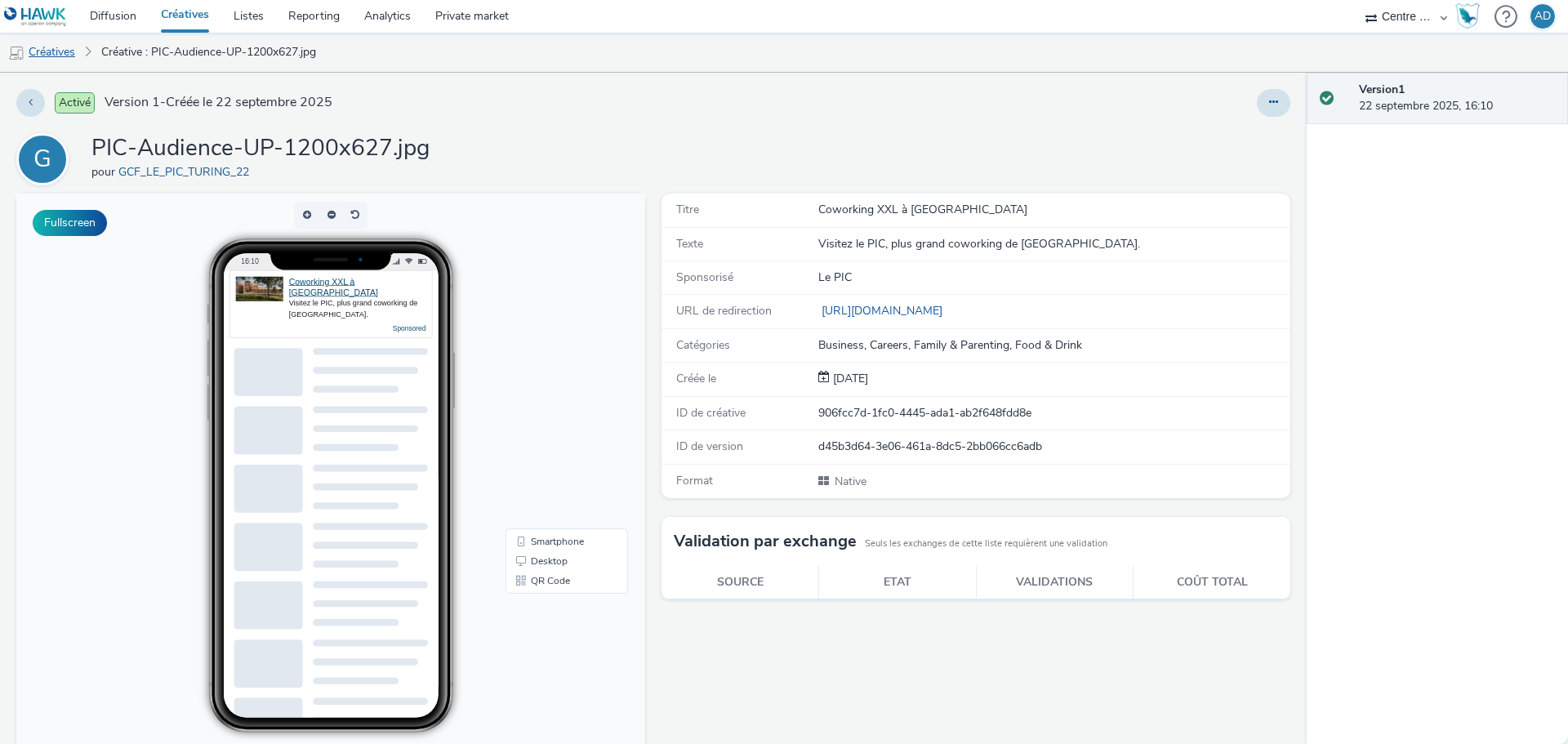
click at [45, 51] on link "Créatives" at bounding box center [42, 51] width 84 height 39
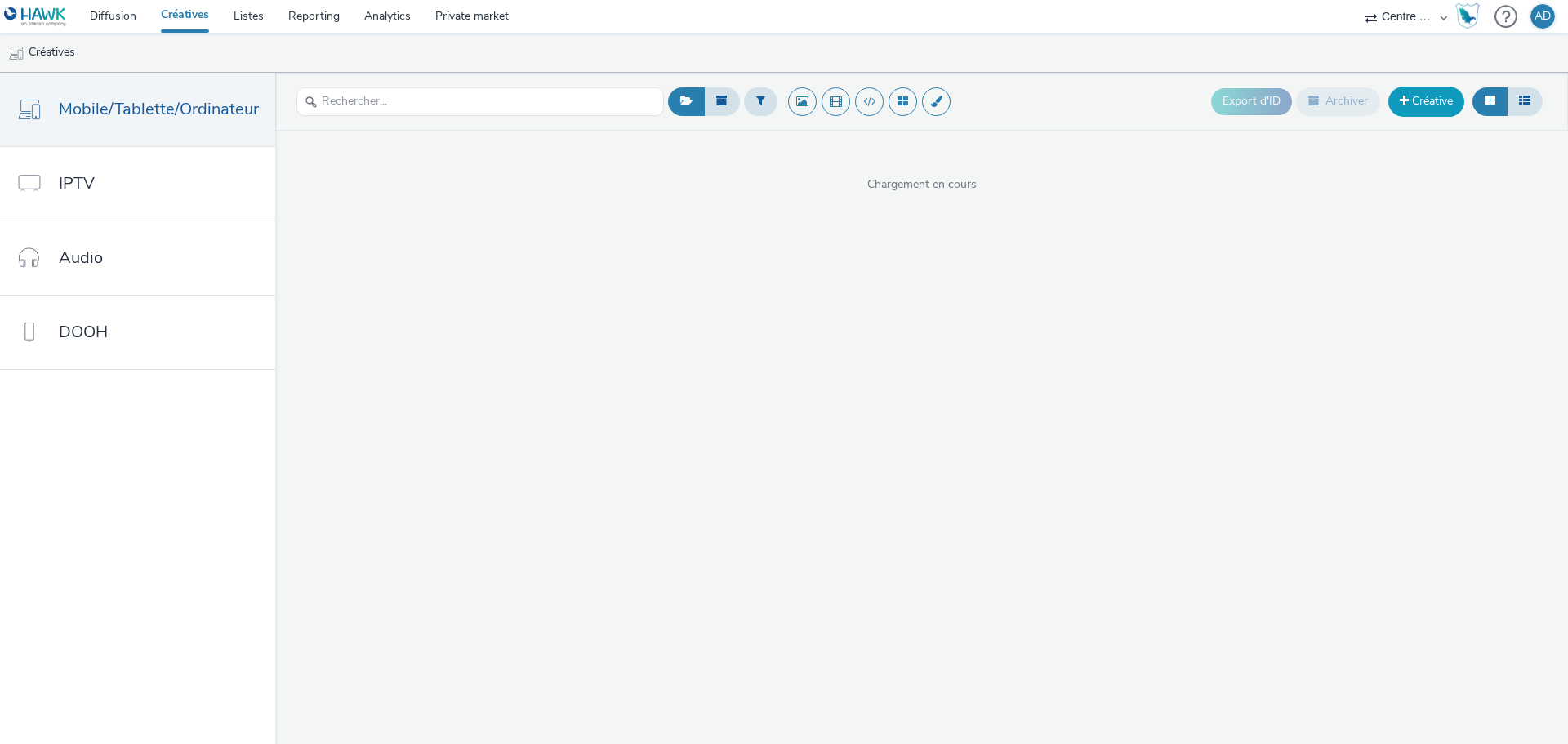
click at [1413, 108] on link "Créative" at bounding box center [1426, 101] width 76 height 29
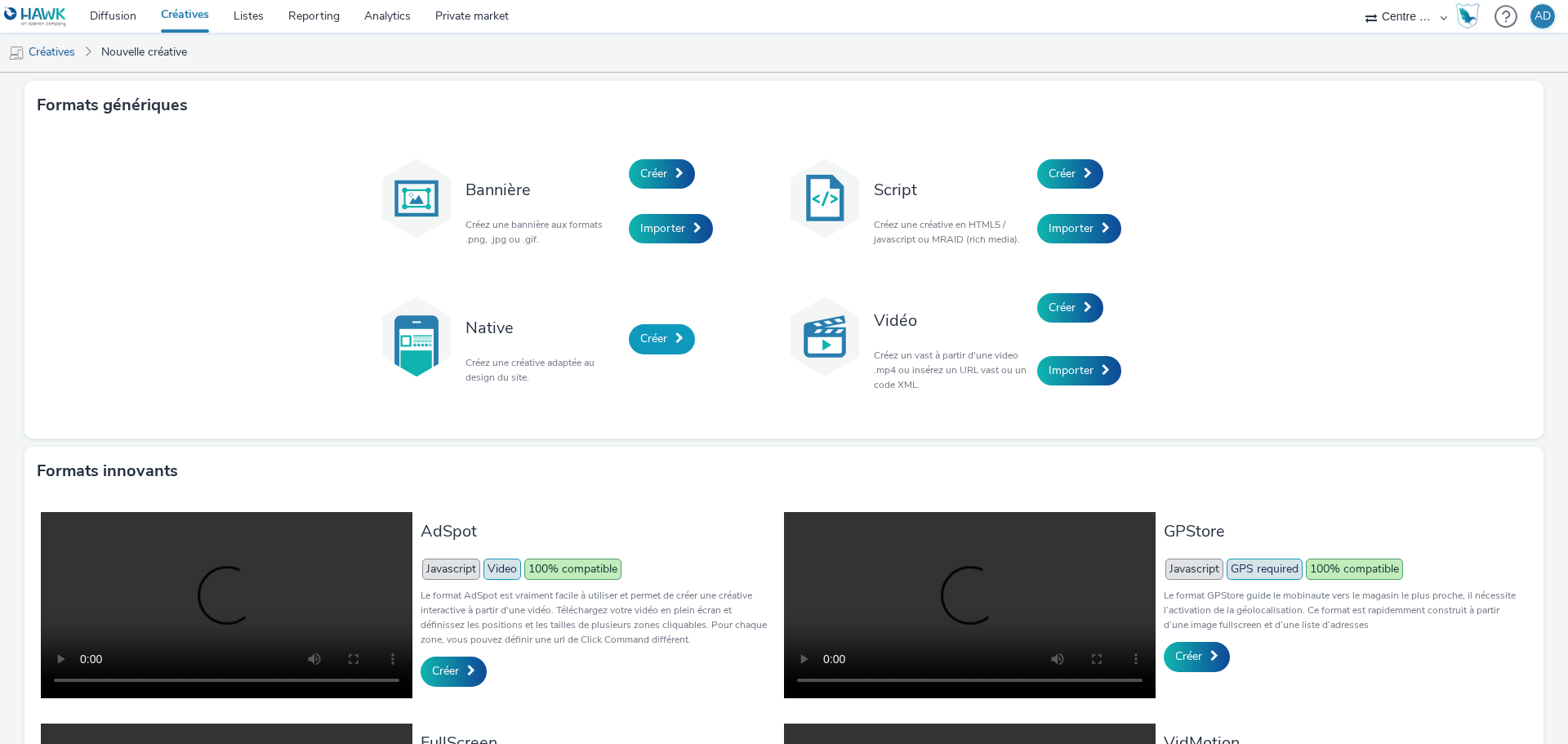
click at [640, 330] on link "Créer" at bounding box center [662, 338] width 66 height 29
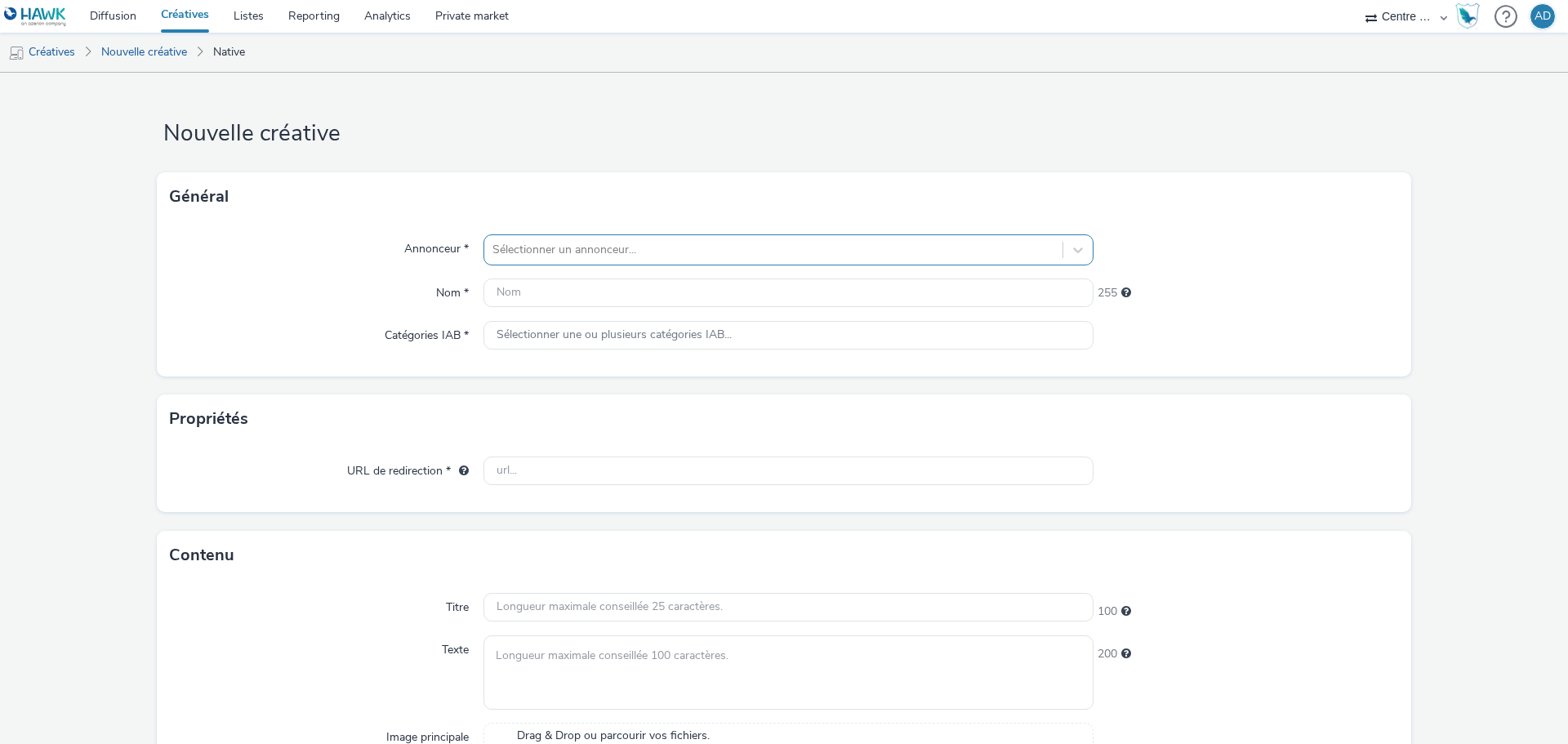
click at [633, 248] on div at bounding box center [773, 250] width 562 height 20
type input "PIC"
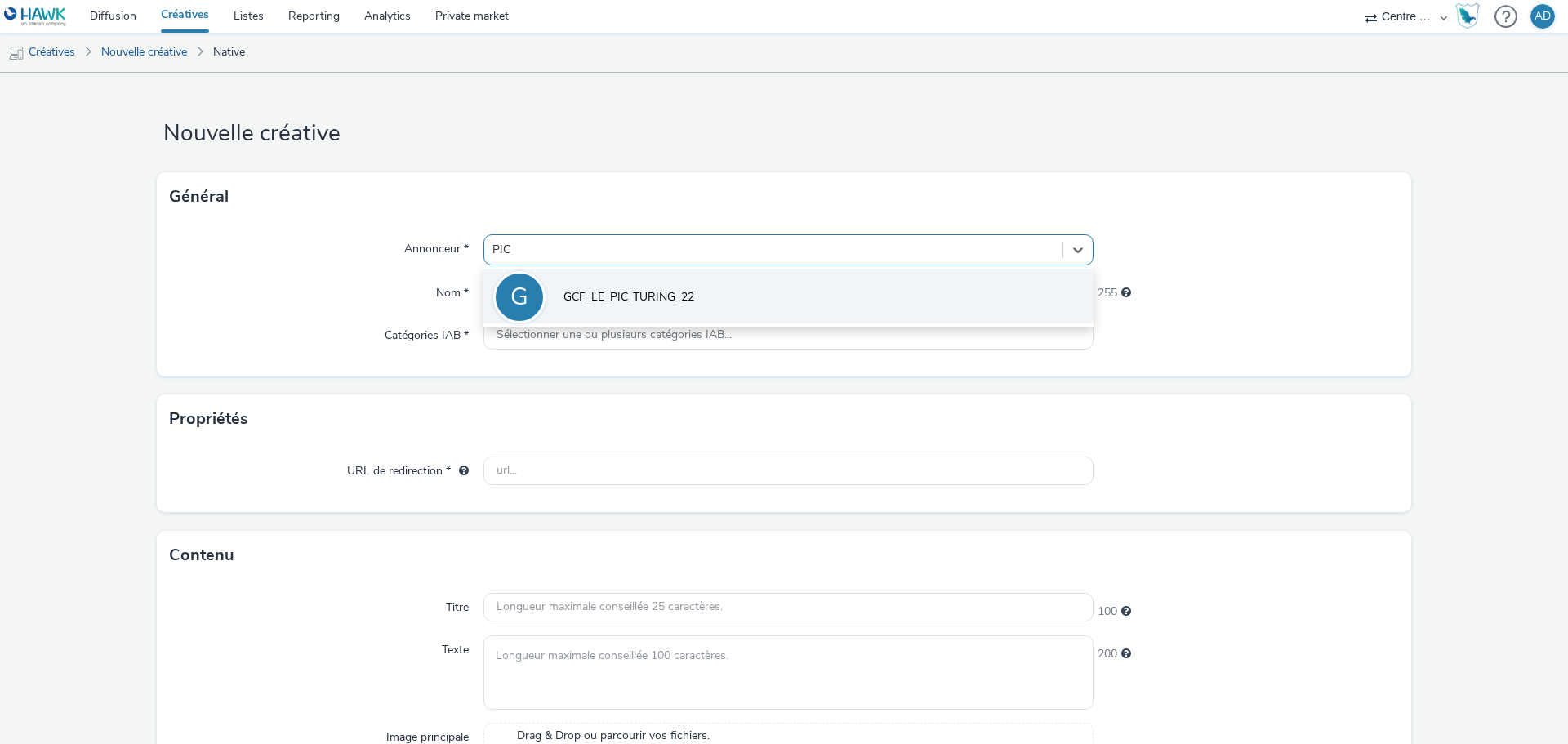
click at [680, 287] on li "G GCF_LE_PIC_TURING_22" at bounding box center [788, 296] width 610 height 55
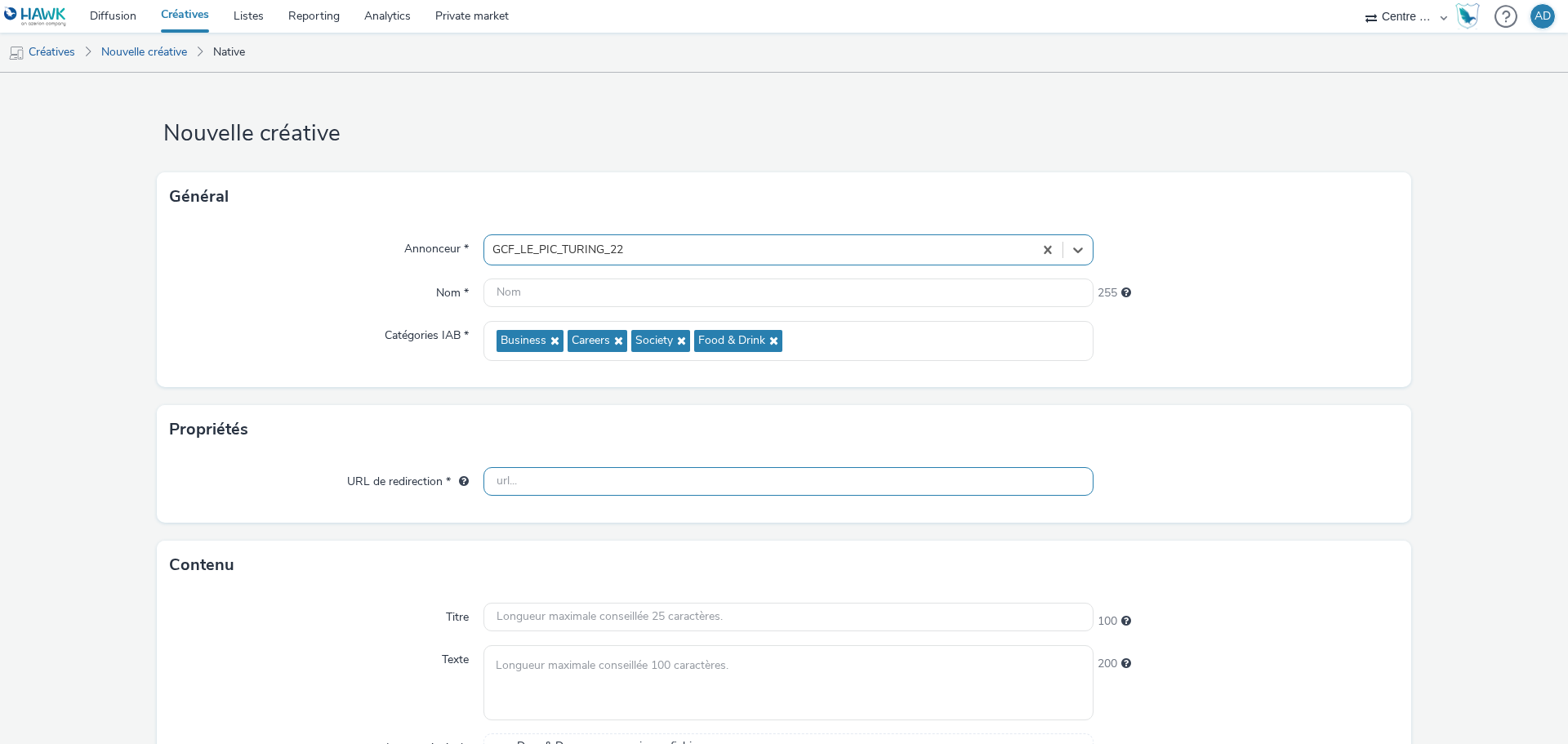
click at [548, 489] on input "text" at bounding box center [788, 482] width 610 height 29
paste input "PIC-Audience-UP-1200x627.jpg"
type input "PIC-Audience-UP-1200x627.jpg"
drag, startPoint x: 679, startPoint y: 480, endPoint x: 318, endPoint y: 468, distance: 361.2
click at [318, 468] on div "URL de redirection * PIC-Audience-UP-1200x627.jpg" at bounding box center [784, 482] width 1228 height 29
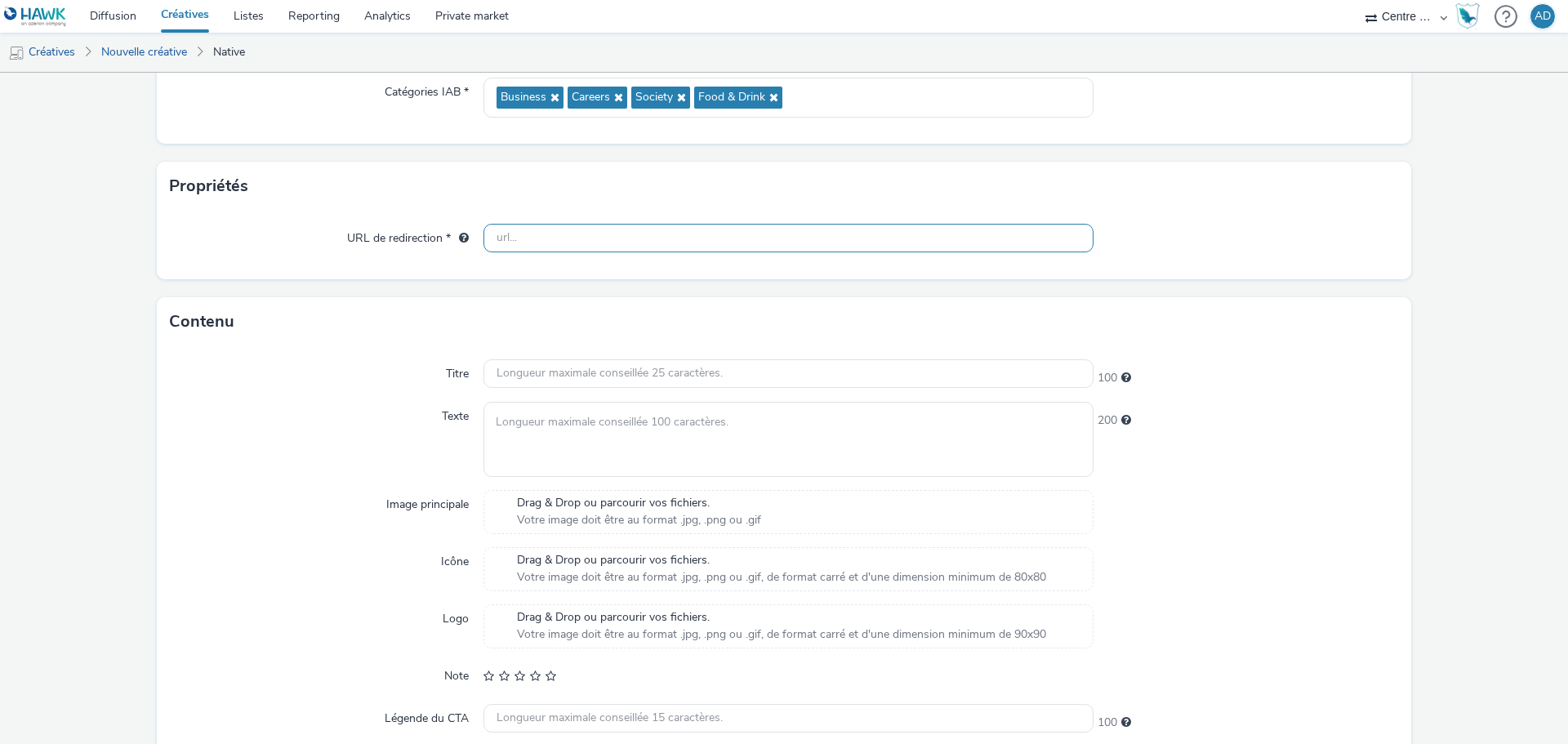
scroll to position [245, 0]
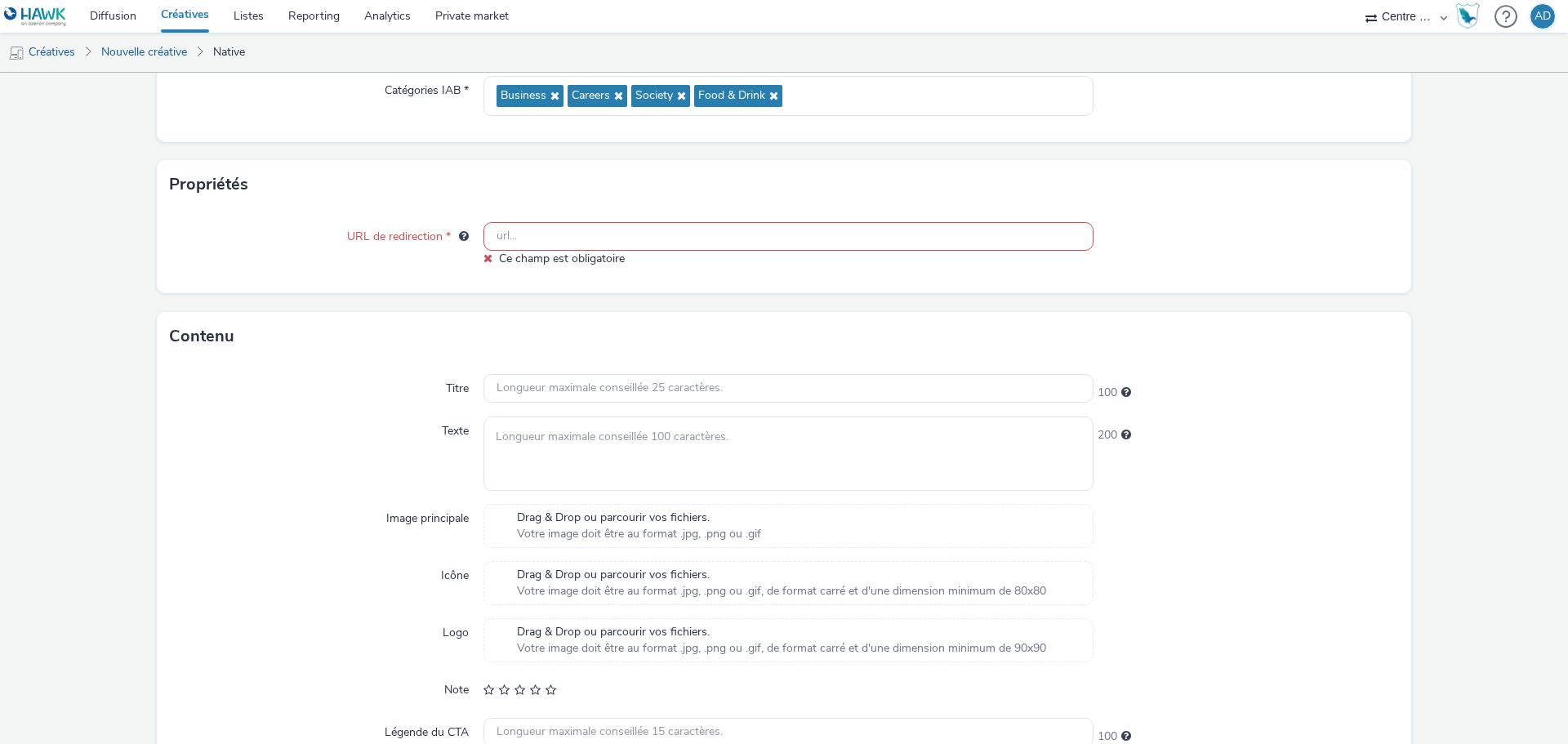
click at [620, 513] on div "Drag & Drop ou parcourir vos fichiers. Votre image doit être au format .jpg, .p…" at bounding box center [639, 526] width 260 height 33
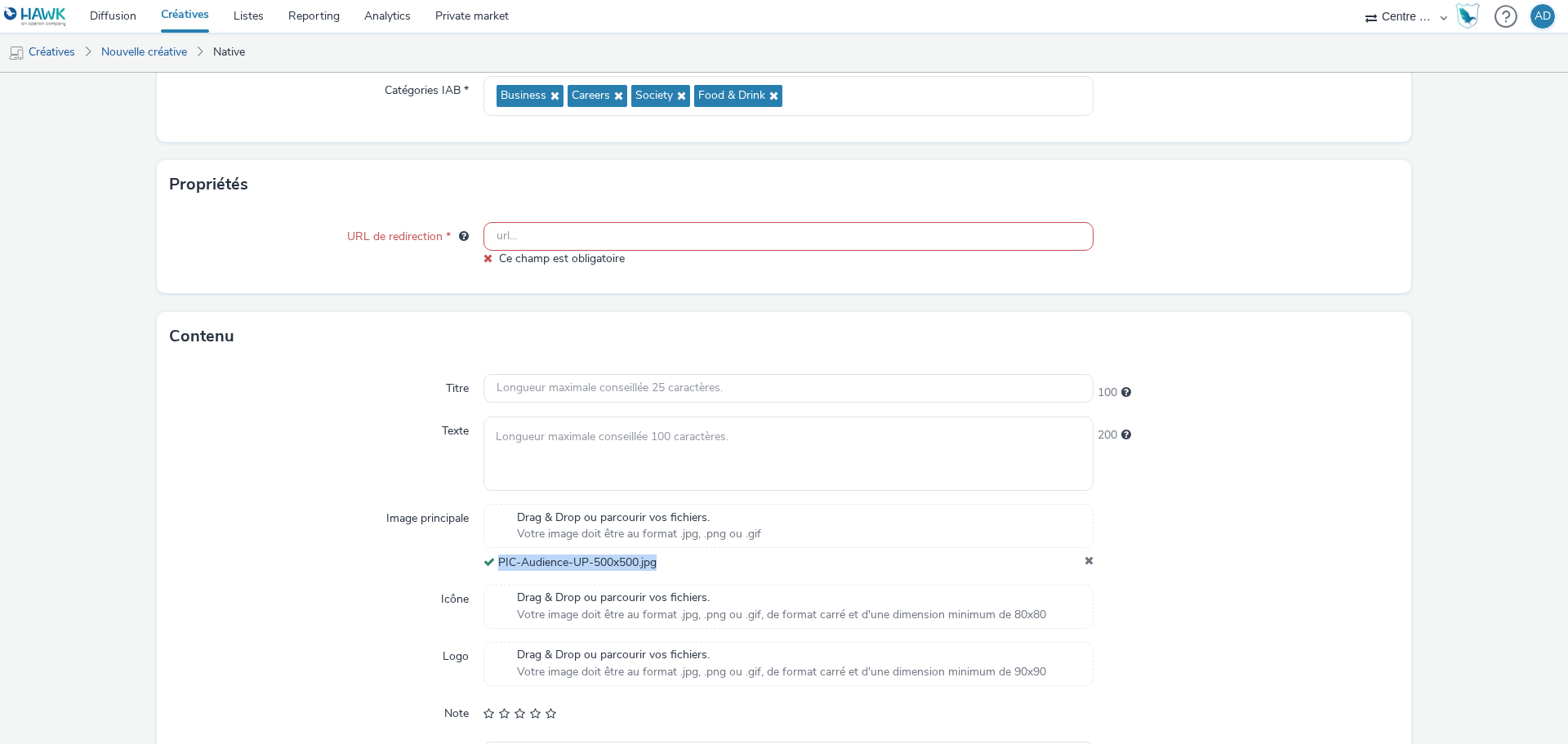
copy span "PIC-Audience-UP-500x500.jpg"
drag, startPoint x: 668, startPoint y: 555, endPoint x: 496, endPoint y: 561, distance: 172.1
click at [496, 561] on div "PIC-Audience-UP-500x500.jpg" at bounding box center [788, 563] width 610 height 16
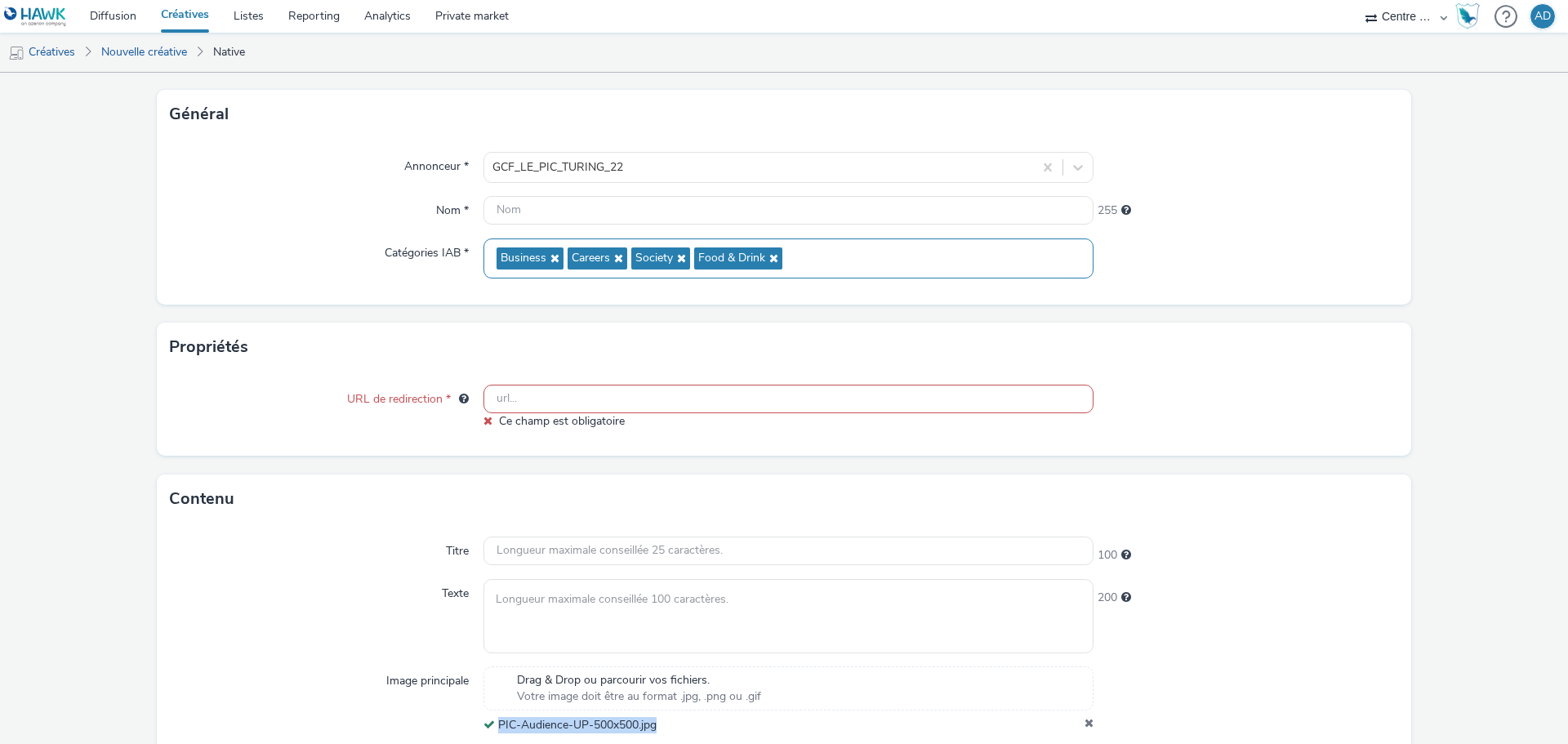
scroll to position [82, 0]
click at [587, 214] on input "text" at bounding box center [788, 211] width 610 height 29
paste input "PIC-Audience-UP-500x500.jpg"
type input "PIC-Audience-UP-500x500.jpg"
click at [1348, 415] on div at bounding box center [1246, 408] width 306 height 45
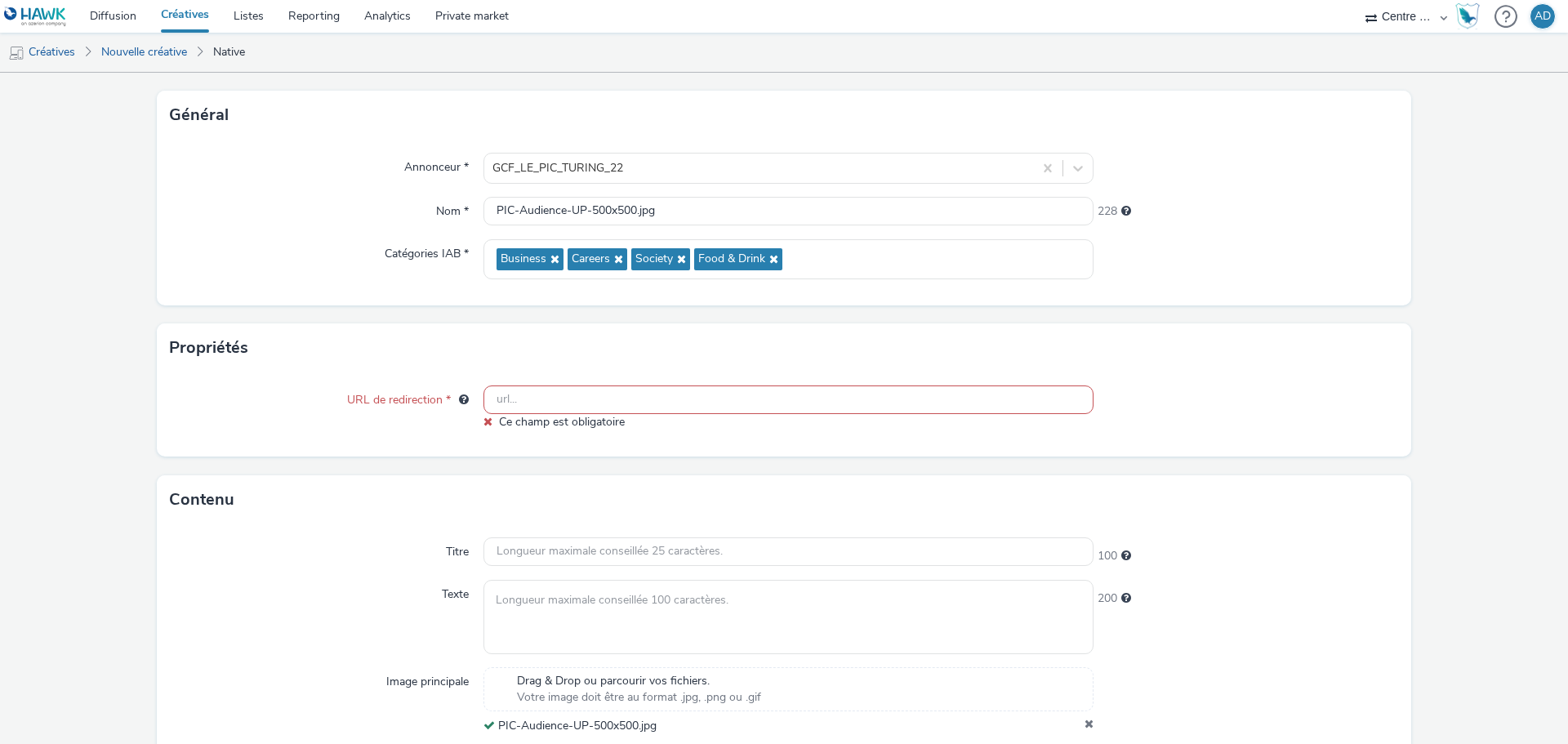
click at [629, 399] on input "text" at bounding box center [788, 400] width 610 height 29
paste input "[URL][DOMAIN_NAME]"
type input "[URL][DOMAIN_NAME]"
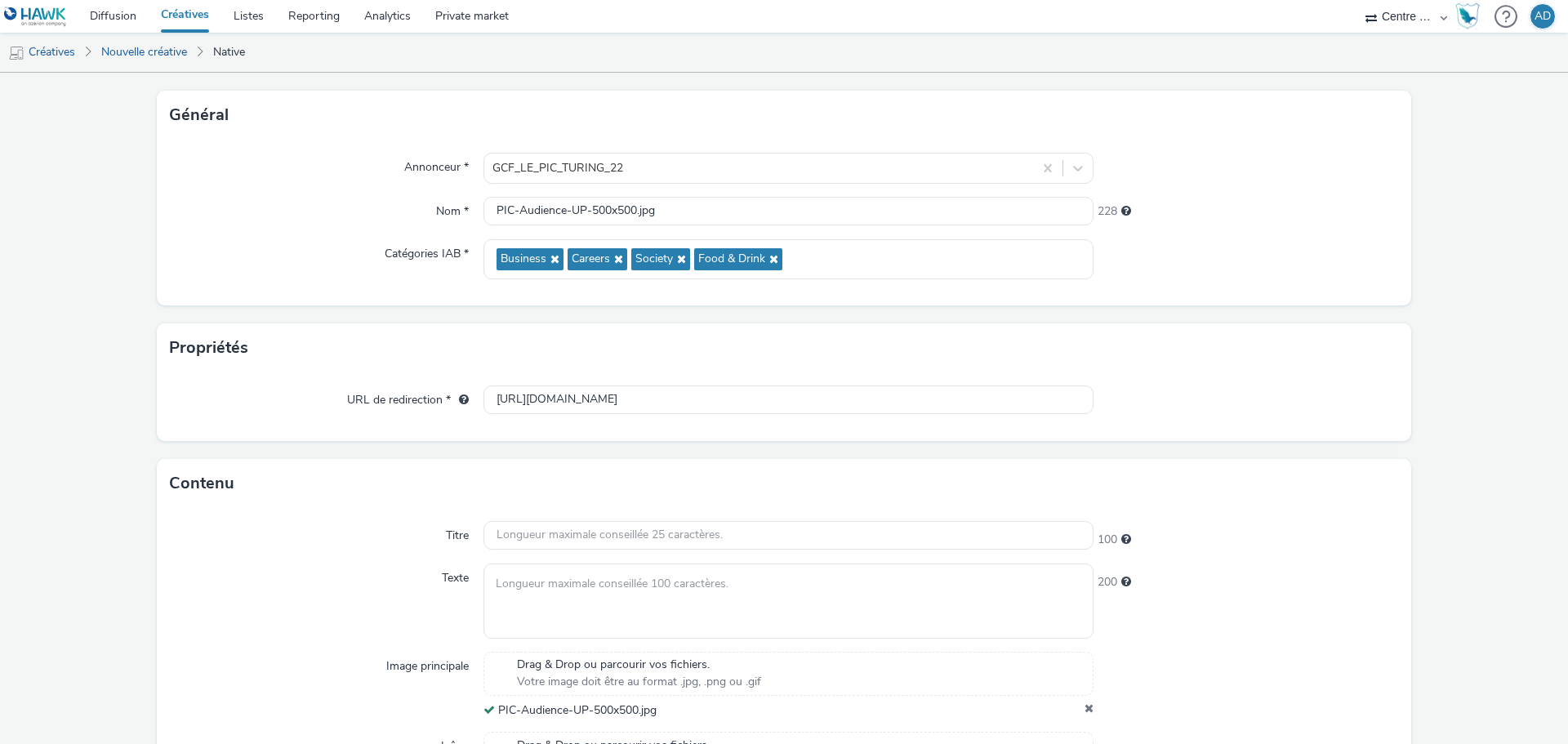
click at [1296, 516] on div "Titre 100 Texte 200 Image principale Drag & Drop ou parcourir vos fichiers. Vot…" at bounding box center [784, 748] width 1255 height 479
click at [593, 529] on input "text" at bounding box center [788, 536] width 610 height 29
paste input "Coworking XXL à [GEOGRAPHIC_DATA]"
type input "Coworking XXL à [GEOGRAPHIC_DATA]"
click at [750, 582] on textarea at bounding box center [788, 601] width 610 height 74
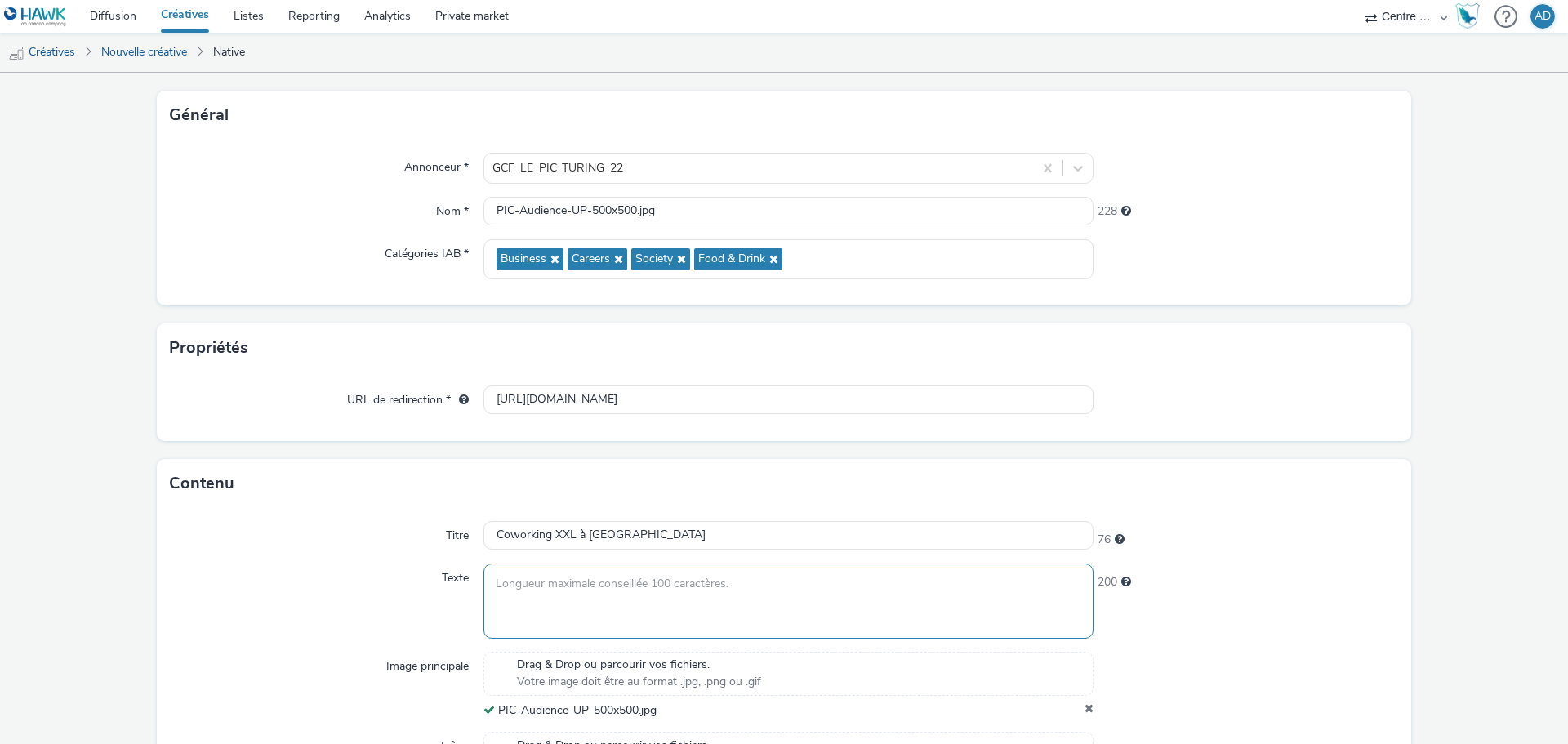
paste textarea "Visitez le PIC, plus grand coworking de [GEOGRAPHIC_DATA]."
type textarea "Visitez le PIC, plus grand coworking de [GEOGRAPHIC_DATA]."
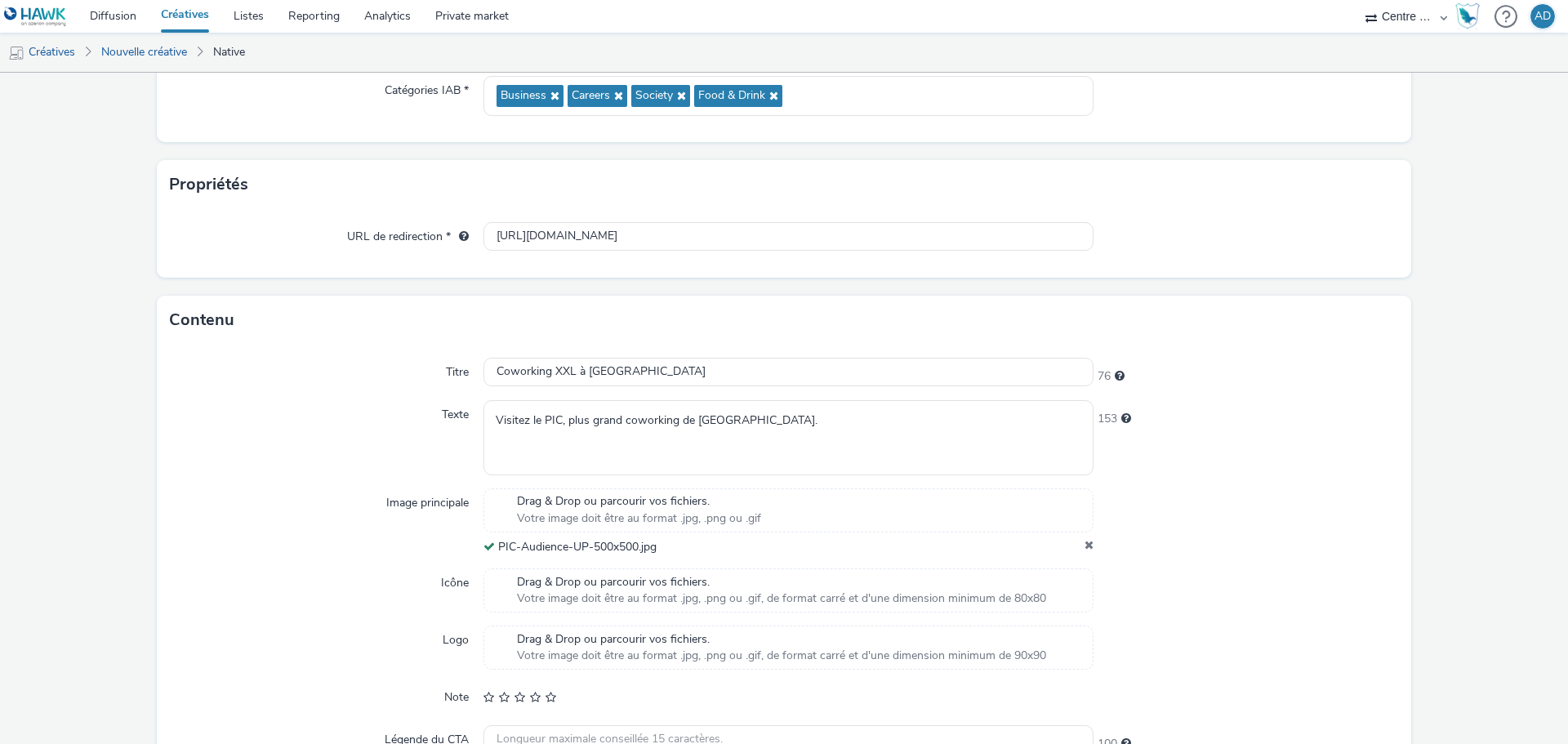
scroll to position [327, 0]
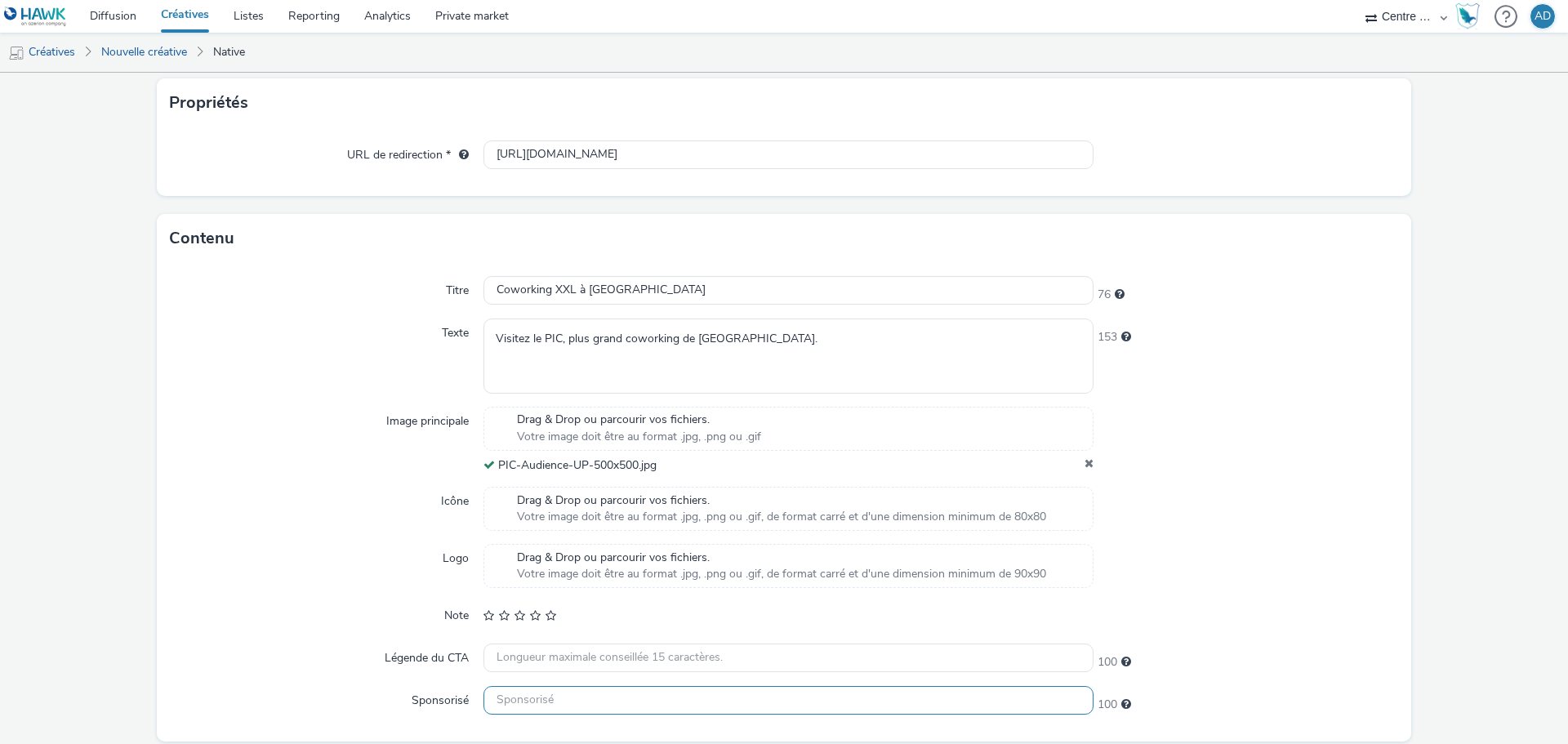
click at [558, 701] on input "text" at bounding box center [788, 700] width 610 height 29
paste input "Le PIC"
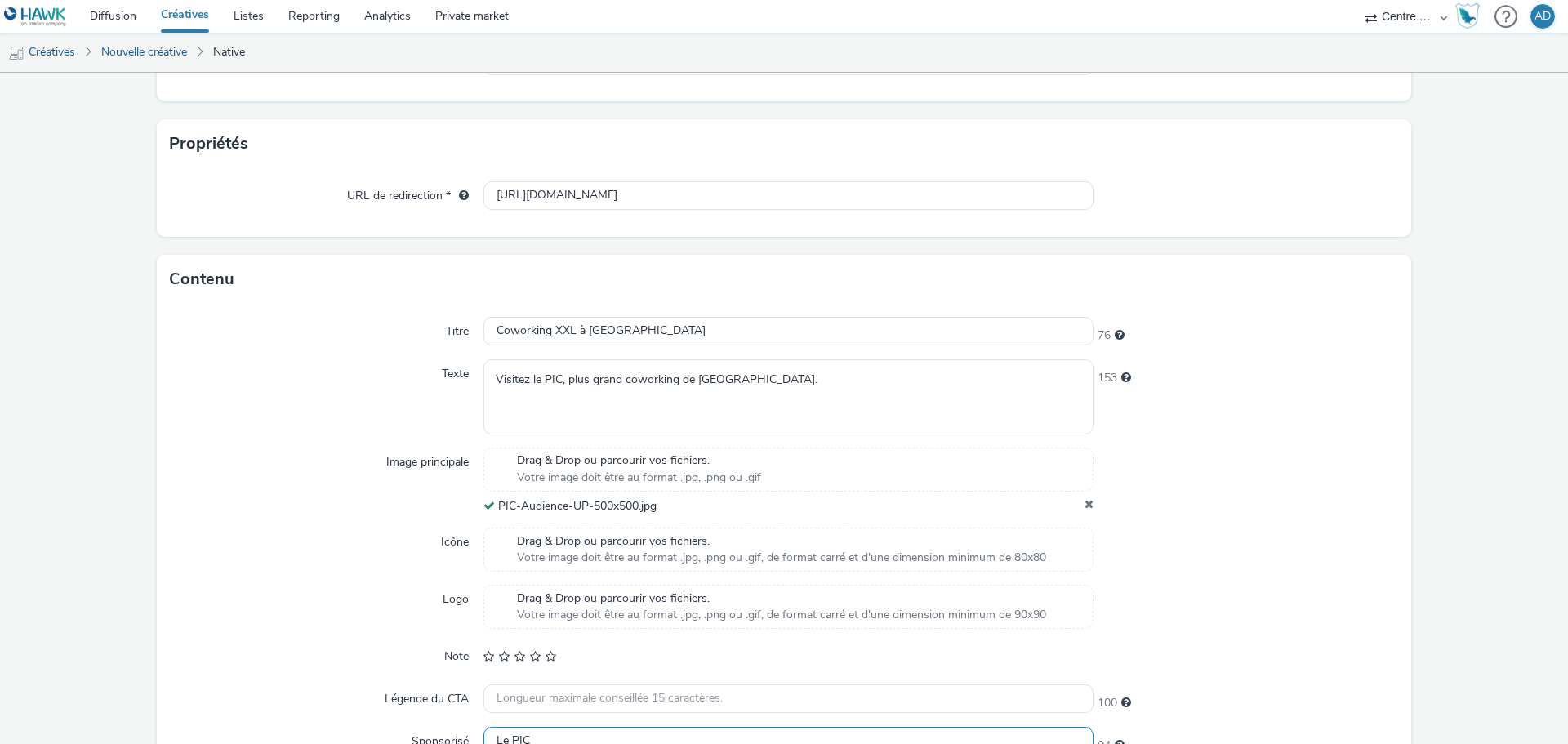
scroll to position [386, 0]
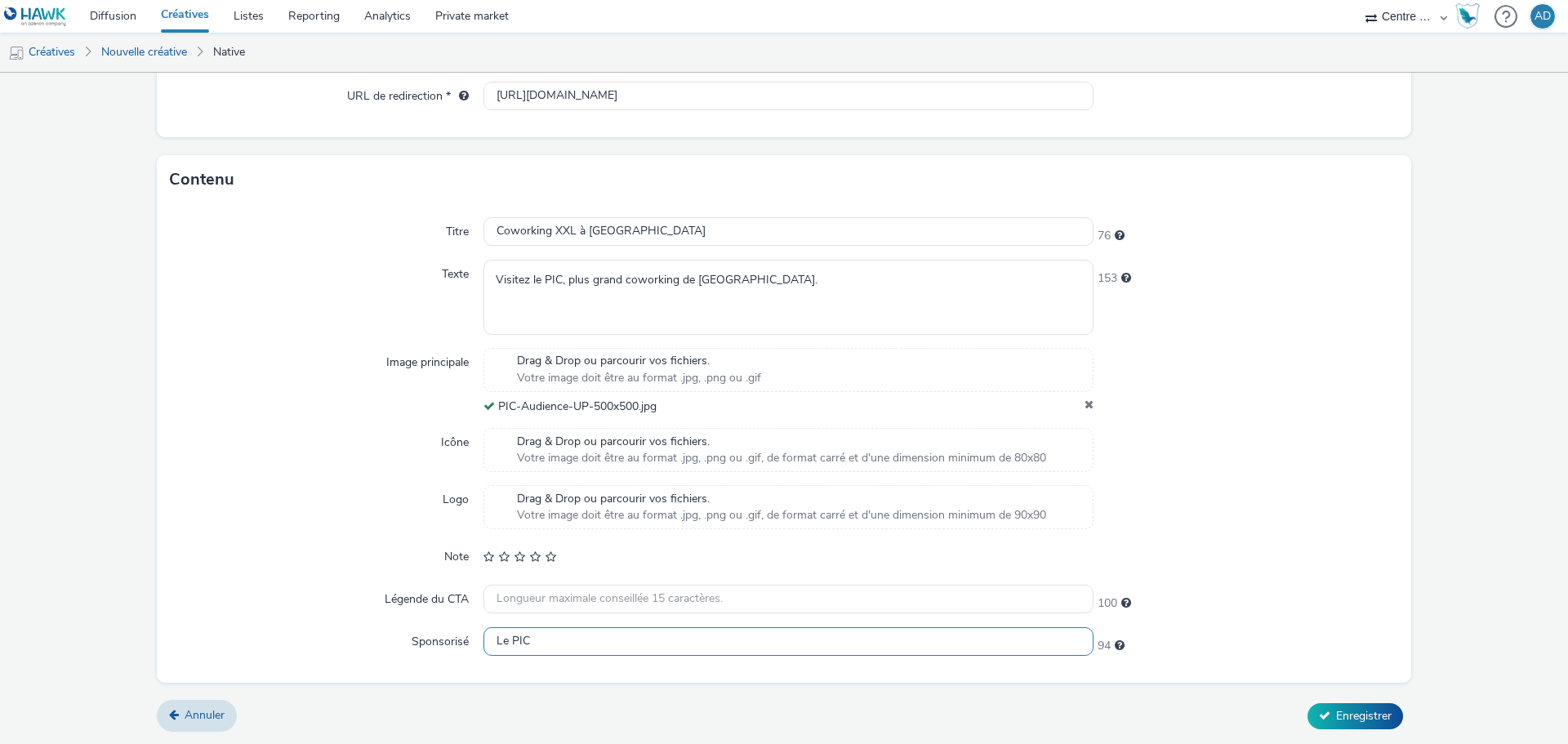
type input "Le PIC"
click at [1356, 731] on div "Annuler Enregistrer" at bounding box center [784, 716] width 1255 height 29
click at [1354, 730] on div "Annuler Enregistrer" at bounding box center [784, 716] width 1255 height 29
click at [1351, 715] on span "Enregistrer" at bounding box center [1364, 716] width 55 height 15
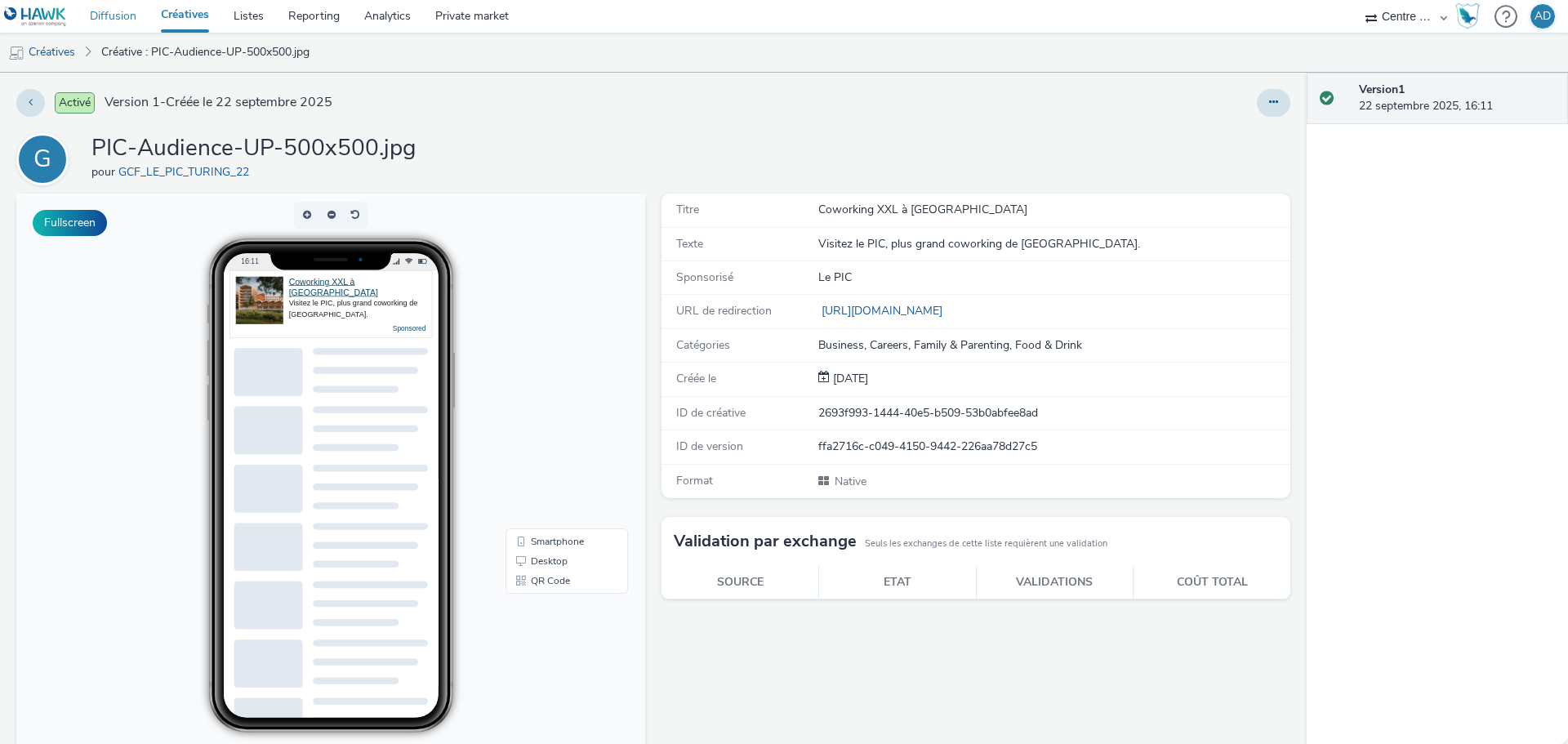
click at [127, 23] on link "Diffusion" at bounding box center [113, 16] width 71 height 32
